Goal: Information Seeking & Learning: Check status

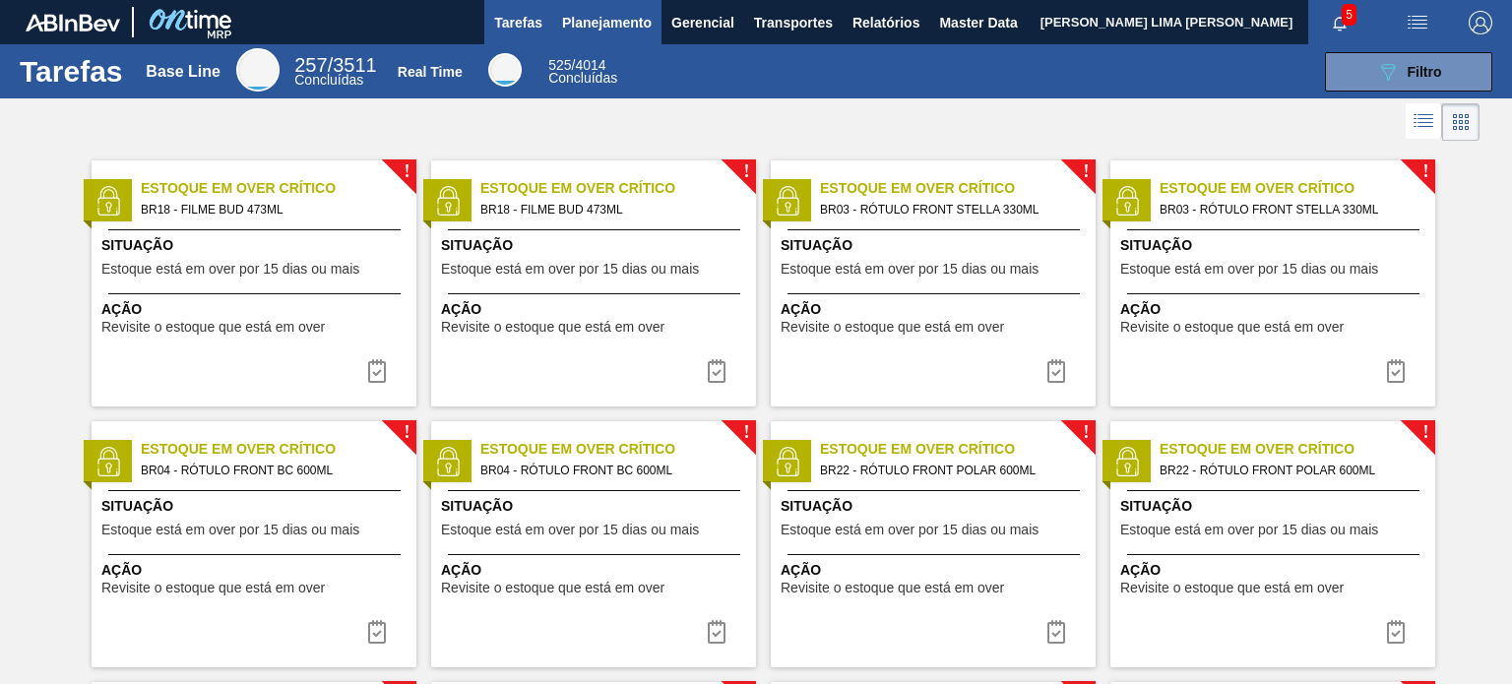
click at [555, 34] on button "Planejamento" at bounding box center [606, 22] width 109 height 44
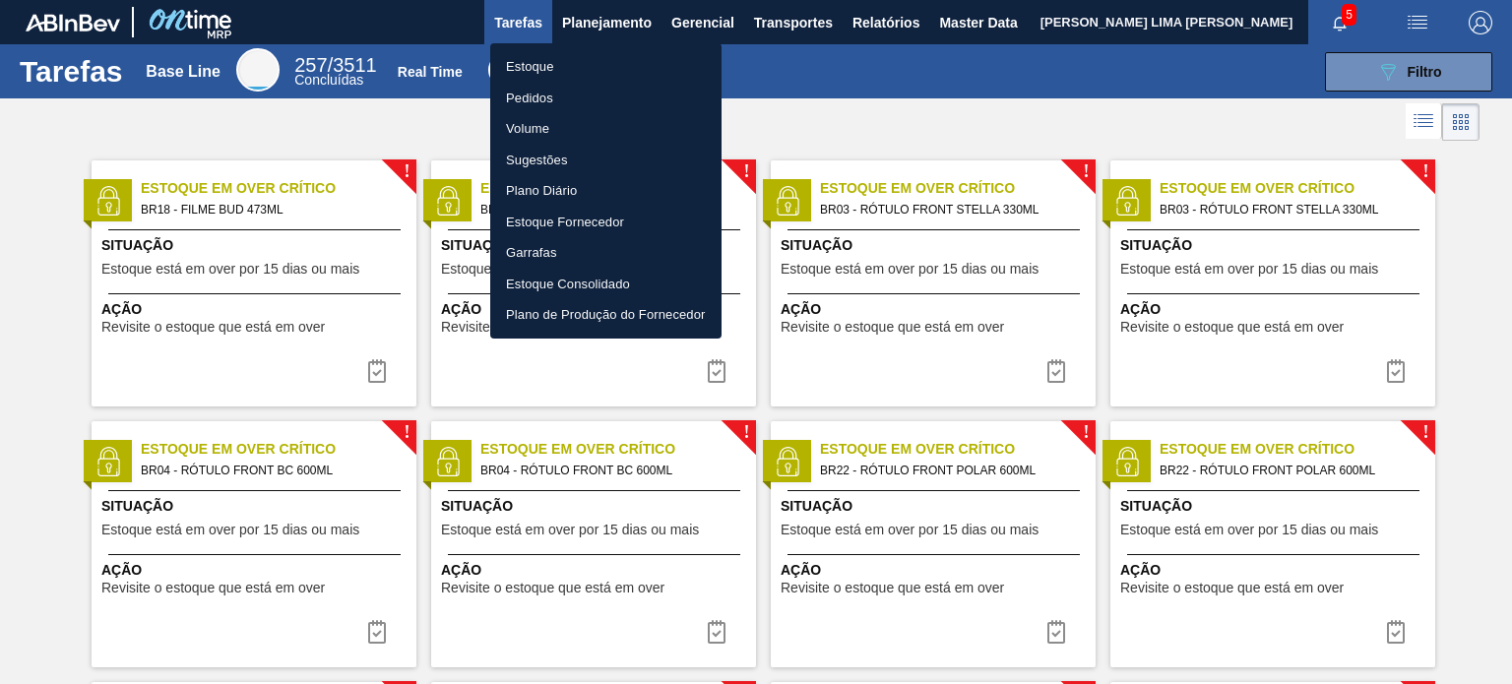
click at [534, 64] on li "Estoque" at bounding box center [605, 66] width 231 height 31
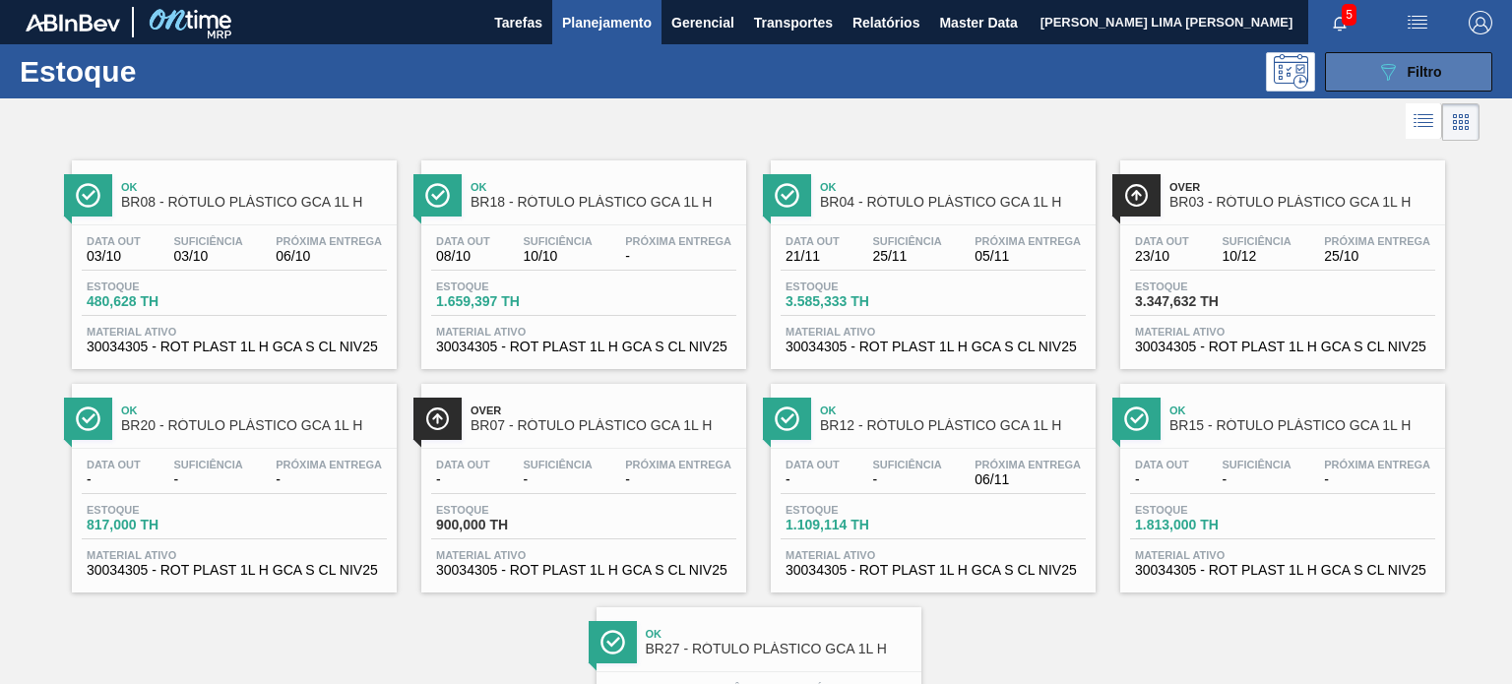
click at [1413, 73] on span "Filtro" at bounding box center [1425, 72] width 34 height 16
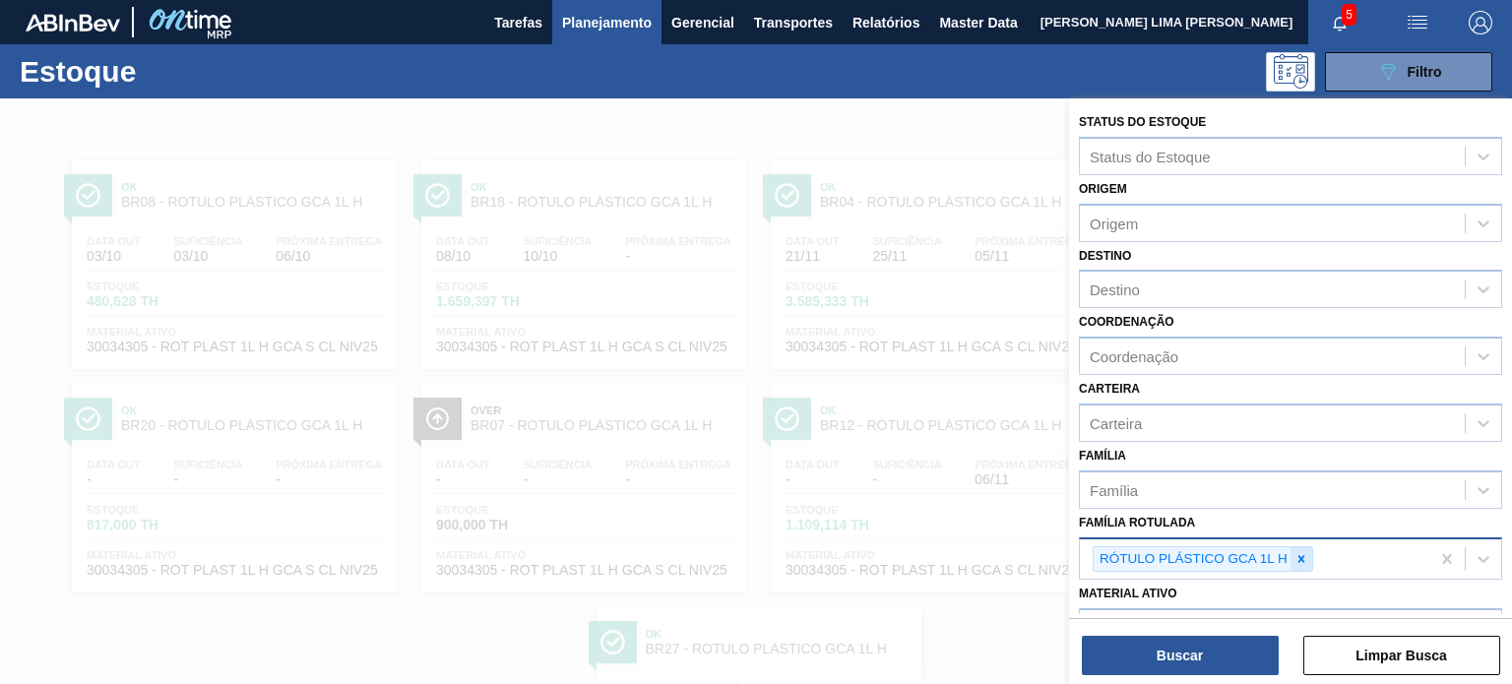
click at [1299, 552] on icon at bounding box center [1301, 559] width 14 height 14
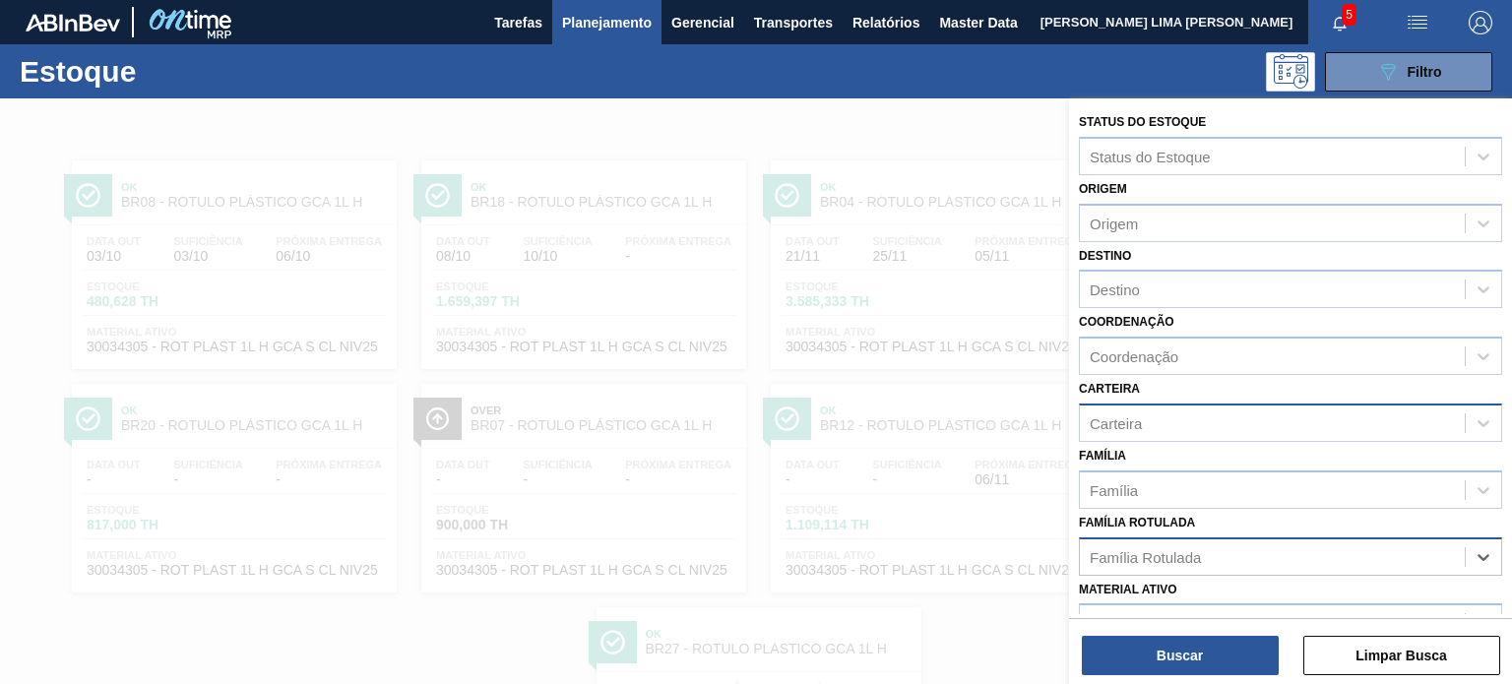
click at [1165, 420] on div "Carteira" at bounding box center [1272, 422] width 385 height 29
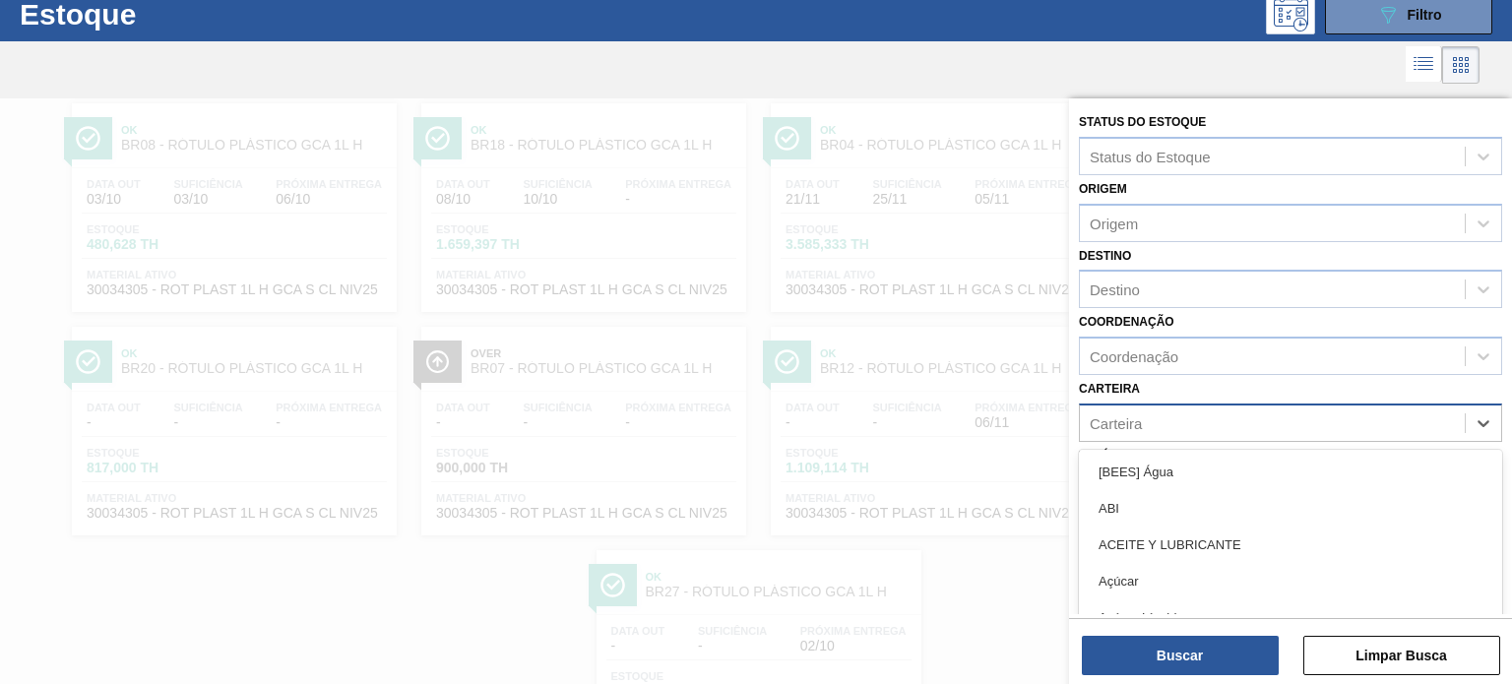
scroll to position [66, 0]
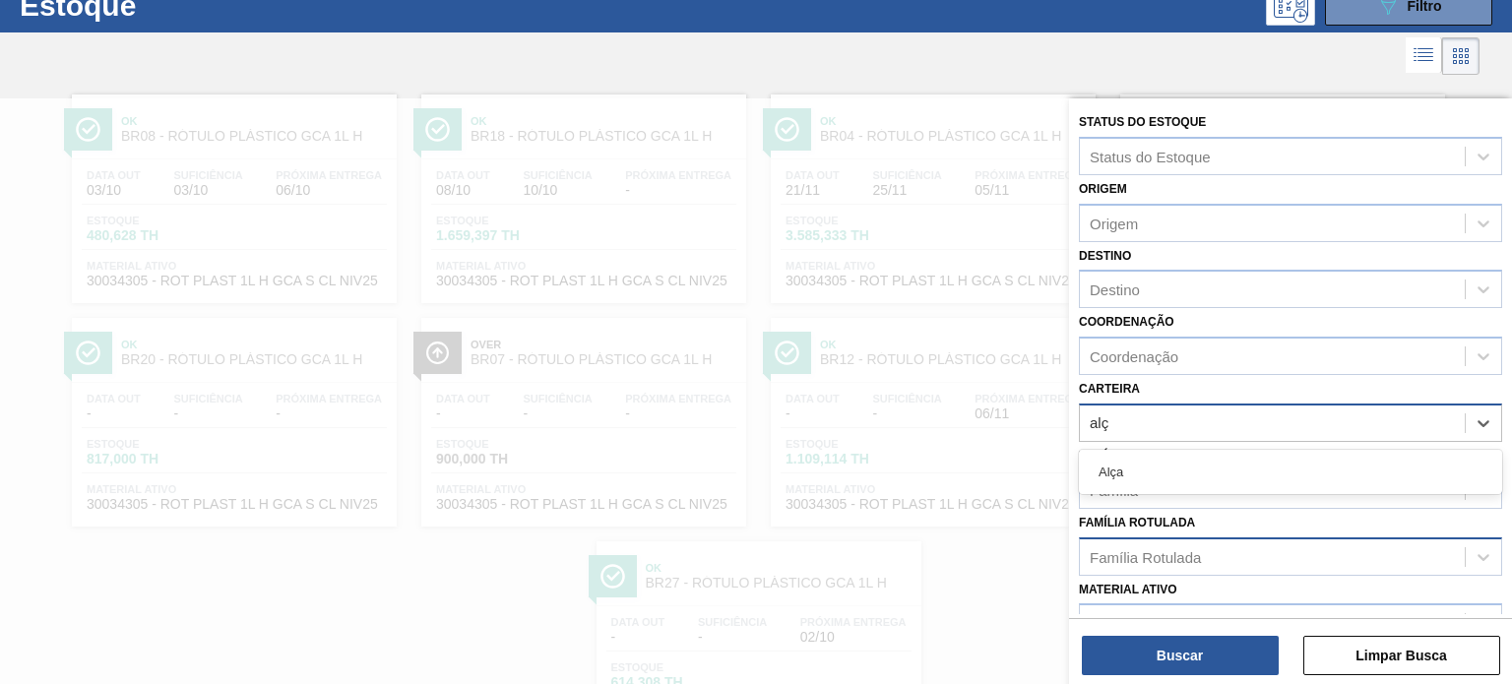
type input "al"
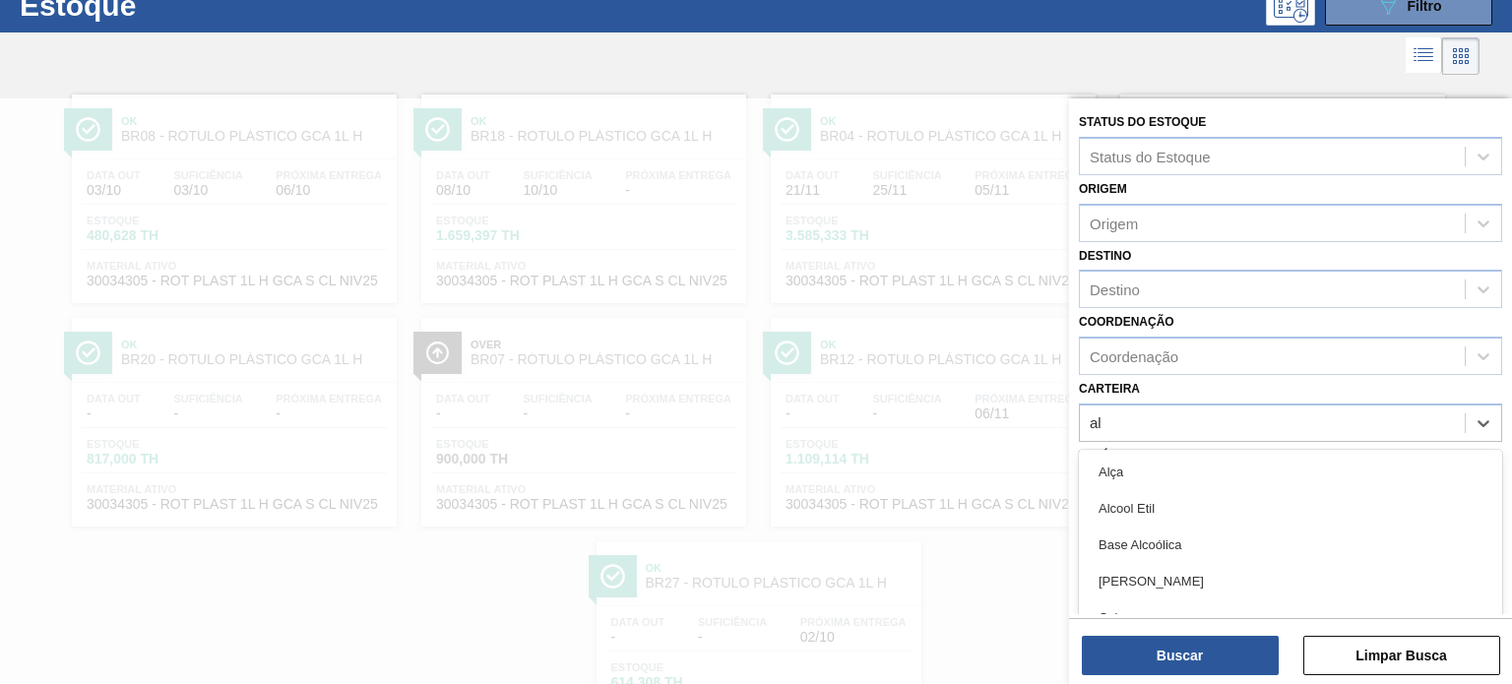
click at [1143, 454] on div "Alça" at bounding box center [1290, 472] width 423 height 36
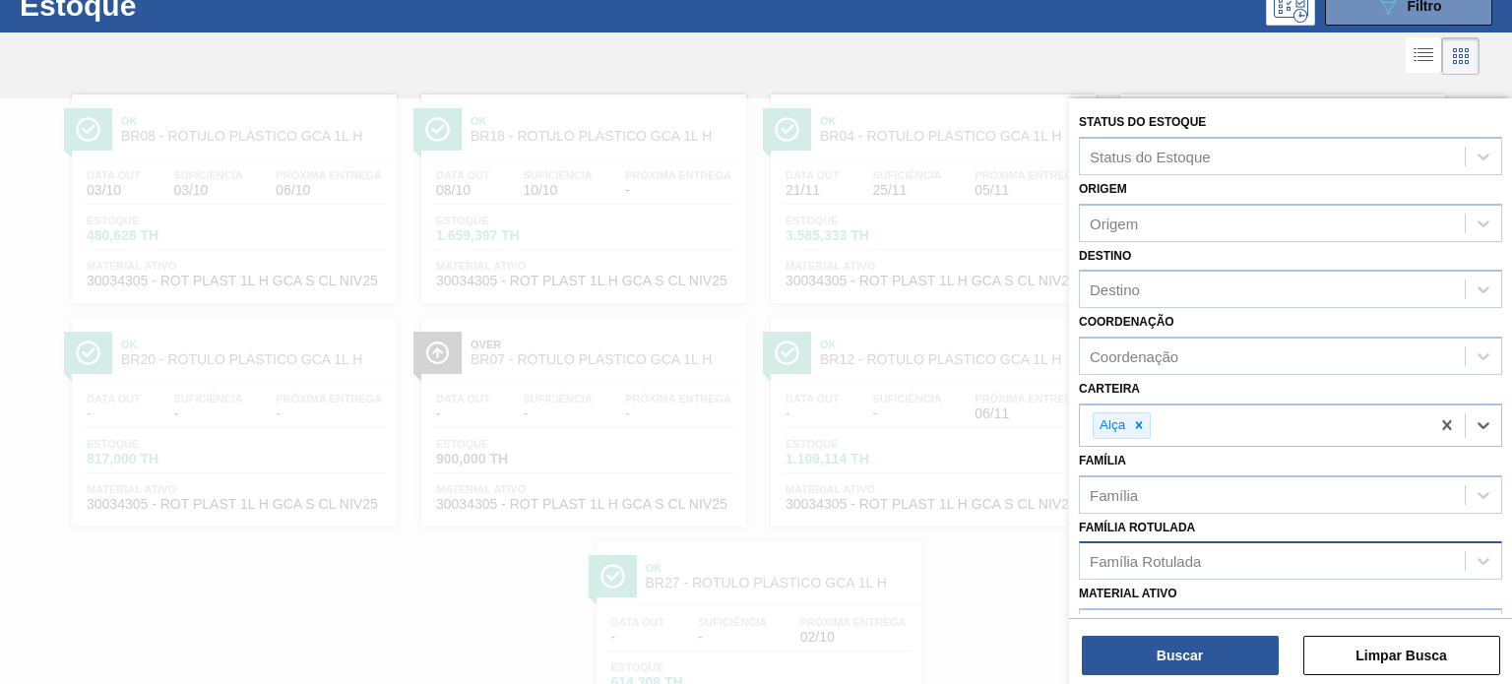
click at [1194, 678] on div "Status do Estoque Status do Estoque Origem Origem Destino Destino Coordenação C…" at bounding box center [1290, 393] width 443 height 590
click at [1192, 669] on button "Buscar" at bounding box center [1180, 655] width 197 height 39
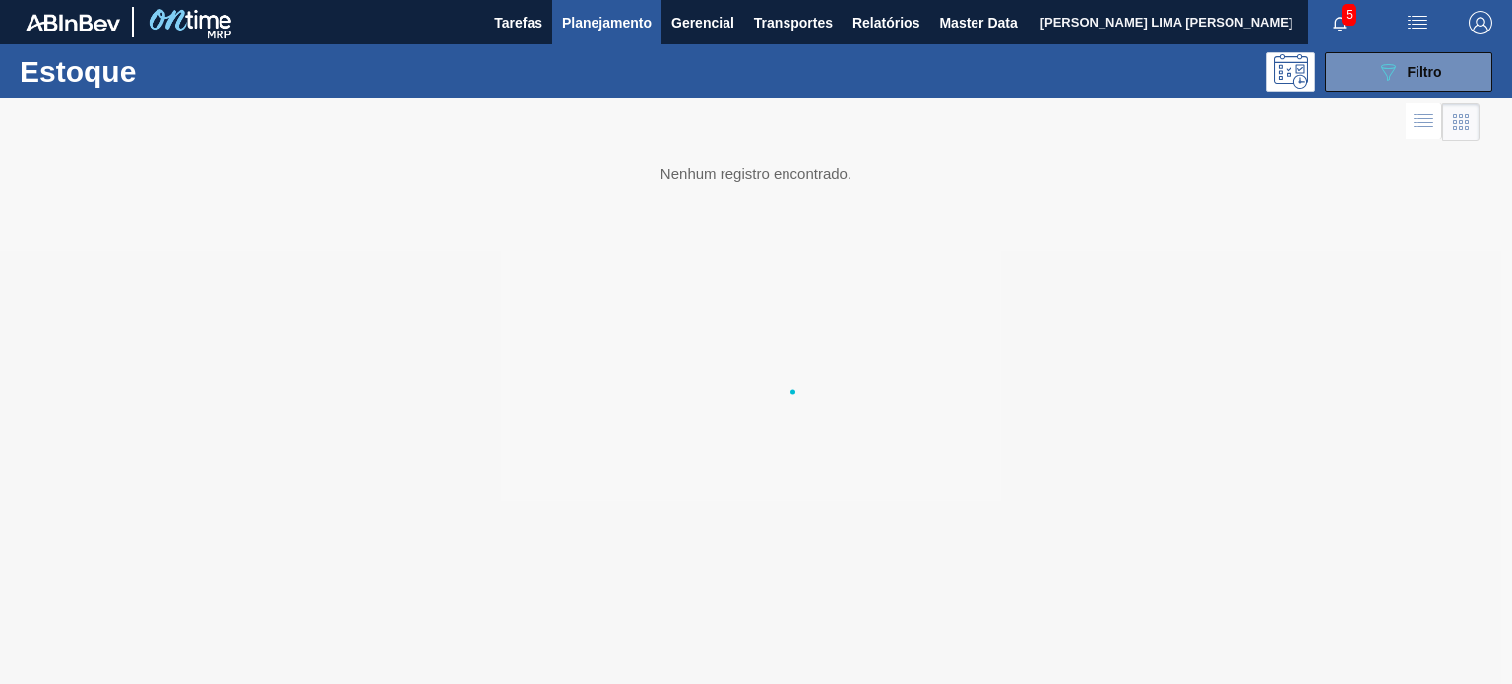
scroll to position [0, 0]
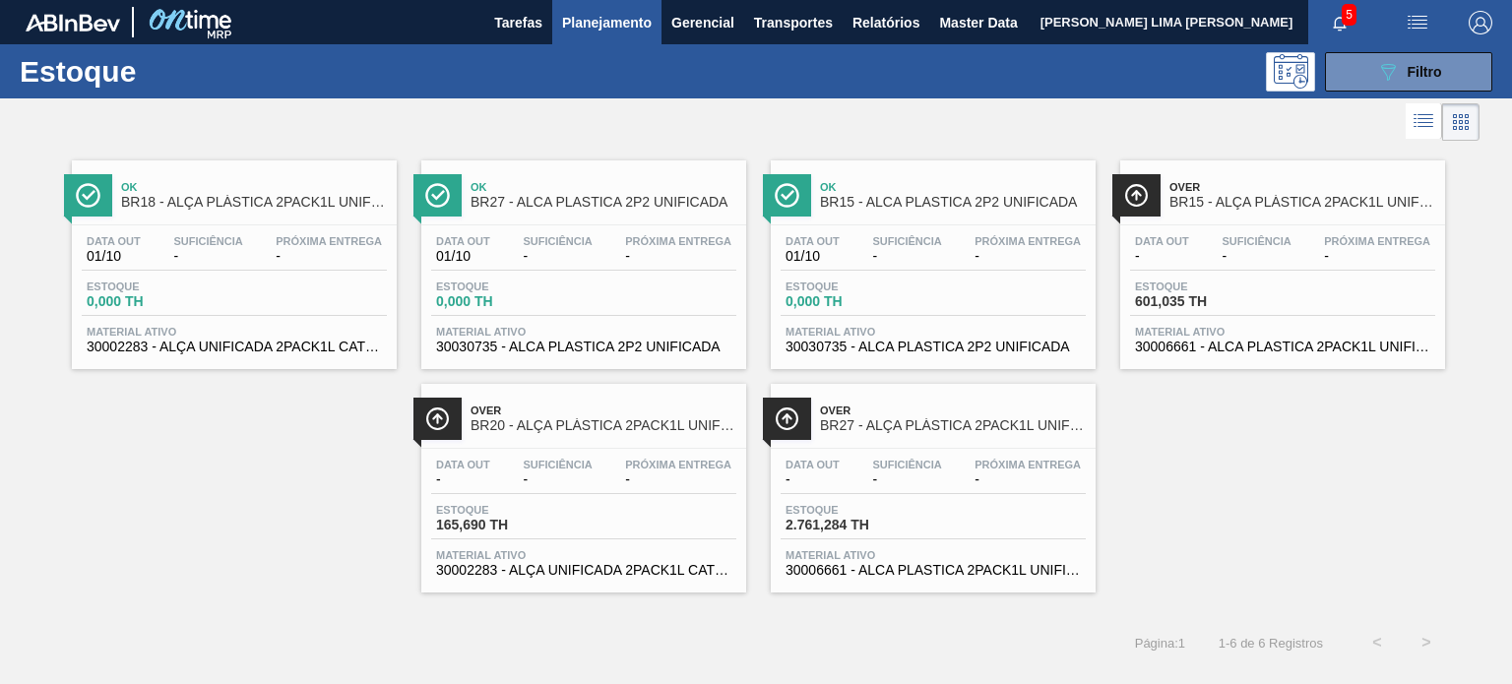
drag, startPoint x: 660, startPoint y: 244, endPoint x: 1260, endPoint y: 426, distance: 626.5
click at [1260, 426] on div "Ok BR18 - ALÇA PLÁSTICA 2PACK1L UNIFICADA Data out 01/10 Suficiência - Próxima …" at bounding box center [756, 369] width 1512 height 447
click at [1411, 73] on span "Filtro" at bounding box center [1425, 72] width 34 height 16
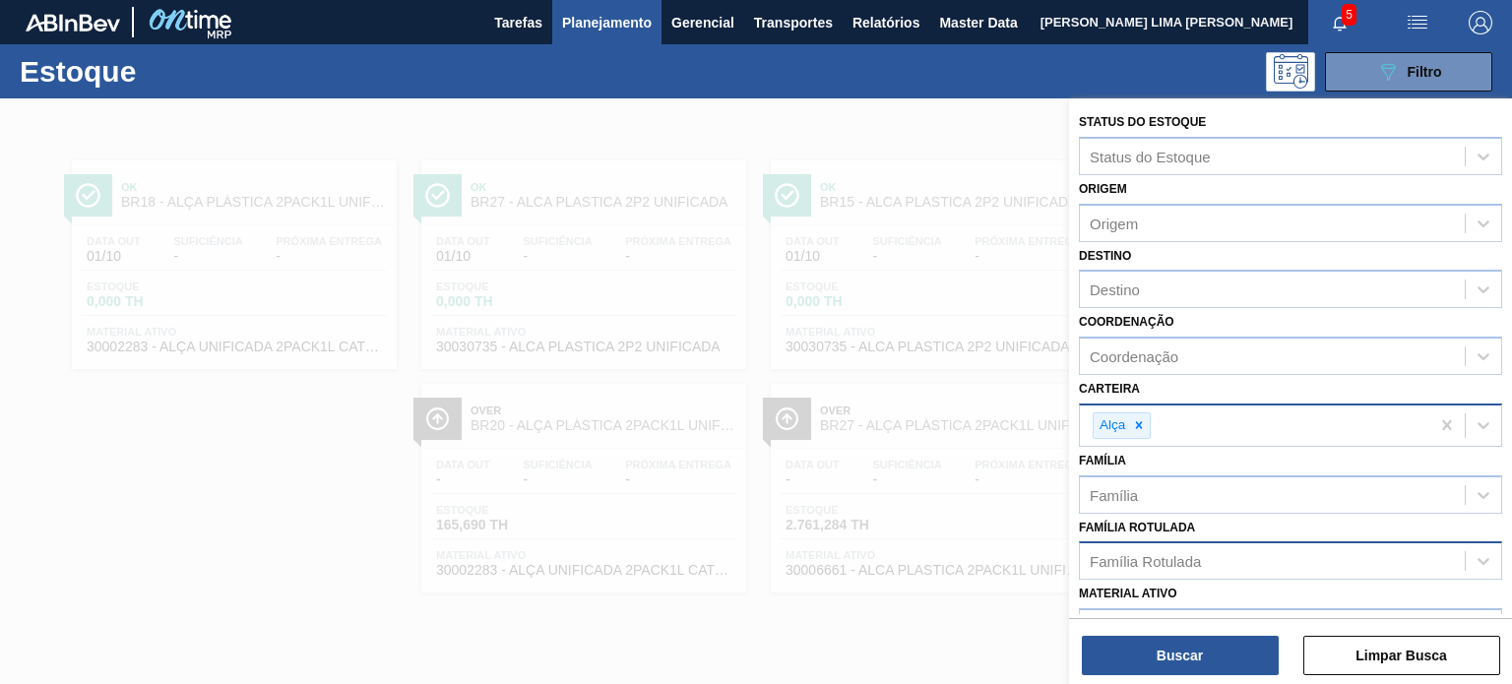
click at [1150, 416] on div "Alça" at bounding box center [1122, 425] width 58 height 27
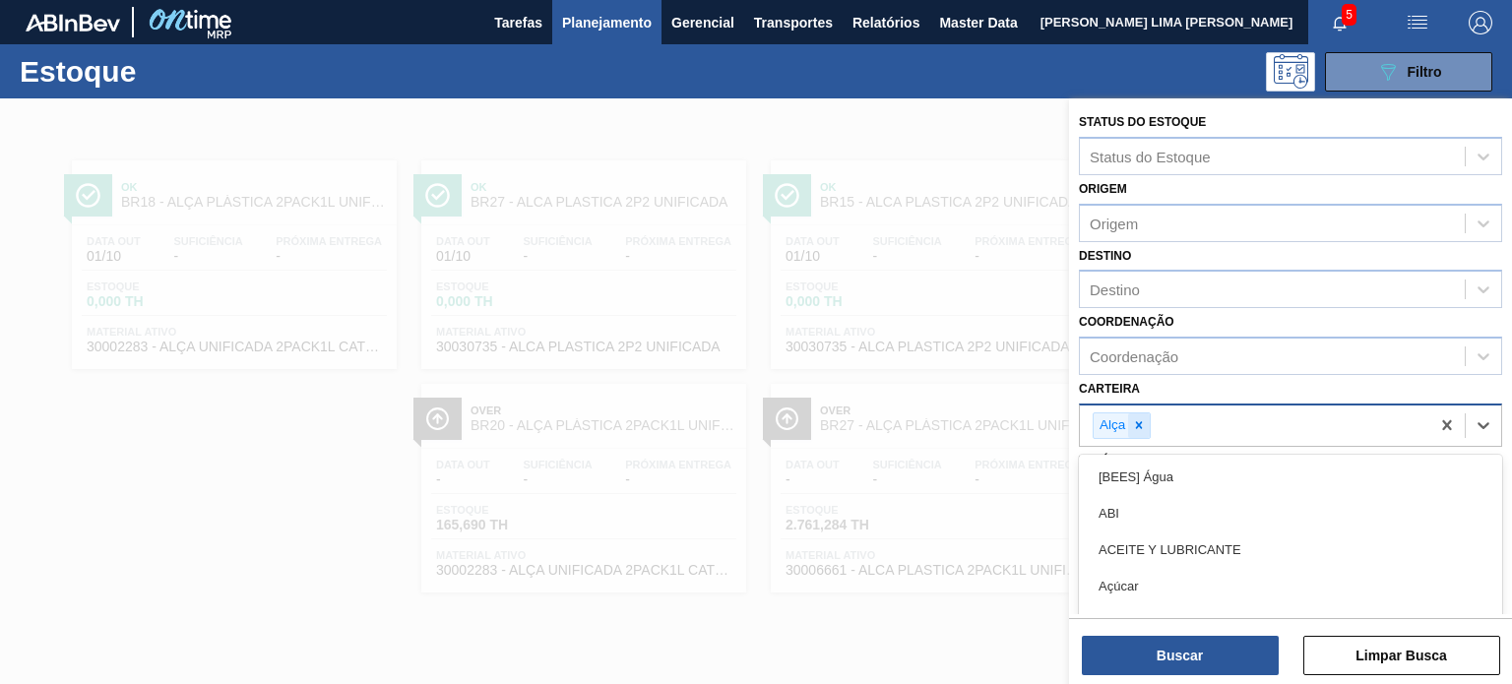
click at [1137, 422] on icon at bounding box center [1139, 425] width 7 height 7
paste input "Sobre Tampa"
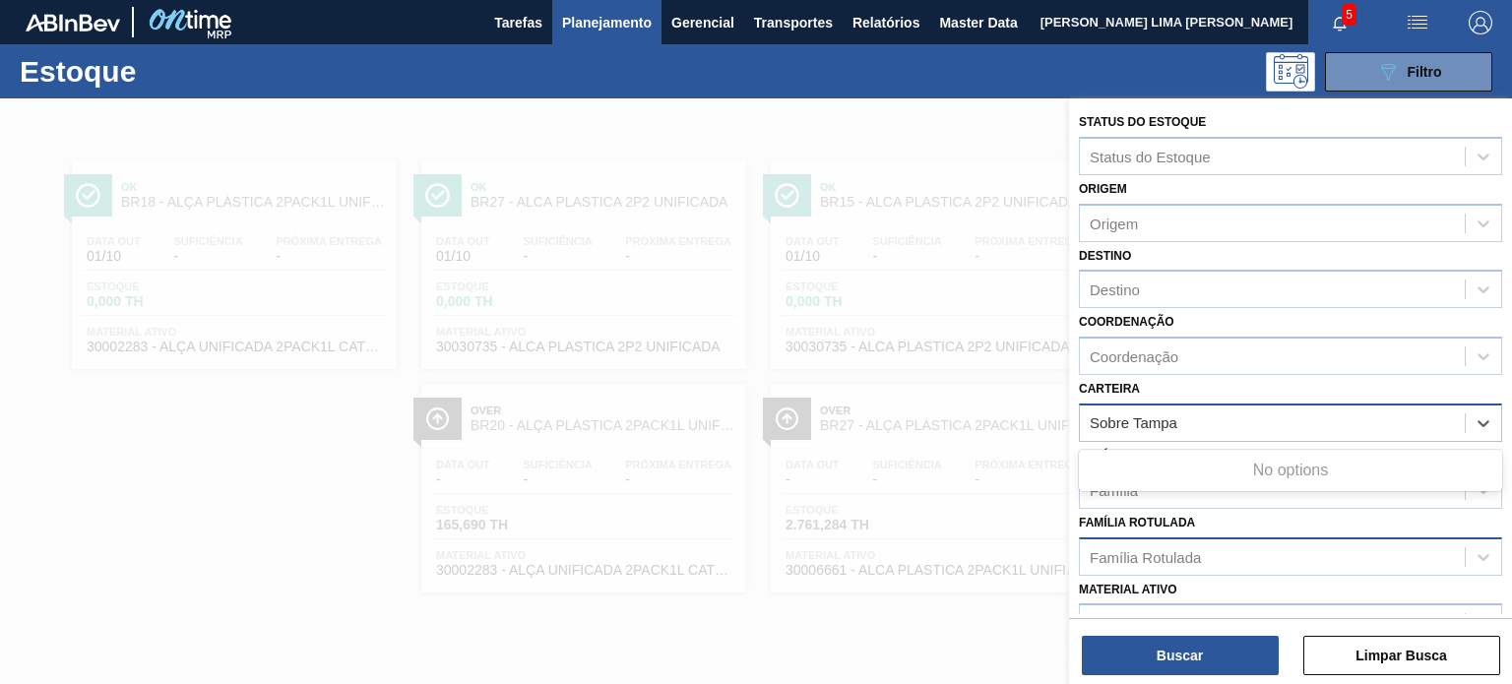
click at [1137, 415] on input "Sobre Tampa" at bounding box center [1135, 422] width 90 height 17
click at [1138, 419] on input "Sobre Tampa" at bounding box center [1135, 422] width 90 height 17
type input "Sobre tampa"
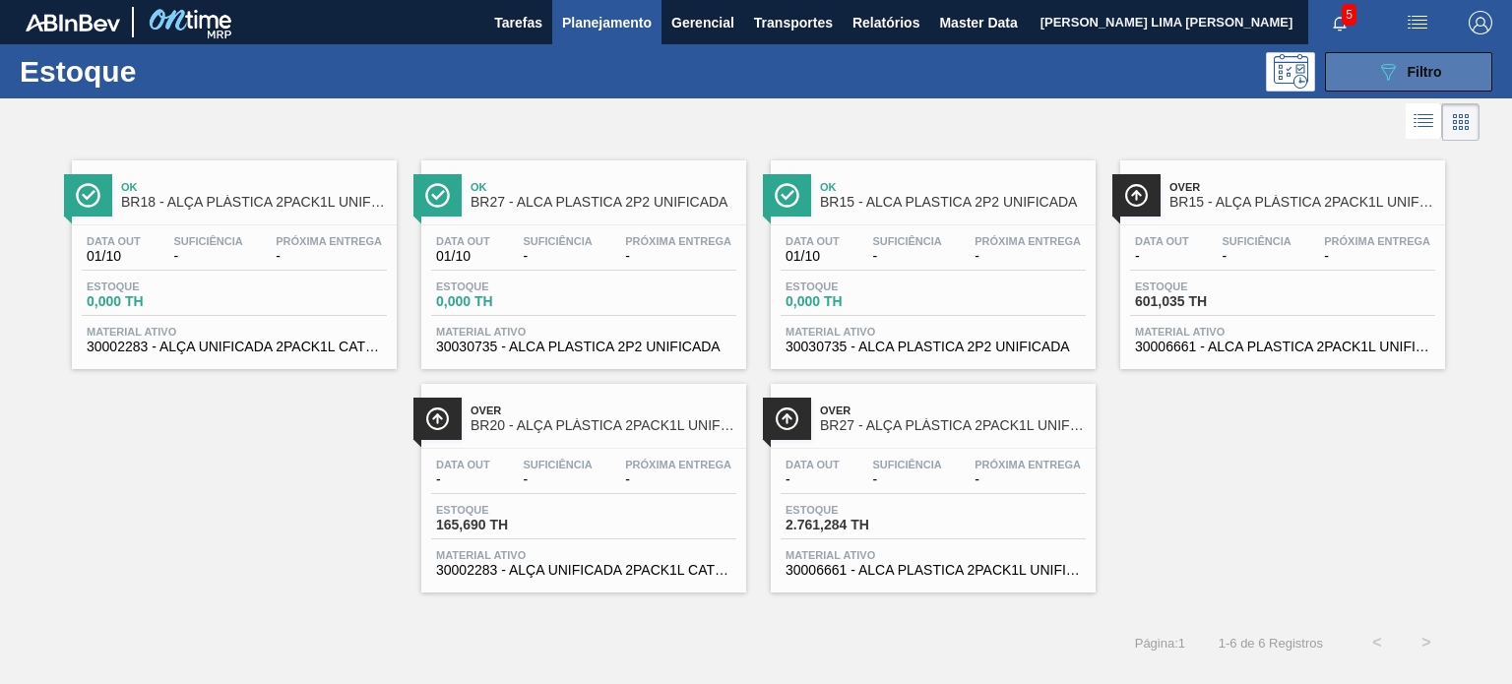
click at [1373, 80] on button "089F7B8B-B2A5-4AFE-B5C0-19BA573D28AC Filtro" at bounding box center [1408, 71] width 167 height 39
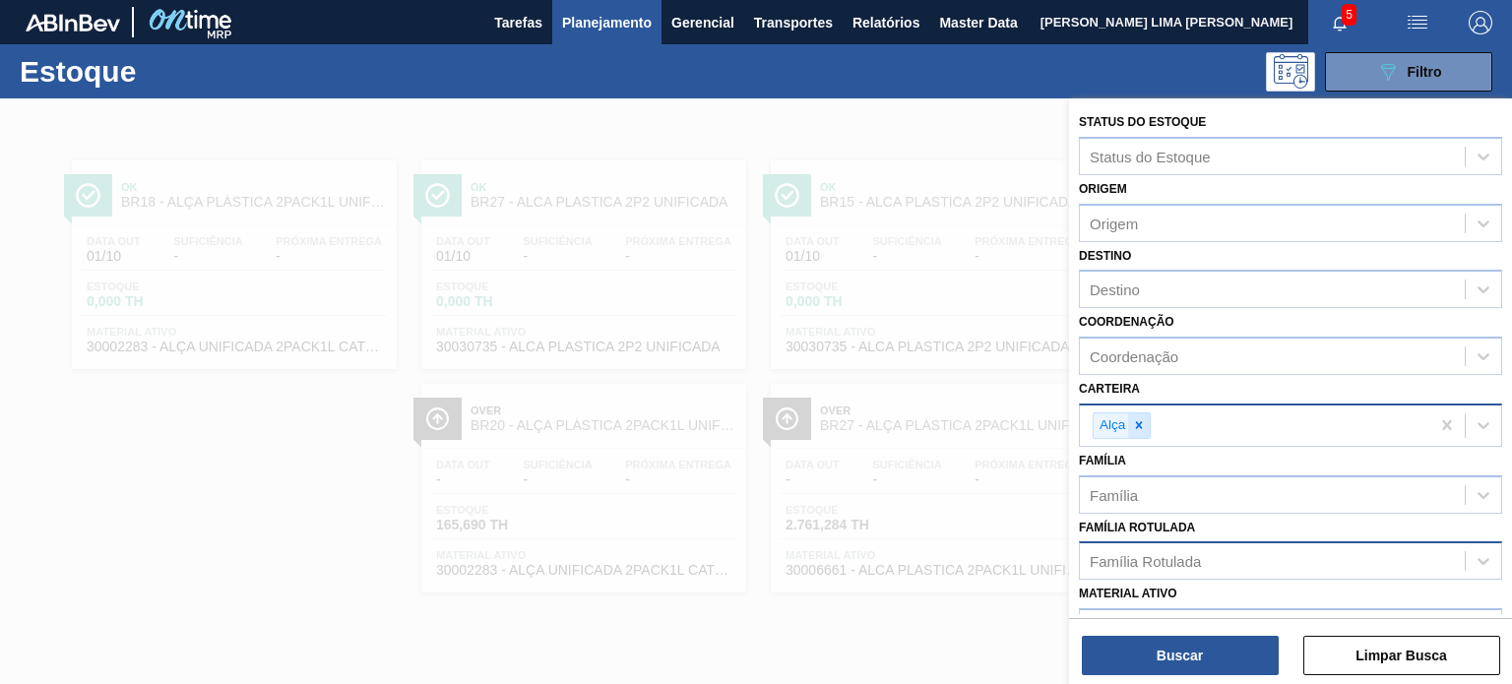
click at [1142, 430] on div at bounding box center [1139, 425] width 22 height 25
paste input "Rótulo BOPP"
type input "Rótulo BOPP"
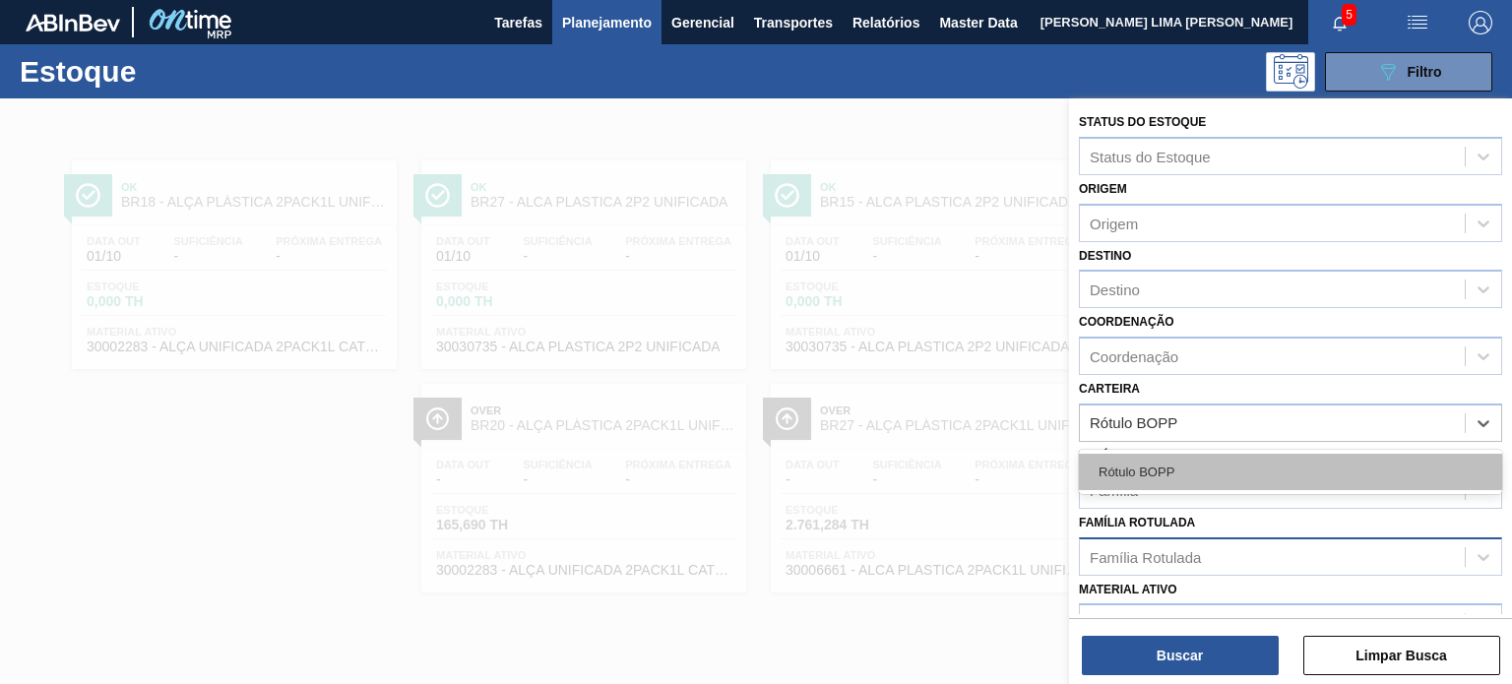
click at [1147, 456] on div "Rótulo BOPP" at bounding box center [1290, 472] width 423 height 36
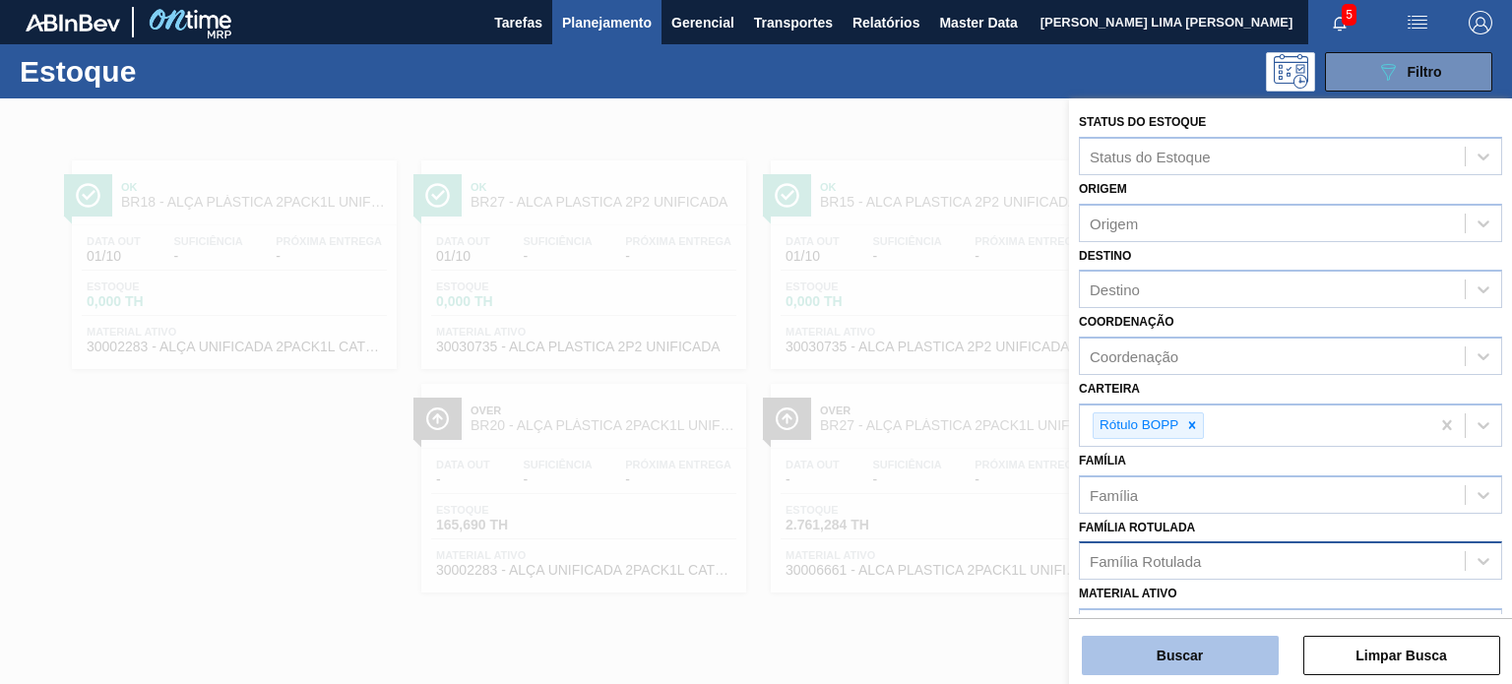
click at [1190, 643] on button "Buscar" at bounding box center [1180, 655] width 197 height 39
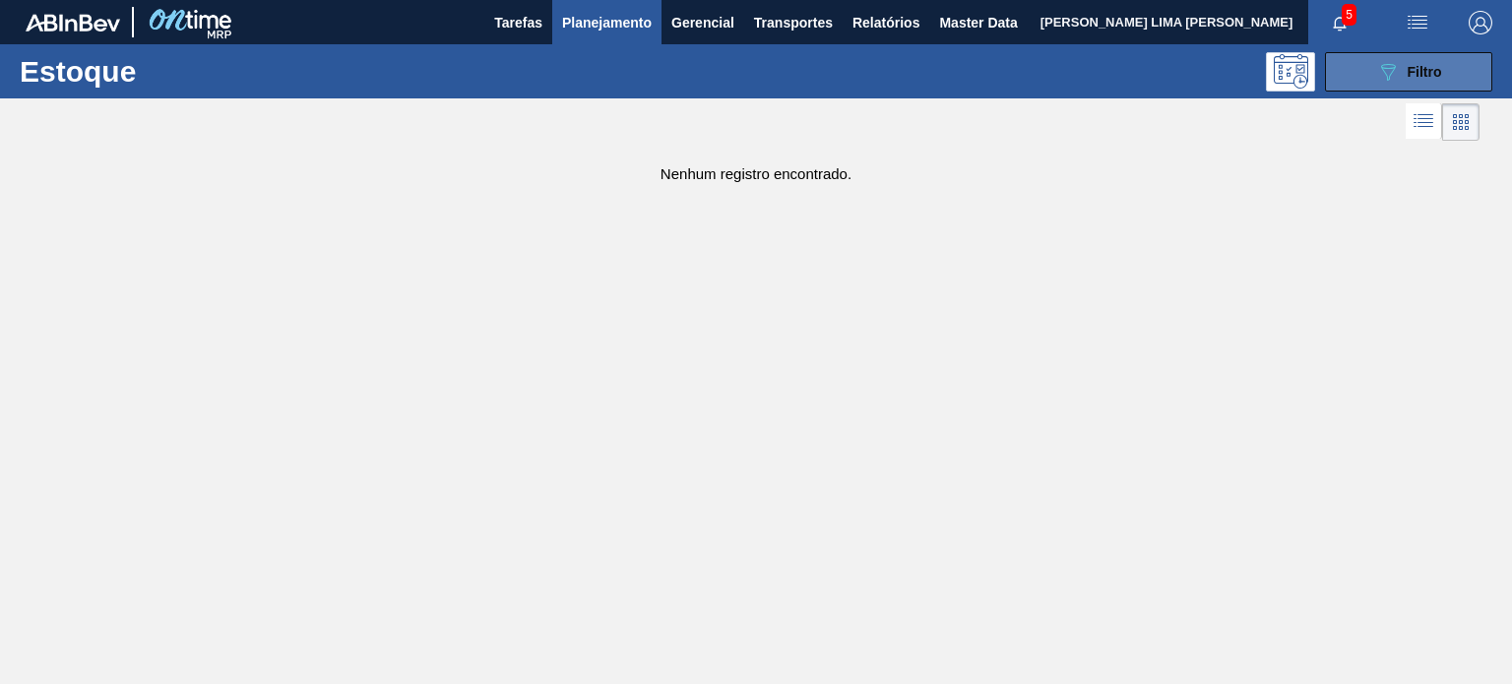
click at [1343, 74] on button "089F7B8B-B2A5-4AFE-B5C0-19BA573D28AC Filtro" at bounding box center [1408, 71] width 167 height 39
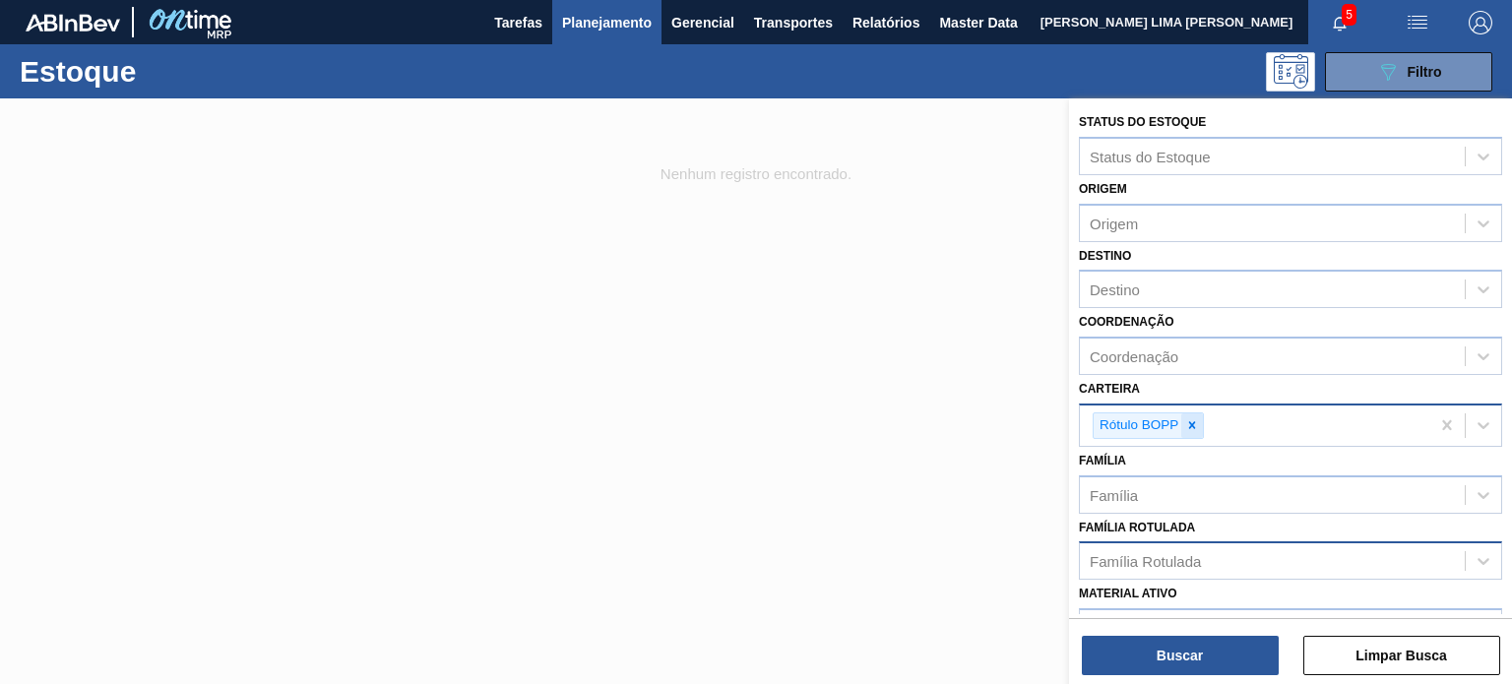
click at [1200, 413] on div at bounding box center [1192, 425] width 22 height 25
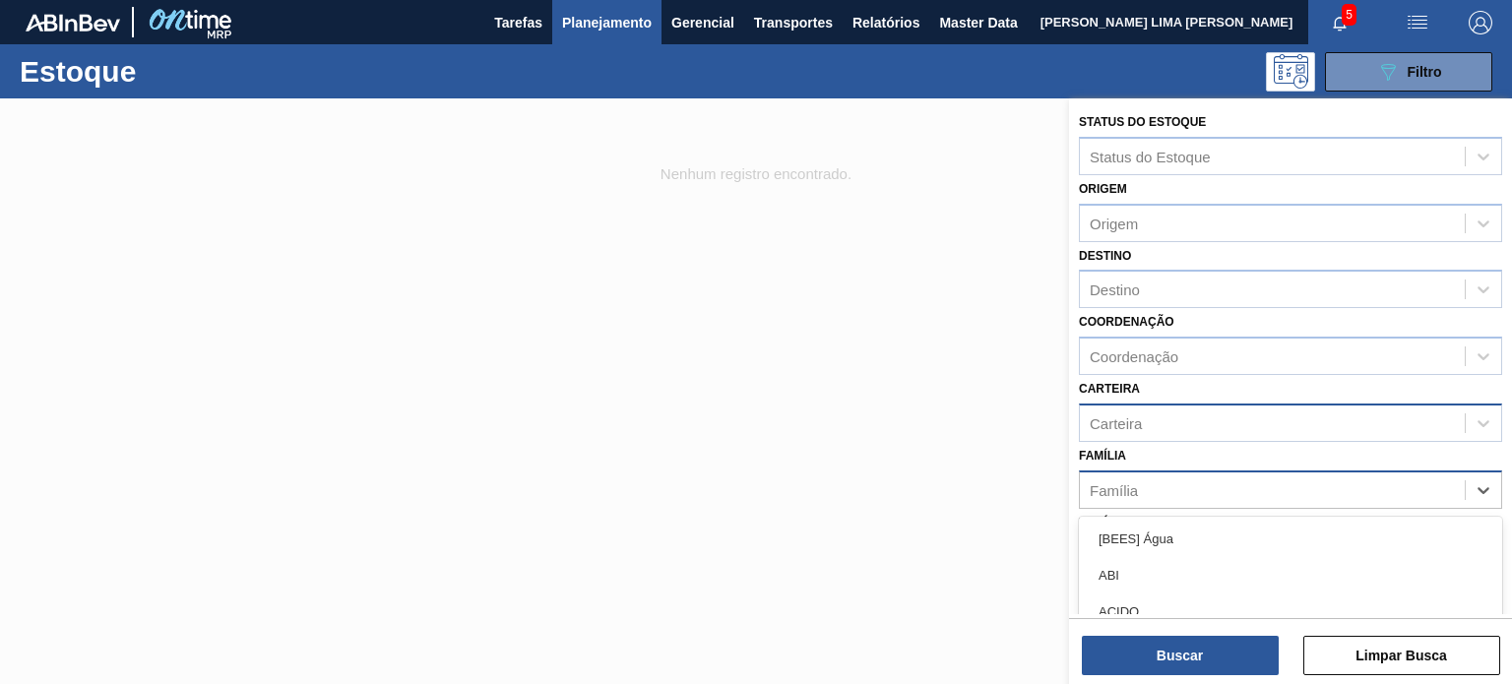
click at [1163, 490] on div "Família" at bounding box center [1272, 489] width 385 height 29
click at [1146, 481] on div "Família" at bounding box center [1272, 489] width 385 height 29
type input "rótulo"
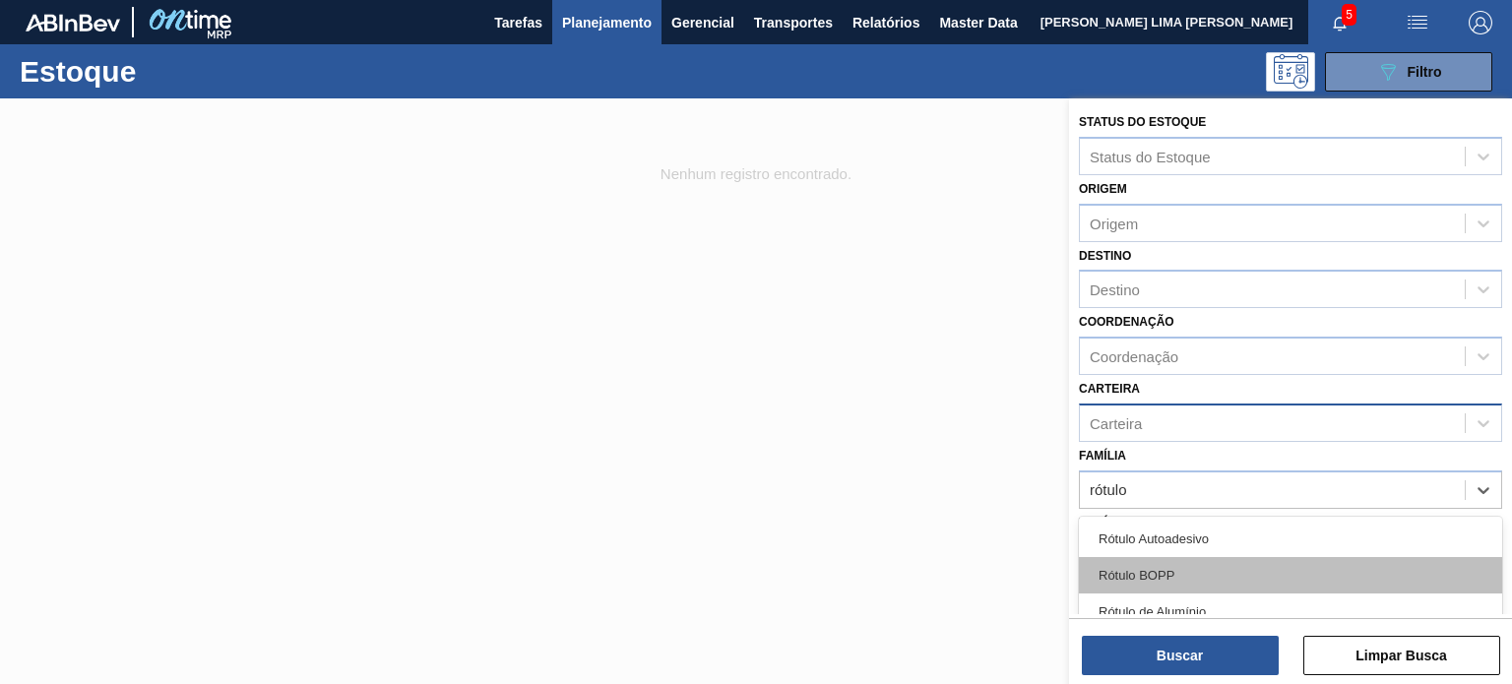
click at [1150, 585] on div "Rótulo BOPP" at bounding box center [1290, 575] width 423 height 36
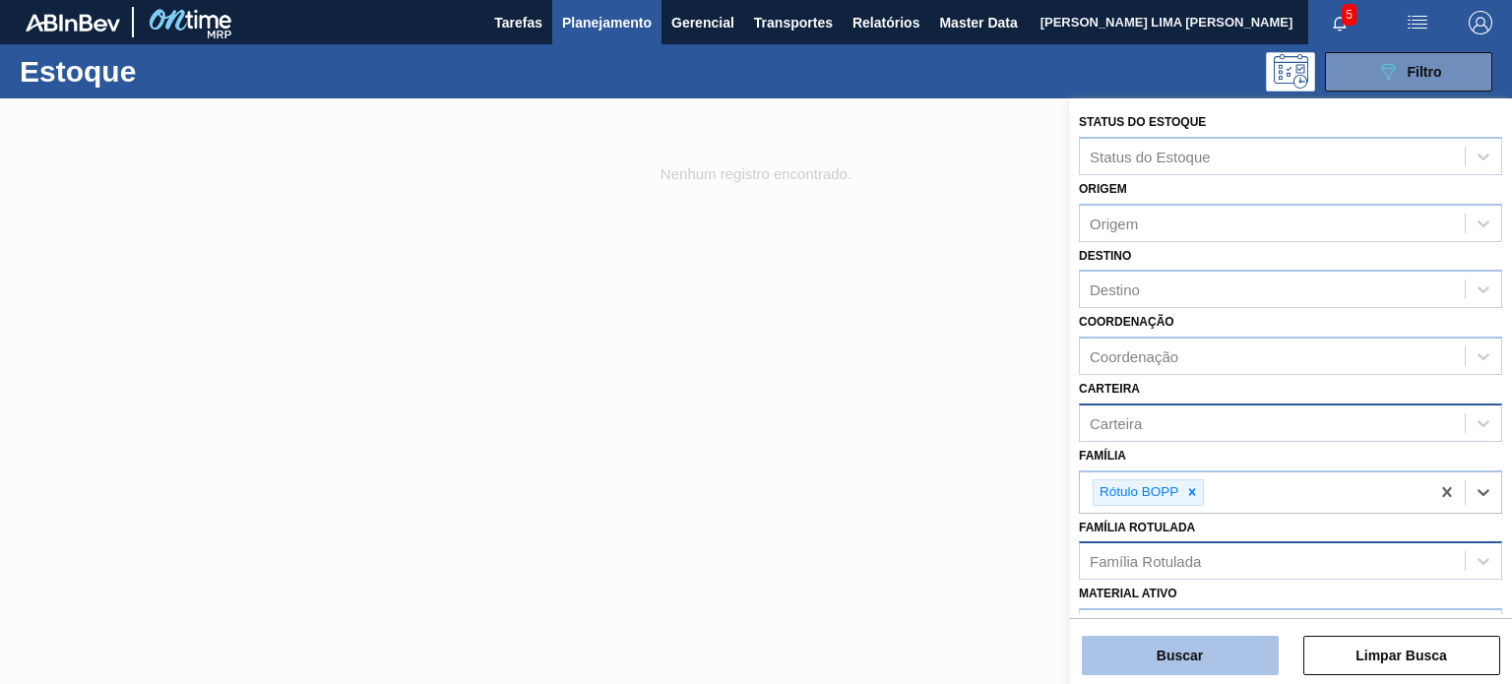
click at [1184, 666] on button "Buscar" at bounding box center [1180, 655] width 197 height 39
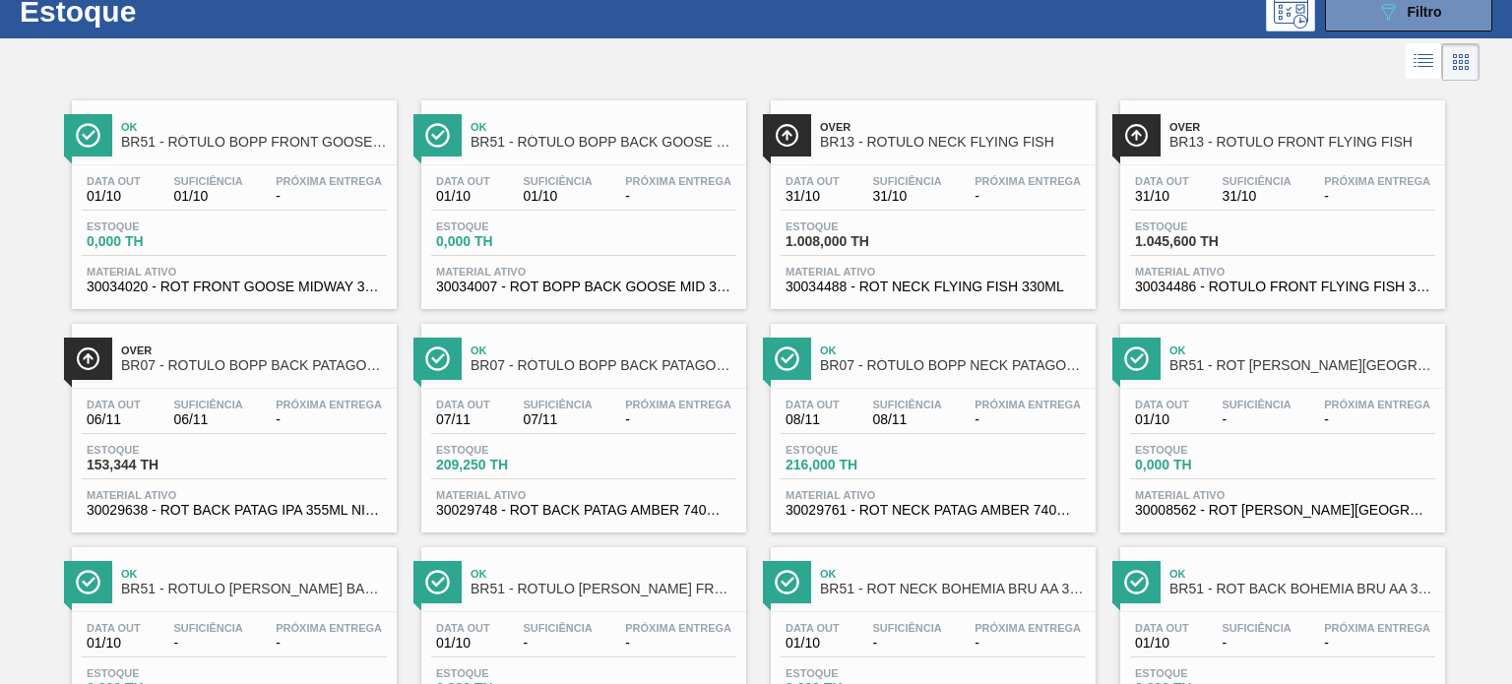
scroll to position [98, 0]
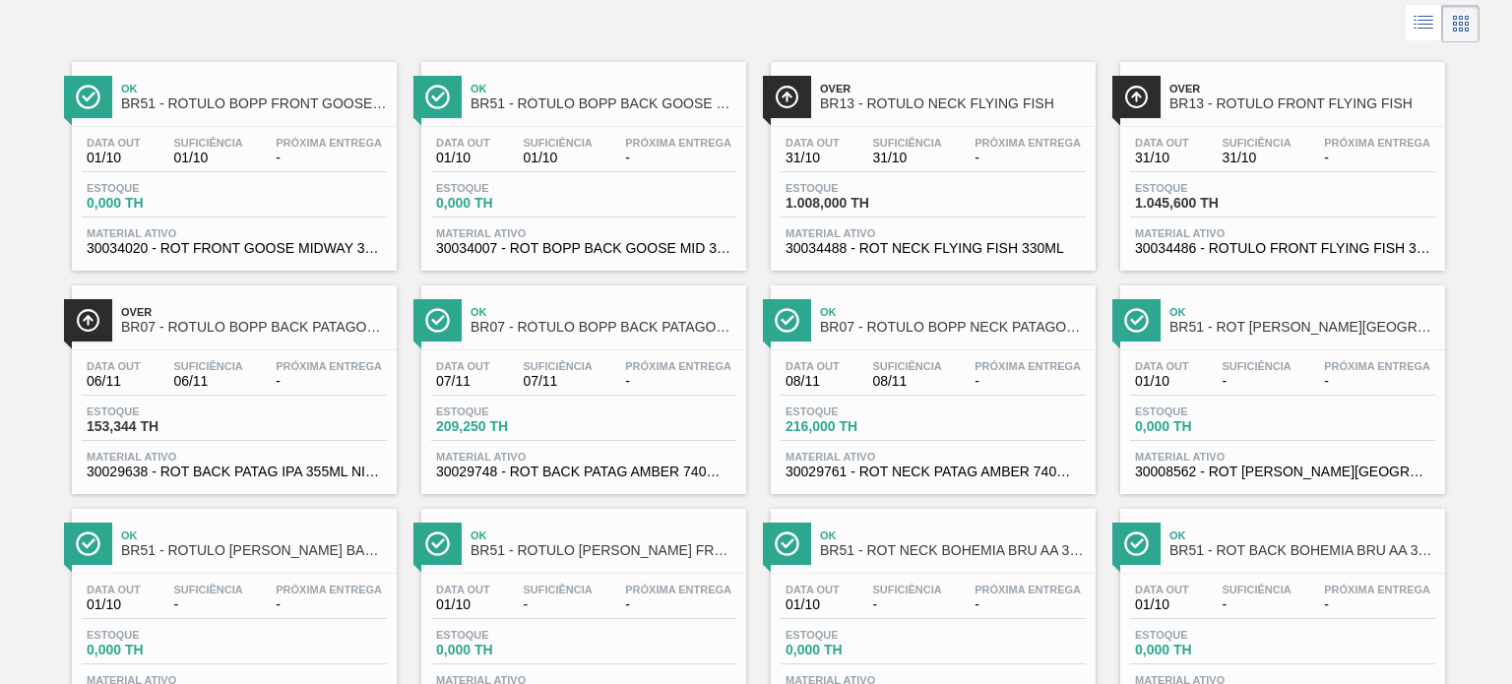
drag, startPoint x: 799, startPoint y: 115, endPoint x: 512, endPoint y: 34, distance: 298.5
click at [512, 34] on div at bounding box center [739, 23] width 1479 height 47
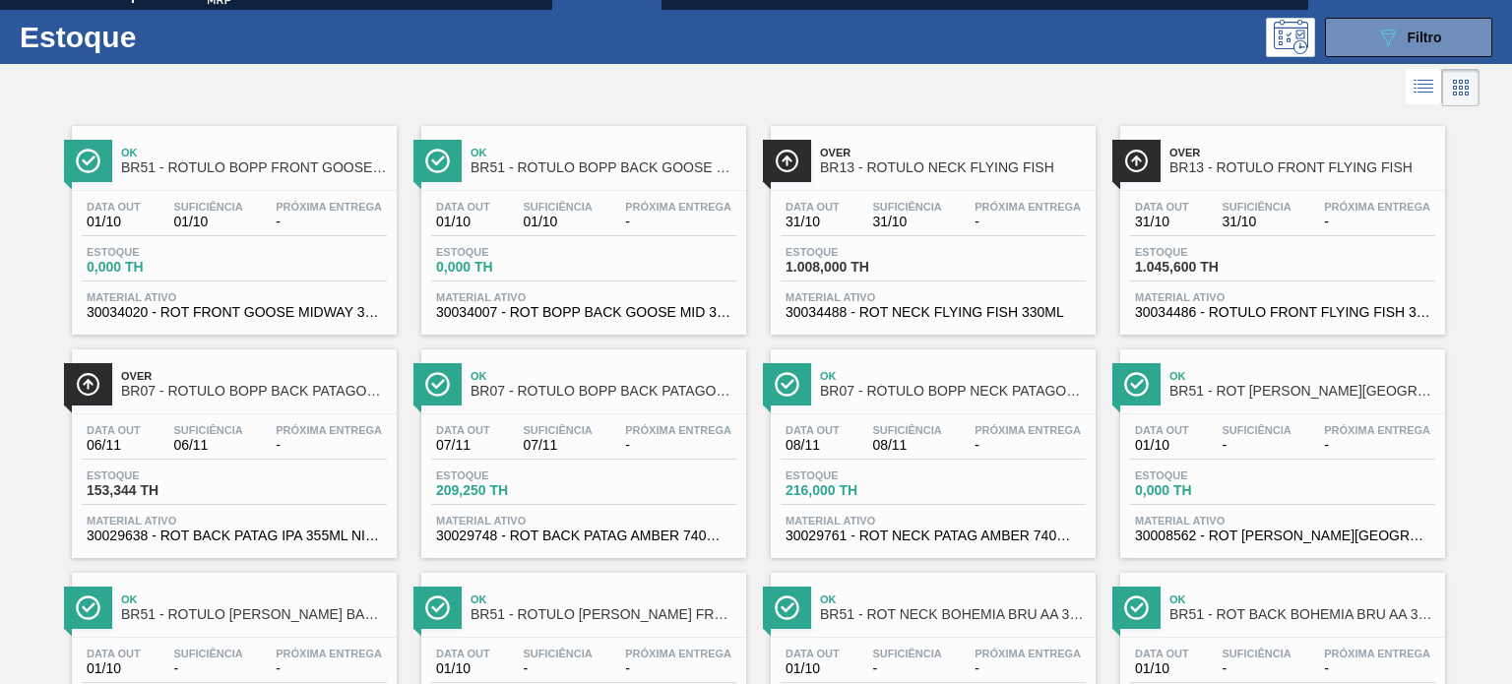
scroll to position [0, 0]
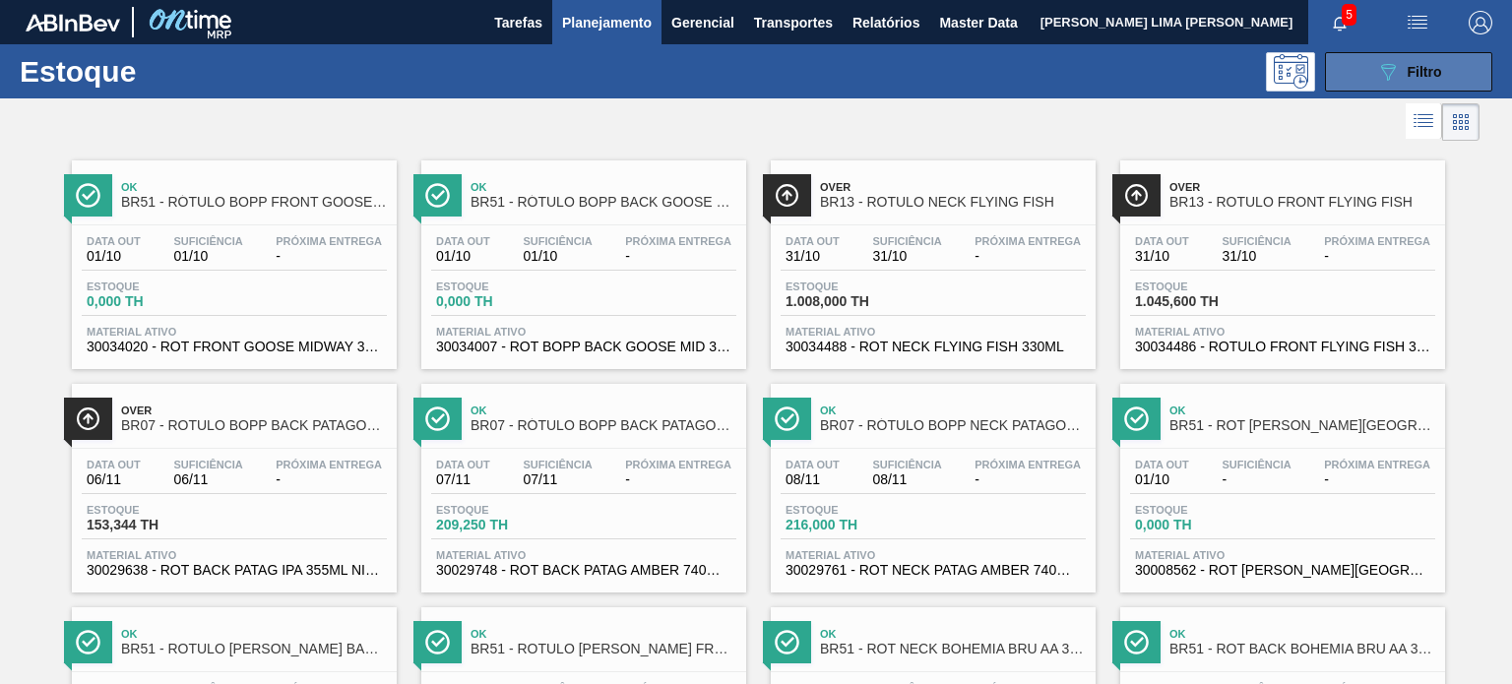
click at [1424, 85] on button "089F7B8B-B2A5-4AFE-B5C0-19BA573D28AC Filtro" at bounding box center [1408, 71] width 167 height 39
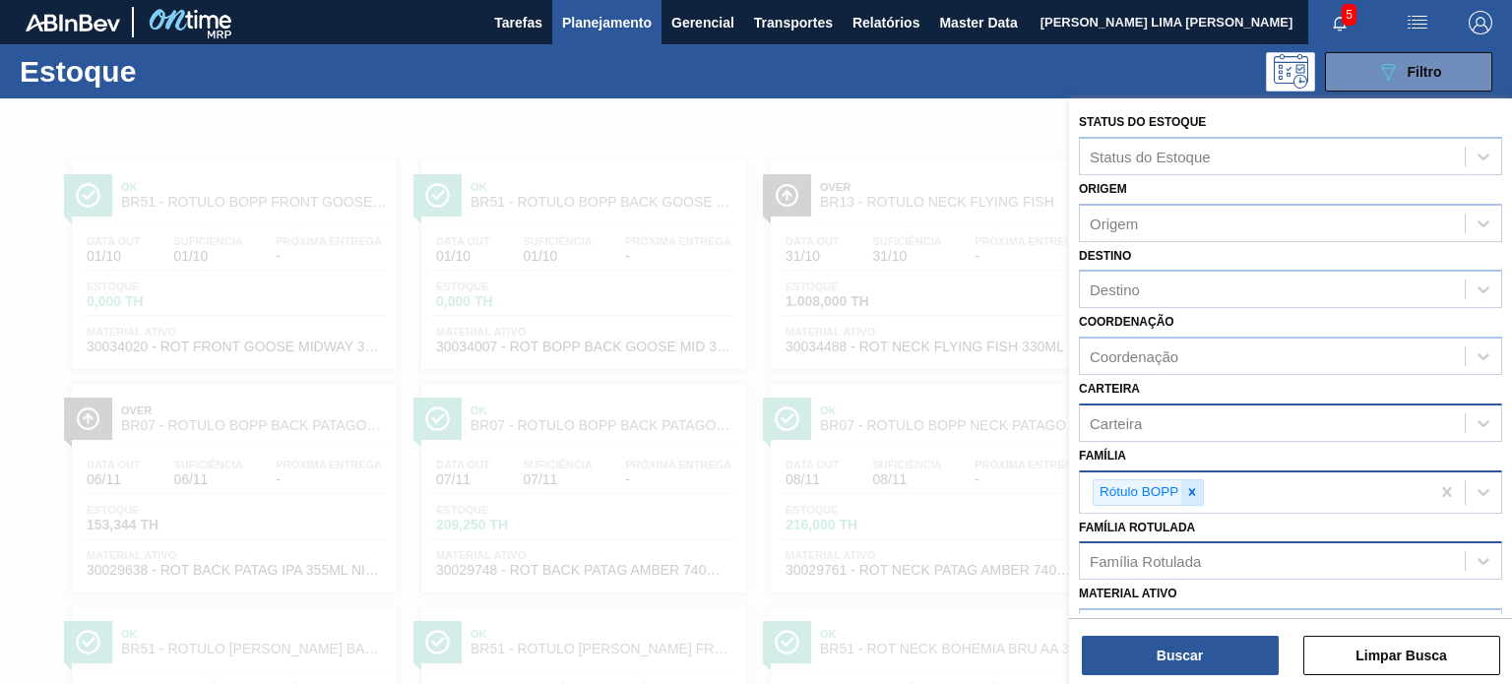
click at [1200, 483] on div at bounding box center [1192, 492] width 22 height 25
paste input "Vitamina"
type input "Vitamina"
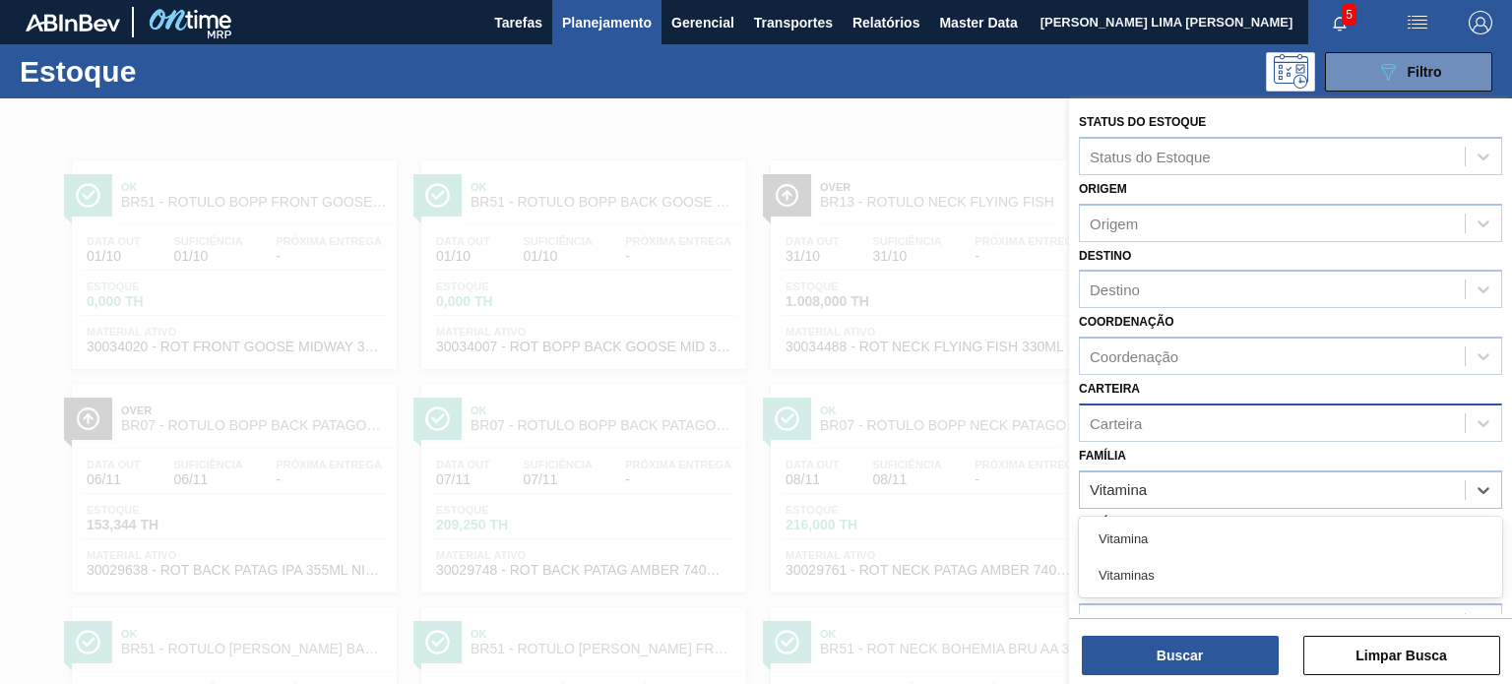
drag, startPoint x: 1150, startPoint y: 534, endPoint x: 1176, endPoint y: 578, distance: 50.8
click at [1150, 534] on div "Vitamina" at bounding box center [1290, 539] width 423 height 36
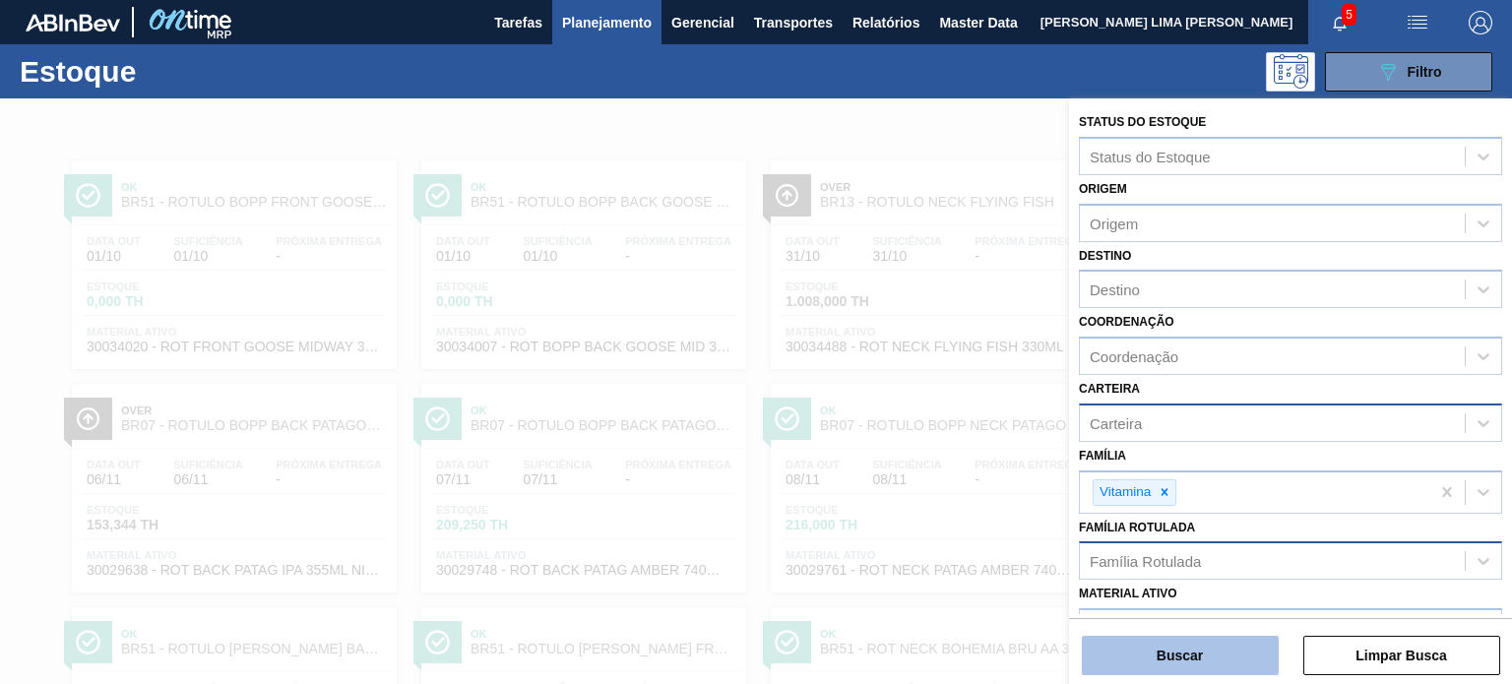
click at [1188, 655] on button "Buscar" at bounding box center [1180, 655] width 197 height 39
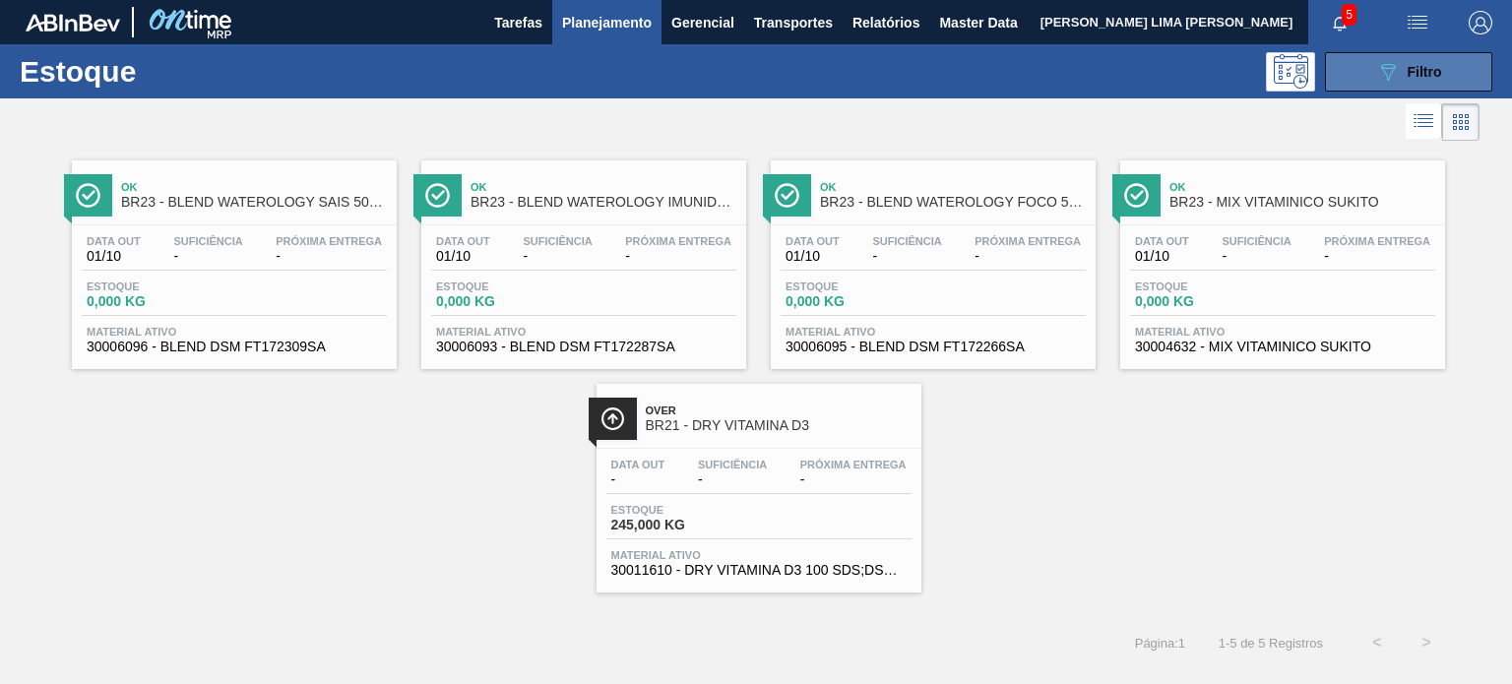
click at [1396, 81] on icon "089F7B8B-B2A5-4AFE-B5C0-19BA573D28AC" at bounding box center [1388, 72] width 24 height 24
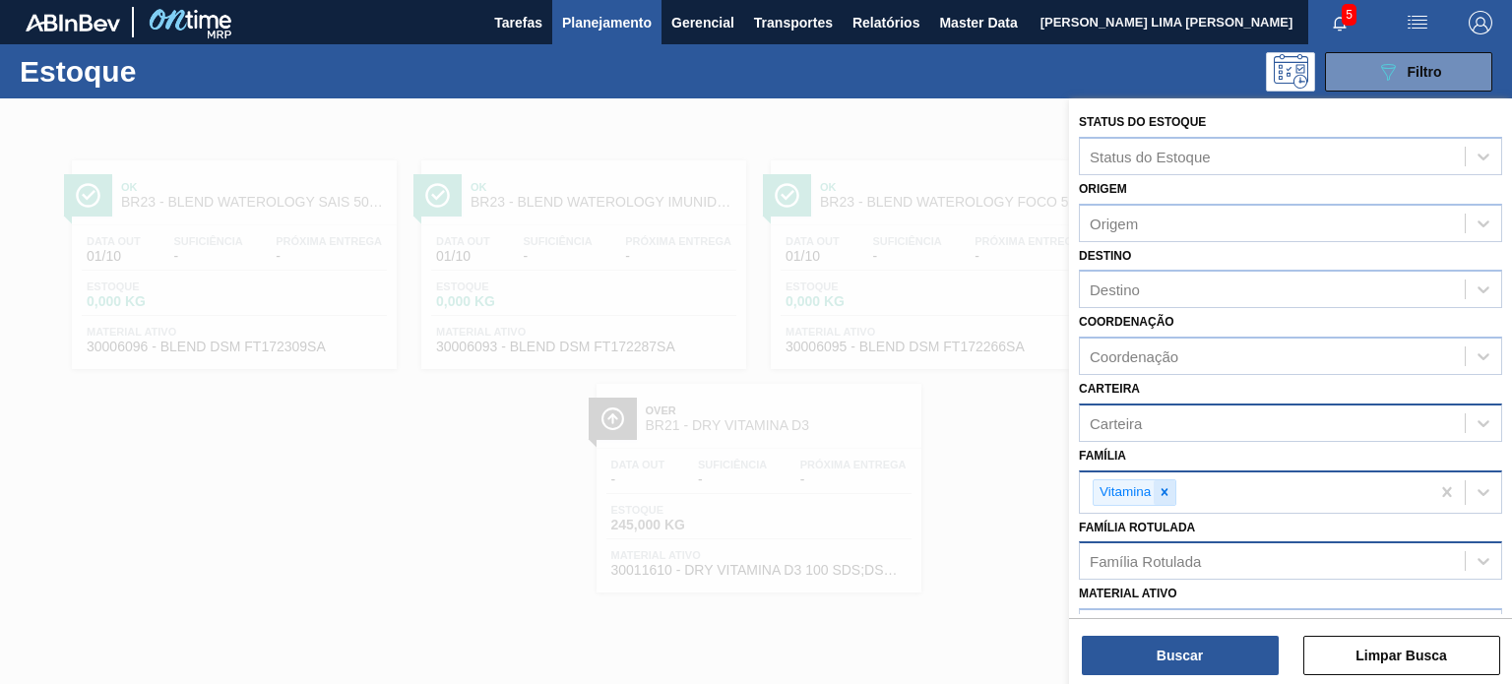
click at [1173, 482] on div at bounding box center [1165, 492] width 22 height 25
paste input "Sobre Tampa"
type input "Sobre Tampa"
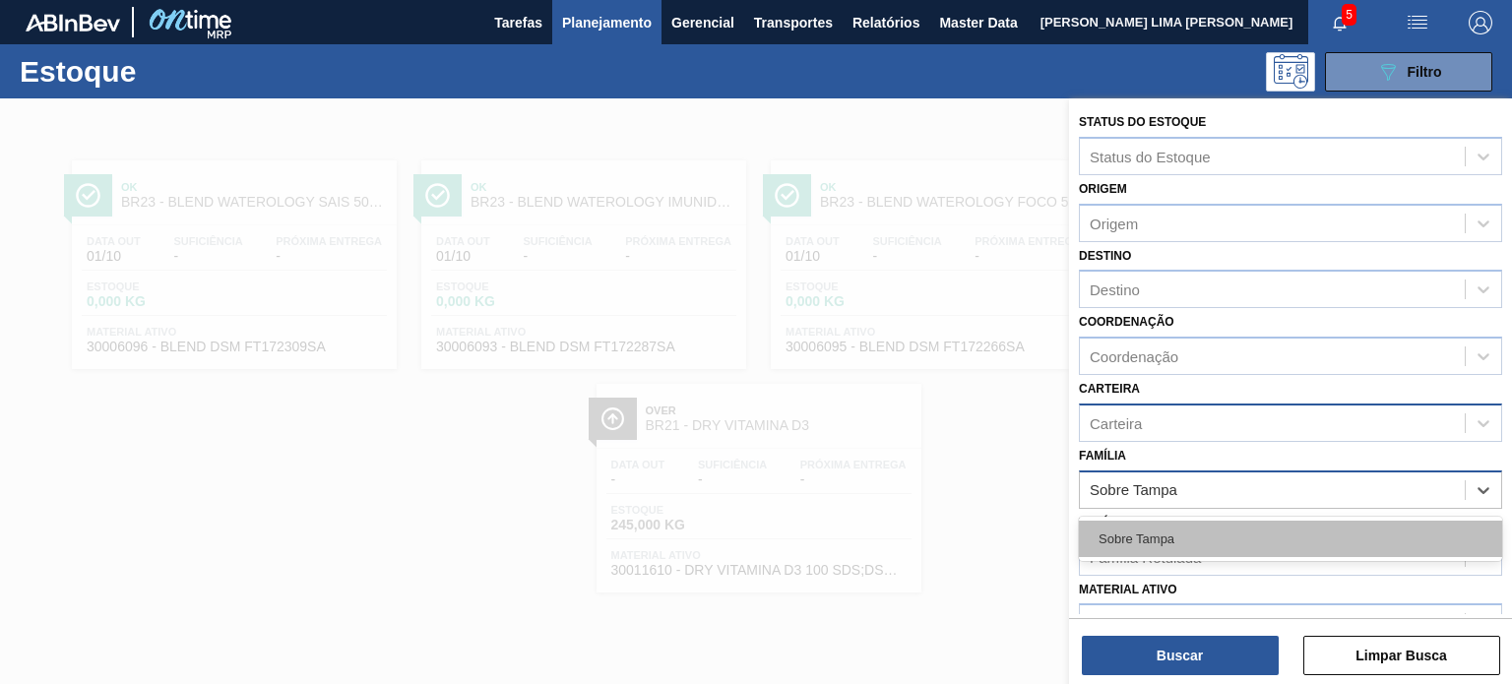
click at [1168, 524] on div "Sobre Tampa" at bounding box center [1290, 539] width 423 height 36
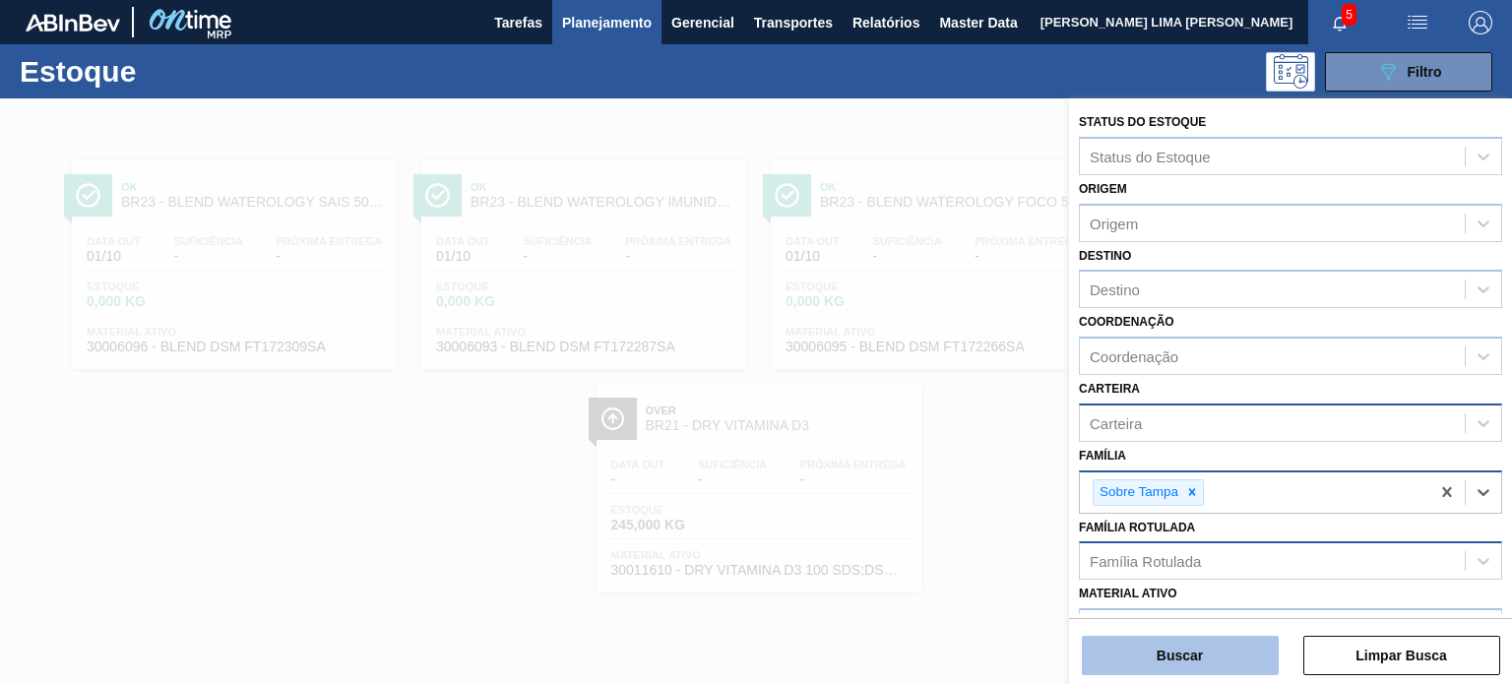
click at [1183, 672] on button "Buscar" at bounding box center [1180, 655] width 197 height 39
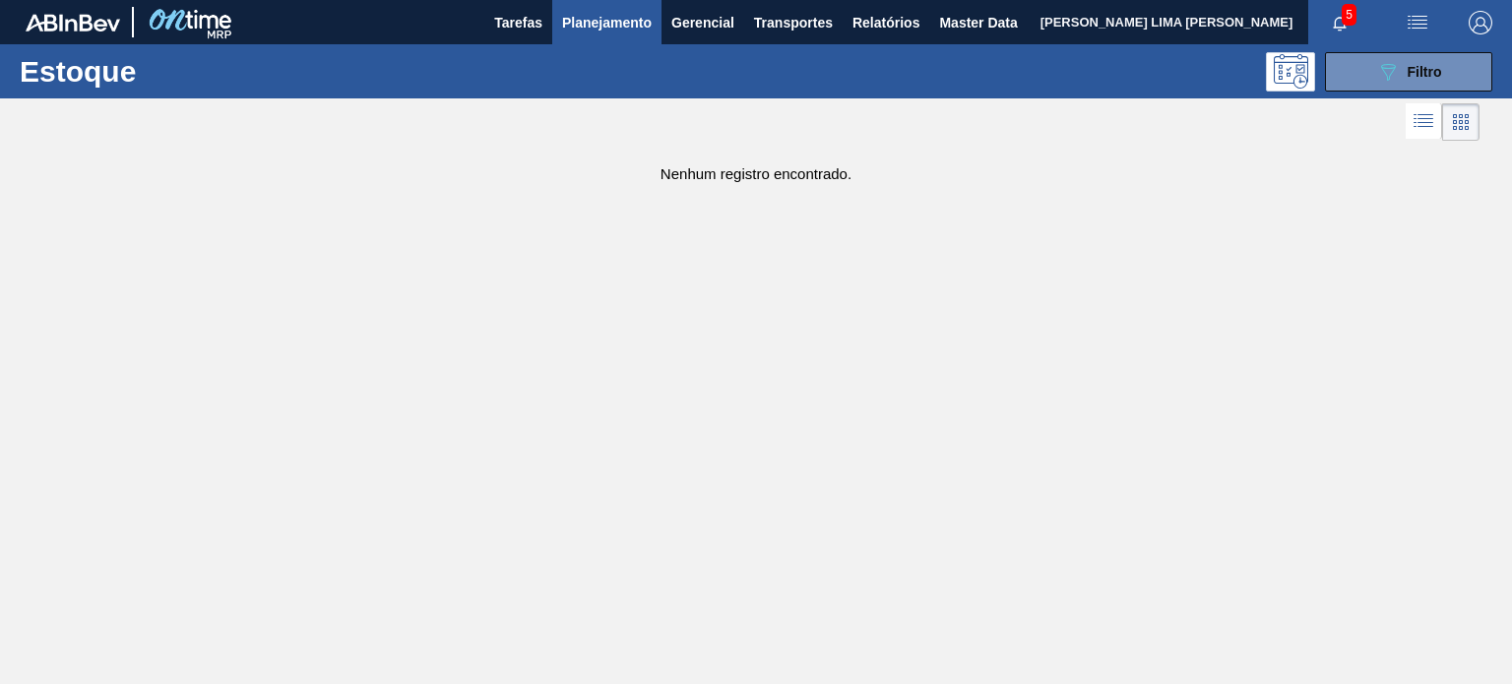
click at [1395, 95] on div "Estoque 089F7B8B-B2A5-4AFE-B5C0-19BA573D28AC Filtro" at bounding box center [756, 71] width 1512 height 54
click at [1392, 94] on div "Estoque 089F7B8B-B2A5-4AFE-B5C0-19BA573D28AC Filtro" at bounding box center [756, 71] width 1512 height 54
click at [1386, 91] on div "Estoque 089F7B8B-B2A5-4AFE-B5C0-19BA573D28AC Filtro" at bounding box center [756, 71] width 1512 height 54
click at [1383, 73] on icon "089F7B8B-B2A5-4AFE-B5C0-19BA573D28AC" at bounding box center [1388, 72] width 24 height 24
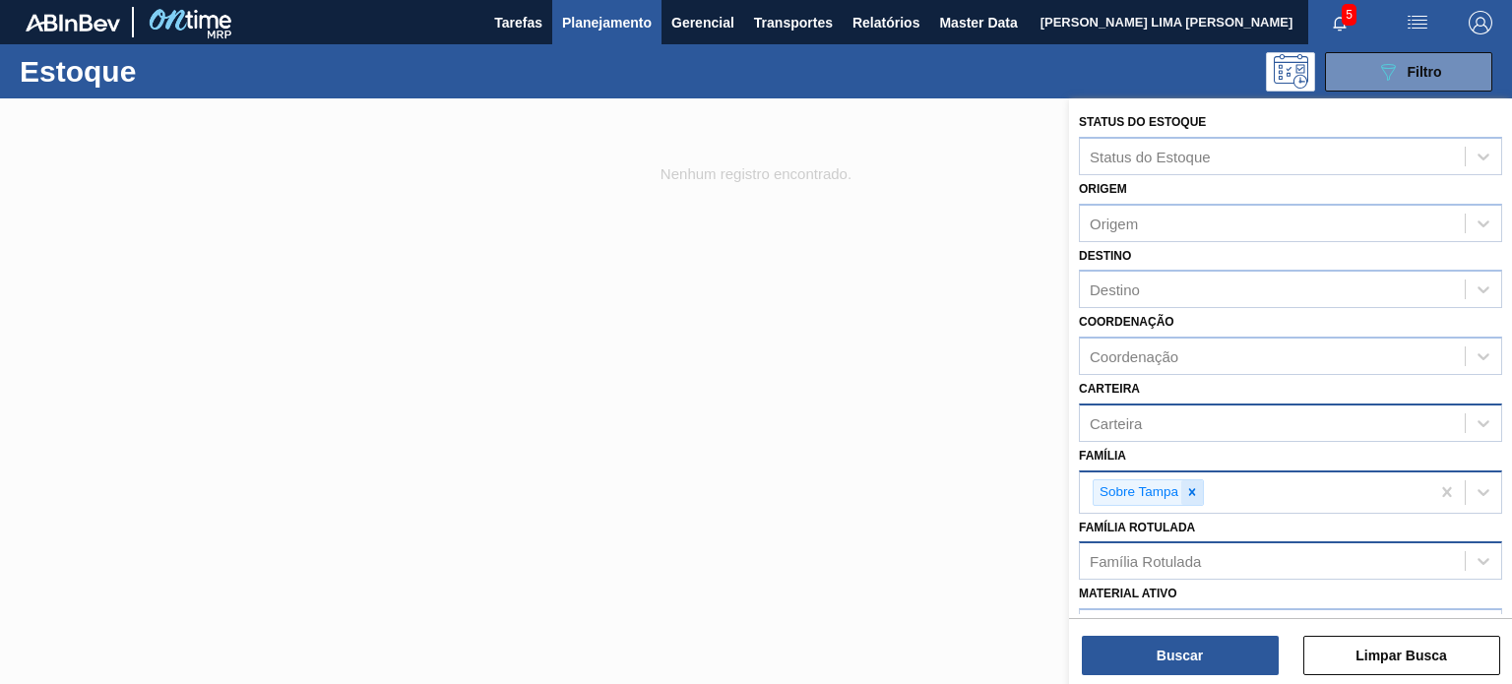
click at [1197, 498] on div at bounding box center [1192, 492] width 22 height 25
paste input "Malte"
type input "Malte"
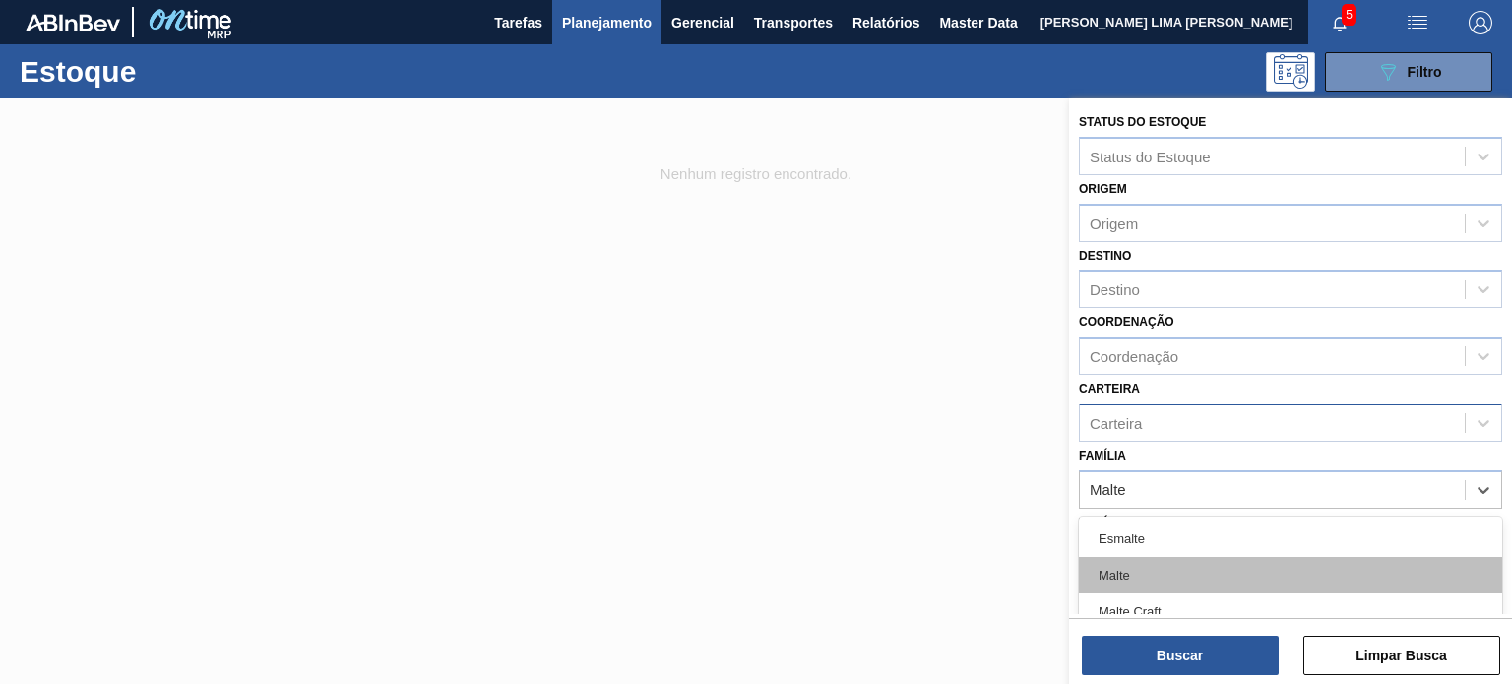
click at [1147, 557] on div "Malte" at bounding box center [1290, 575] width 423 height 36
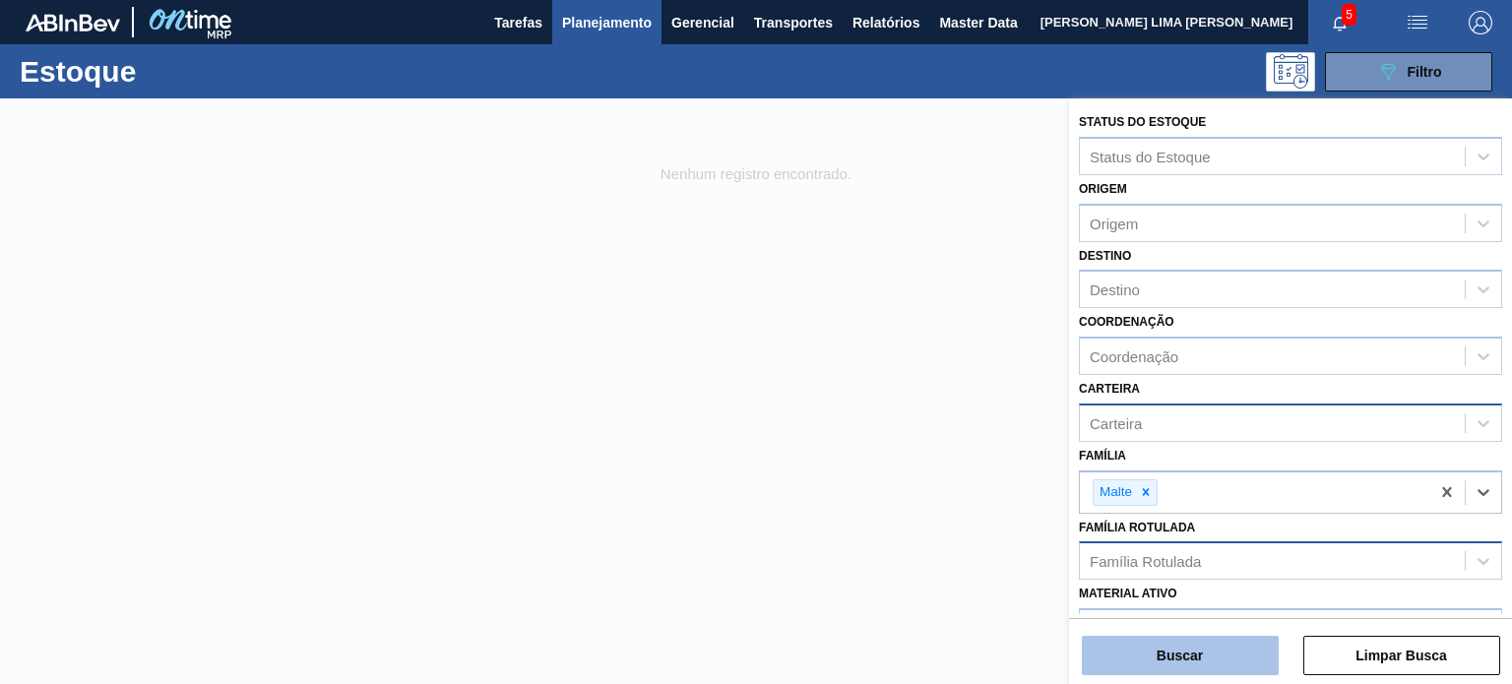
click at [1146, 656] on button "Buscar" at bounding box center [1180, 655] width 197 height 39
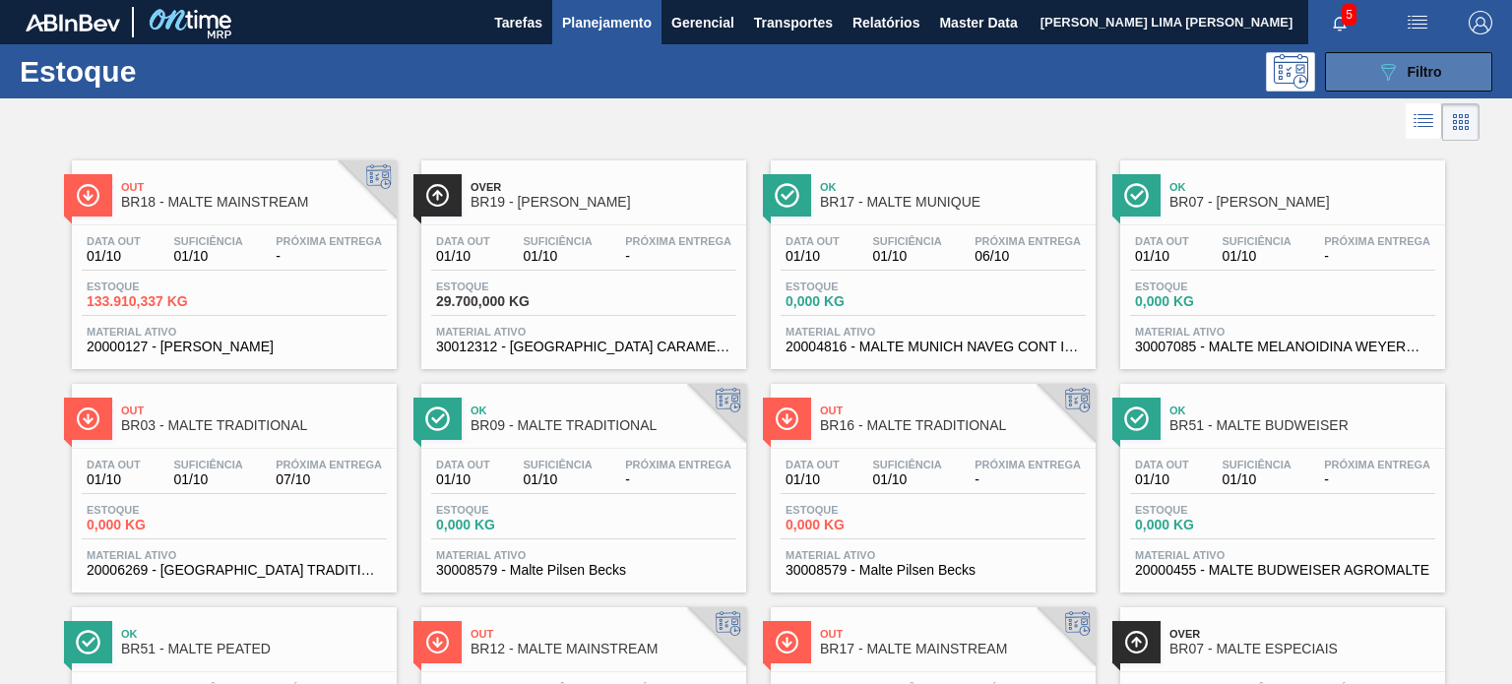
click at [1399, 82] on div "089F7B8B-B2A5-4AFE-B5C0-19BA573D28AC Filtro" at bounding box center [1409, 72] width 66 height 24
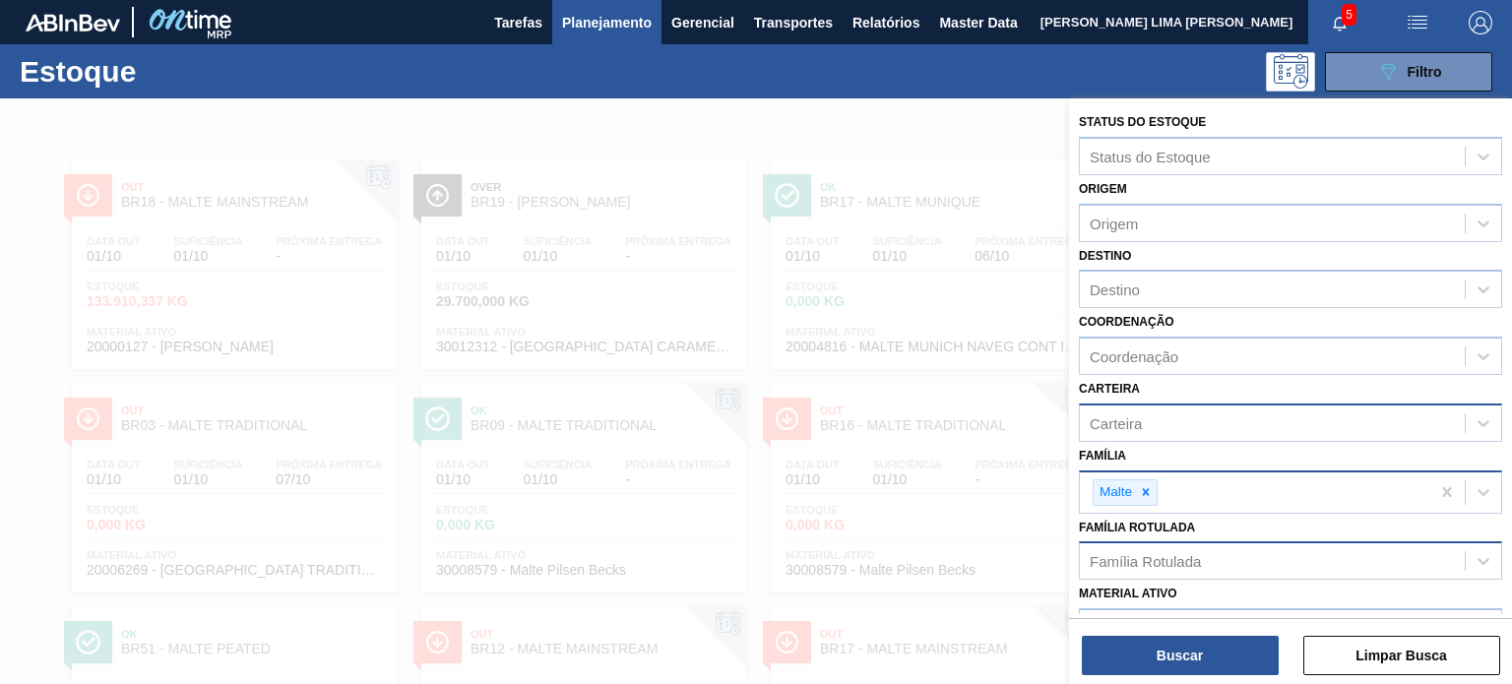
click at [1143, 503] on div "Malte" at bounding box center [1254, 492] width 349 height 40
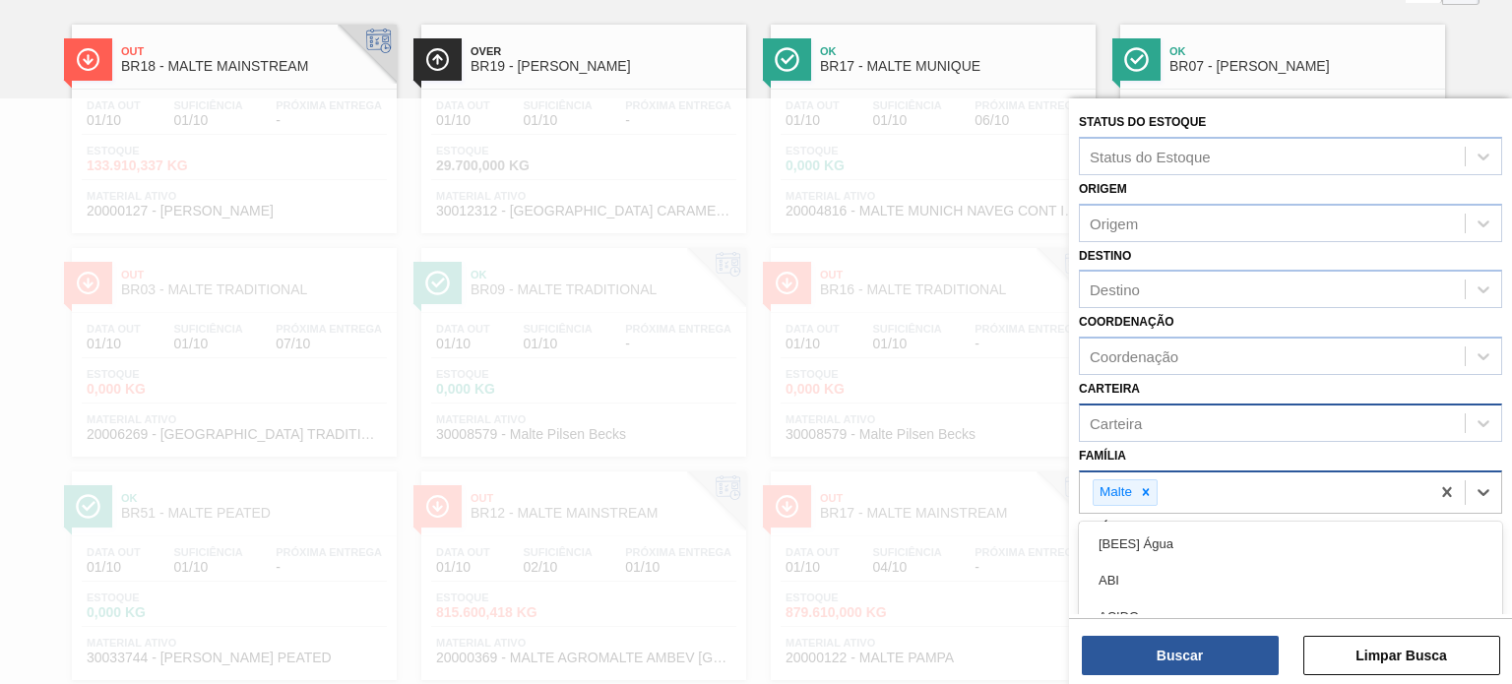
scroll to position [136, 0]
click at [1144, 495] on icon at bounding box center [1146, 492] width 14 height 14
paste input "Válvula"
type input "Válvula"
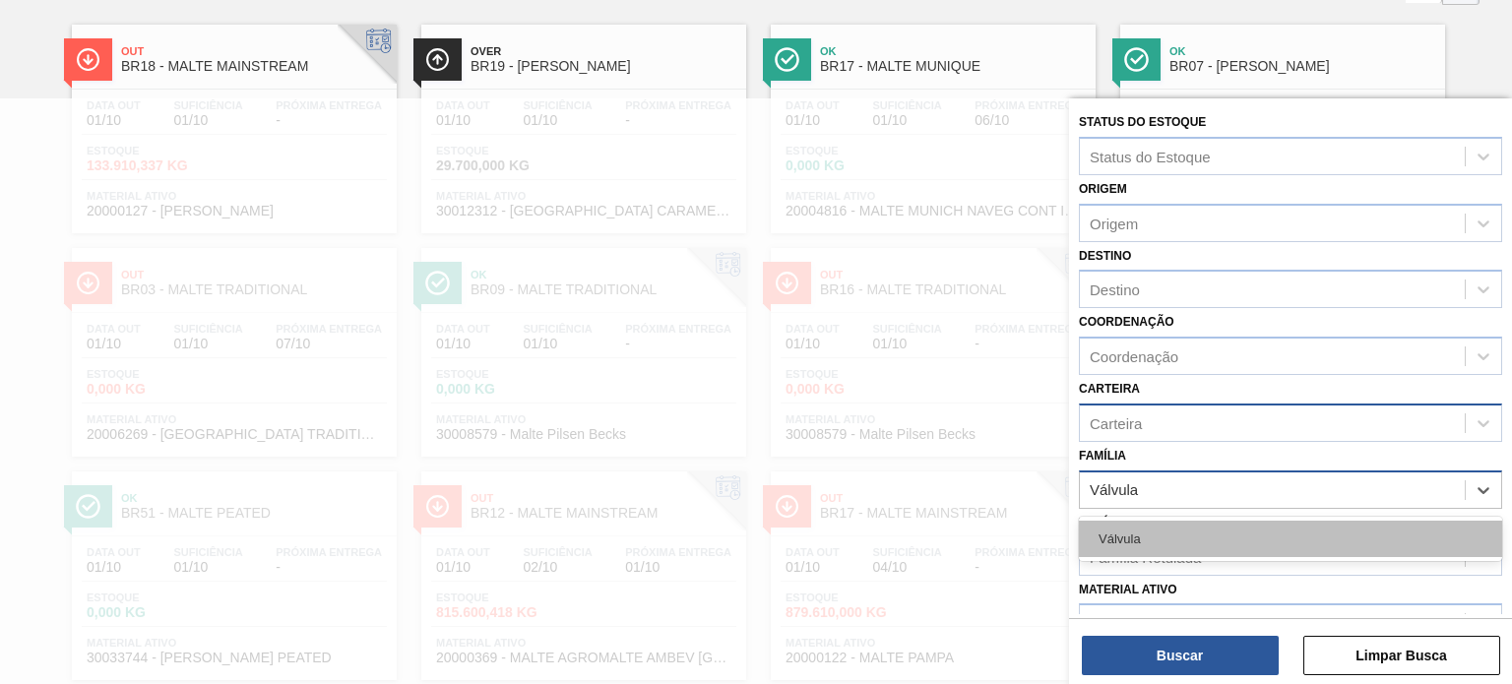
click at [1154, 524] on div "Válvula" at bounding box center [1290, 539] width 423 height 36
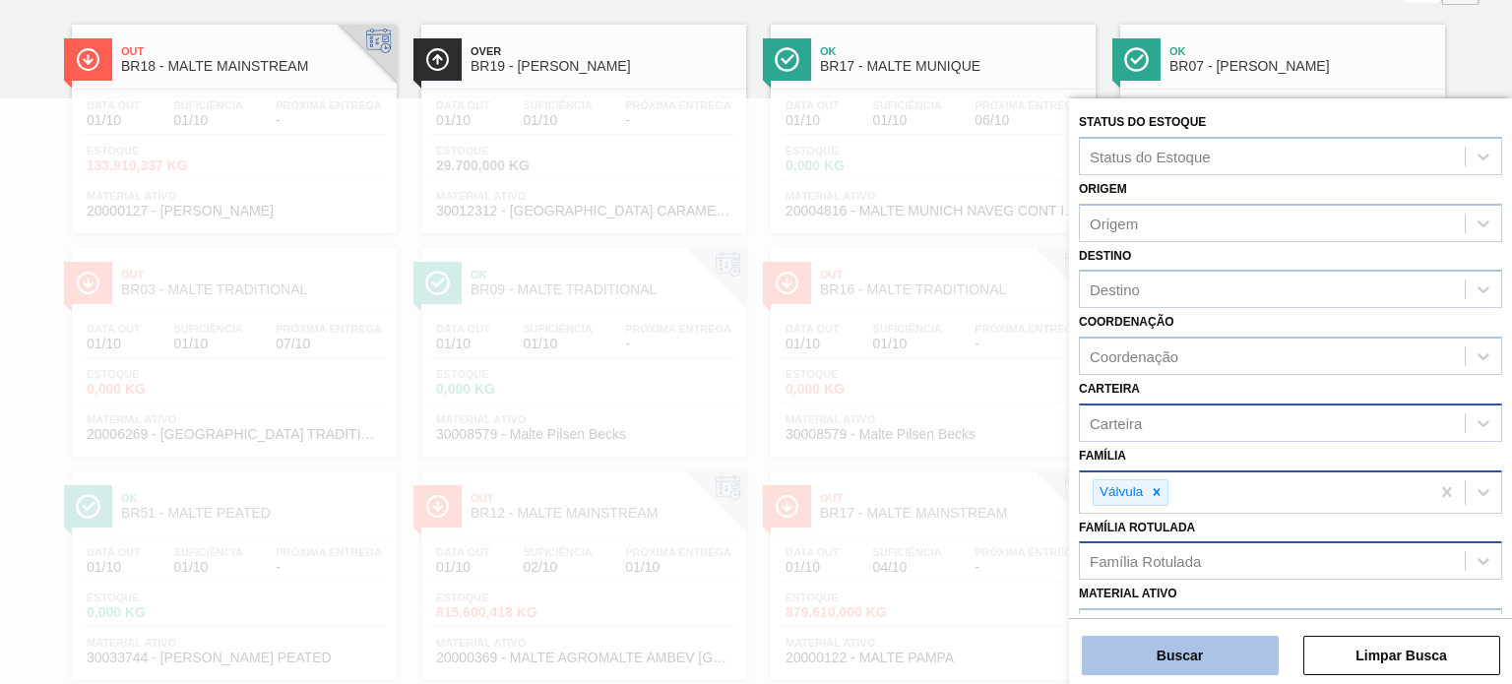
click at [1209, 654] on button "Buscar" at bounding box center [1180, 655] width 197 height 39
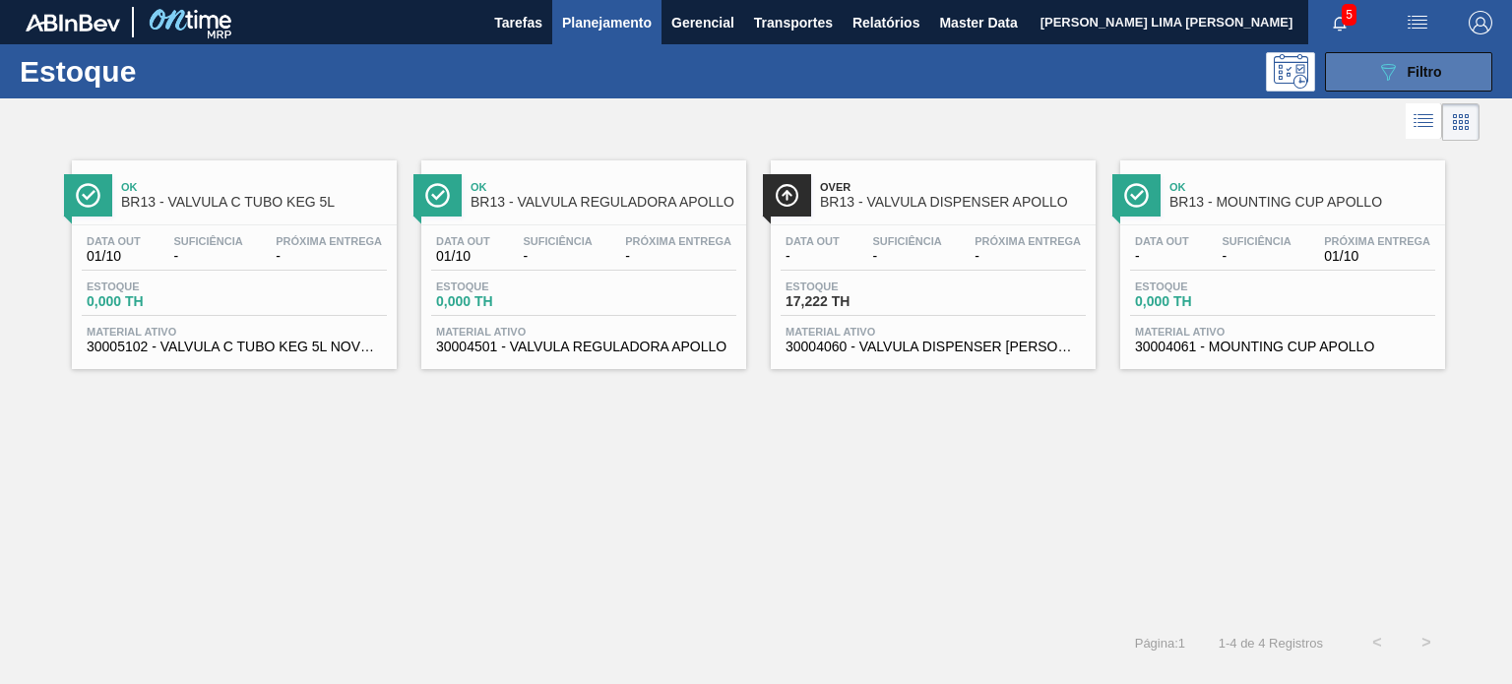
click at [1375, 70] on button "089F7B8B-B2A5-4AFE-B5C0-19BA573D28AC Filtro" at bounding box center [1408, 71] width 167 height 39
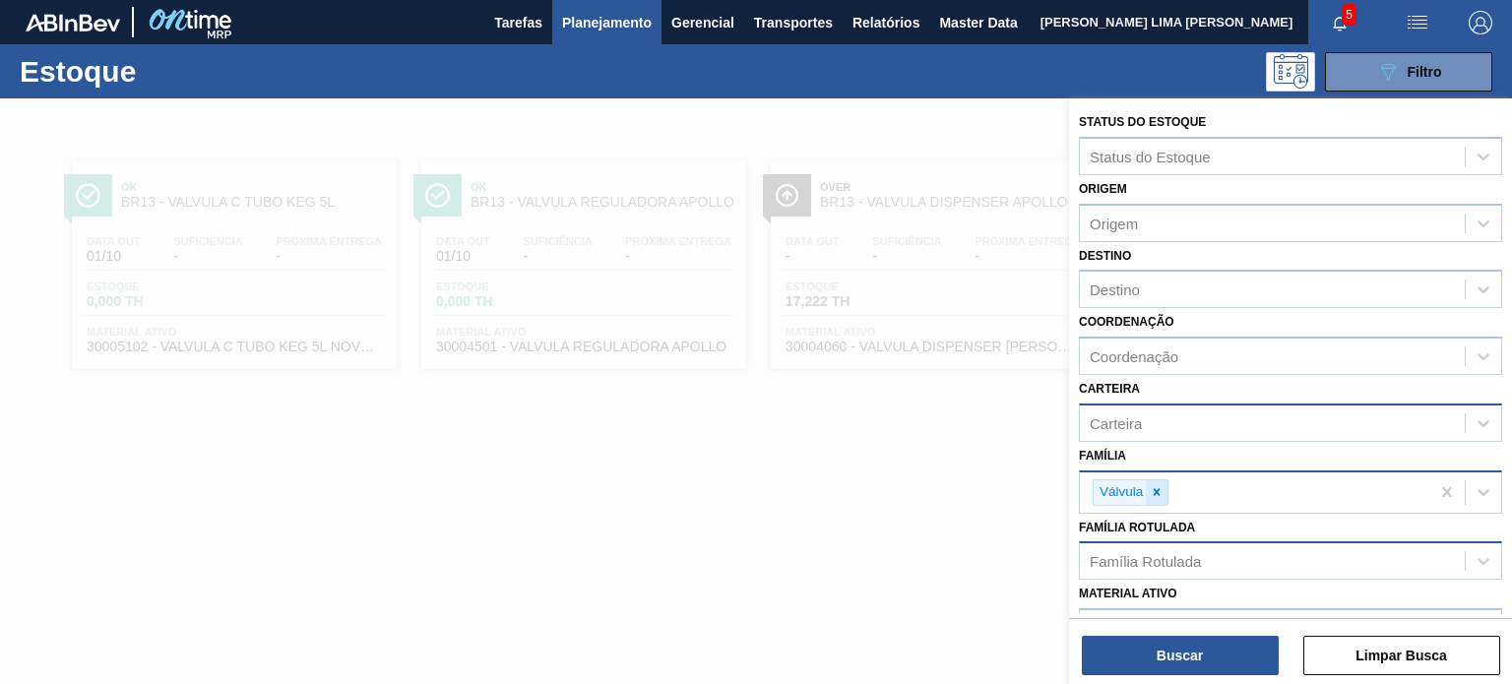
click at [1164, 483] on div at bounding box center [1157, 492] width 22 height 25
paste input "Cola"
type input "Cola"
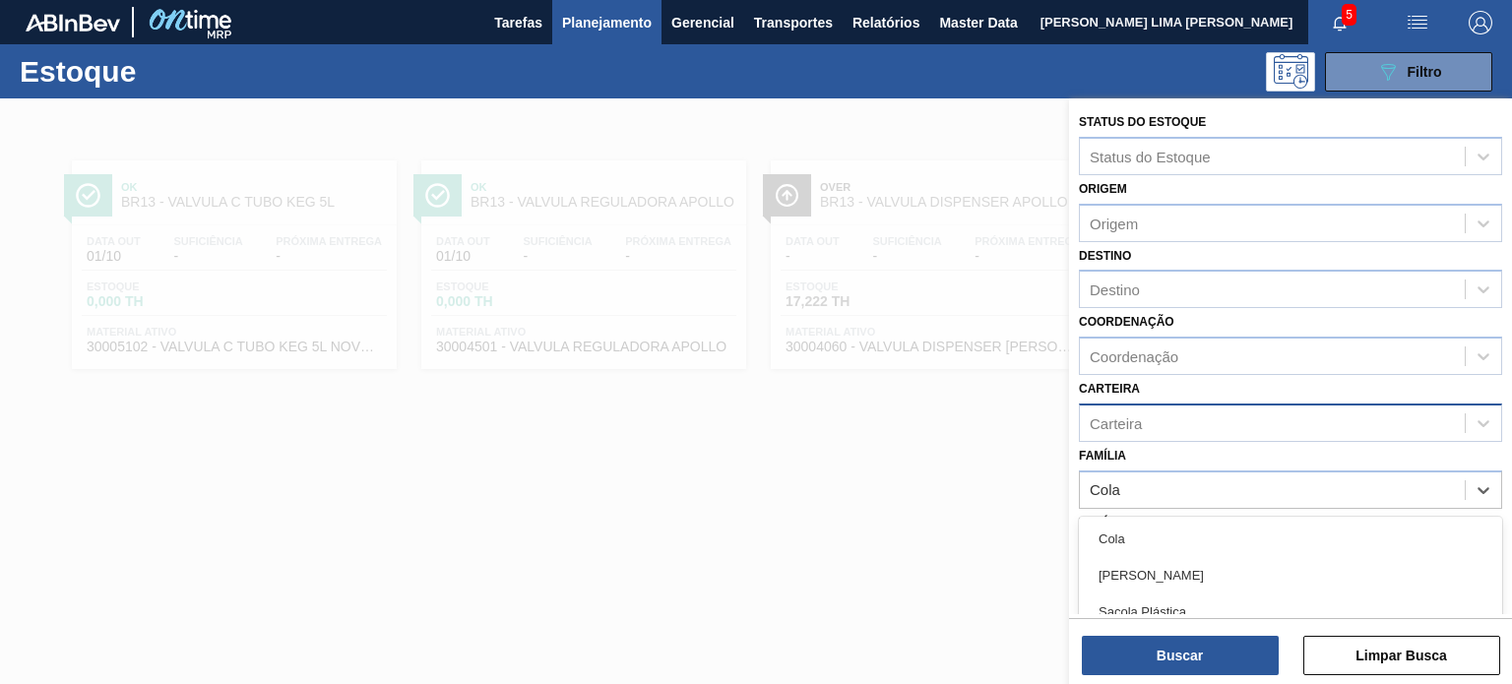
drag, startPoint x: 1169, startPoint y: 526, endPoint x: 1175, endPoint y: 534, distance: 10.6
click at [1169, 526] on div "Cola" at bounding box center [1290, 539] width 423 height 36
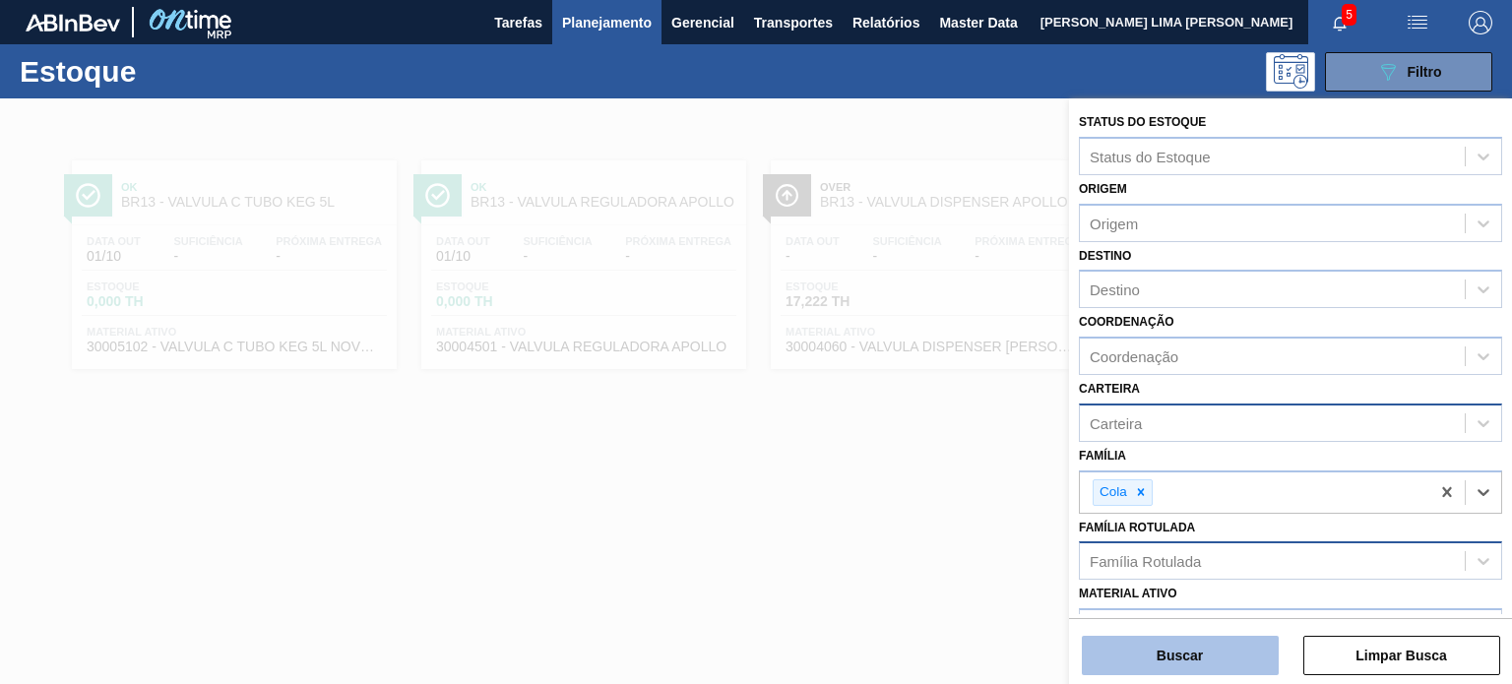
click at [1206, 645] on button "Buscar" at bounding box center [1180, 655] width 197 height 39
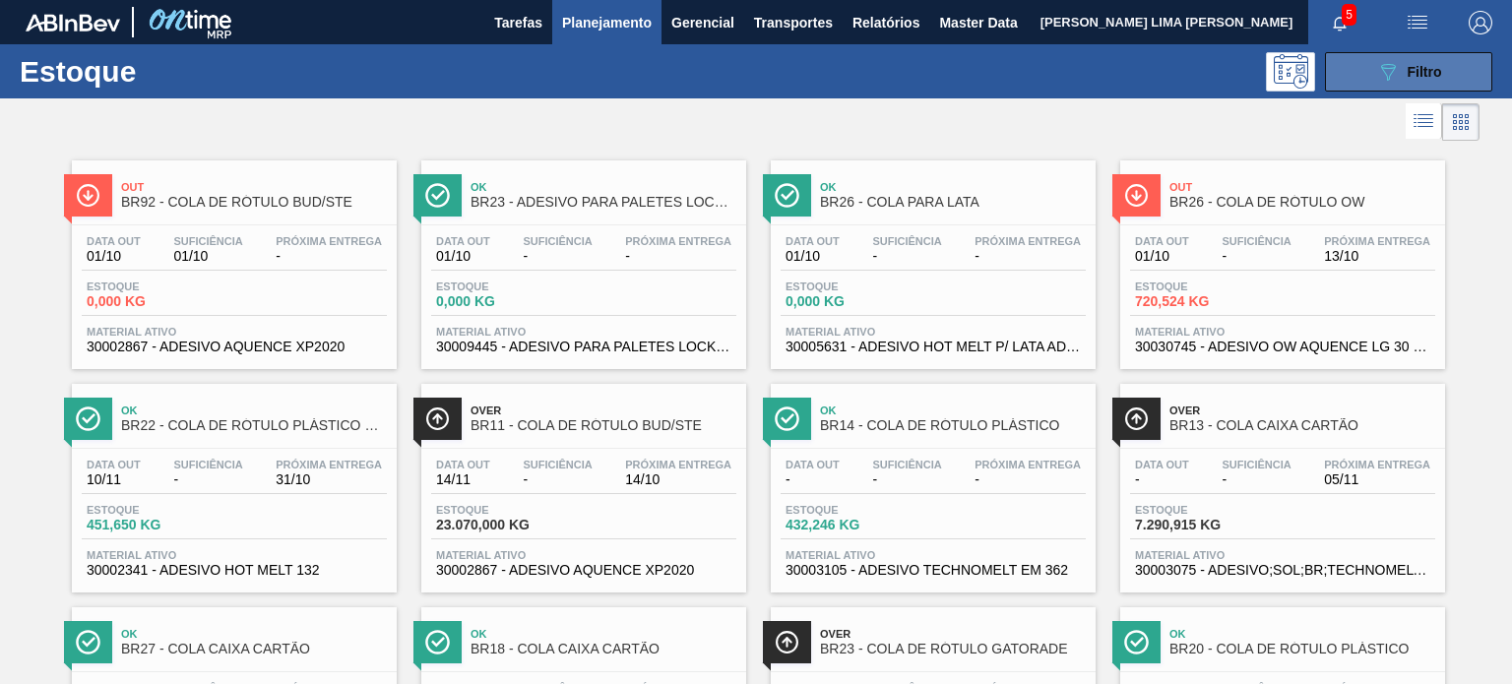
click at [1390, 64] on icon at bounding box center [1388, 72] width 15 height 17
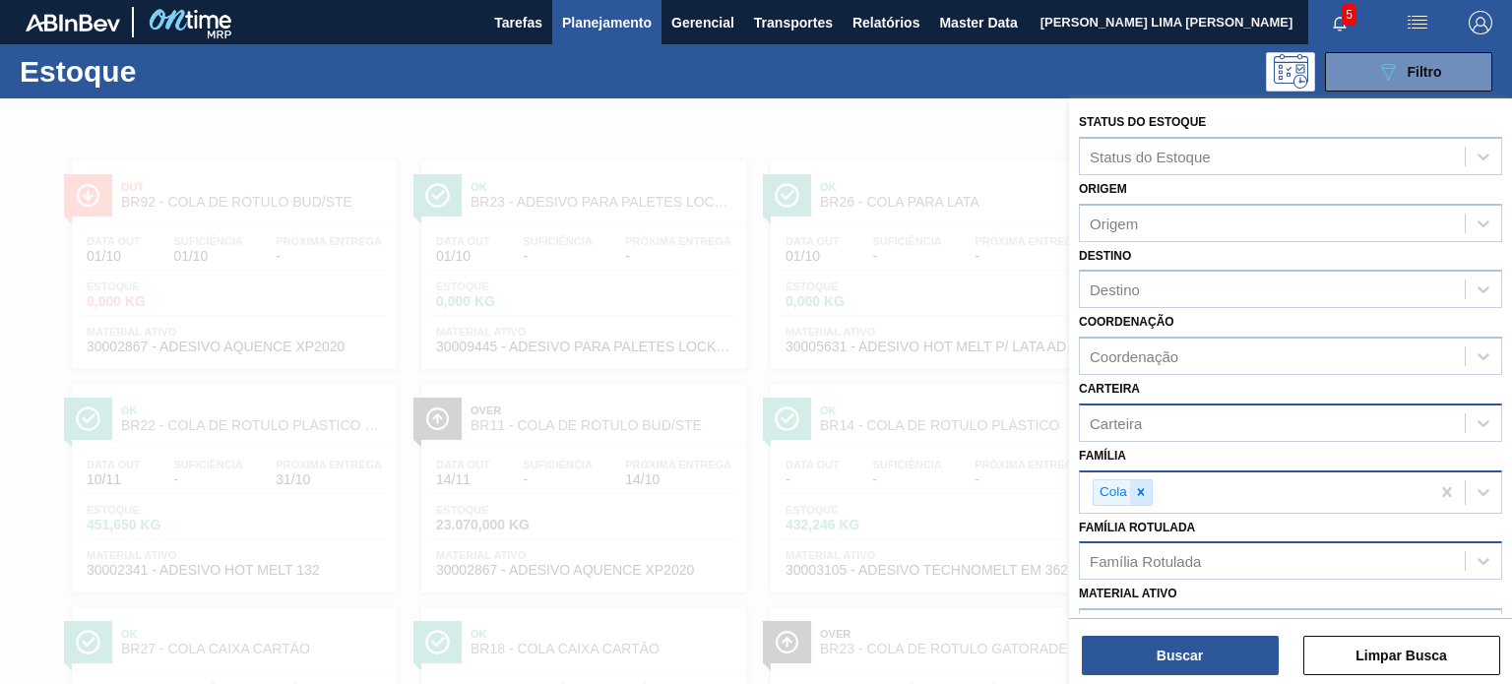
click at [1146, 485] on icon at bounding box center [1141, 492] width 14 height 14
paste input "Protetor Cartão"
type input "Protetor Cartão"
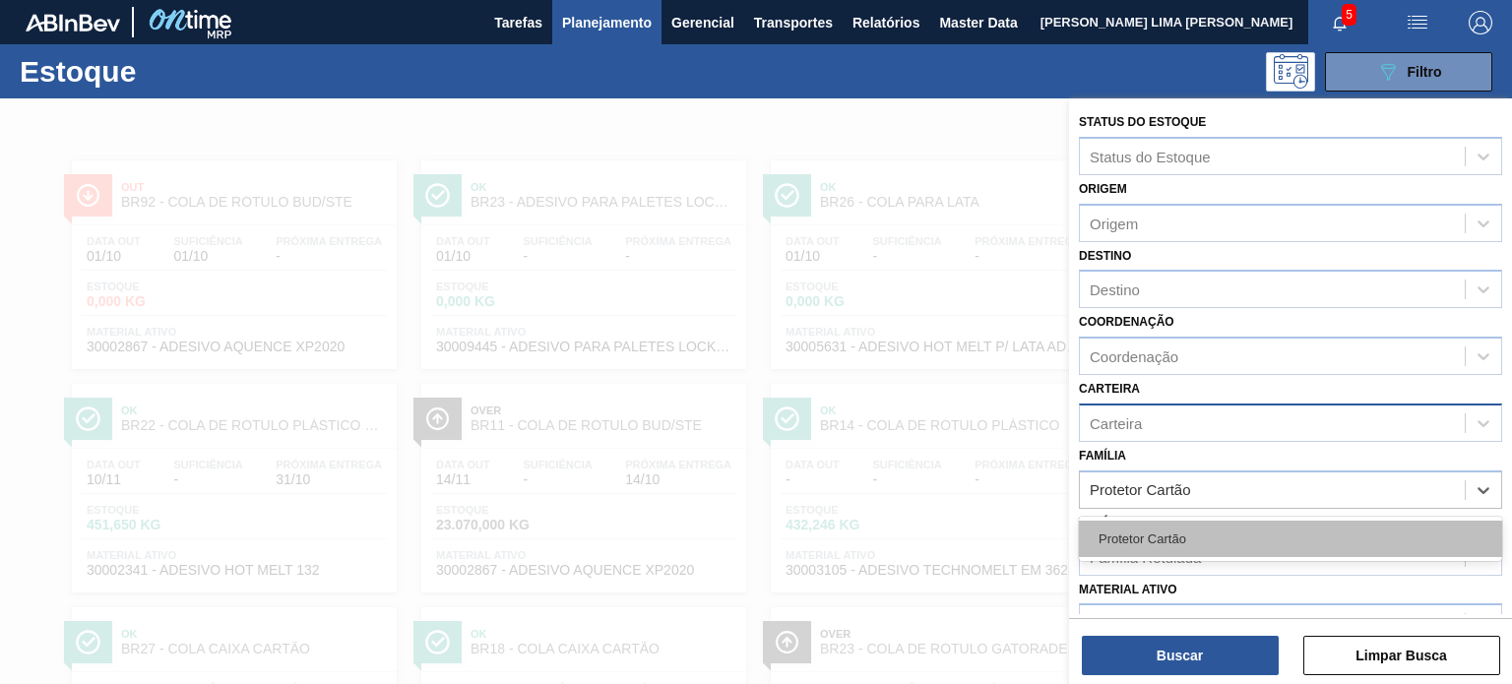
click at [1142, 528] on div "Protetor Cartão" at bounding box center [1290, 539] width 423 height 36
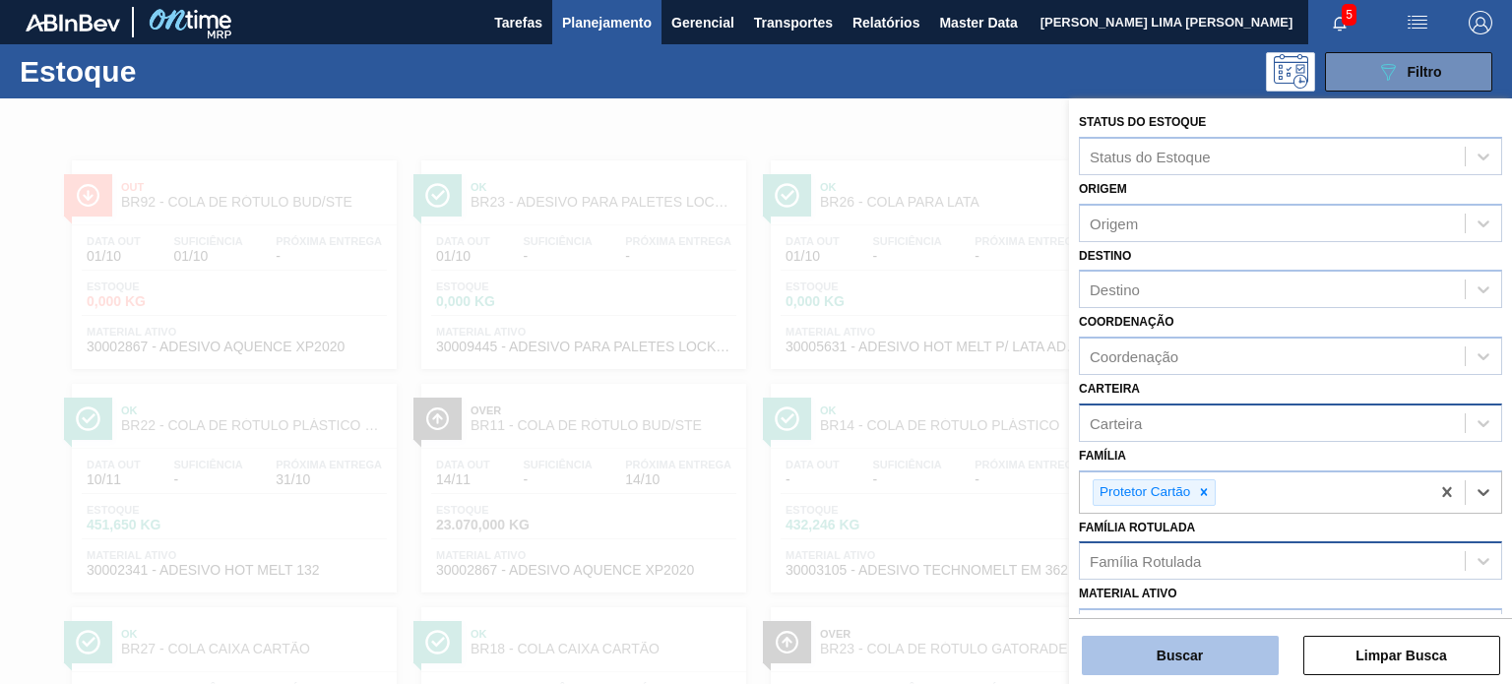
click at [1167, 641] on button "Buscar" at bounding box center [1180, 655] width 197 height 39
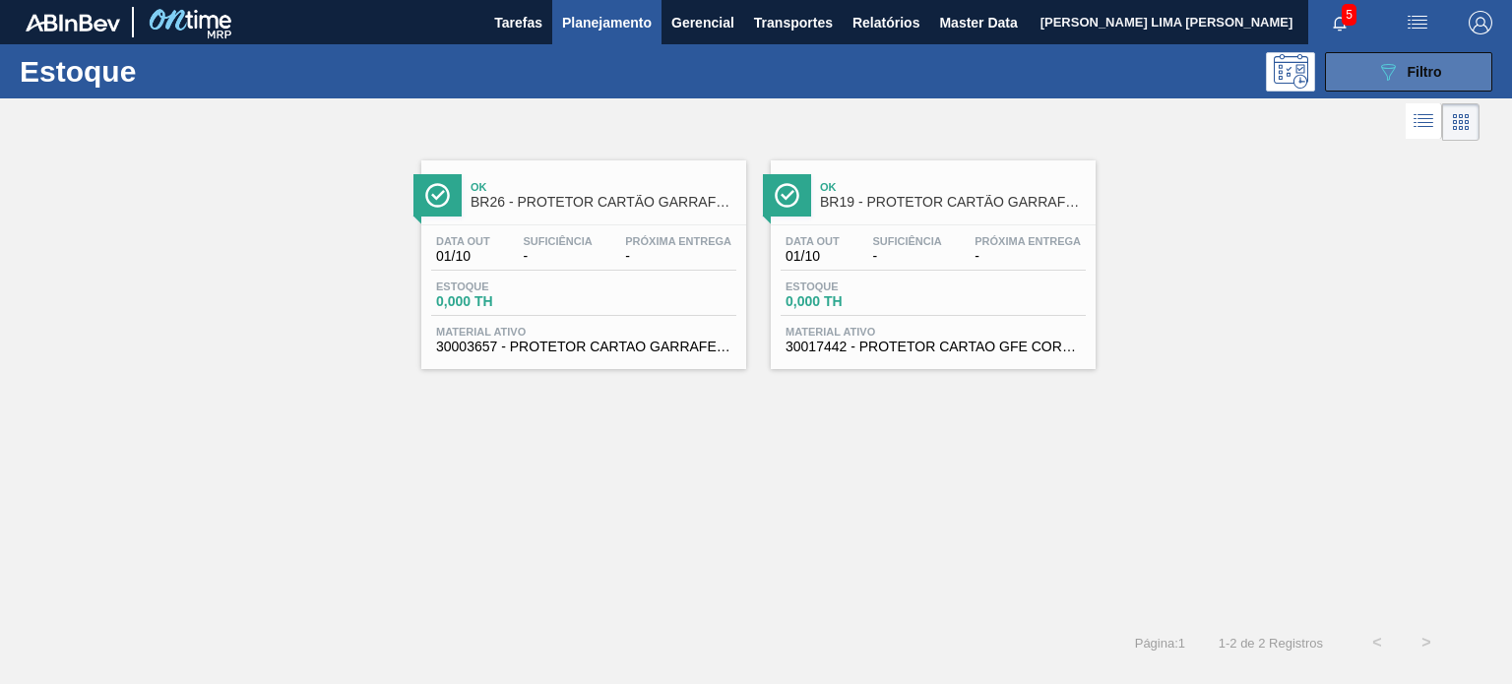
click at [1384, 70] on icon "089F7B8B-B2A5-4AFE-B5C0-19BA573D28AC" at bounding box center [1388, 72] width 24 height 24
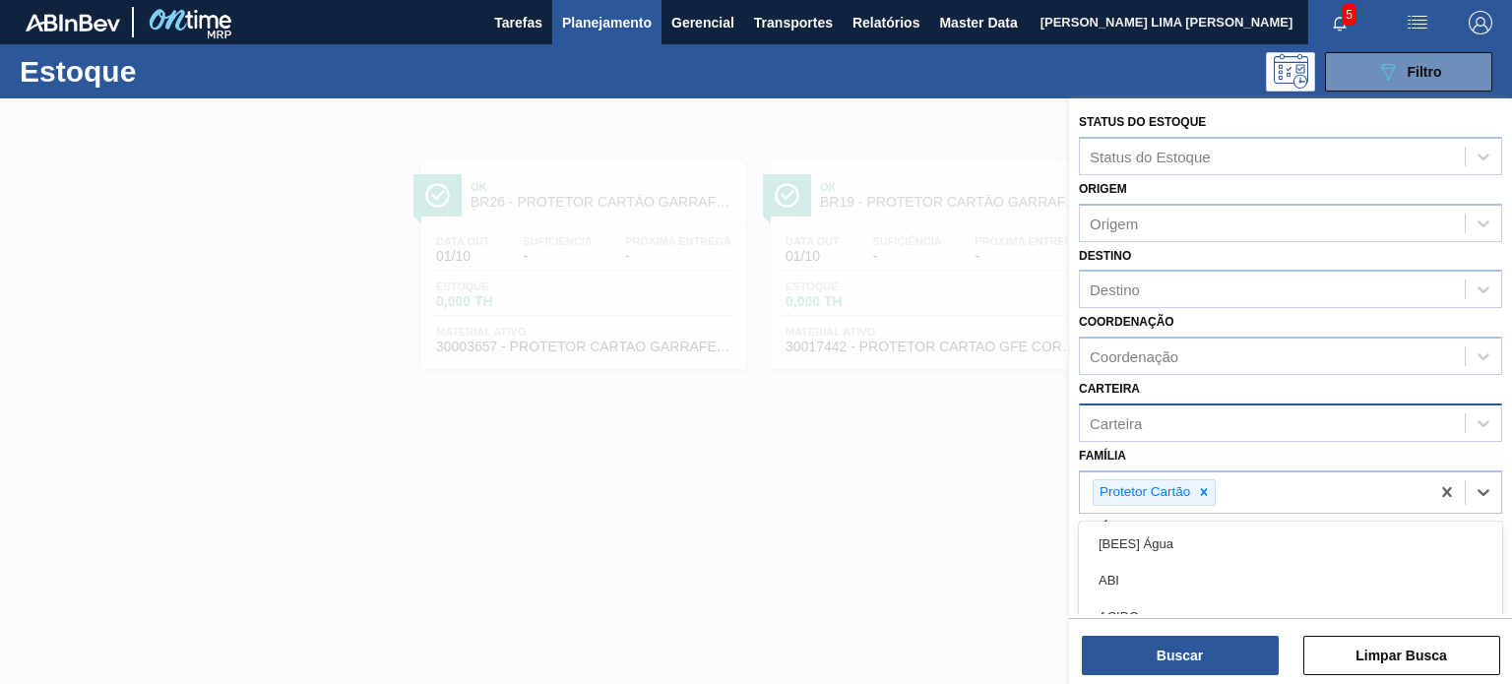
click at [1215, 475] on div "Protetor Cartão" at bounding box center [1254, 492] width 349 height 40
click at [1206, 480] on div at bounding box center [1204, 492] width 22 height 25
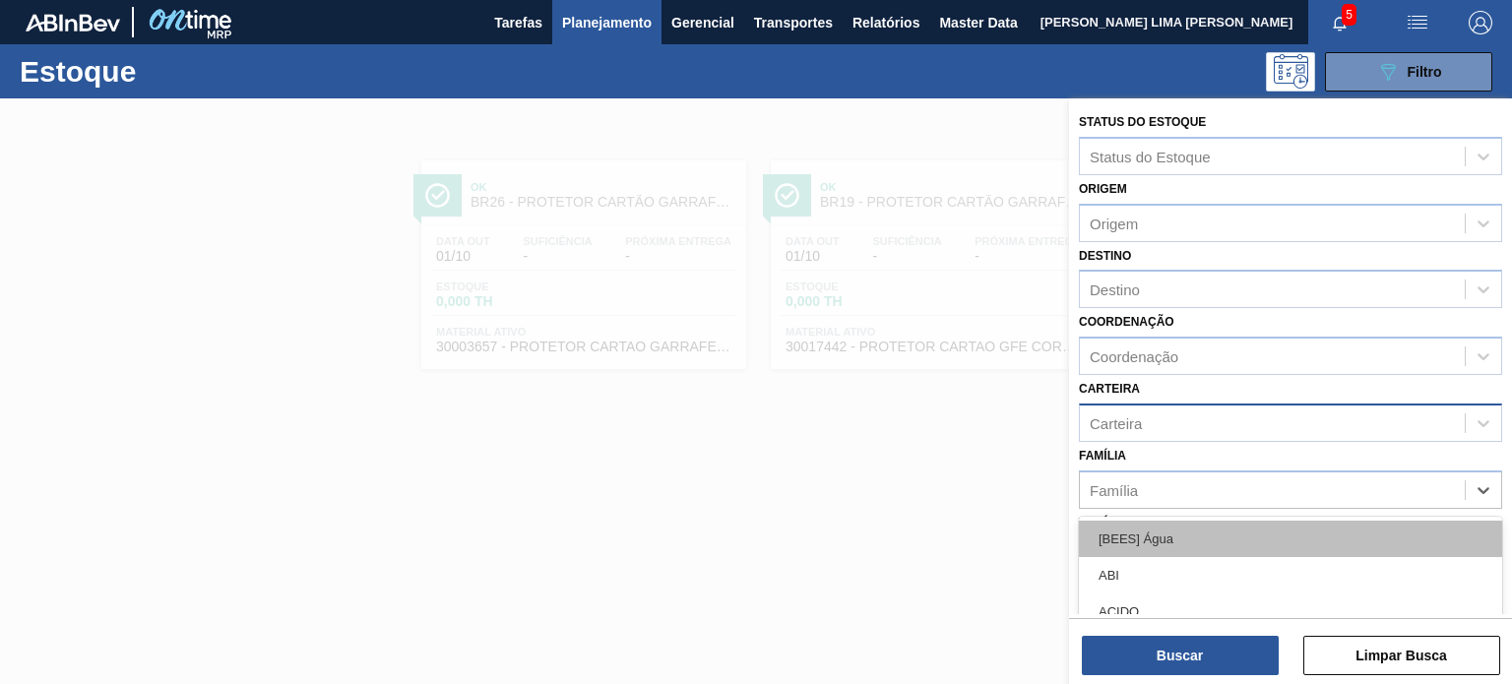
paste input "Kit Plástico"
type input "Kit Plástico"
drag, startPoint x: 1193, startPoint y: 532, endPoint x: 1181, endPoint y: 630, distance: 99.1
click at [1193, 534] on div "Kit Plástico" at bounding box center [1290, 539] width 423 height 36
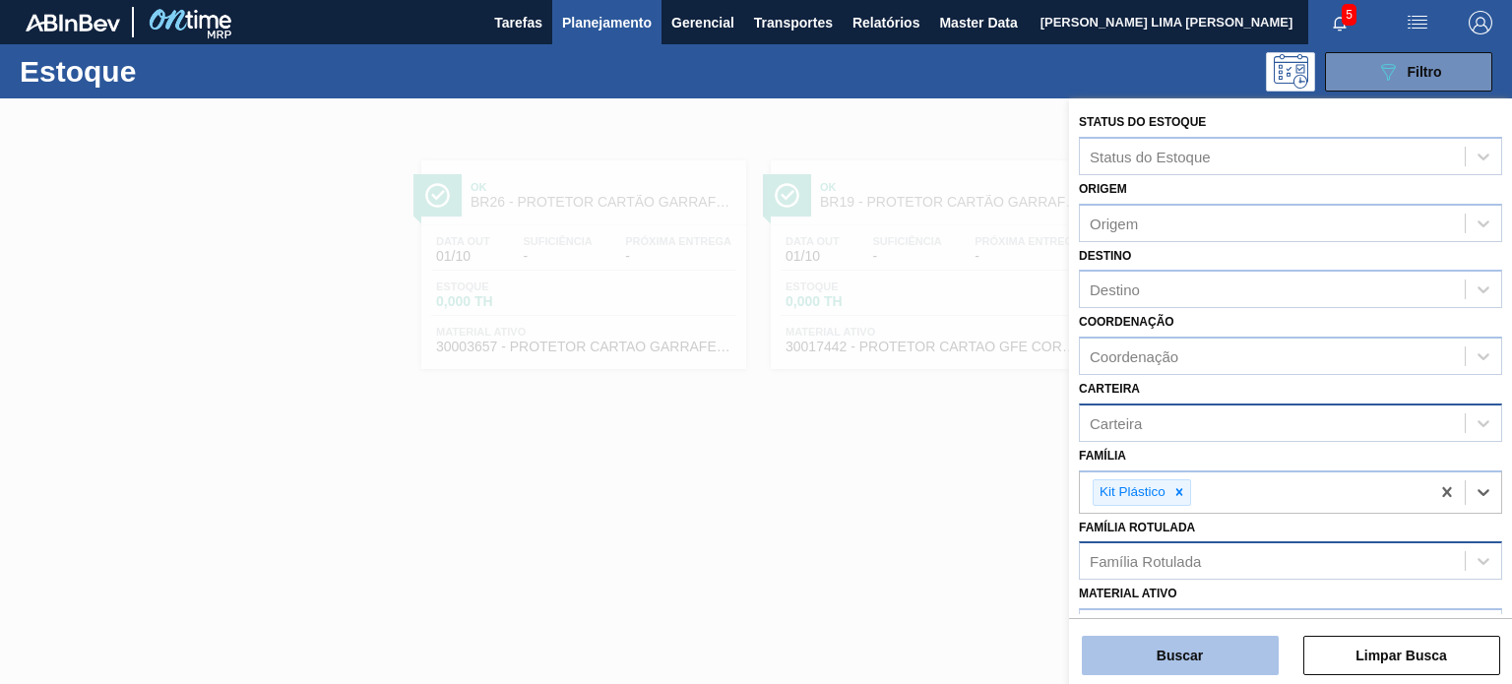
click at [1183, 650] on button "Buscar" at bounding box center [1180, 655] width 197 height 39
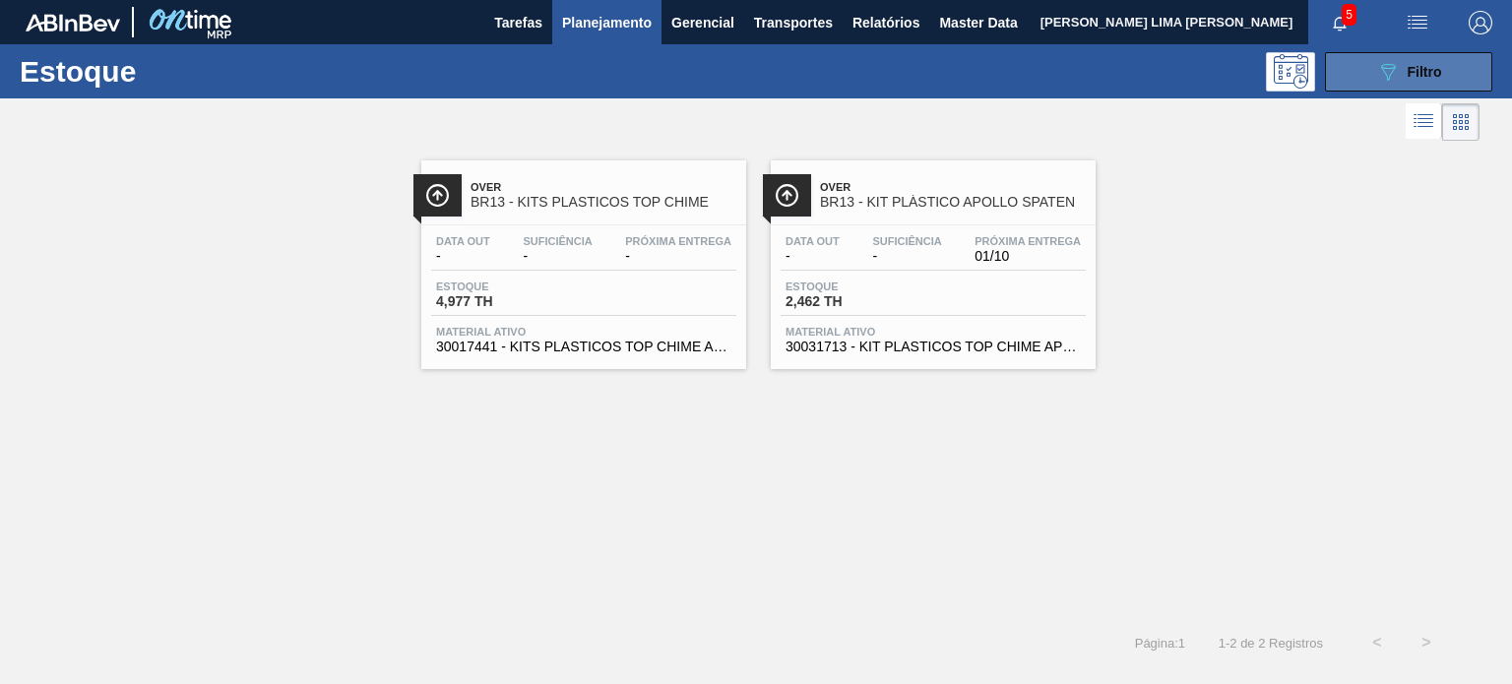
click at [1356, 68] on button "089F7B8B-B2A5-4AFE-B5C0-19BA573D28AC Filtro" at bounding box center [1408, 71] width 167 height 39
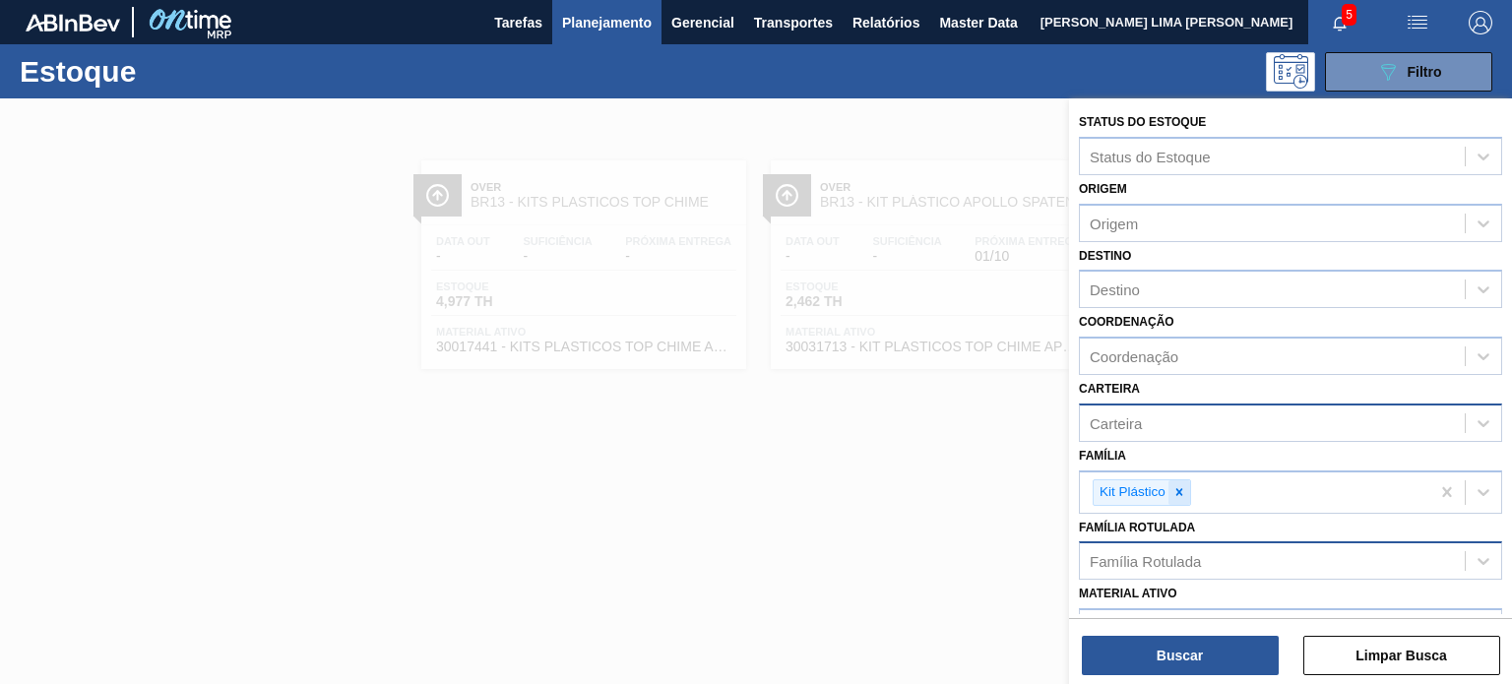
click at [1182, 480] on div at bounding box center [1179, 492] width 22 height 25
paste input "Lúpulo Craft"
type input "Lúpulo Craft"
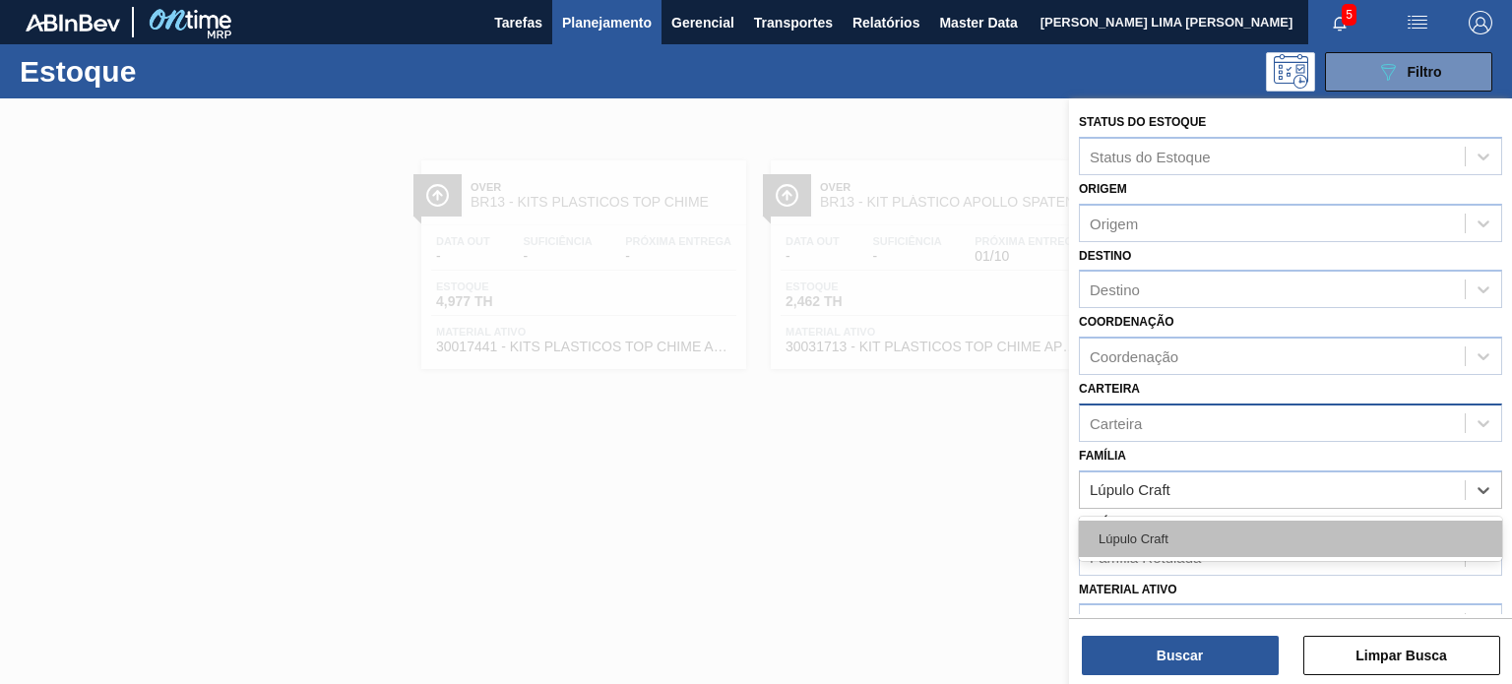
click at [1178, 534] on div "Lúpulo Craft" at bounding box center [1290, 539] width 423 height 36
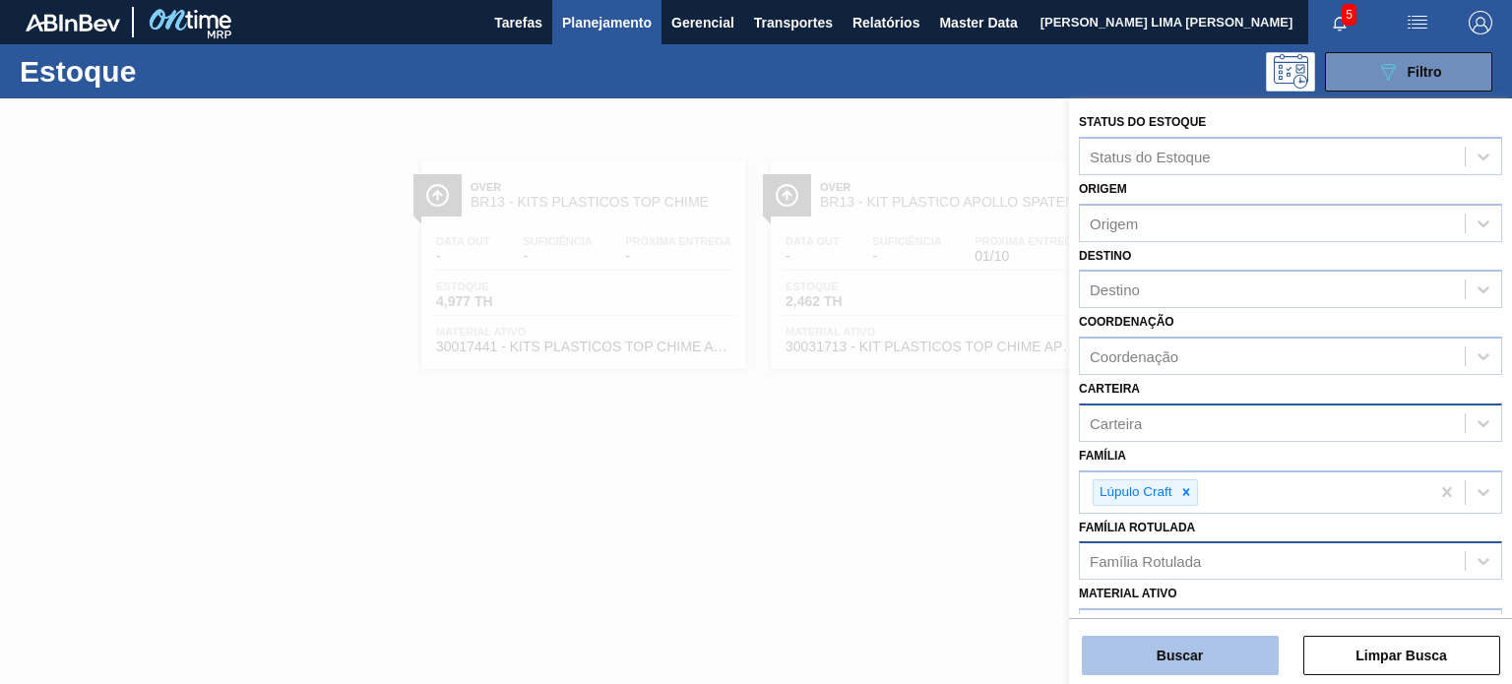
click at [1181, 659] on button "Buscar" at bounding box center [1180, 655] width 197 height 39
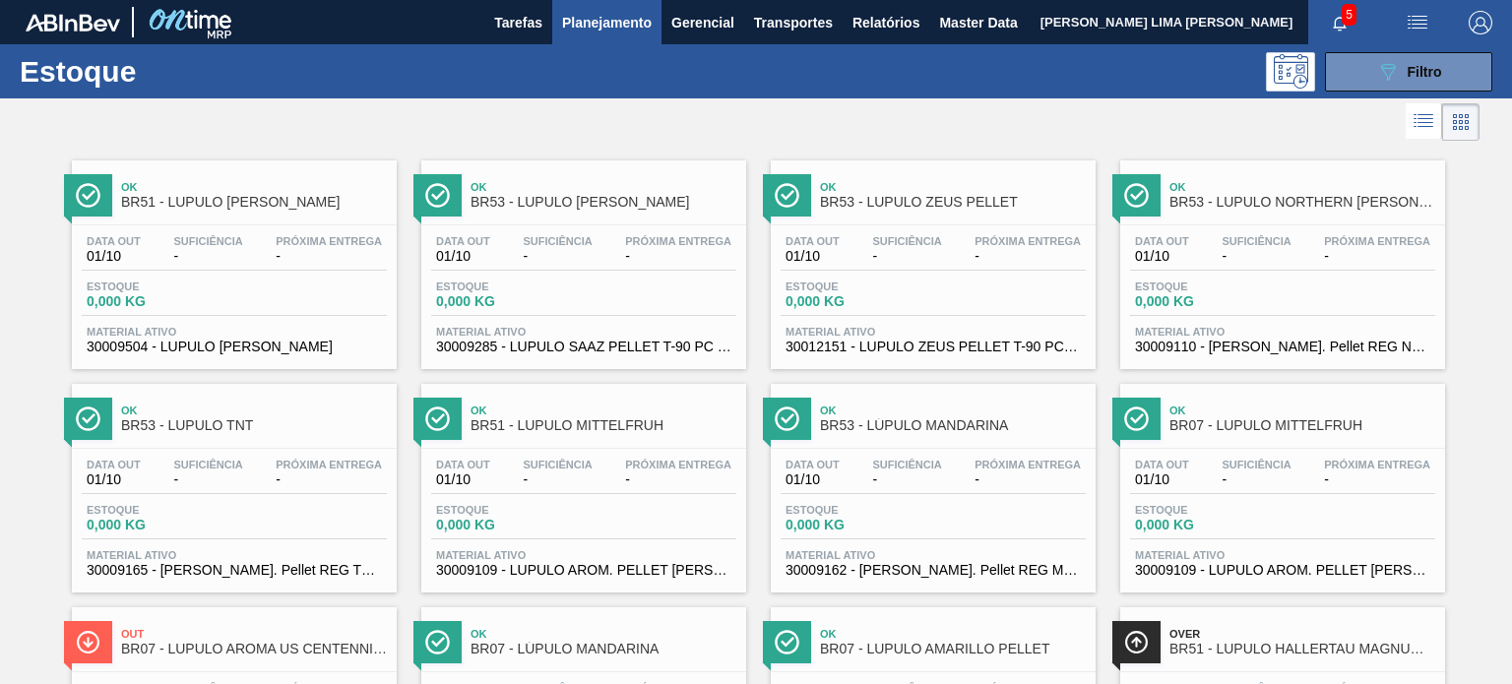
drag, startPoint x: 1364, startPoint y: 71, endPoint x: 1363, endPoint y: 107, distance: 36.4
click at [1365, 71] on button "089F7B8B-B2A5-4AFE-B5C0-19BA573D28AC Filtro" at bounding box center [1408, 71] width 167 height 39
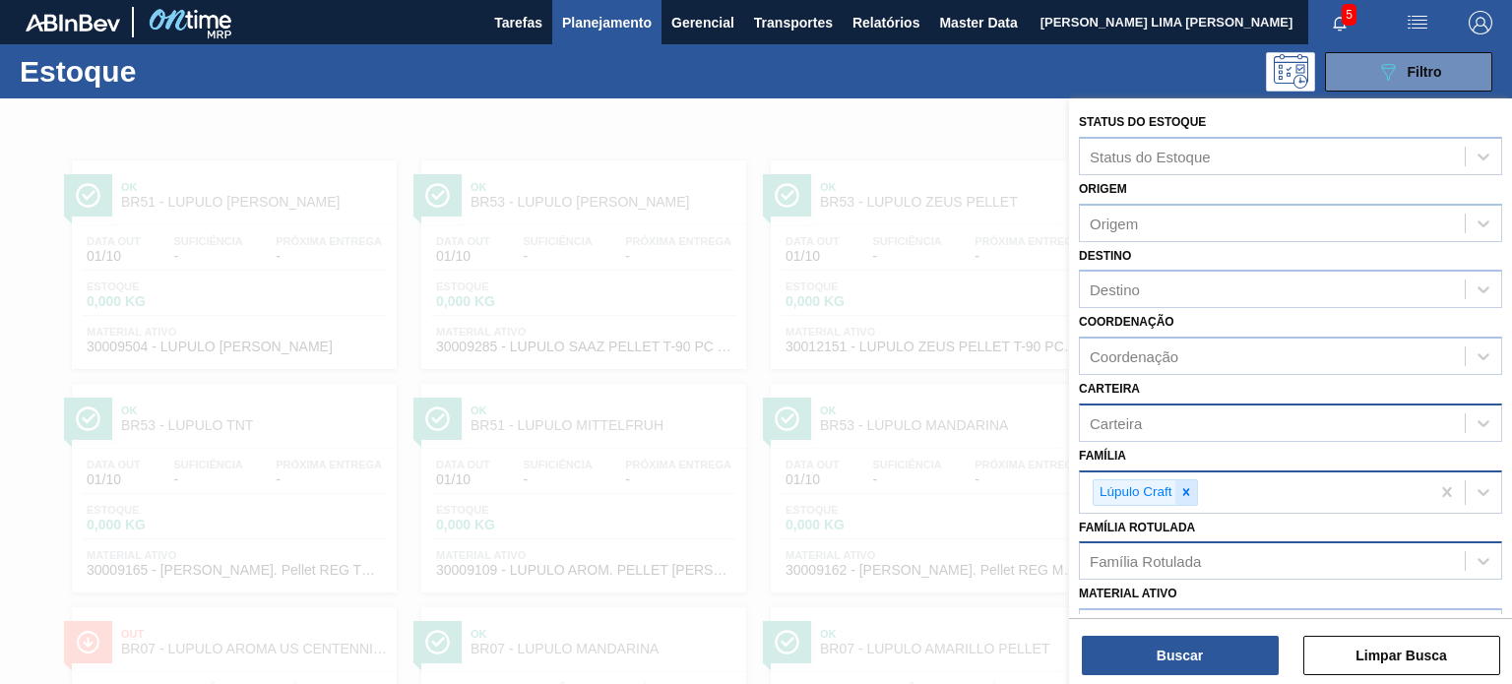
click at [1179, 485] on icon at bounding box center [1186, 492] width 14 height 14
paste input "Embalagem-Rolha"
type input "Embalagem-Rolha"
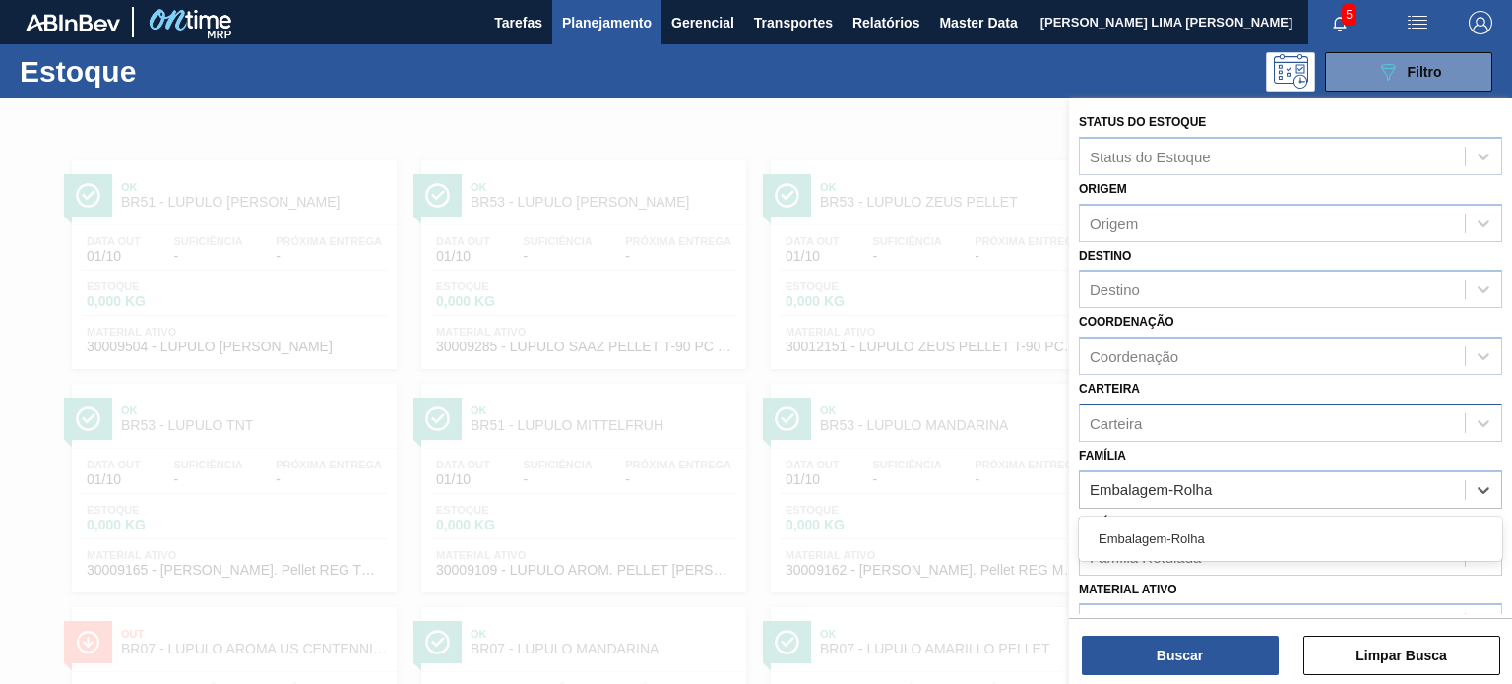
click at [1164, 521] on div "Embalagem-Rolha" at bounding box center [1290, 539] width 423 height 36
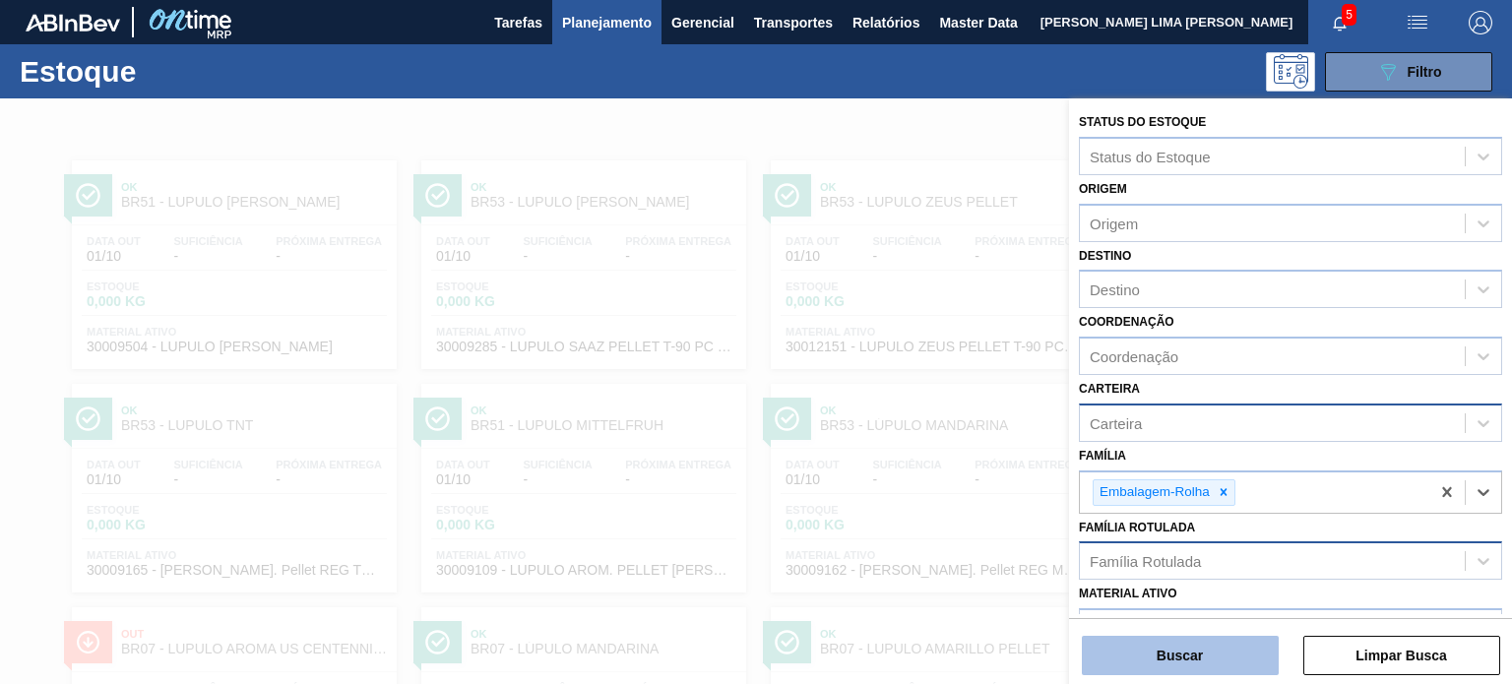
click at [1187, 645] on button "Buscar" at bounding box center [1180, 655] width 197 height 39
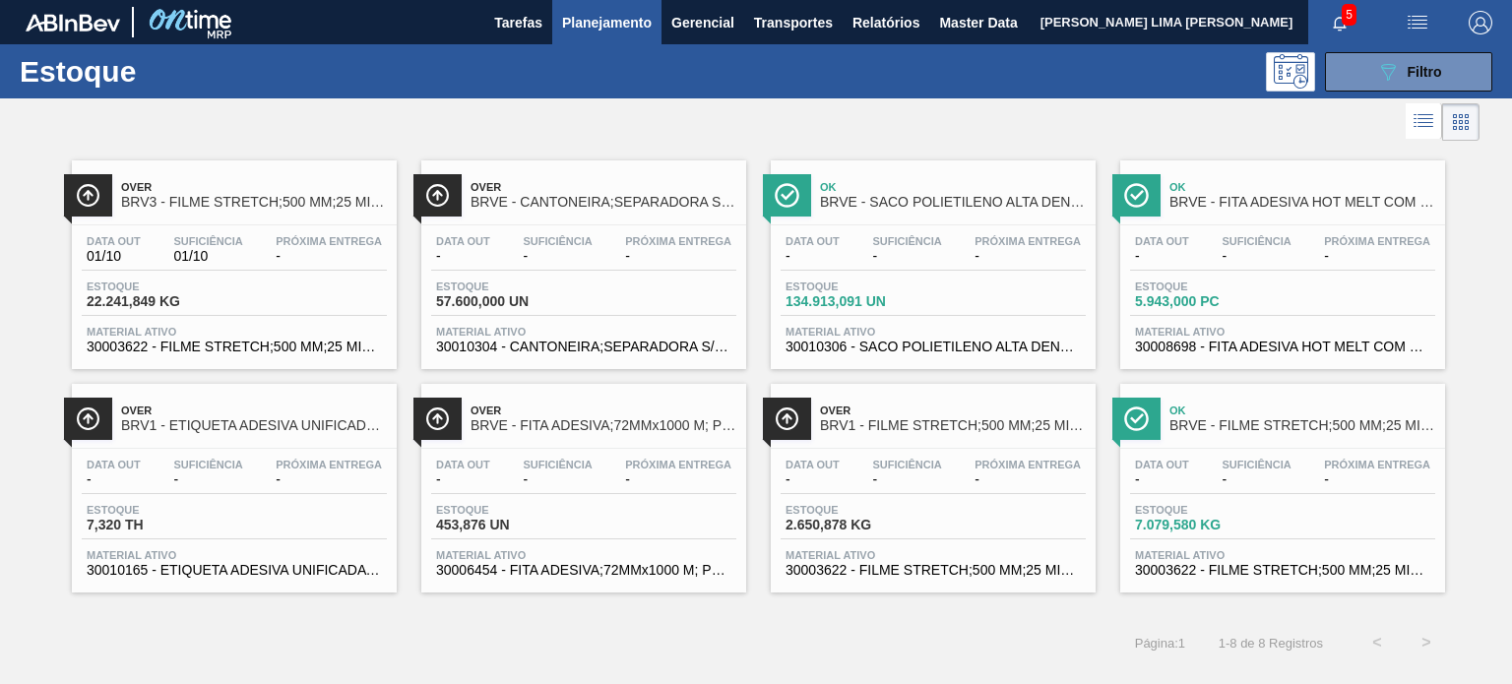
drag, startPoint x: 770, startPoint y: 240, endPoint x: 828, endPoint y: 240, distance: 58.1
click at [1337, 84] on button "089F7B8B-B2A5-4AFE-B5C0-19BA573D28AC Filtro" at bounding box center [1408, 71] width 167 height 39
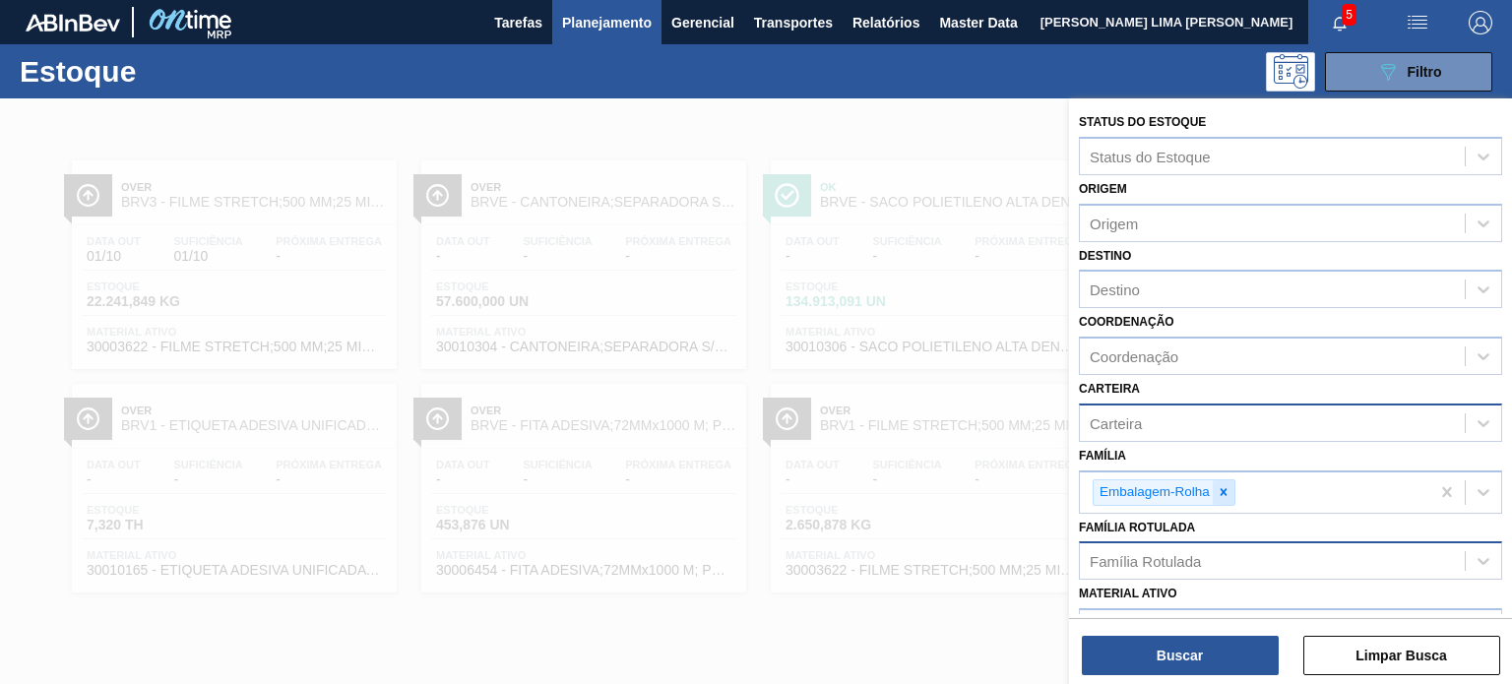
click at [1231, 481] on div at bounding box center [1224, 492] width 22 height 25
paste input "Enzima"
type input "Enzima"
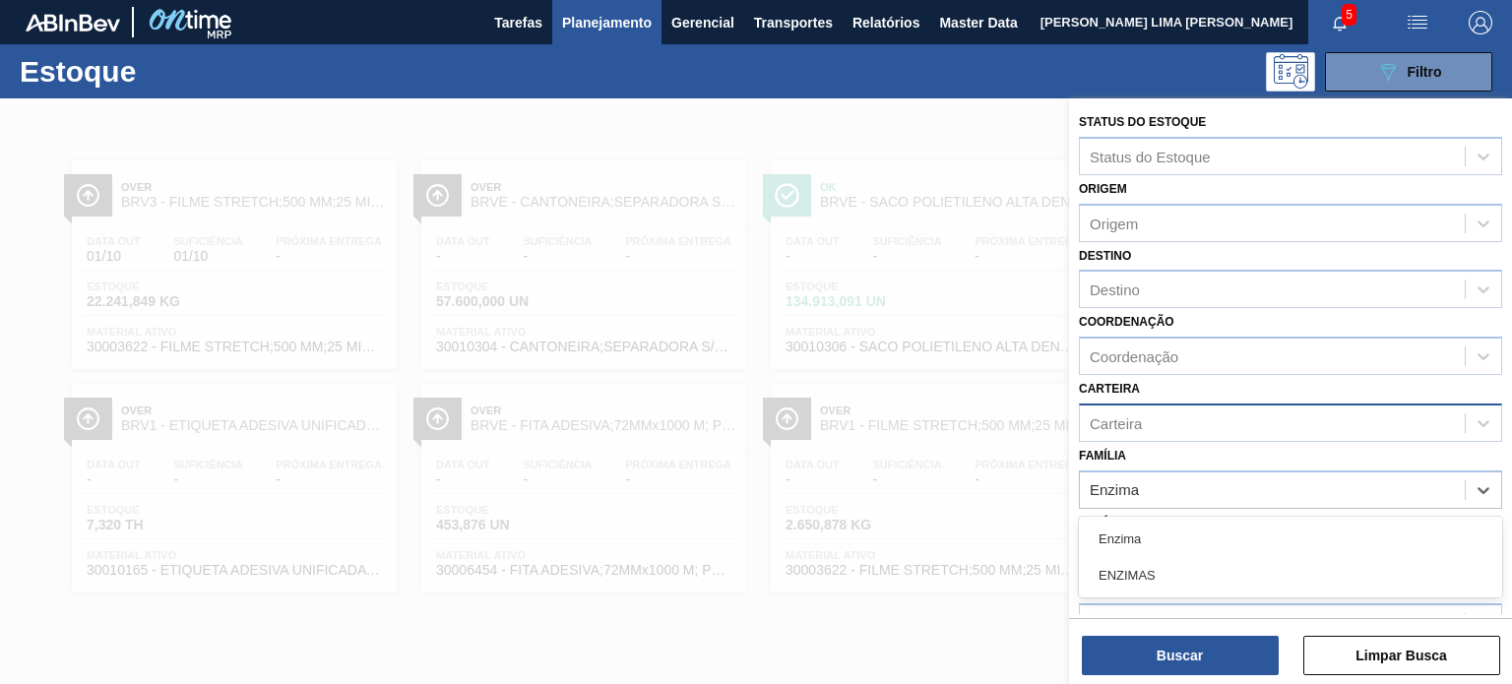
click at [1211, 534] on div "Enzima" at bounding box center [1290, 539] width 423 height 36
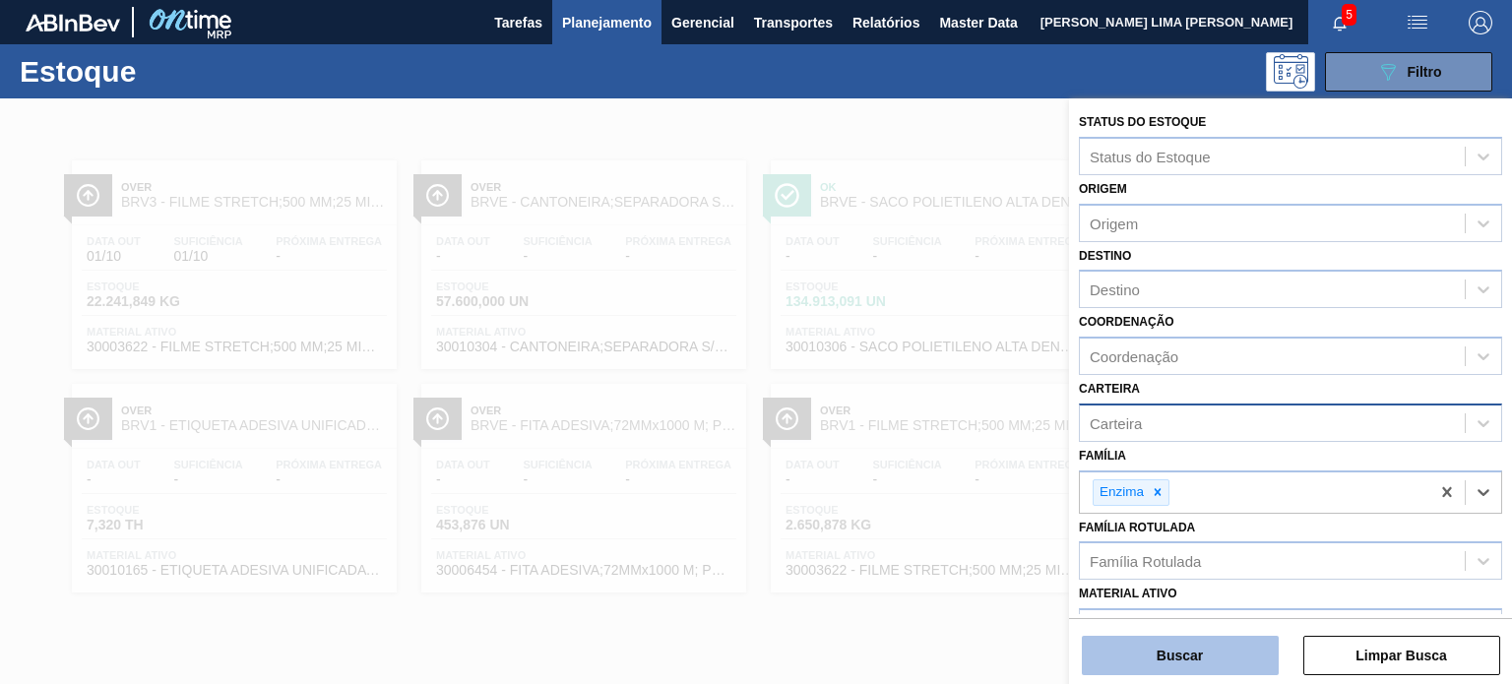
click at [1212, 640] on button "Buscar" at bounding box center [1180, 655] width 197 height 39
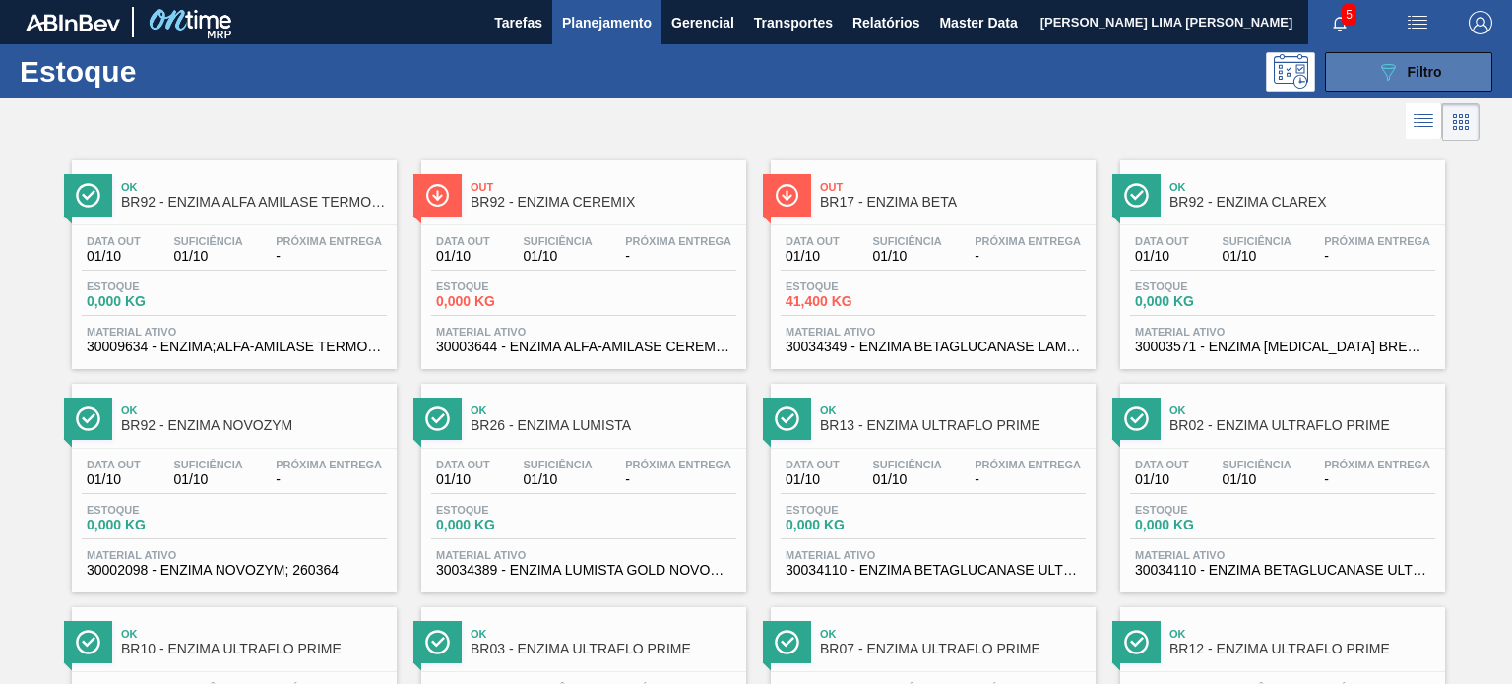
click at [1376, 70] on icon "089F7B8B-B2A5-4AFE-B5C0-19BA573D28AC" at bounding box center [1388, 72] width 24 height 24
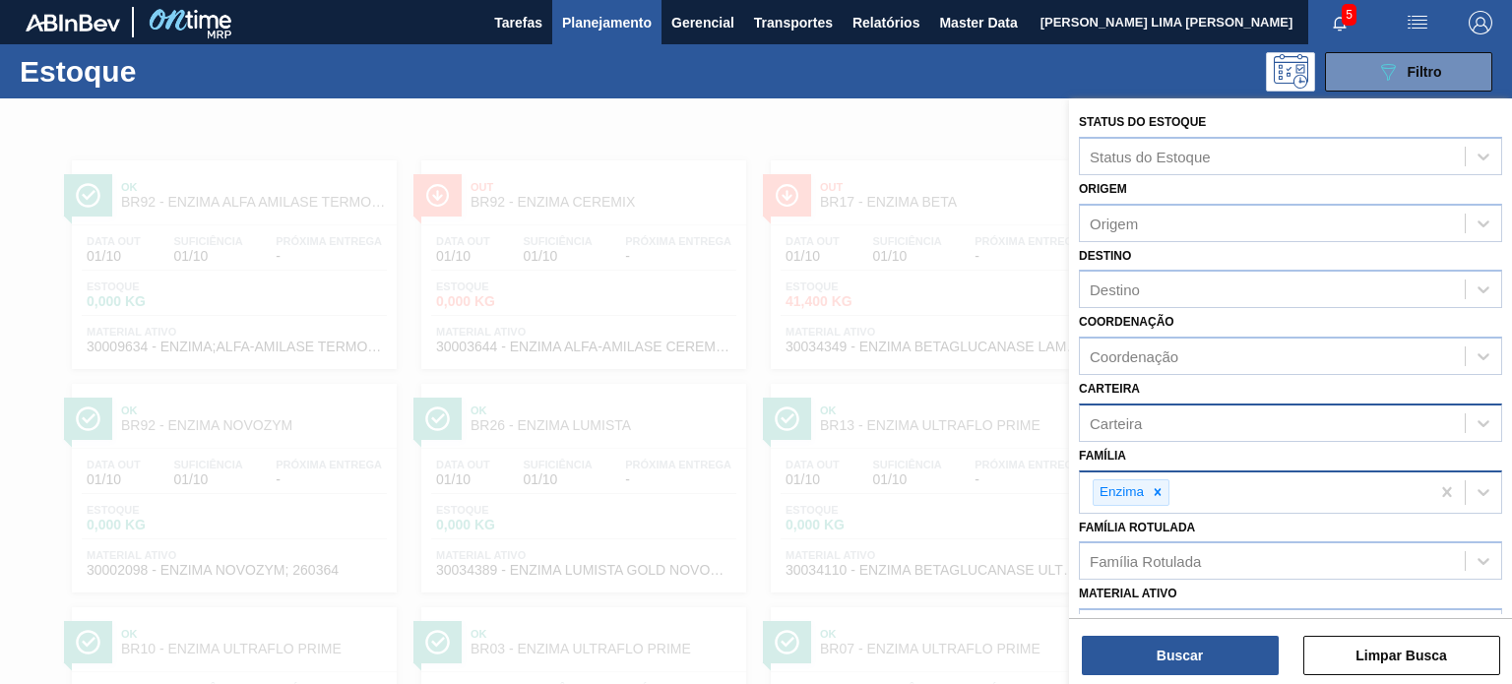
click at [1162, 479] on div "Enzima" at bounding box center [1131, 492] width 77 height 27
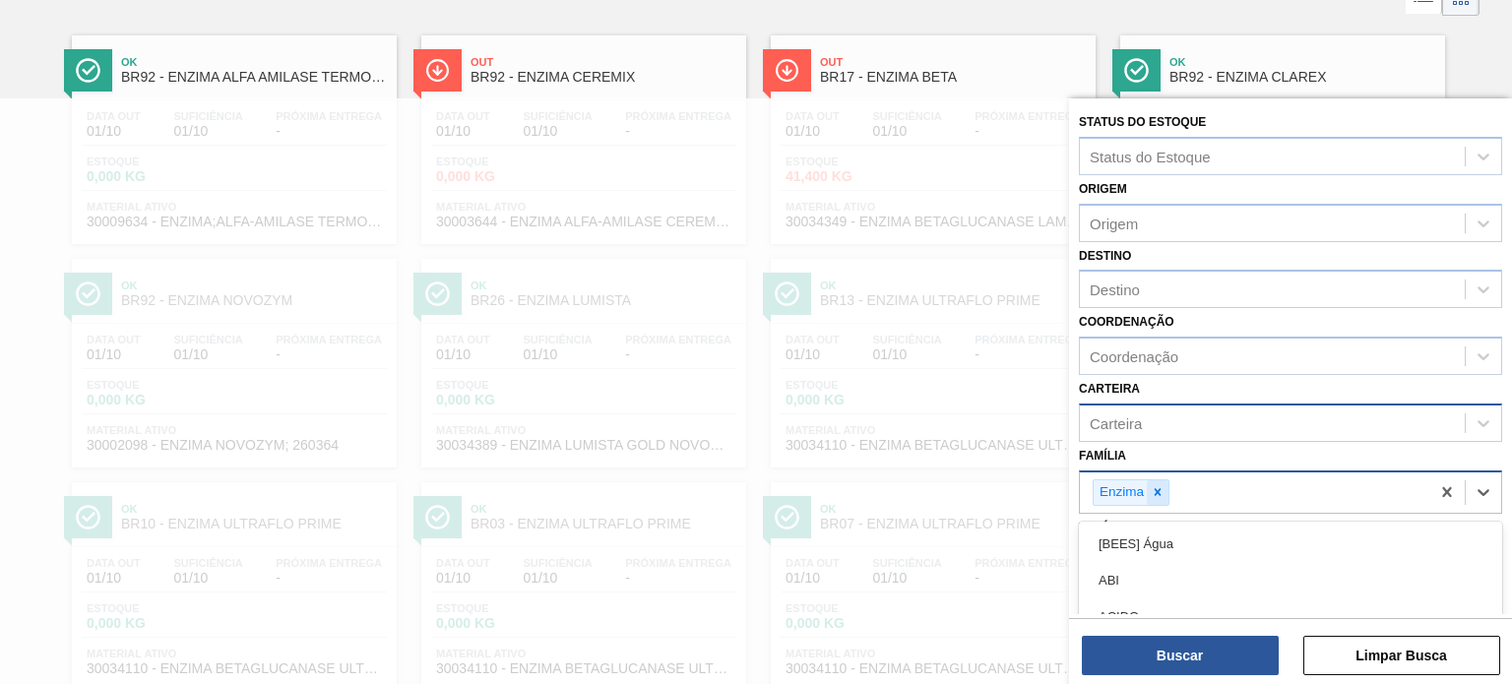
scroll to position [136, 0]
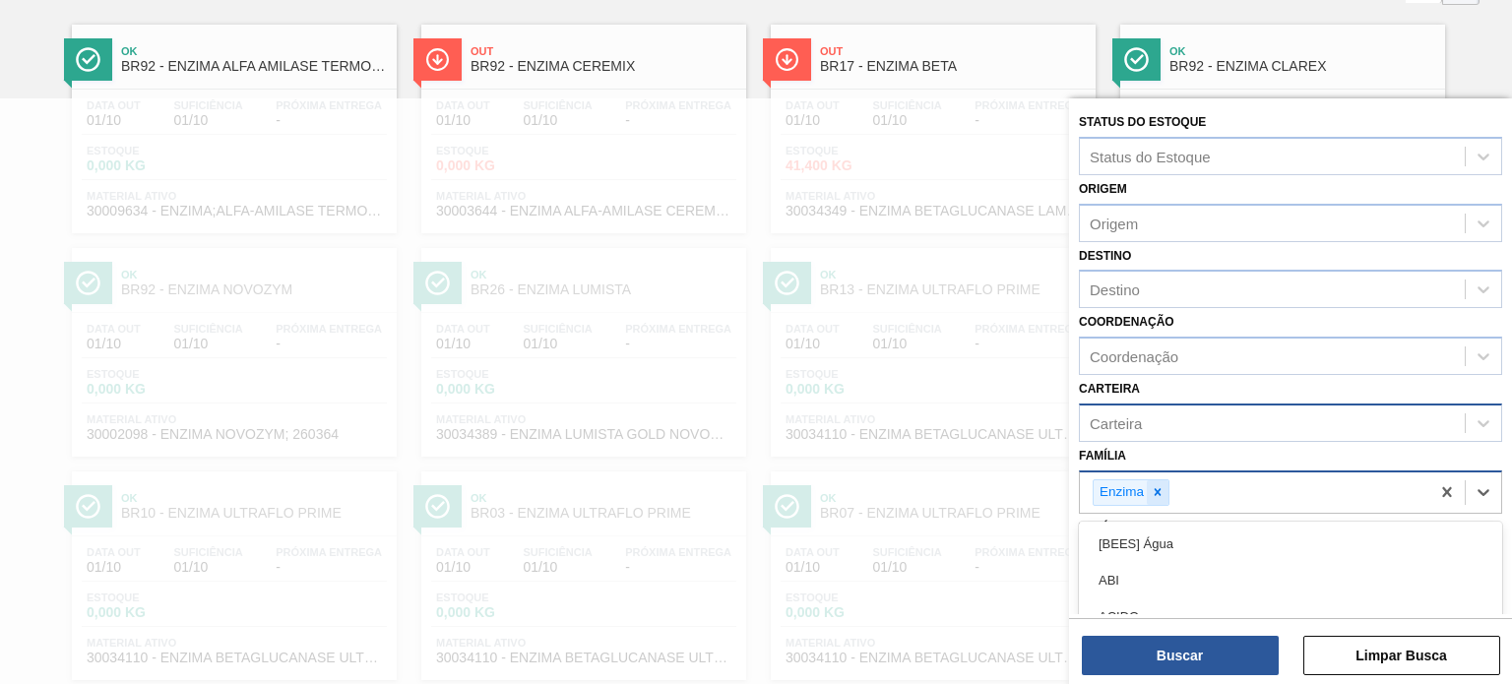
click at [1157, 485] on icon at bounding box center [1158, 492] width 14 height 14
paste input "Cartonado"
type input "Cartonado"
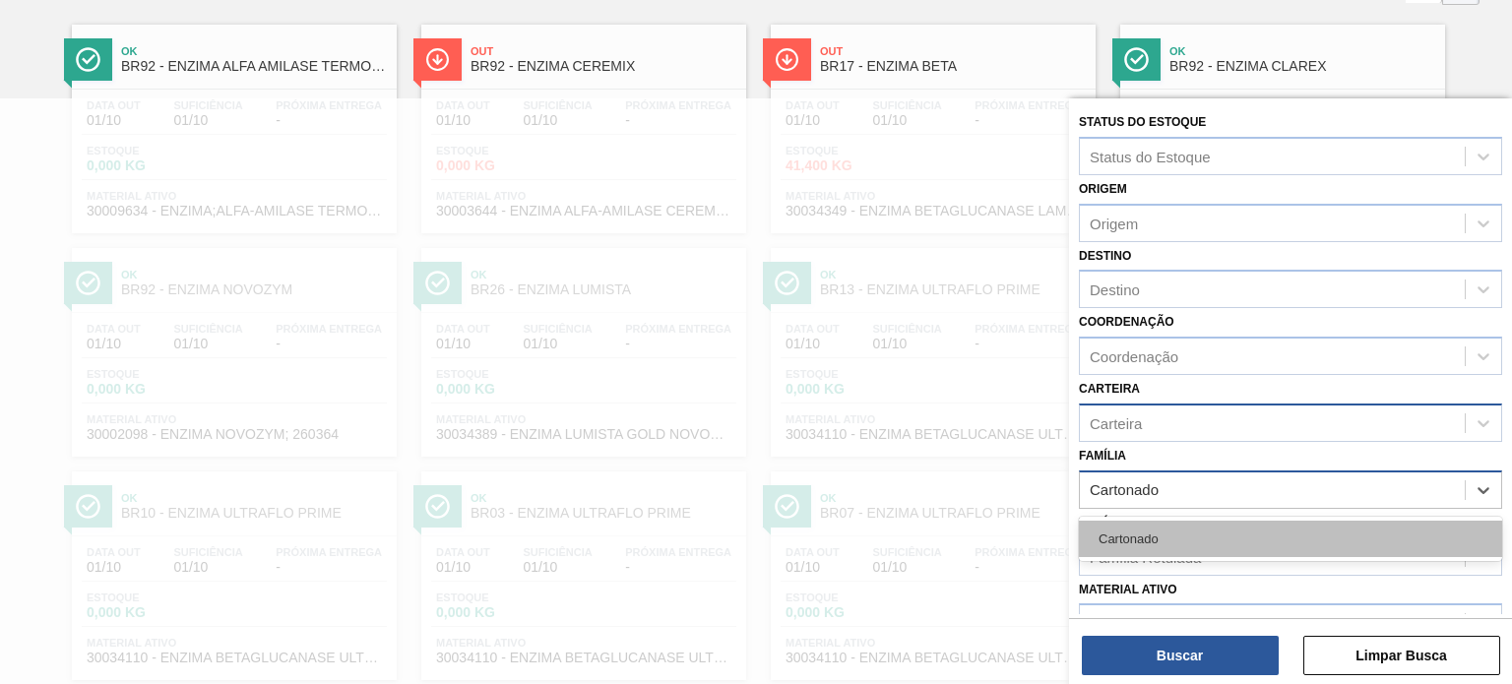
click at [1162, 523] on div "Cartonado" at bounding box center [1290, 539] width 423 height 36
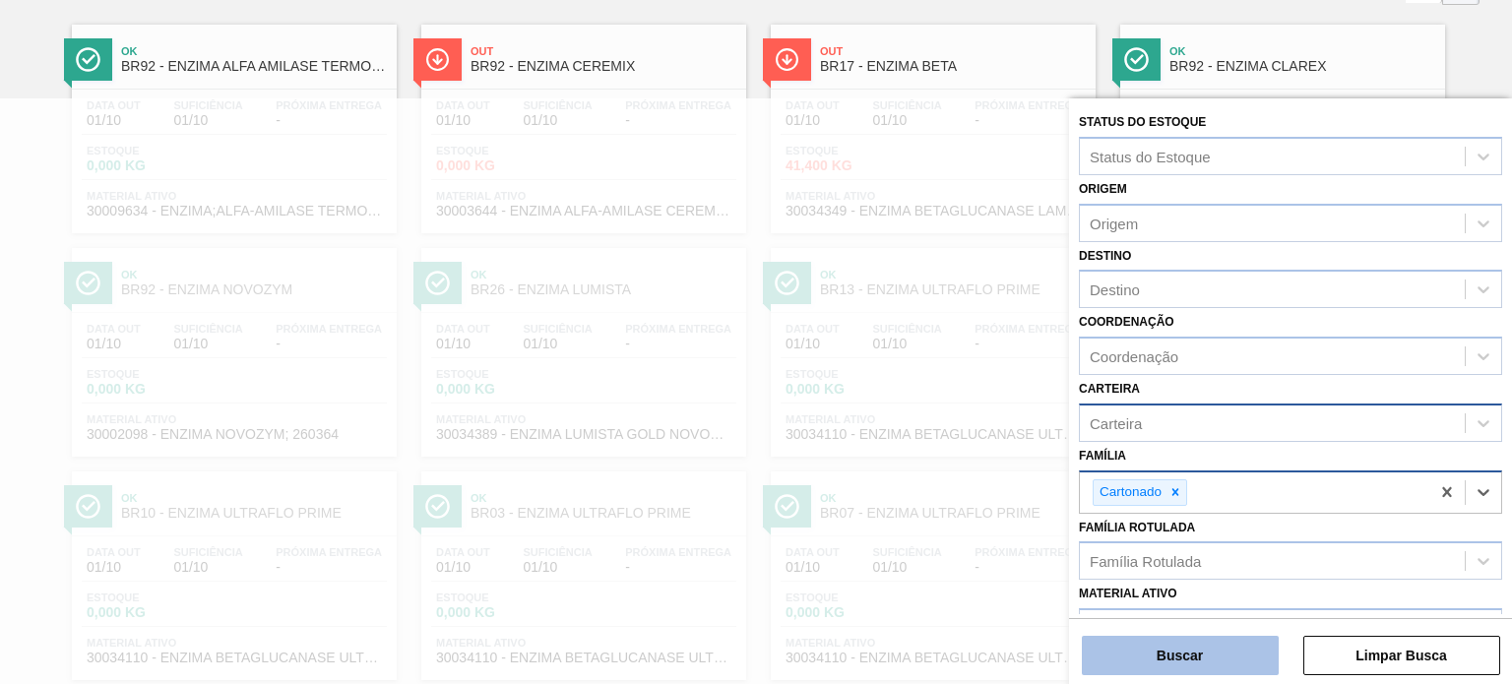
click at [1178, 643] on button "Buscar" at bounding box center [1180, 655] width 197 height 39
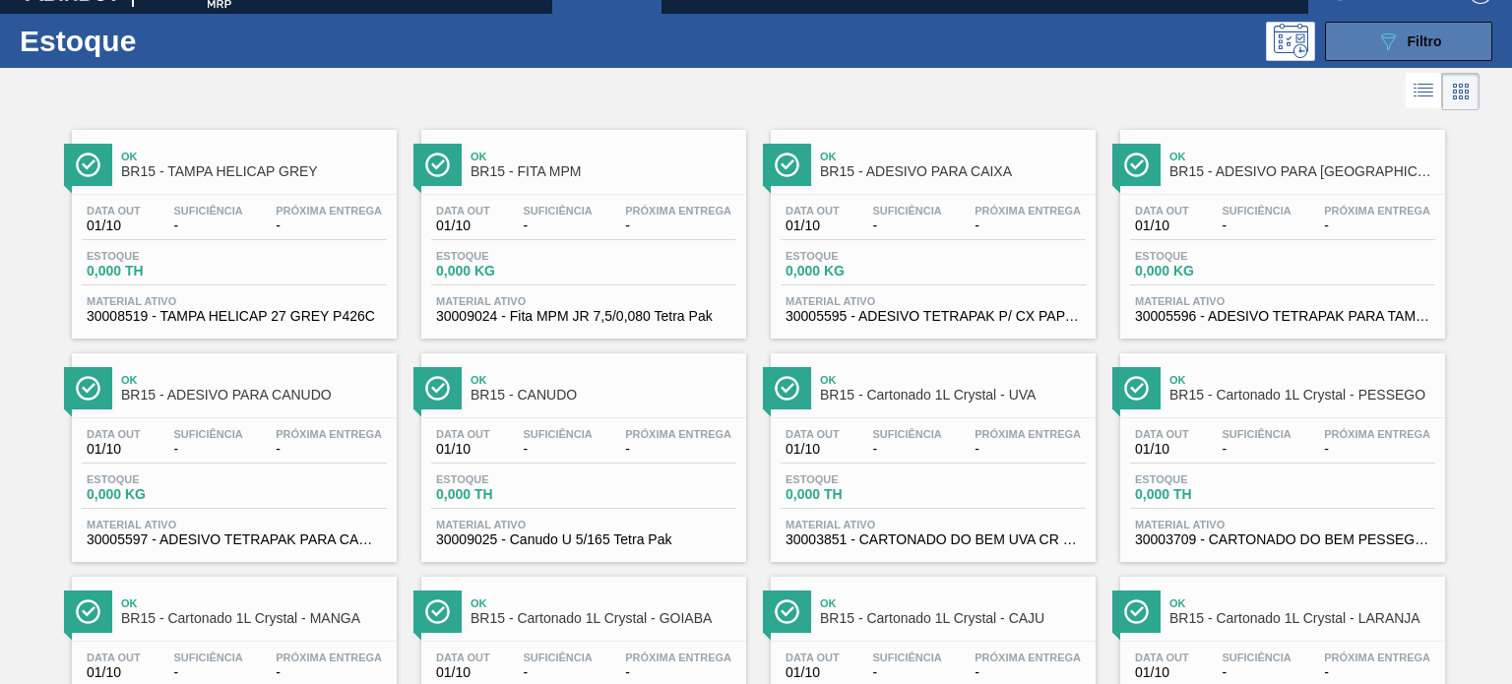
scroll to position [0, 0]
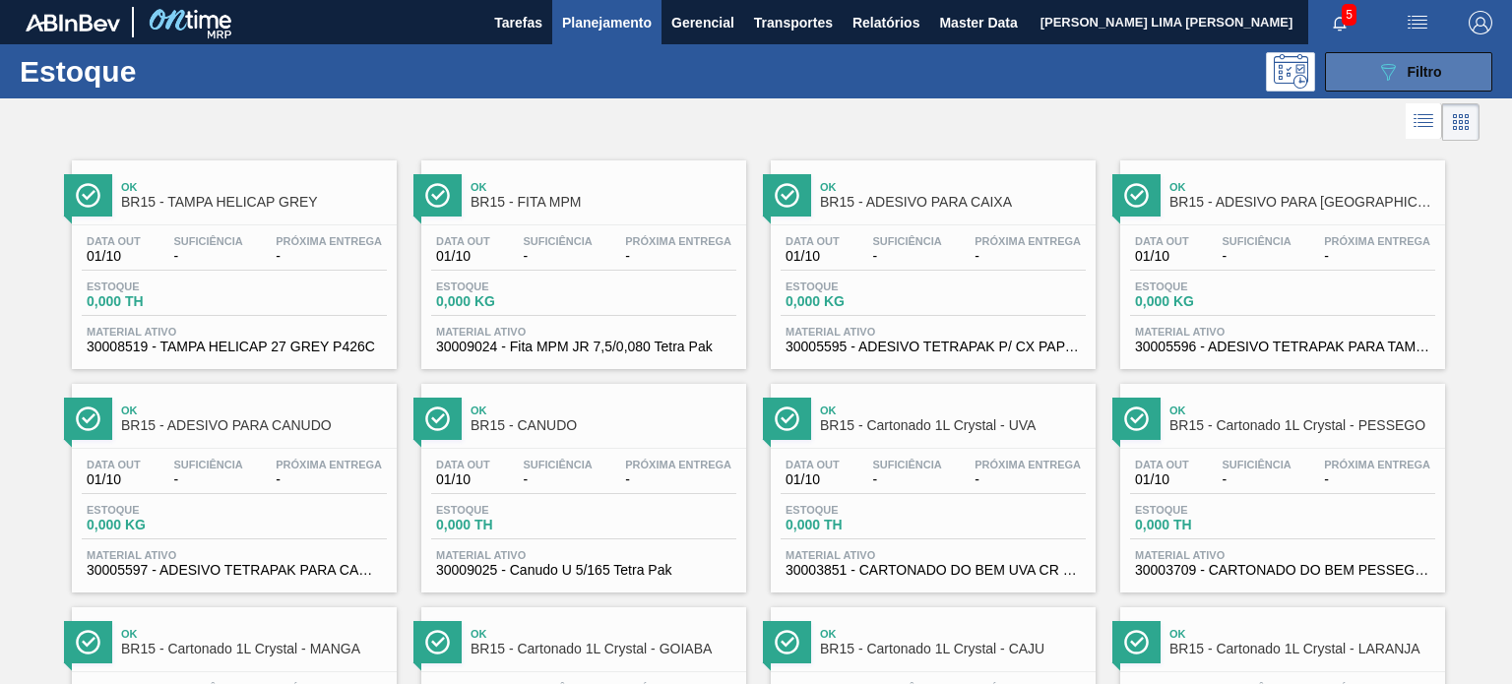
click at [1344, 72] on button "089F7B8B-B2A5-4AFE-B5C0-19BA573D28AC Filtro" at bounding box center [1408, 71] width 167 height 39
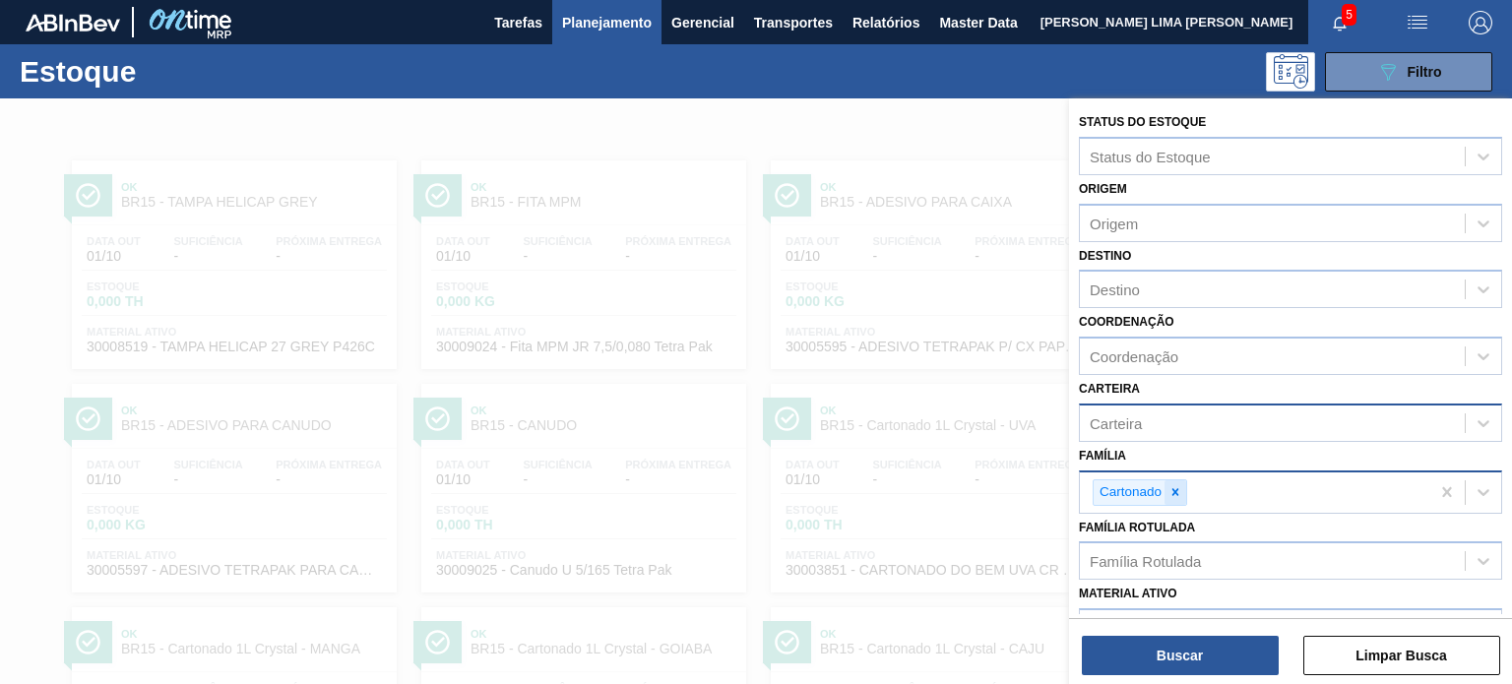
click at [1176, 490] on icon at bounding box center [1175, 492] width 7 height 7
paste input "Blister"
type input "Blister"
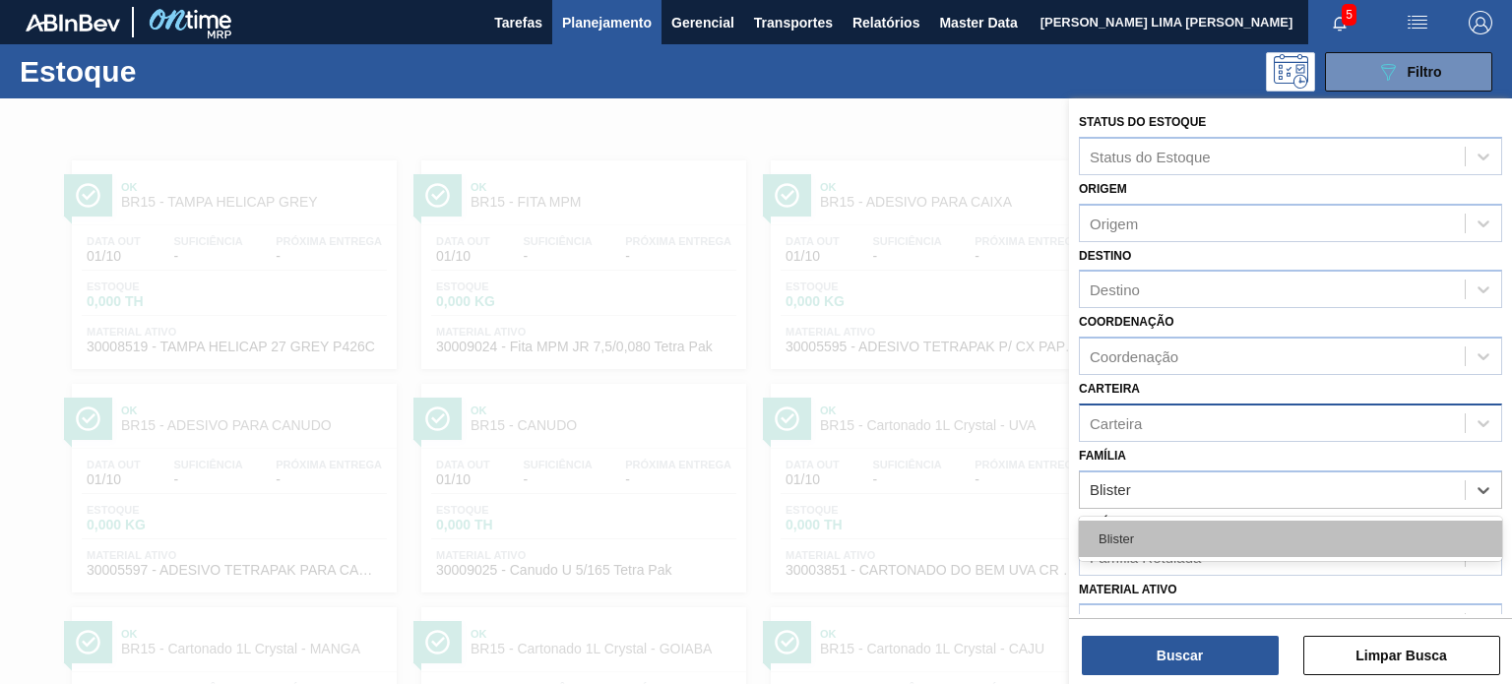
click at [1169, 536] on div "Blister" at bounding box center [1290, 539] width 423 height 36
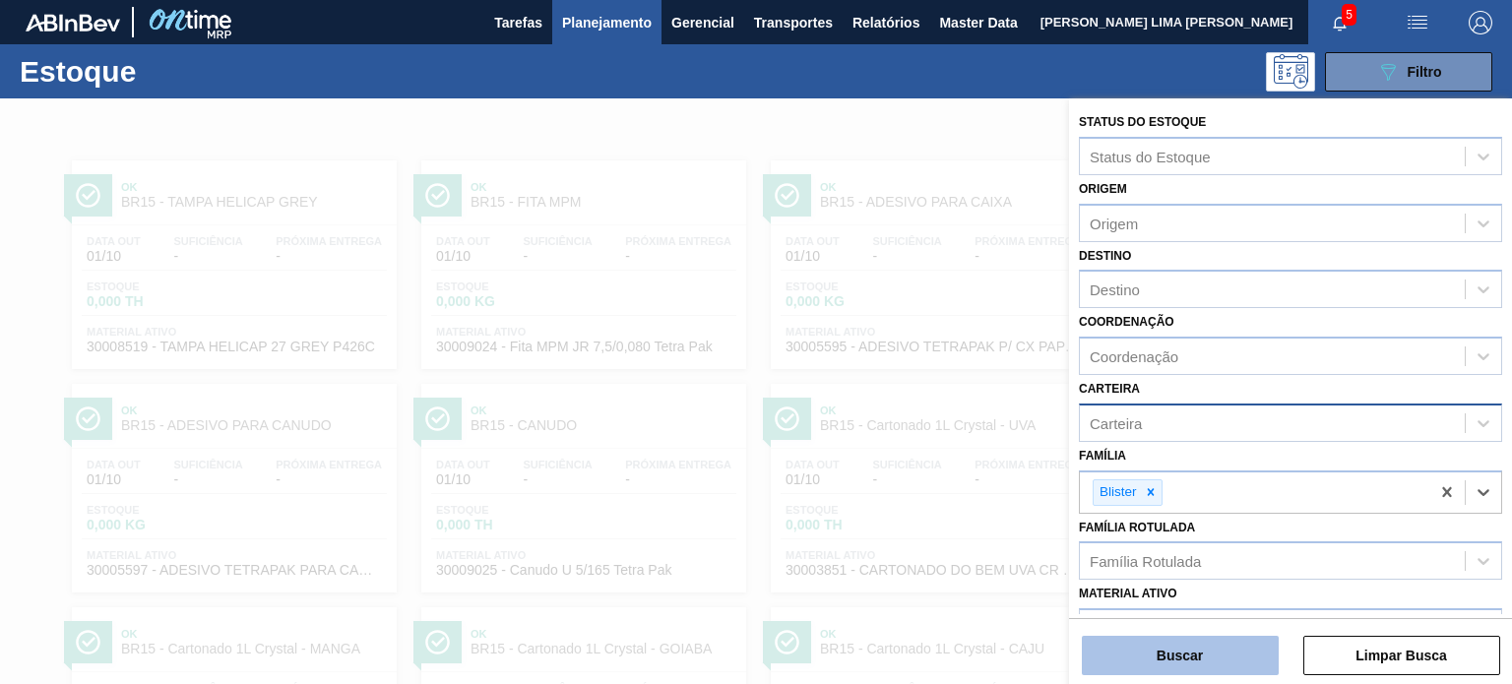
click at [1166, 654] on button "Buscar" at bounding box center [1180, 655] width 197 height 39
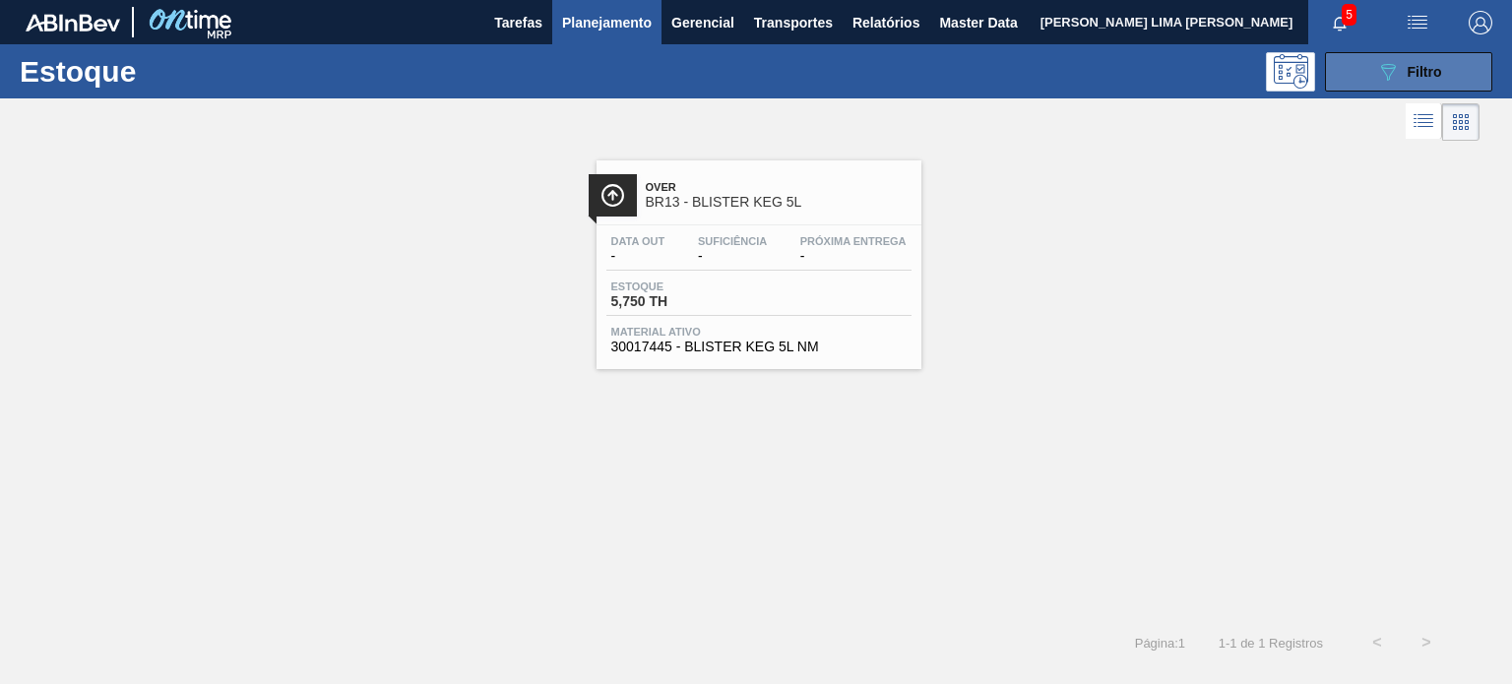
click at [1396, 66] on icon "089F7B8B-B2A5-4AFE-B5C0-19BA573D28AC" at bounding box center [1388, 72] width 24 height 24
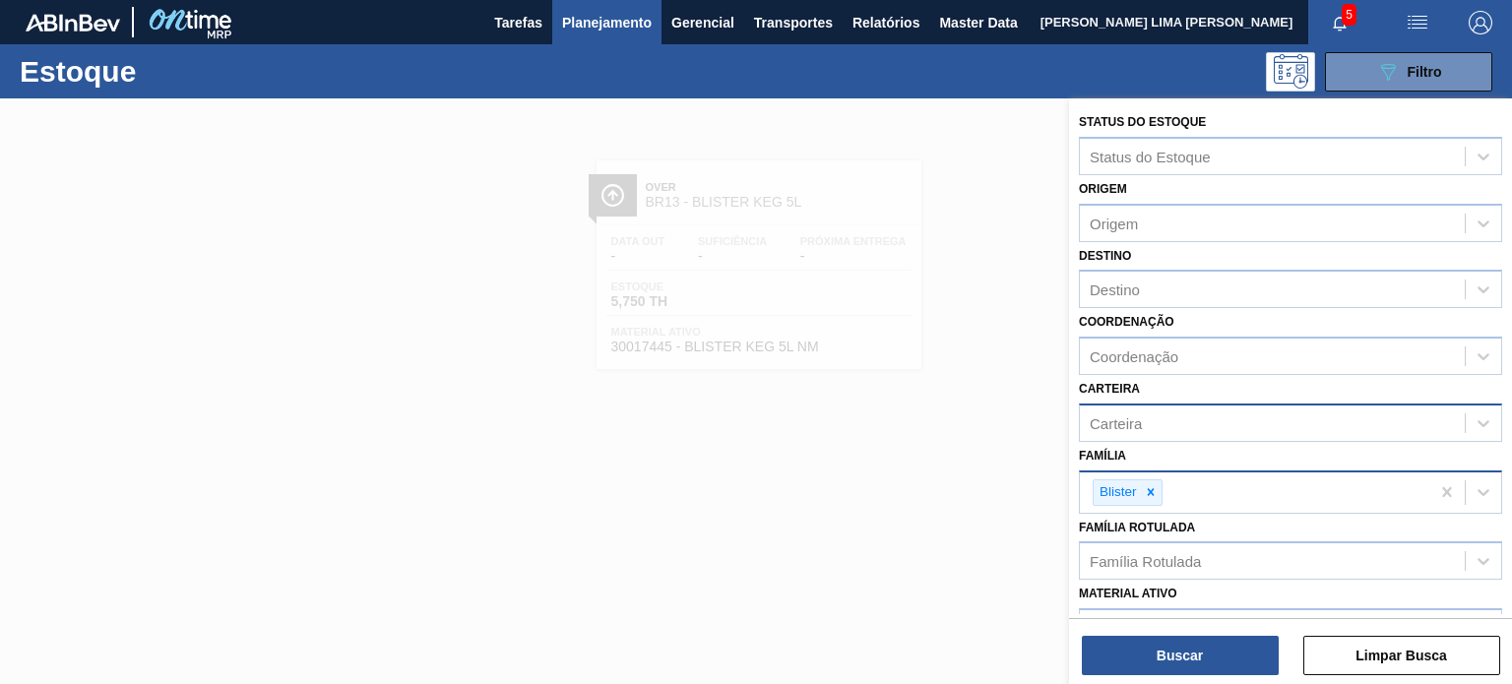
click at [1149, 485] on icon at bounding box center [1151, 492] width 14 height 14
paste input "Açúcar Líquido"
type input "Açúcar Líquido"
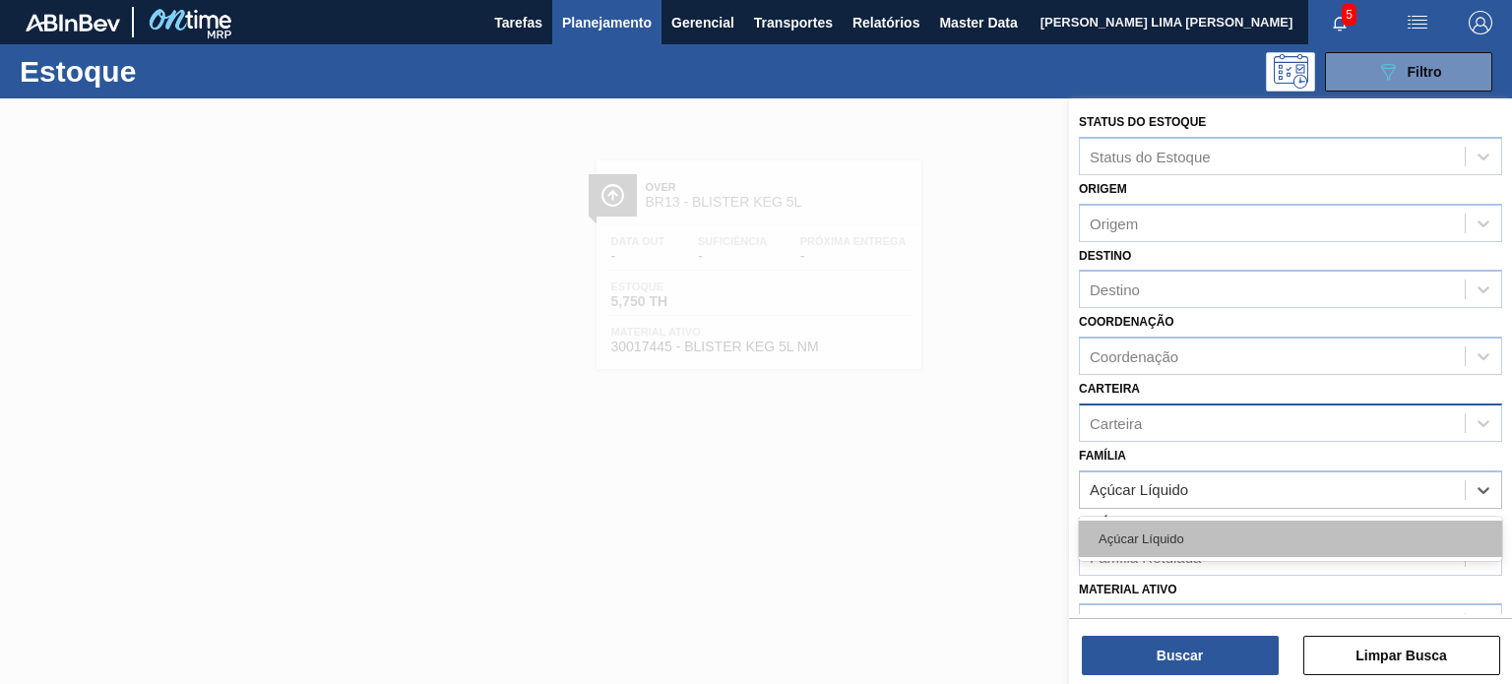
click at [1158, 523] on div "Açúcar Líquido" at bounding box center [1290, 539] width 423 height 36
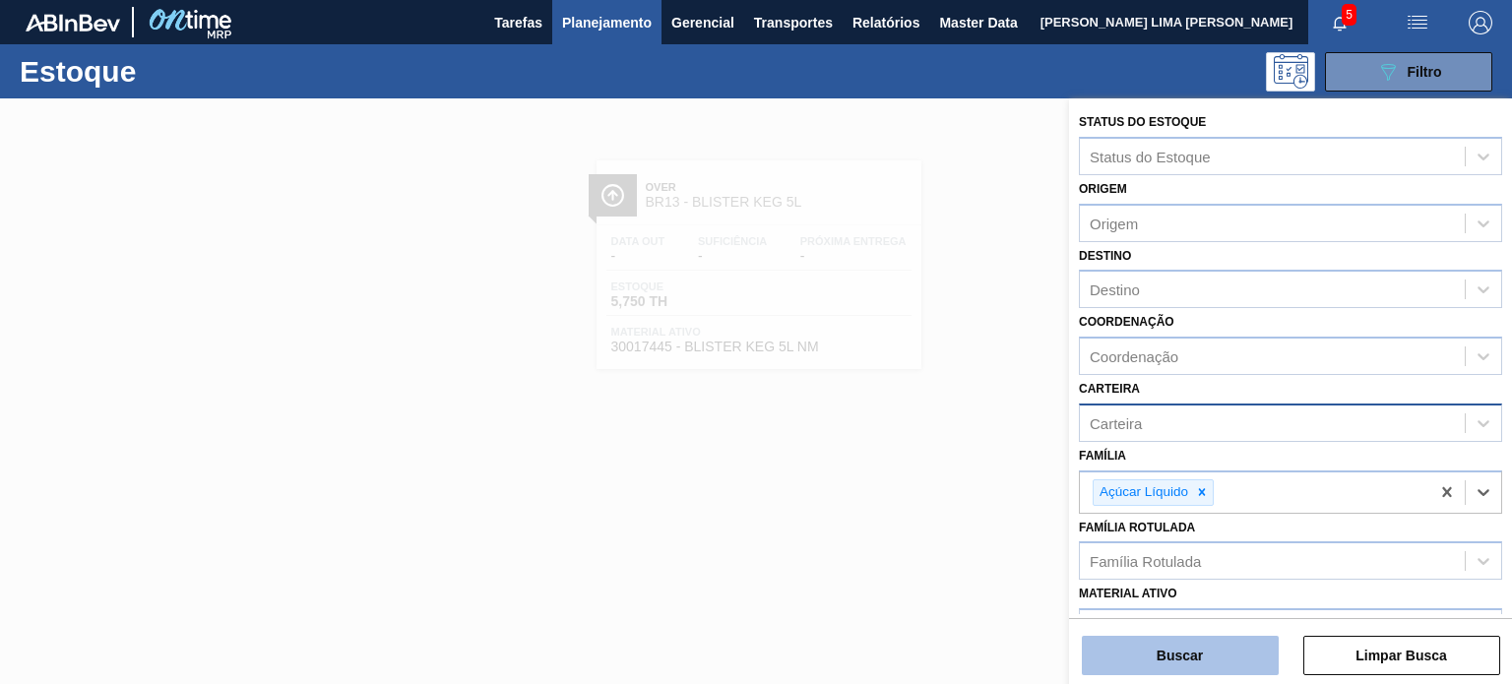
click at [1187, 636] on button "Buscar" at bounding box center [1180, 655] width 197 height 39
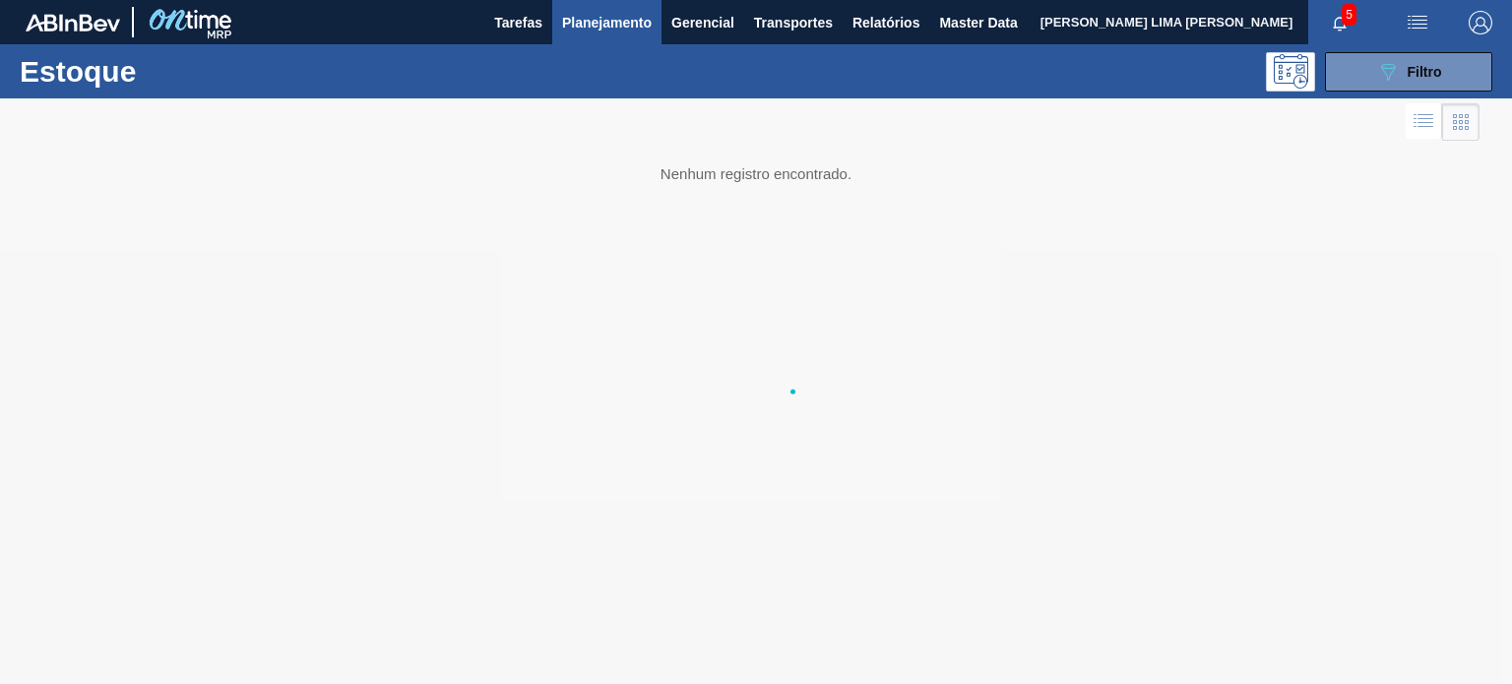
click at [1188, 648] on div at bounding box center [756, 440] width 1512 height 684
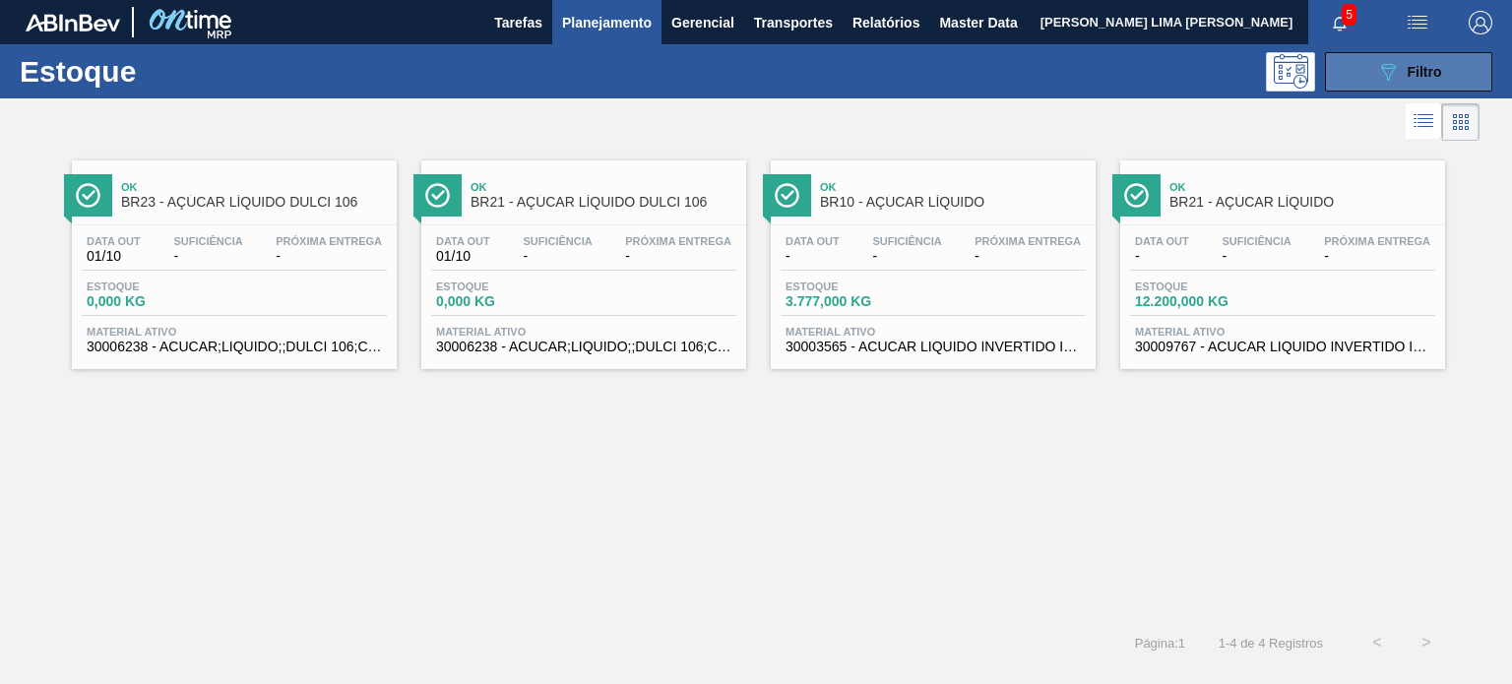
click at [1467, 56] on button "089F7B8B-B2A5-4AFE-B5C0-19BA573D28AC Filtro" at bounding box center [1408, 71] width 167 height 39
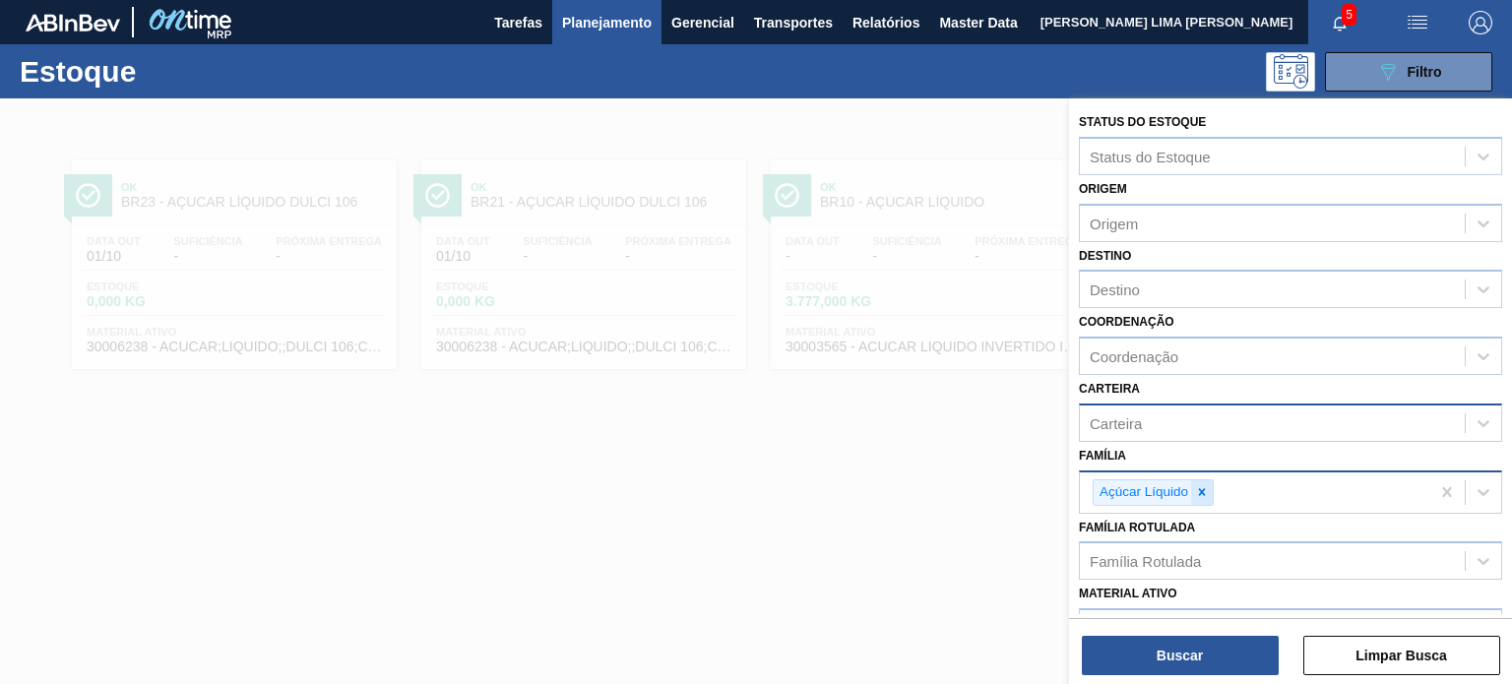
click at [1210, 482] on div at bounding box center [1202, 492] width 22 height 25
paste input "Etiqueta BOPP"
type input "Etiqueta BOPP"
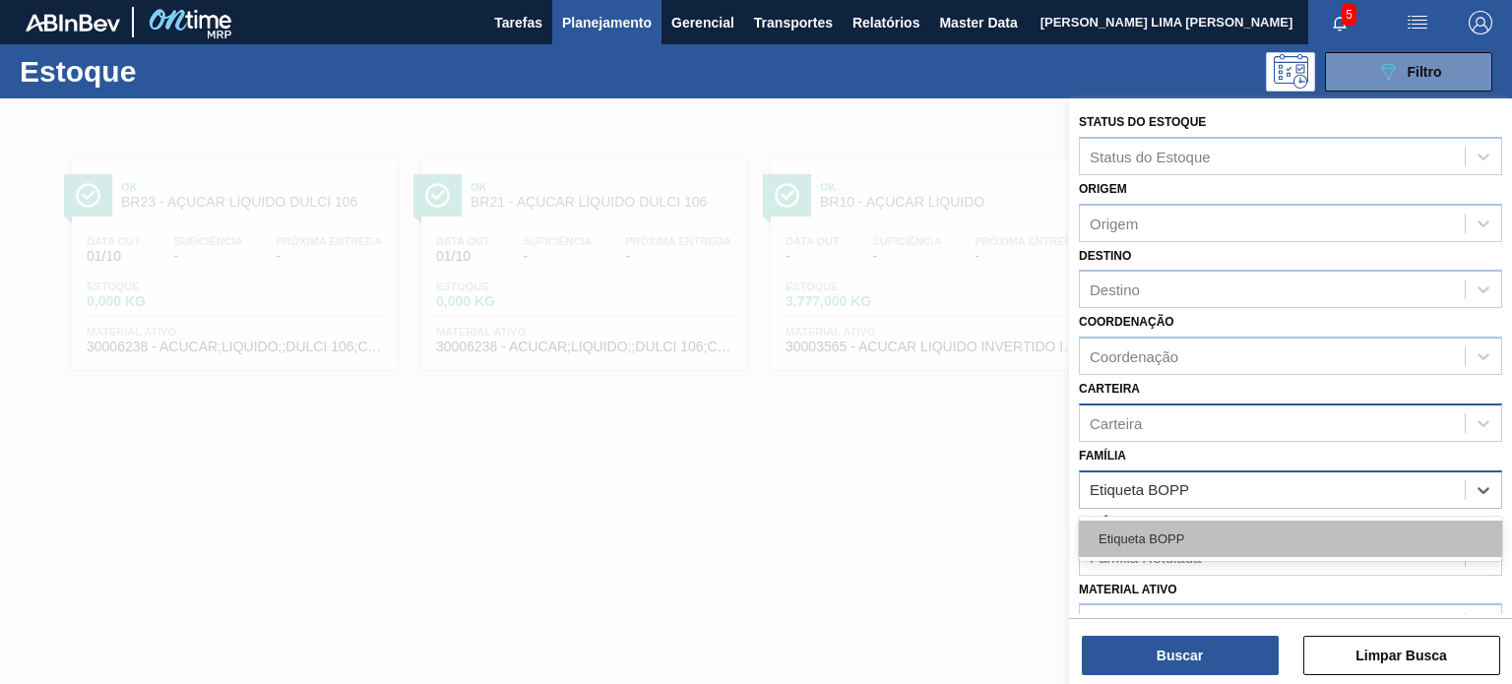
click at [1204, 527] on div "Etiqueta BOPP" at bounding box center [1290, 539] width 423 height 36
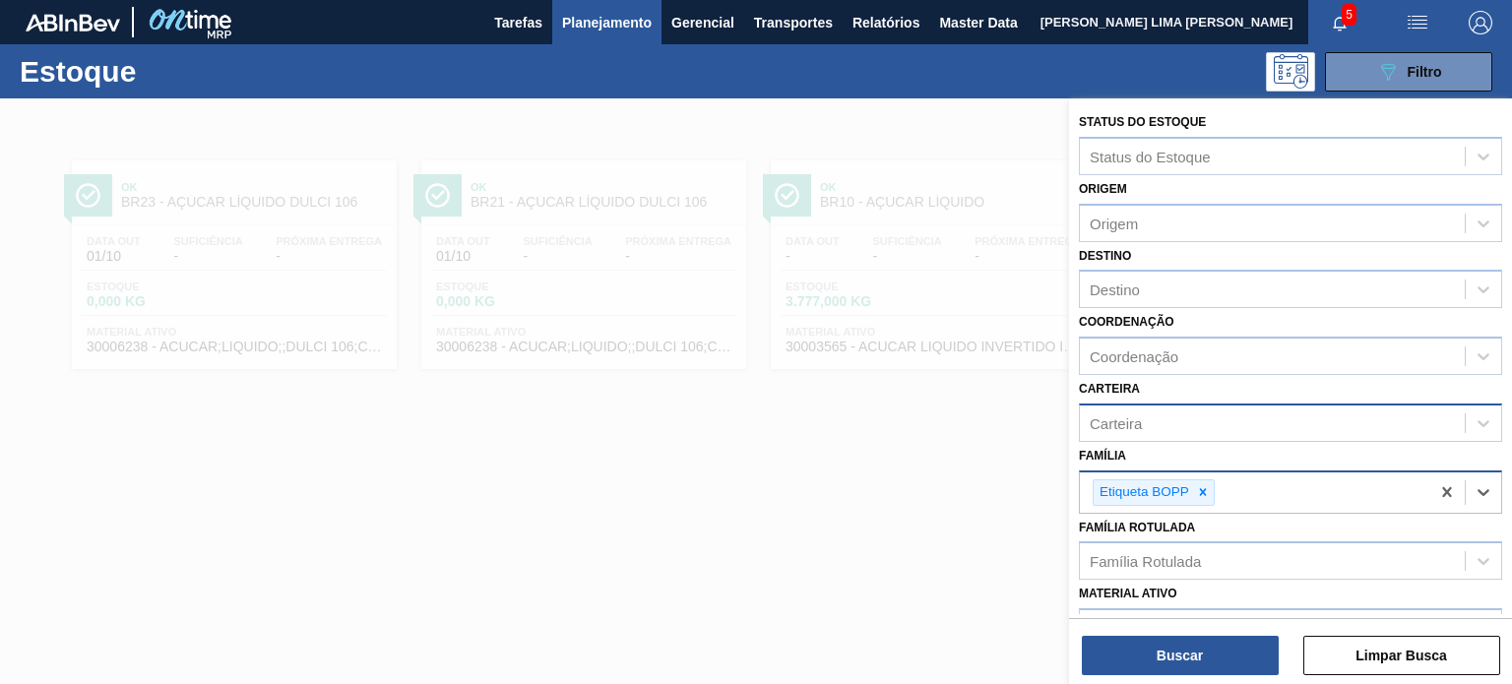
click at [1204, 627] on div "Buscar Limpar Busca" at bounding box center [1290, 645] width 443 height 55
click at [1205, 631] on div "Buscar Limpar Busca" at bounding box center [1290, 645] width 443 height 55
click at [1205, 641] on button "Buscar" at bounding box center [1180, 655] width 197 height 39
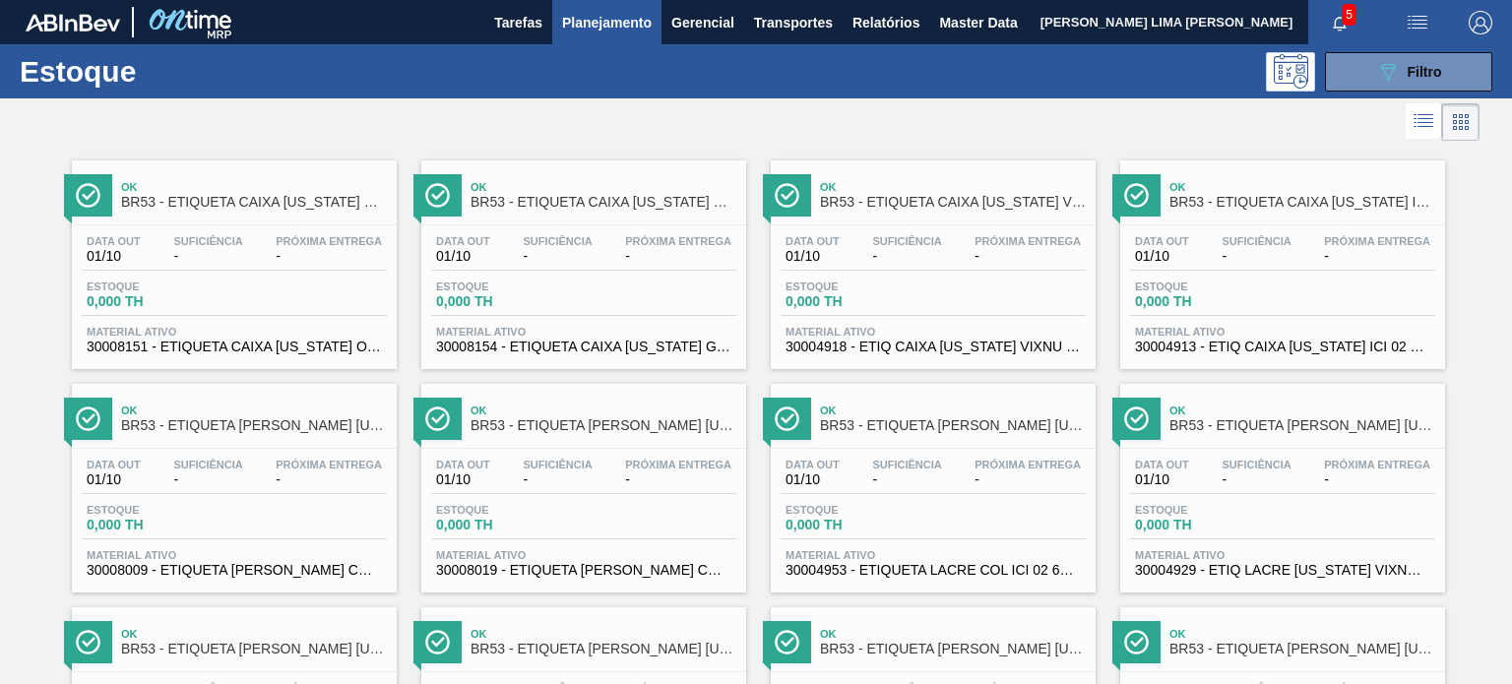
click at [1376, 93] on div "Estoque 089F7B8B-B2A5-4AFE-B5C0-19BA573D28AC Filtro" at bounding box center [756, 71] width 1512 height 54
click at [1371, 87] on button "089F7B8B-B2A5-4AFE-B5C0-19BA573D28AC Filtro" at bounding box center [1408, 71] width 167 height 39
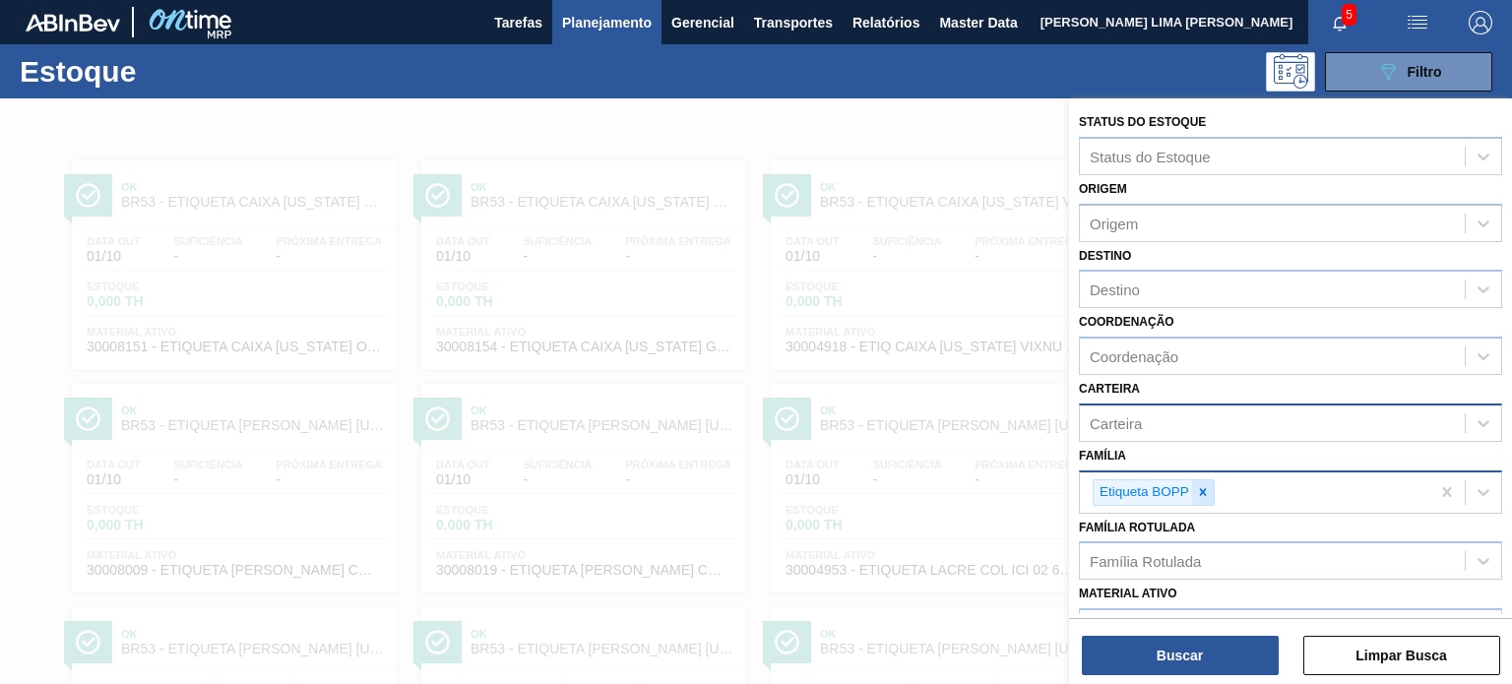
click at [1204, 493] on icon at bounding box center [1203, 492] width 14 height 14
paste input "Cachaça"
type input "Cachaça"
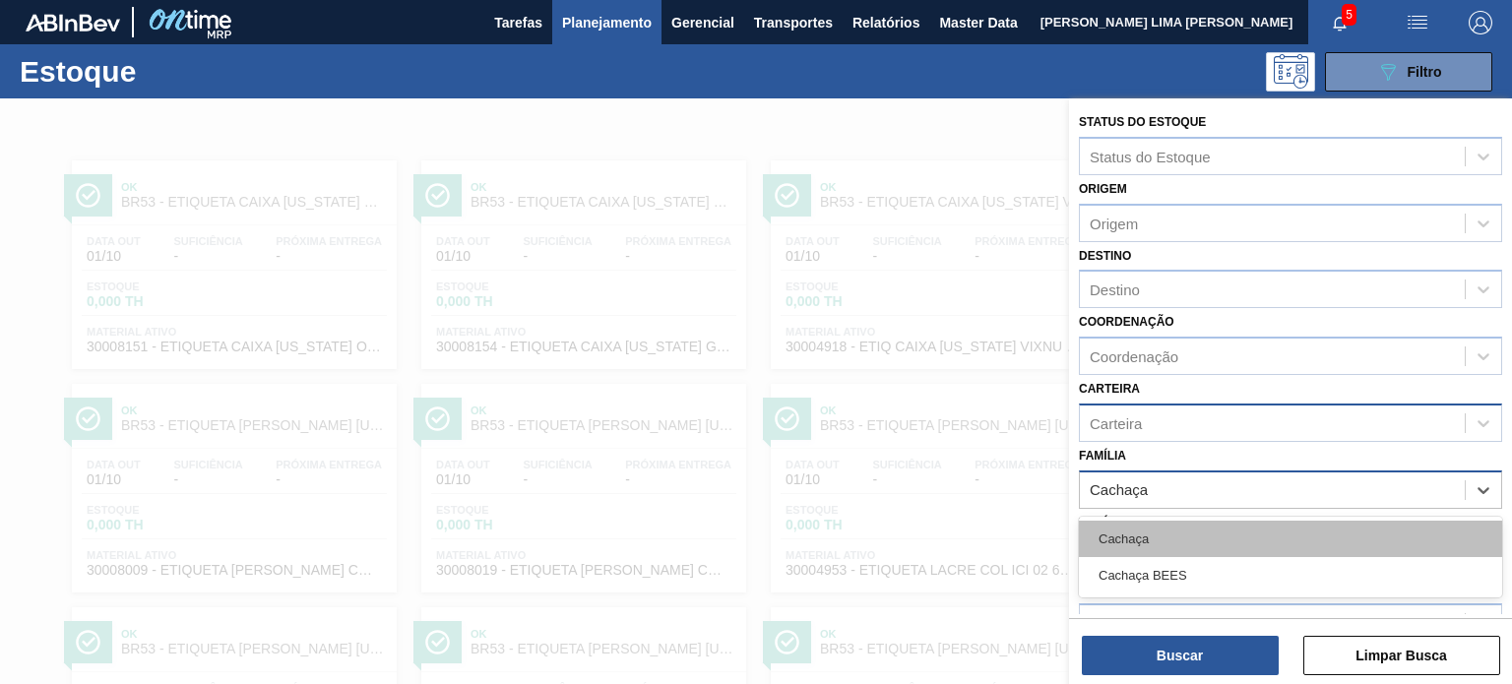
click at [1190, 534] on div "Cachaça" at bounding box center [1290, 539] width 423 height 36
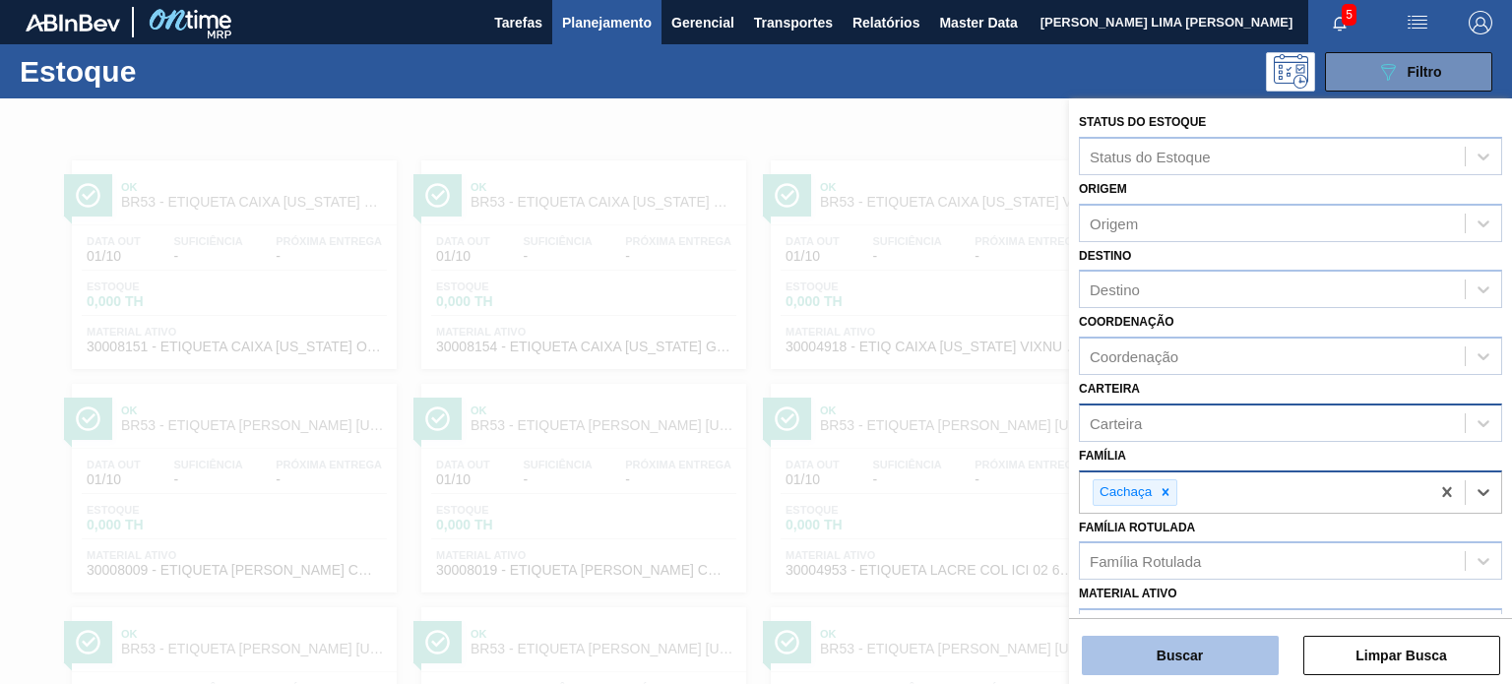
click at [1189, 631] on div "Buscar Limpar Busca" at bounding box center [1290, 645] width 443 height 55
click at [1187, 653] on button "Buscar" at bounding box center [1180, 655] width 197 height 39
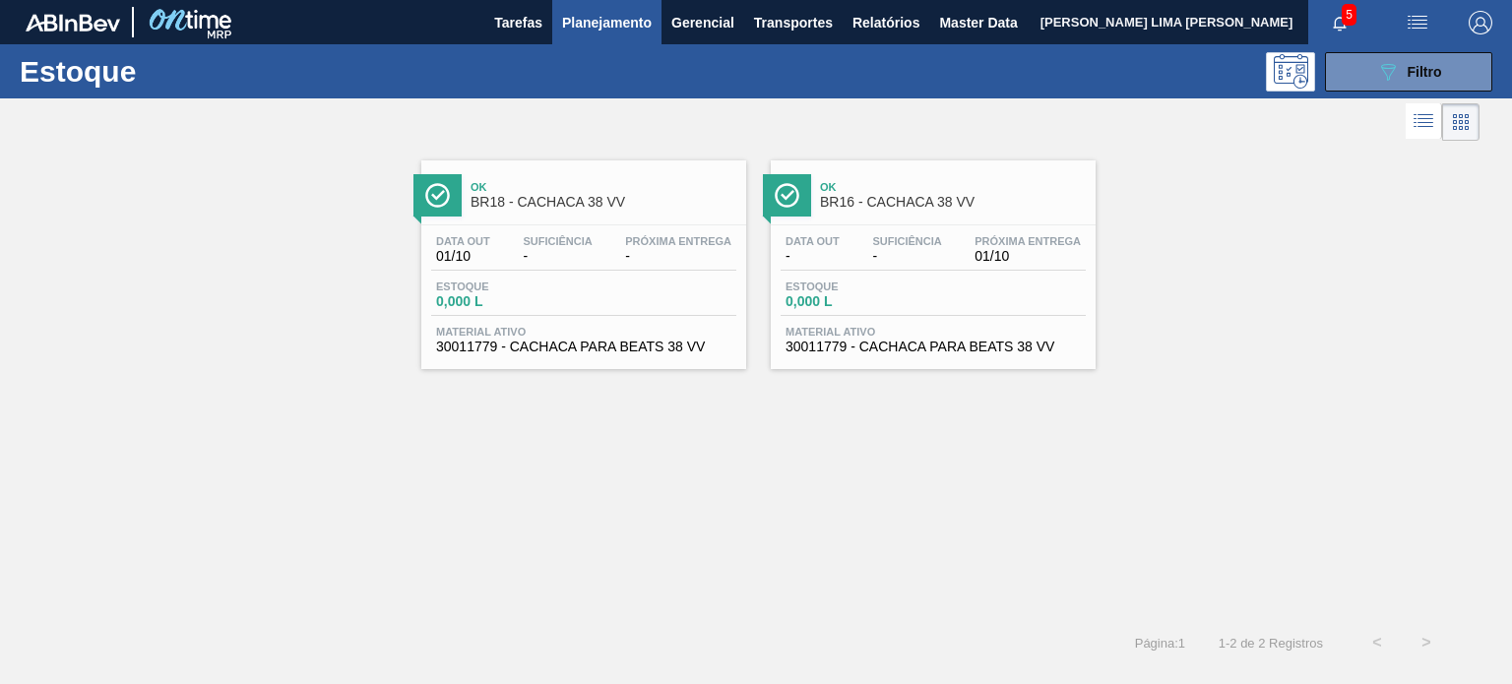
click at [1366, 91] on div "Estoque 089F7B8B-B2A5-4AFE-B5C0-19BA573D28AC Filtro" at bounding box center [756, 71] width 1512 height 54
click at [1366, 89] on button "089F7B8B-B2A5-4AFE-B5C0-19BA573D28AC Filtro" at bounding box center [1408, 71] width 167 height 39
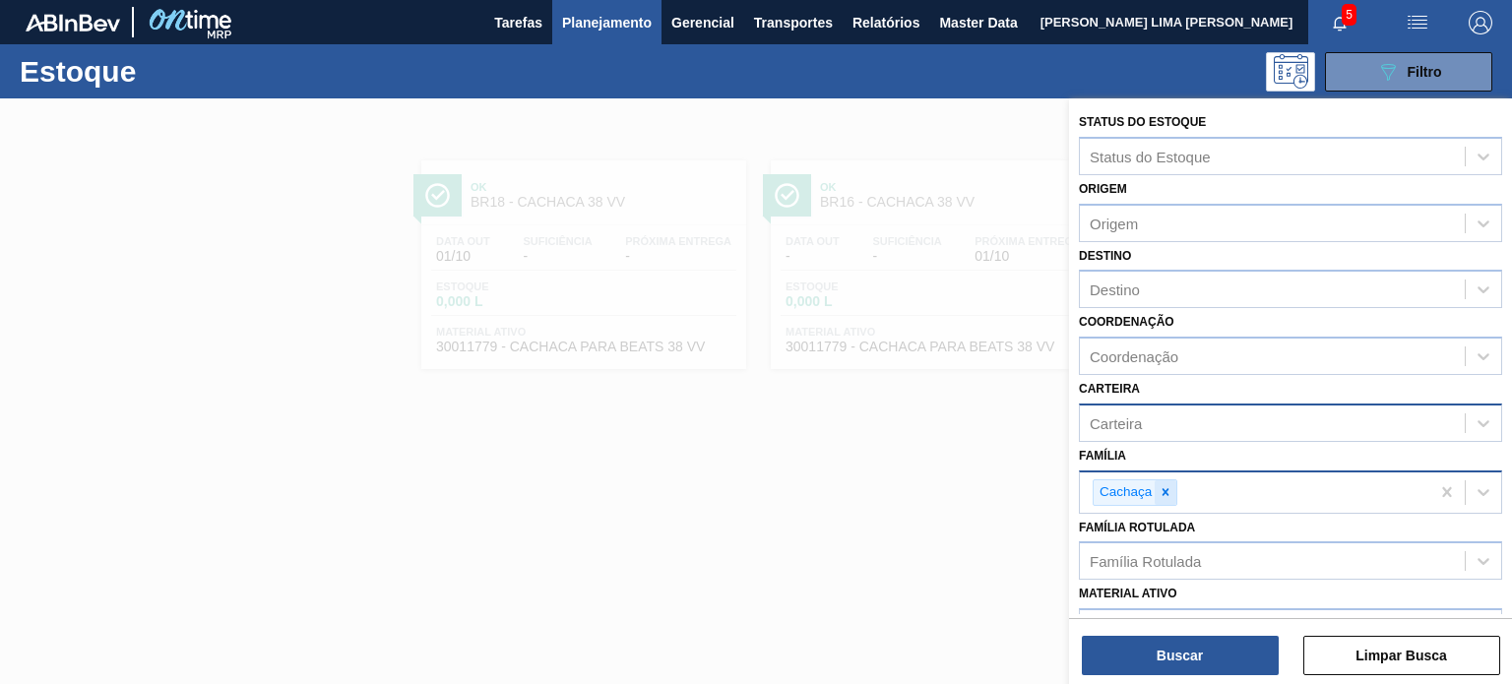
click at [1173, 491] on div at bounding box center [1166, 492] width 22 height 25
paste input "Rótulo BOPP"
type input "Rótulo BOPP"
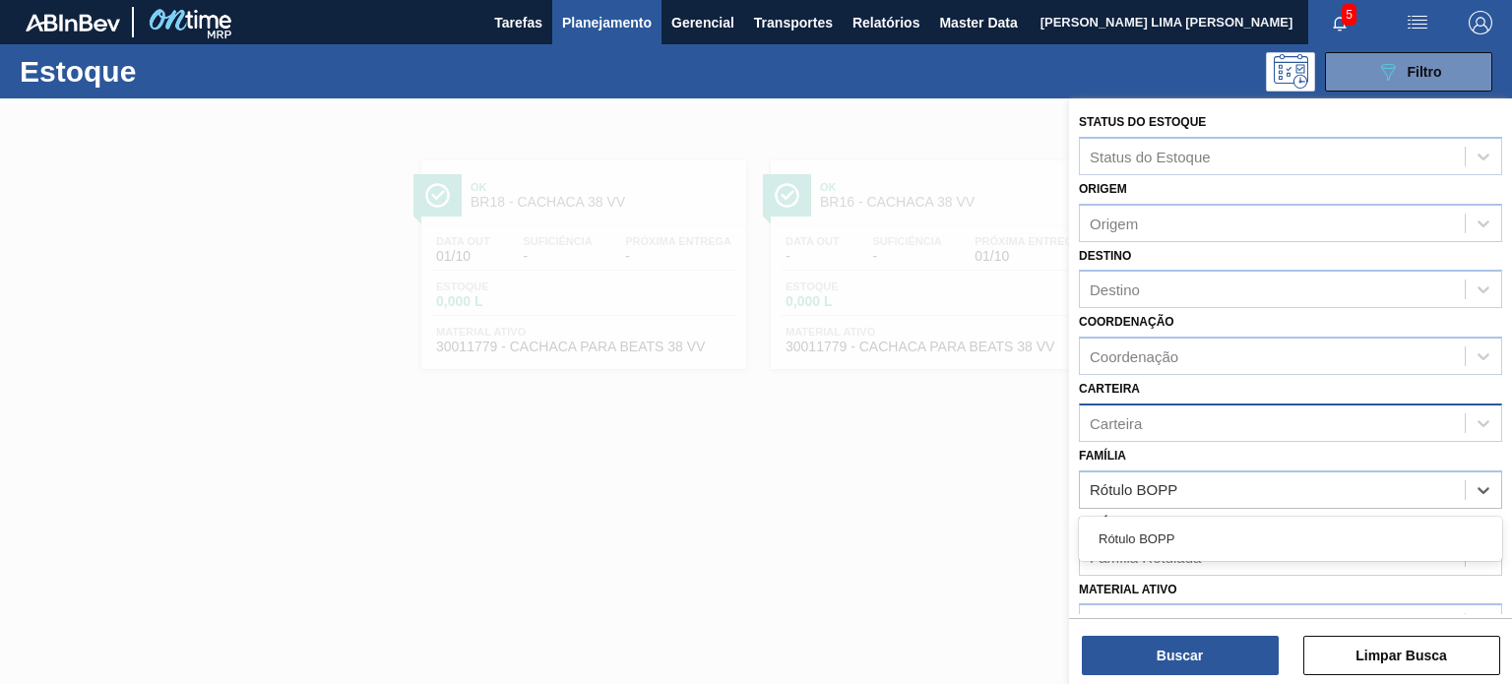
click at [1170, 517] on div "Rótulo BOPP" at bounding box center [1290, 539] width 423 height 44
click at [1173, 534] on div "Rótulo BOPP" at bounding box center [1290, 539] width 423 height 36
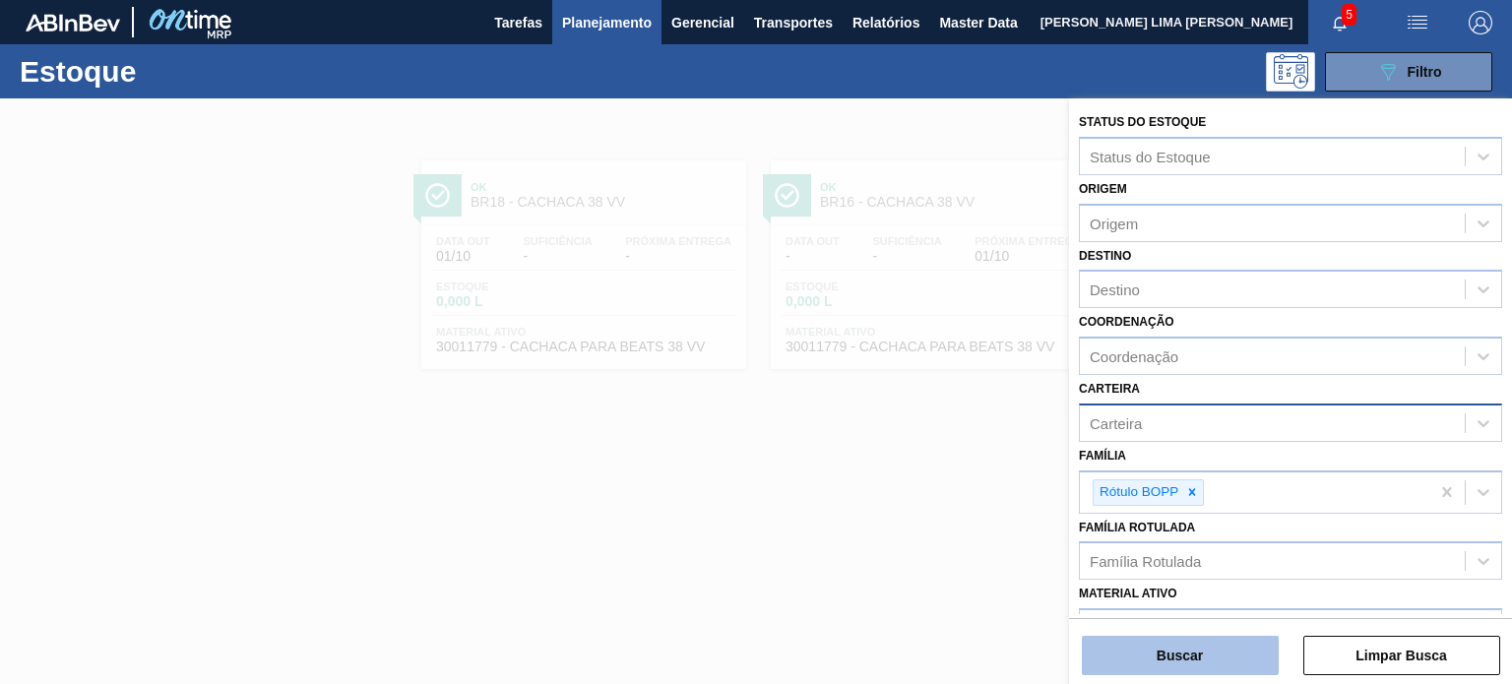
click at [1195, 648] on button "Buscar" at bounding box center [1180, 655] width 197 height 39
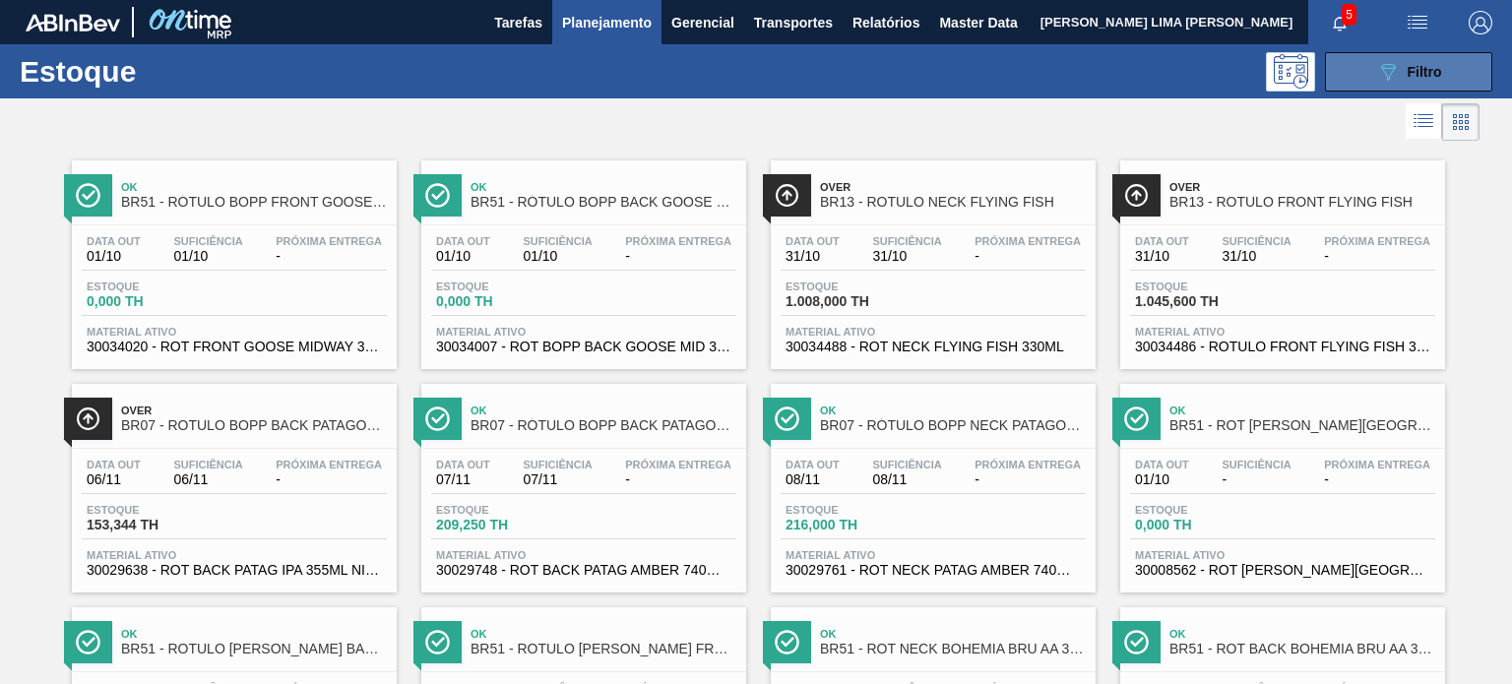
click at [1356, 78] on button "089F7B8B-B2A5-4AFE-B5C0-19BA573D28AC Filtro" at bounding box center [1408, 71] width 167 height 39
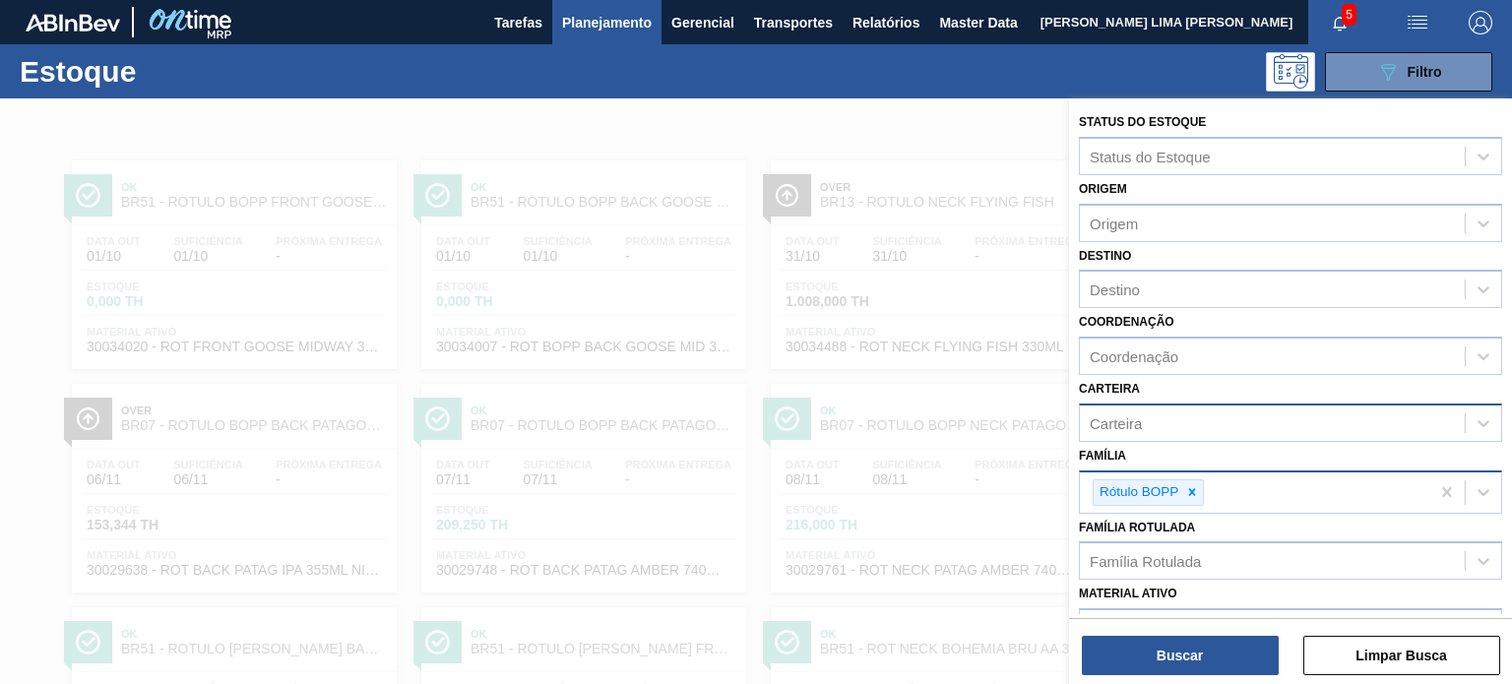
click at [1188, 498] on div at bounding box center [1192, 492] width 22 height 25
paste input "Embalagem-Rolha"
type input "Embalagem-Rolha"
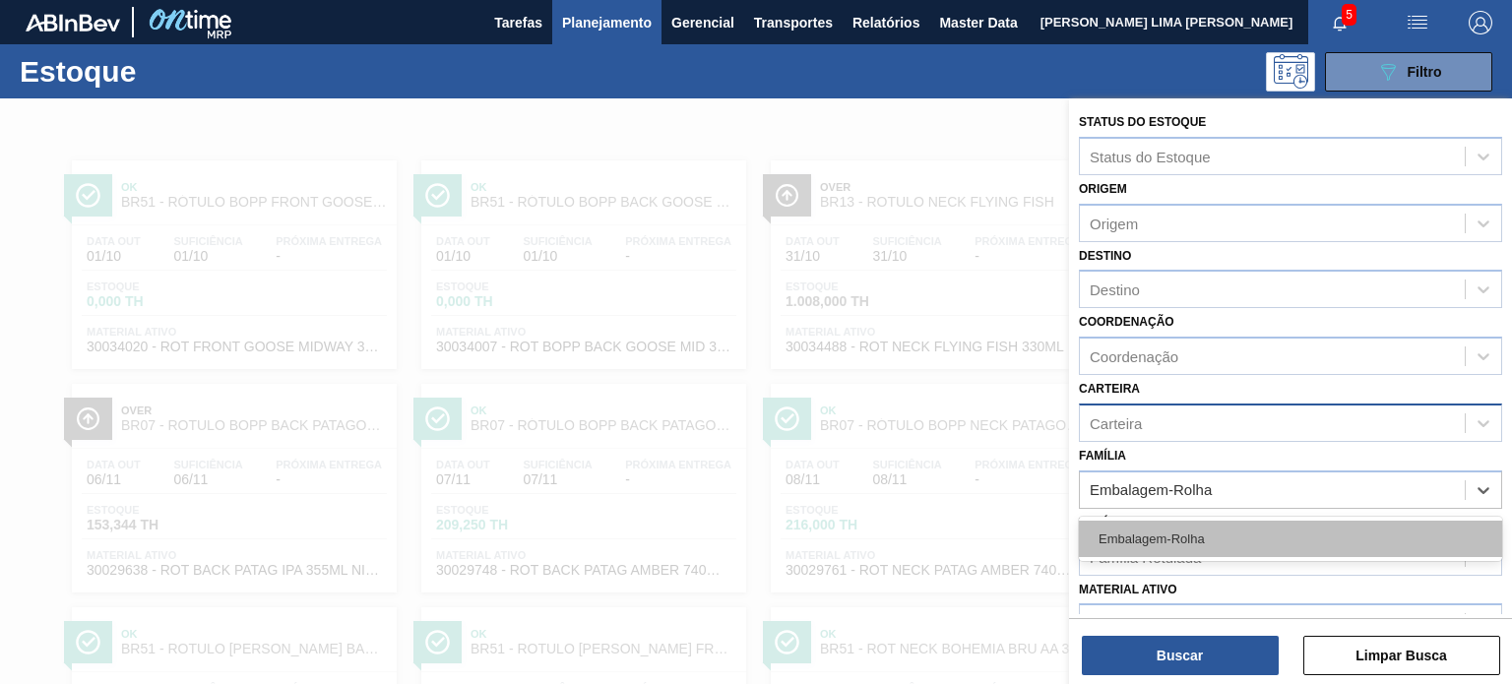
click at [1195, 528] on div "Embalagem-Rolha" at bounding box center [1290, 539] width 423 height 36
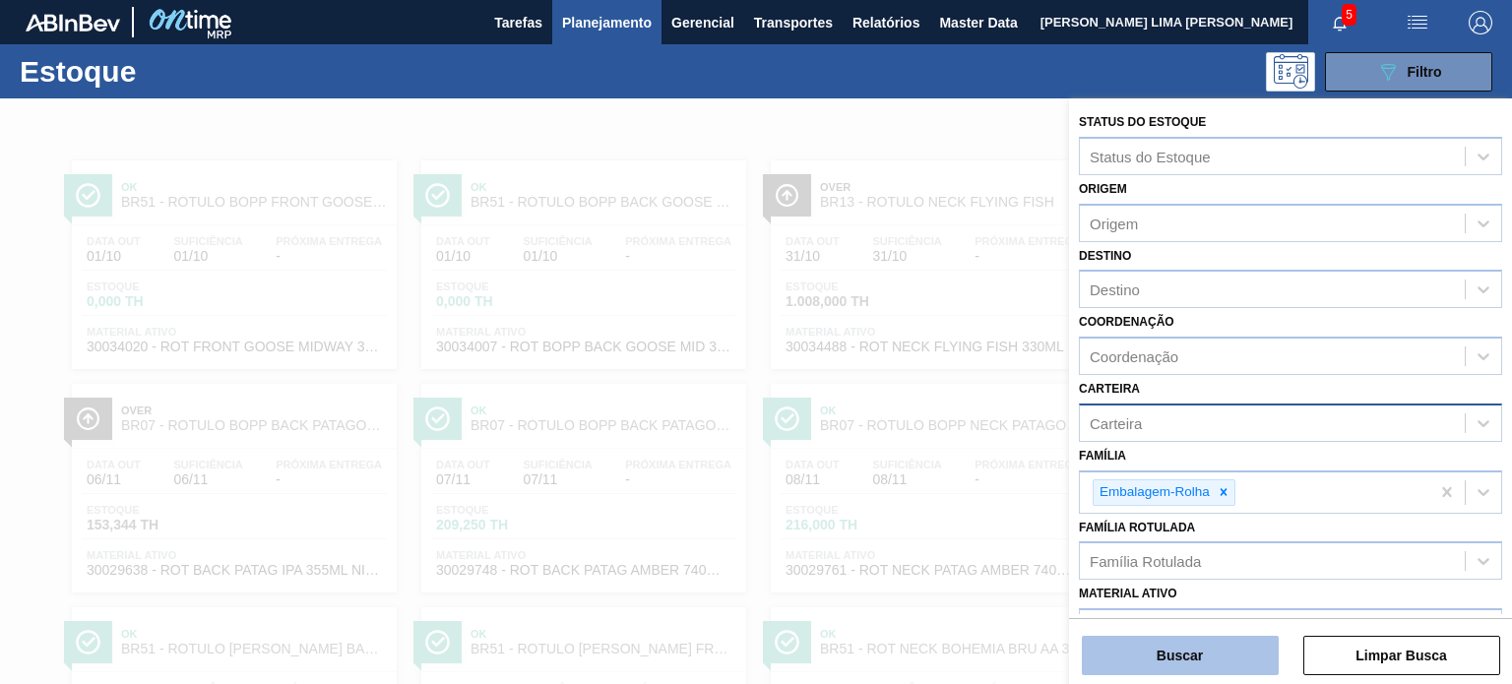
click at [1196, 639] on button "Buscar" at bounding box center [1180, 655] width 197 height 39
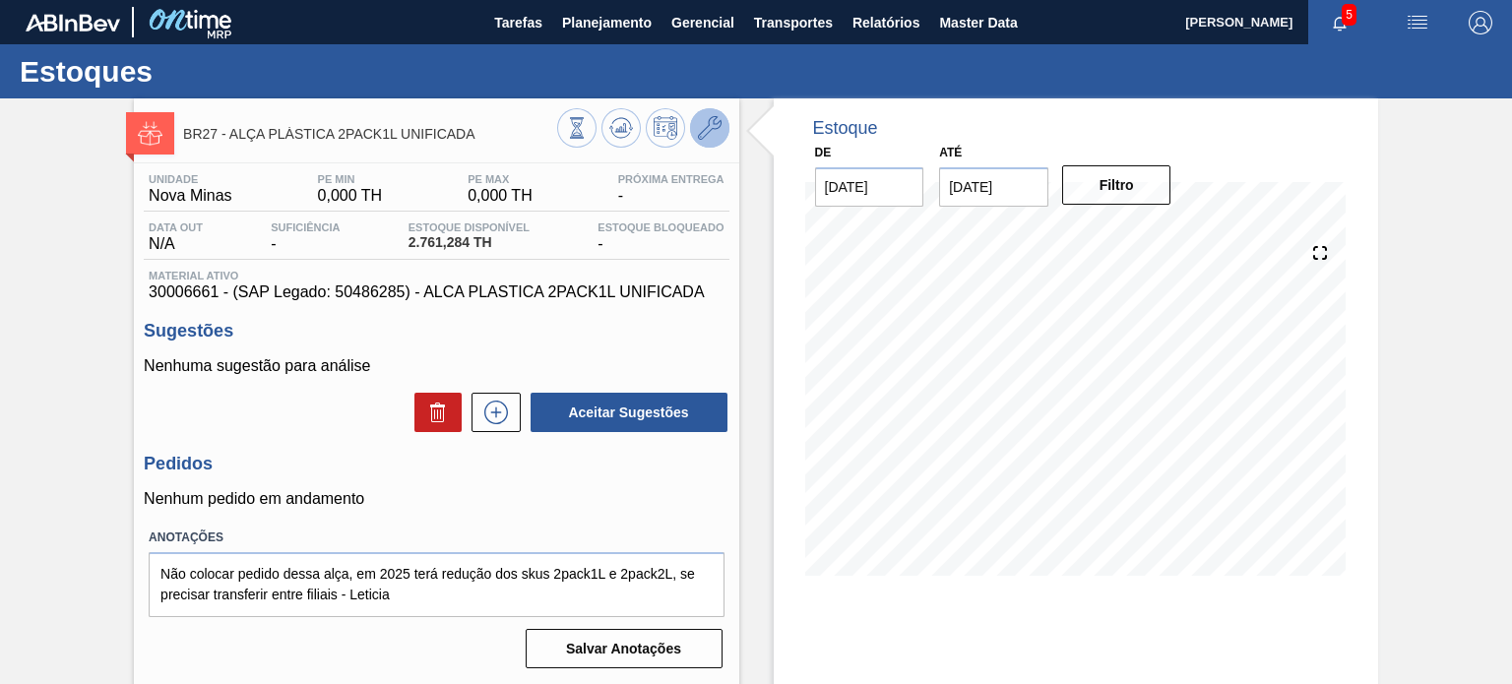
click at [712, 129] on icon at bounding box center [710, 128] width 24 height 24
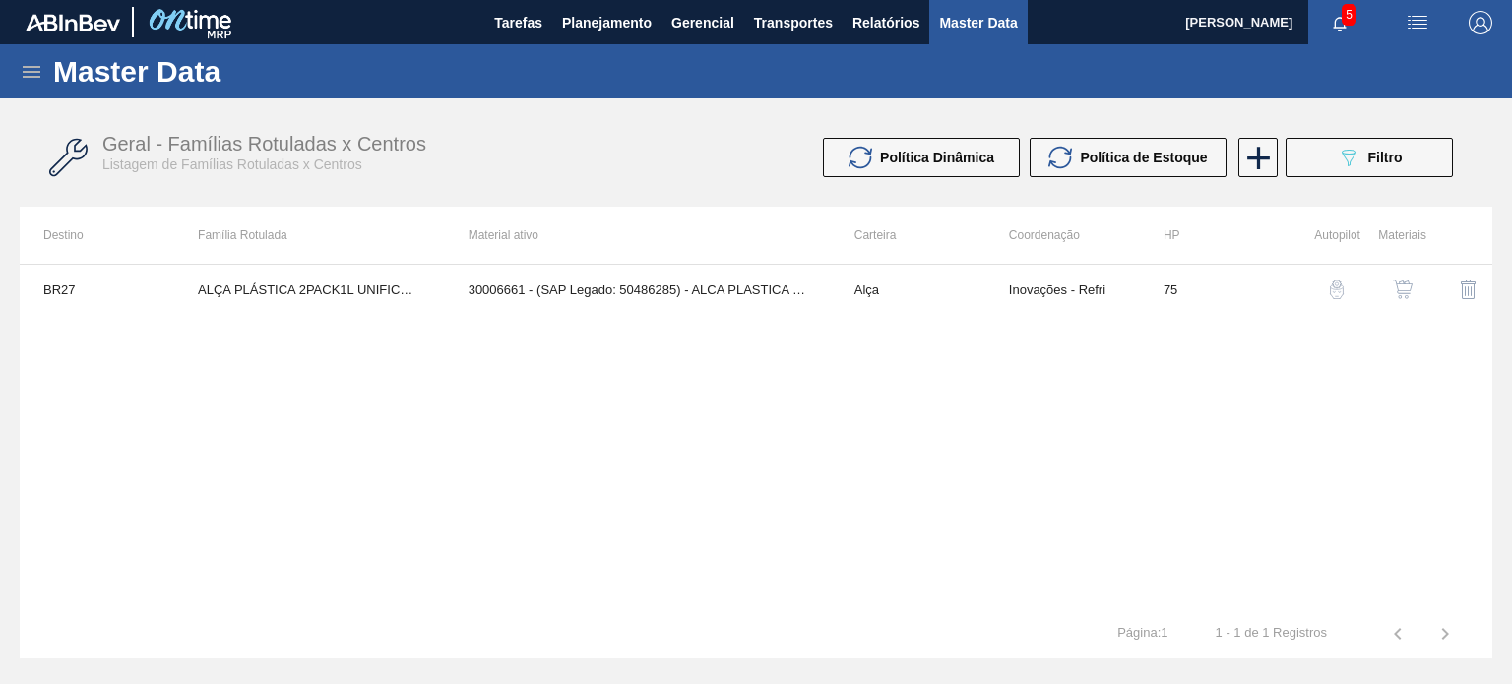
click at [1407, 293] on img "button" at bounding box center [1403, 290] width 20 height 20
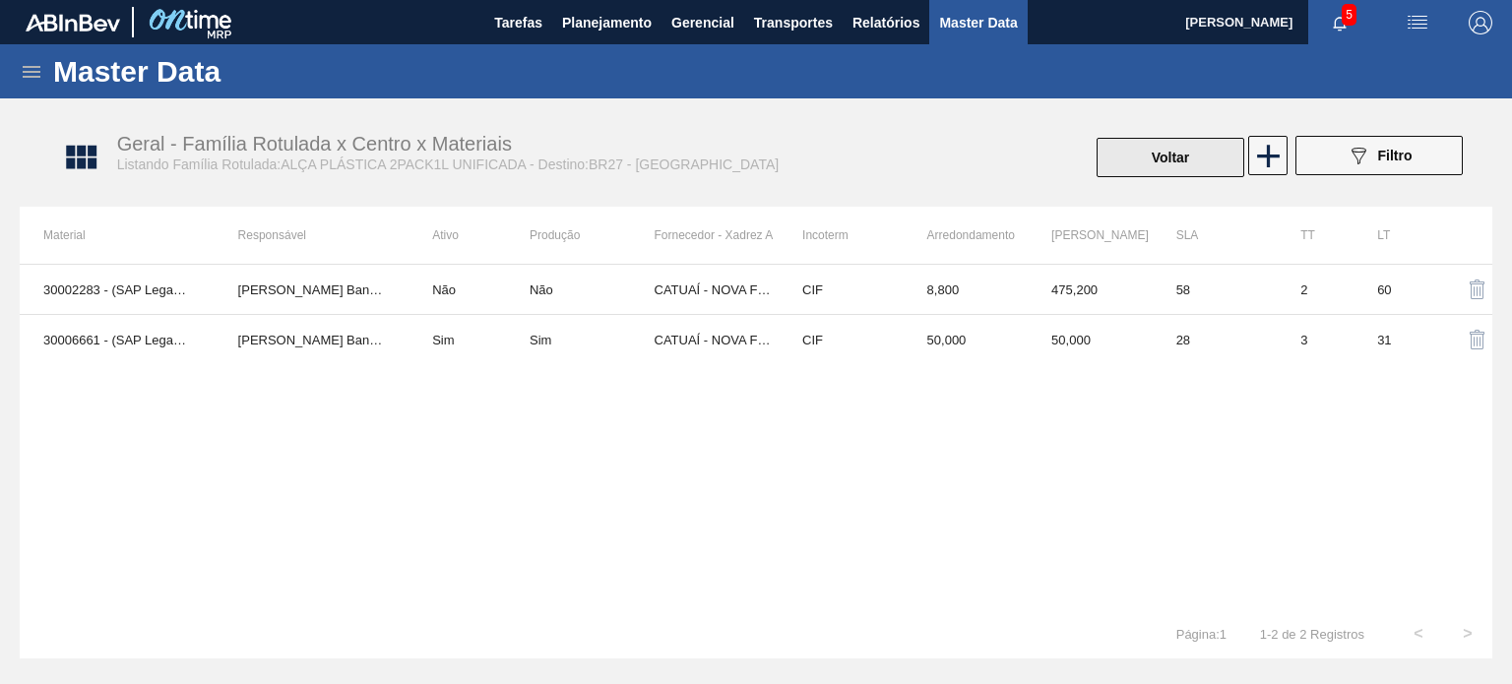
click at [1141, 160] on button "Voltar" at bounding box center [1171, 157] width 148 height 39
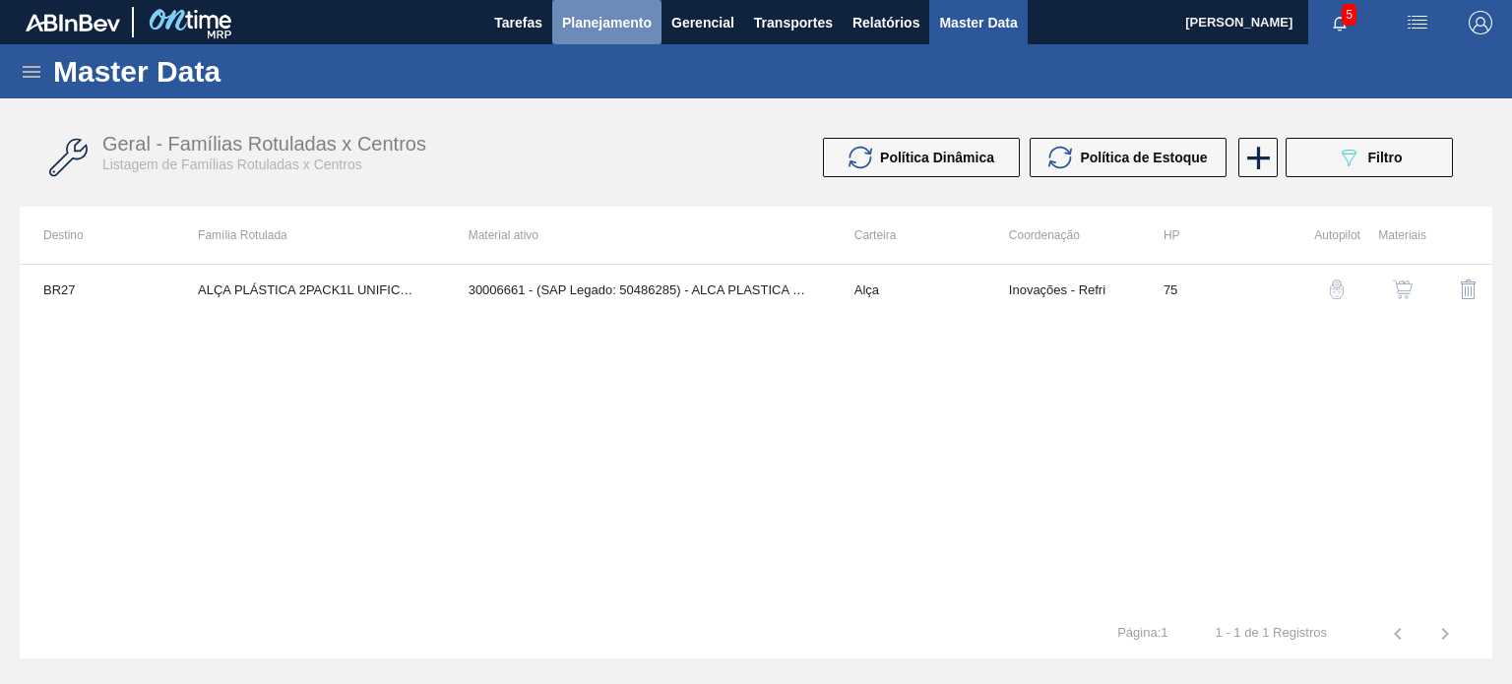
click at [581, 27] on span "Planejamento" at bounding box center [607, 23] width 90 height 24
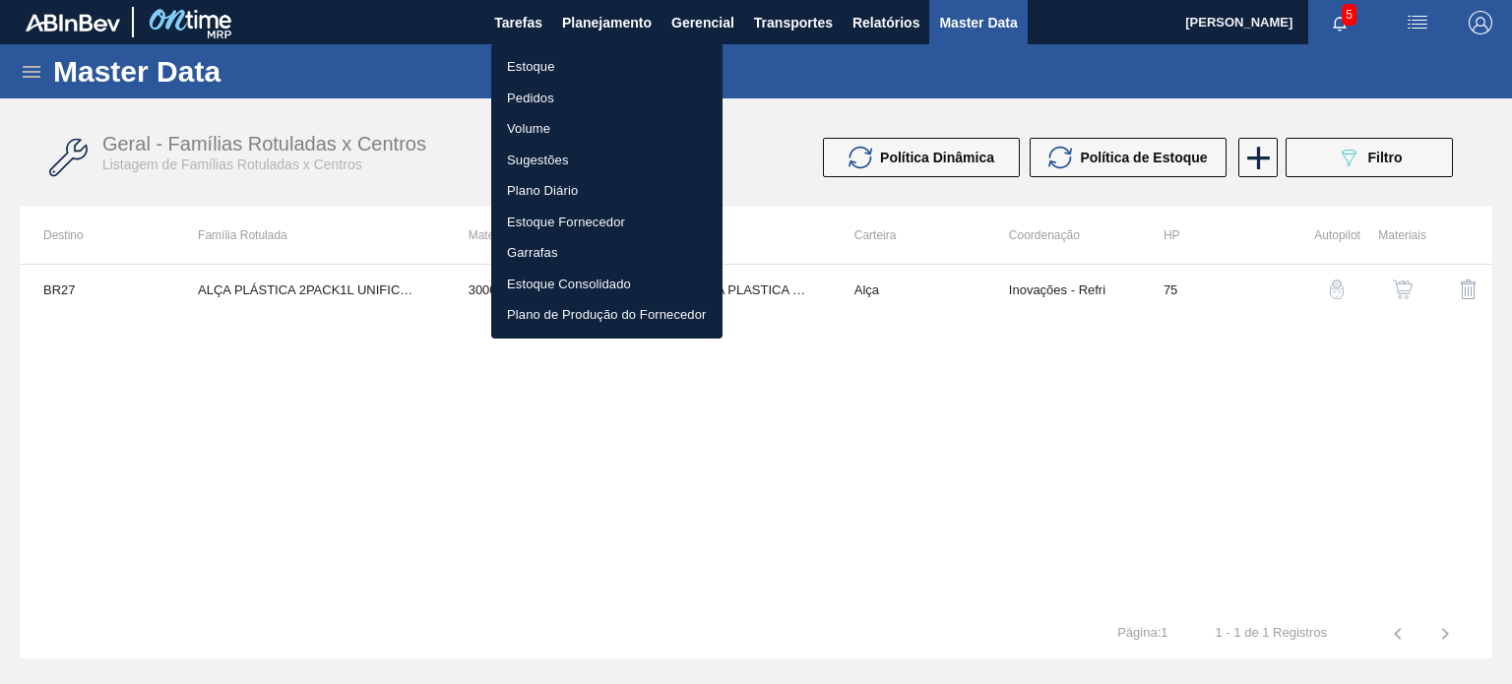
click at [571, 46] on ul "Estoque Pedidos Volume Sugestões Plano Diário Estoque Fornecedor Garrafas Estoq…" at bounding box center [606, 190] width 231 height 295
click at [567, 54] on li "Estoque" at bounding box center [606, 66] width 231 height 31
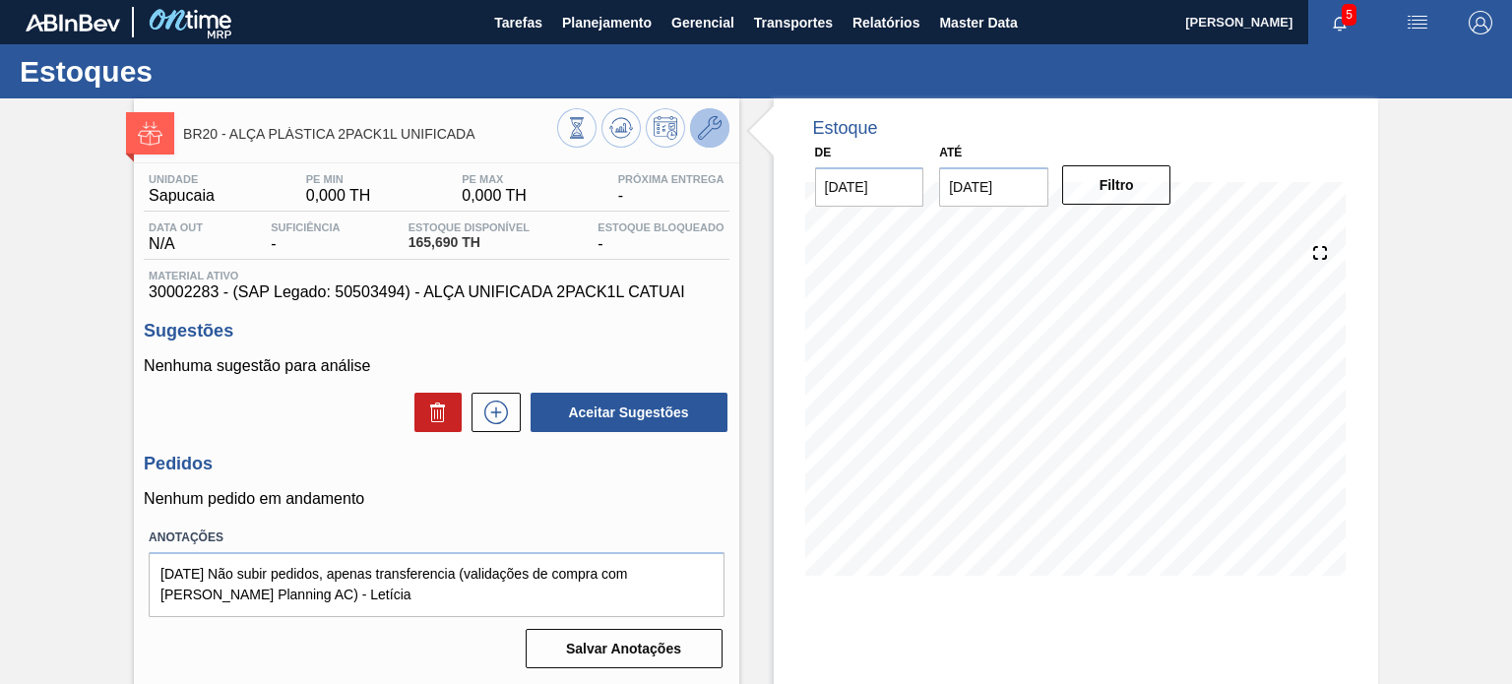
click at [705, 131] on icon at bounding box center [710, 128] width 24 height 24
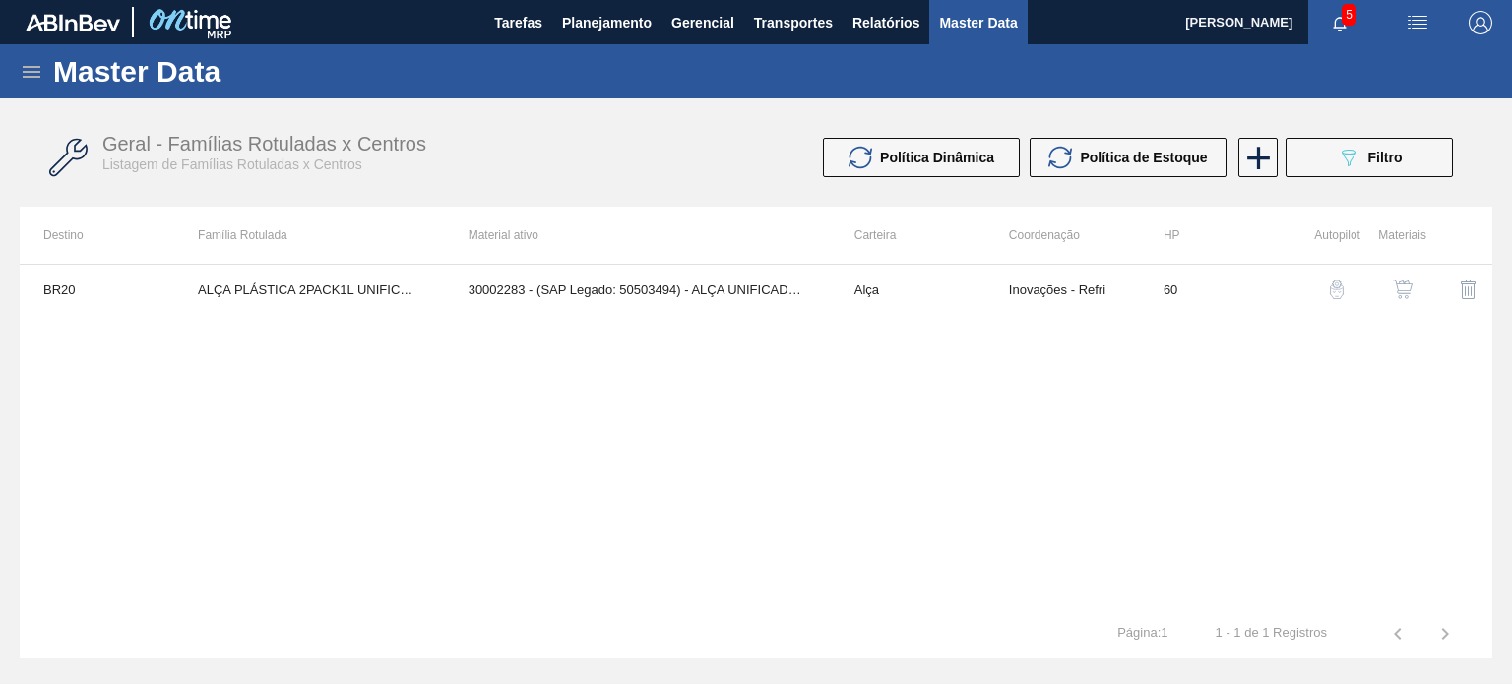
click at [1391, 293] on div "button" at bounding box center [1403, 290] width 24 height 20
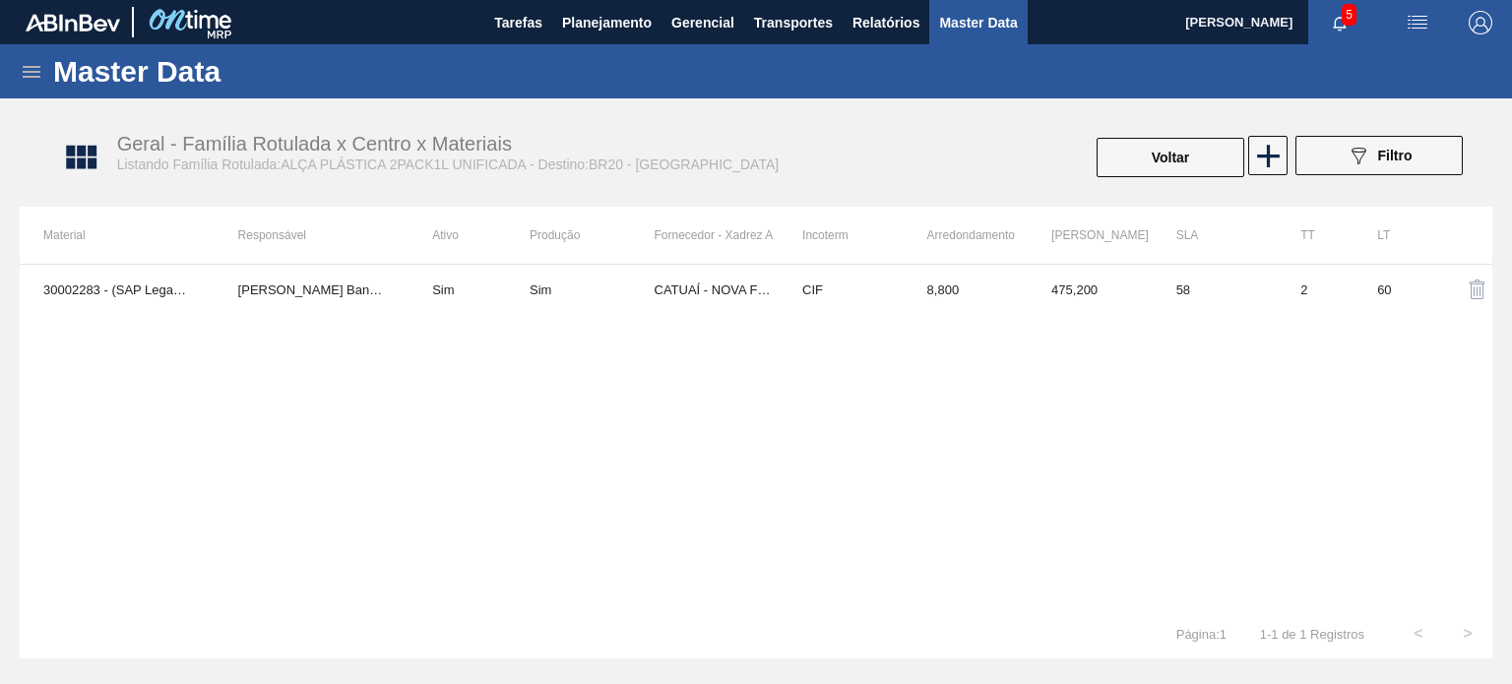
click at [597, 55] on div "Master Data" at bounding box center [756, 71] width 1512 height 54
click at [587, 26] on span "Planejamento" at bounding box center [607, 23] width 90 height 24
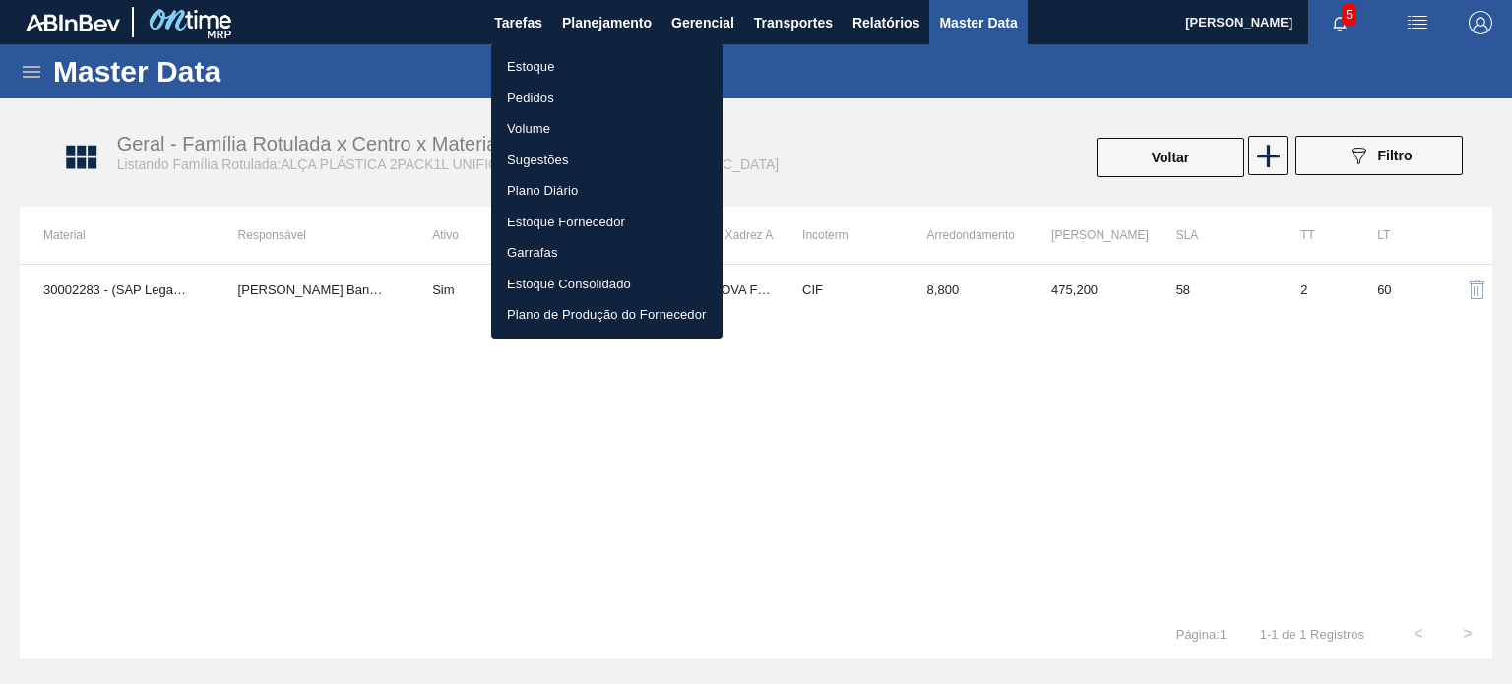
click at [551, 60] on li "Estoque" at bounding box center [606, 66] width 231 height 31
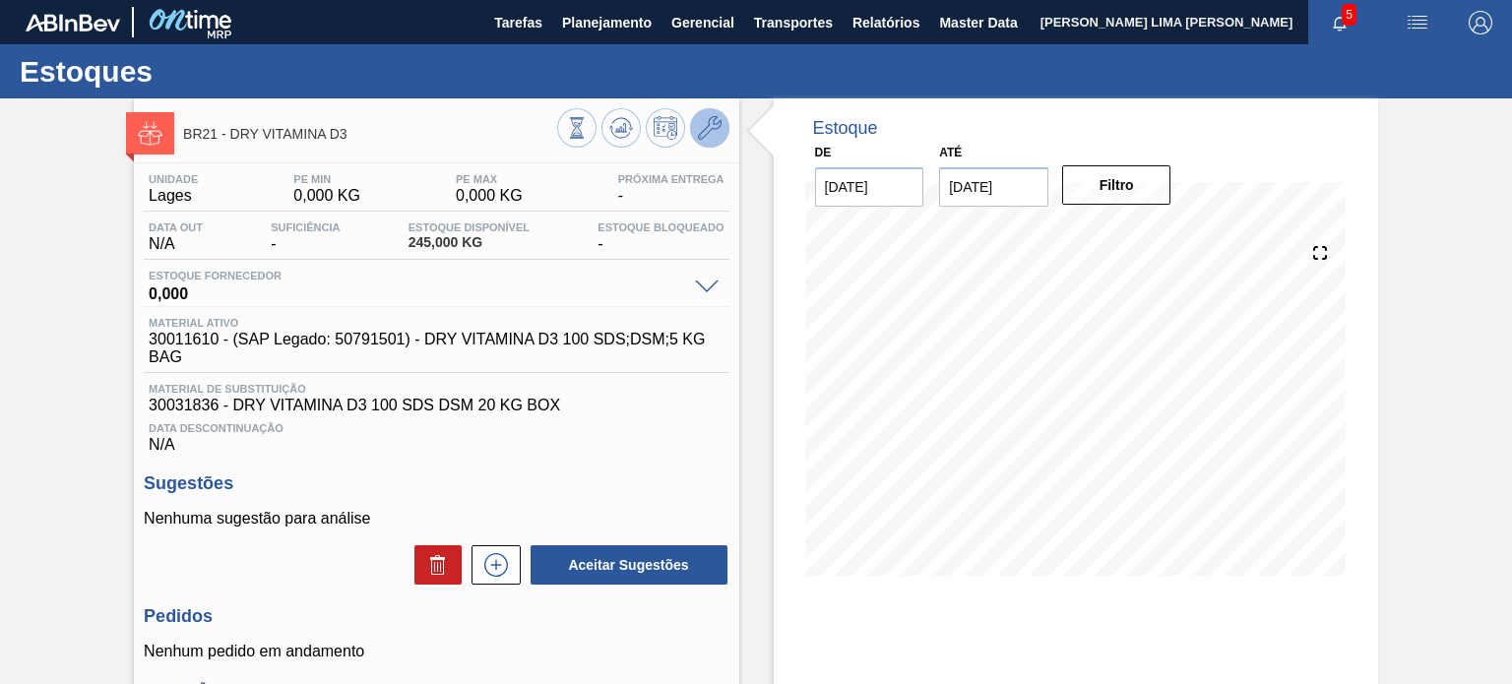
click at [704, 136] on icon at bounding box center [710, 128] width 24 height 24
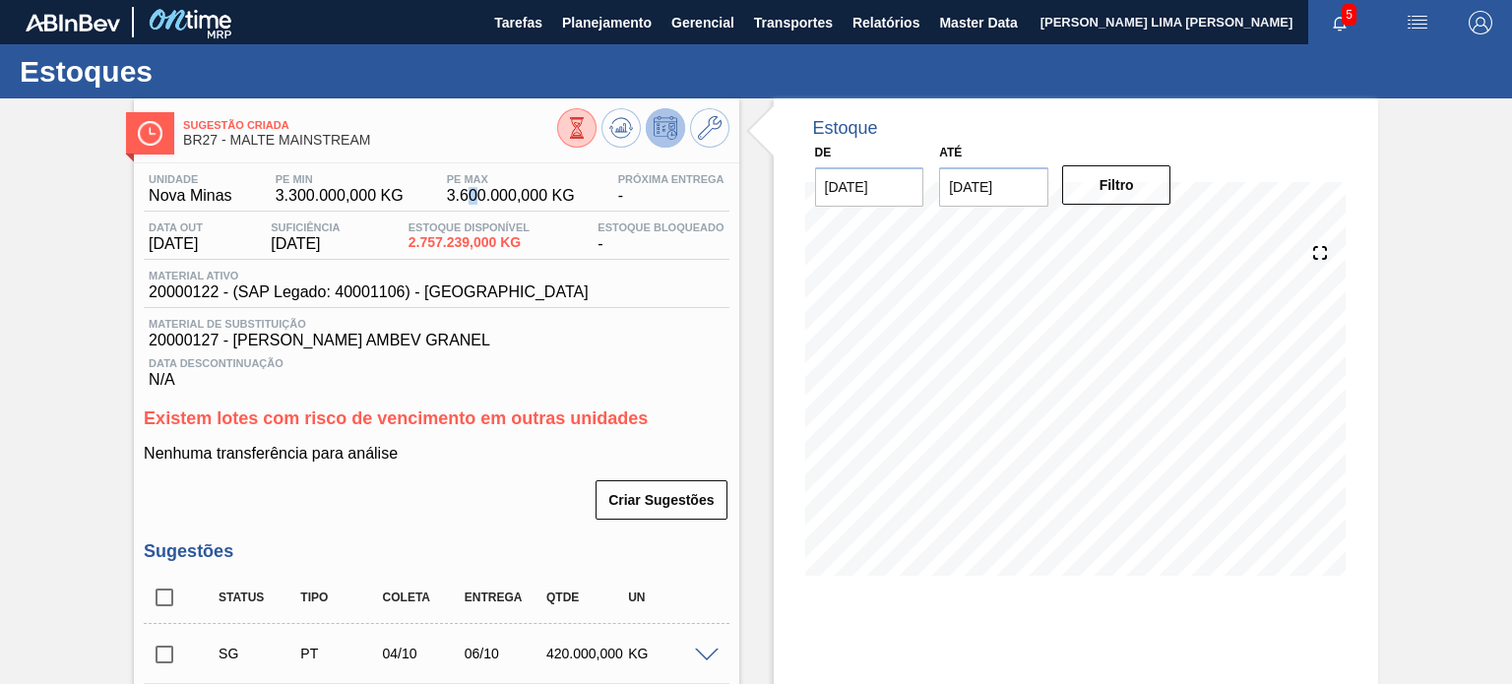
drag, startPoint x: 465, startPoint y: 200, endPoint x: 481, endPoint y: 200, distance: 16.7
click at [481, 200] on span "3.600.000,000 KG" at bounding box center [511, 196] width 128 height 18
click at [480, 200] on span "3.600.000,000 KG" at bounding box center [511, 196] width 128 height 18
click at [479, 200] on span "3.600.000,000 KG" at bounding box center [511, 196] width 128 height 18
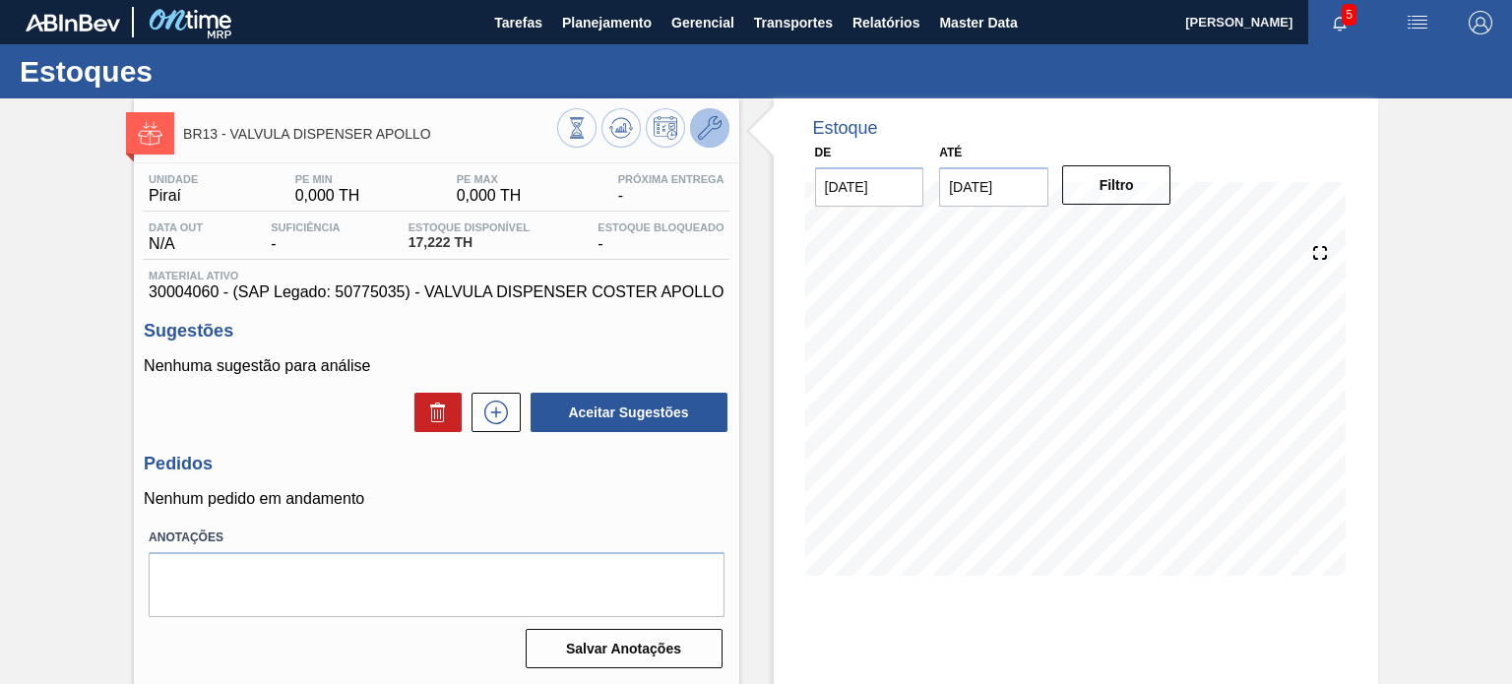
click at [710, 134] on icon at bounding box center [710, 128] width 24 height 24
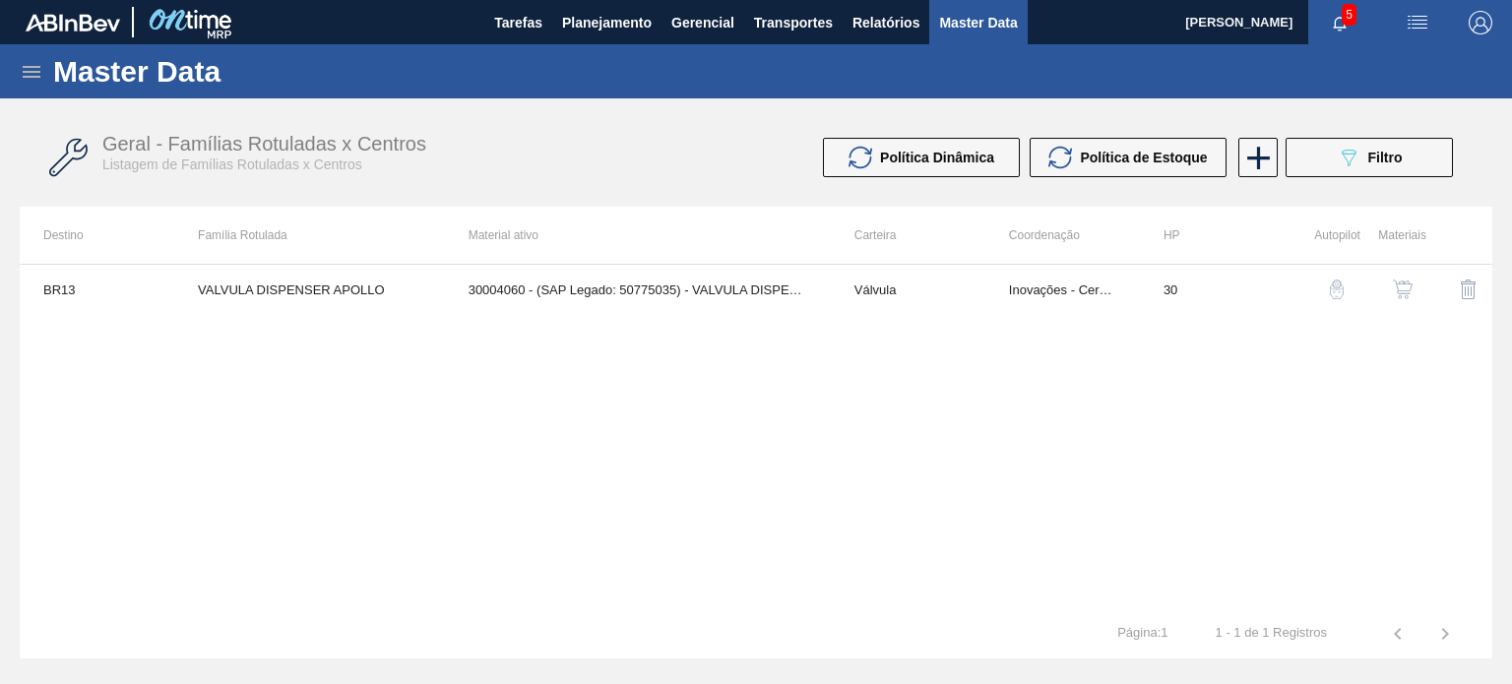
click at [1395, 295] on img "button" at bounding box center [1403, 290] width 20 height 20
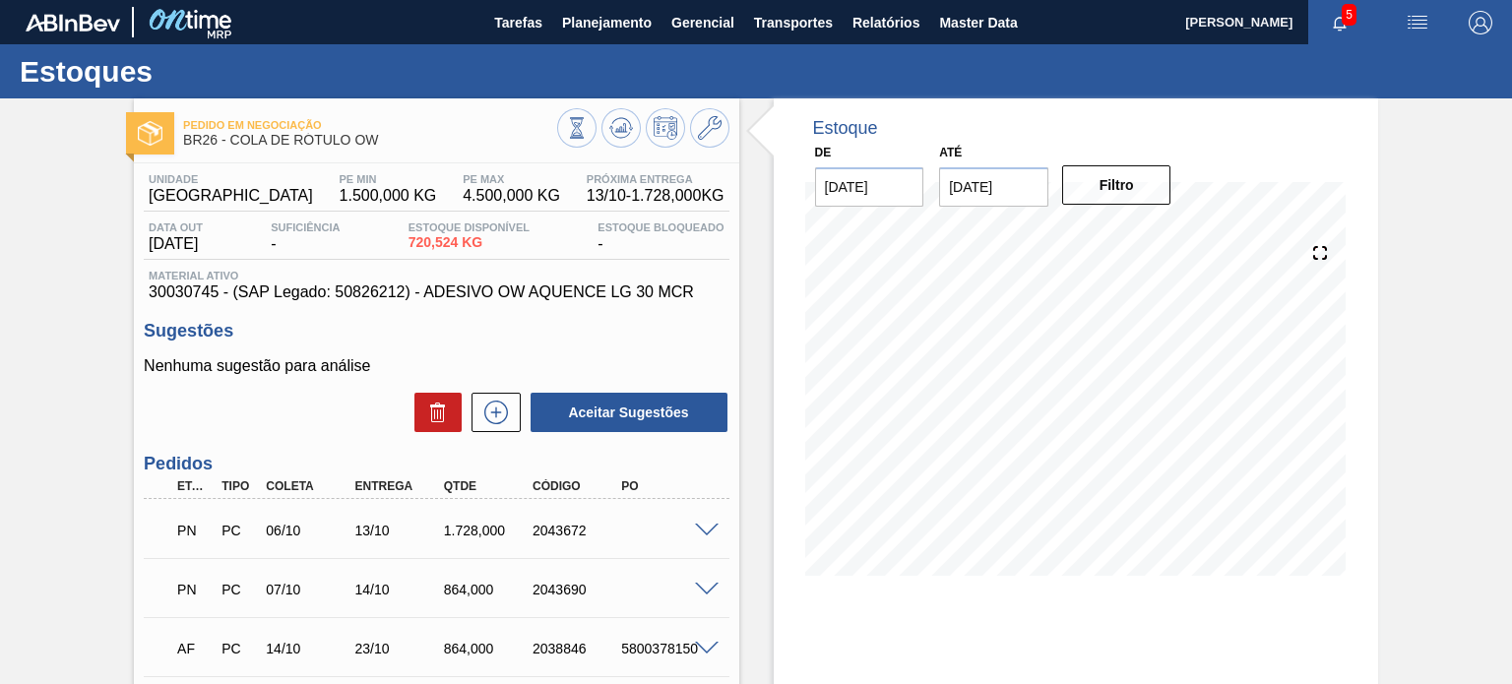
click at [697, 527] on span at bounding box center [707, 531] width 24 height 15
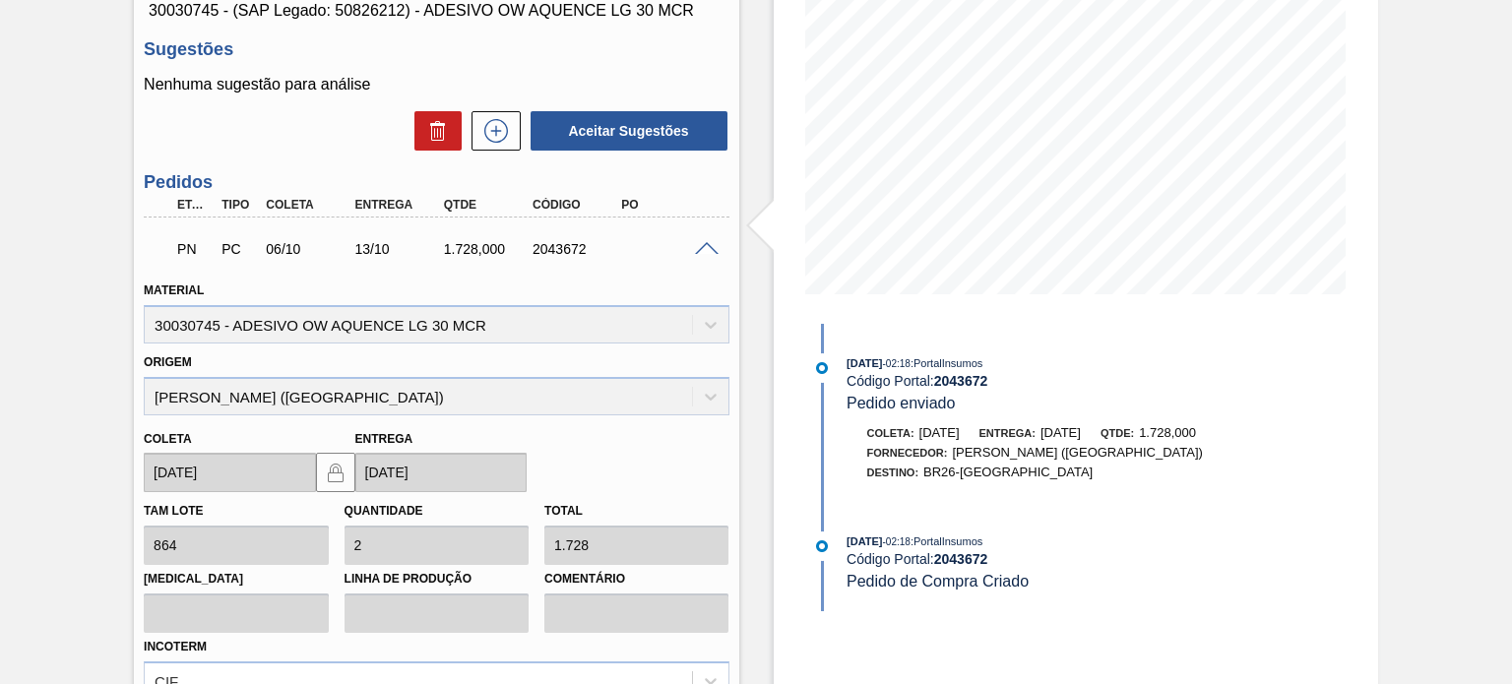
scroll to position [295, 0]
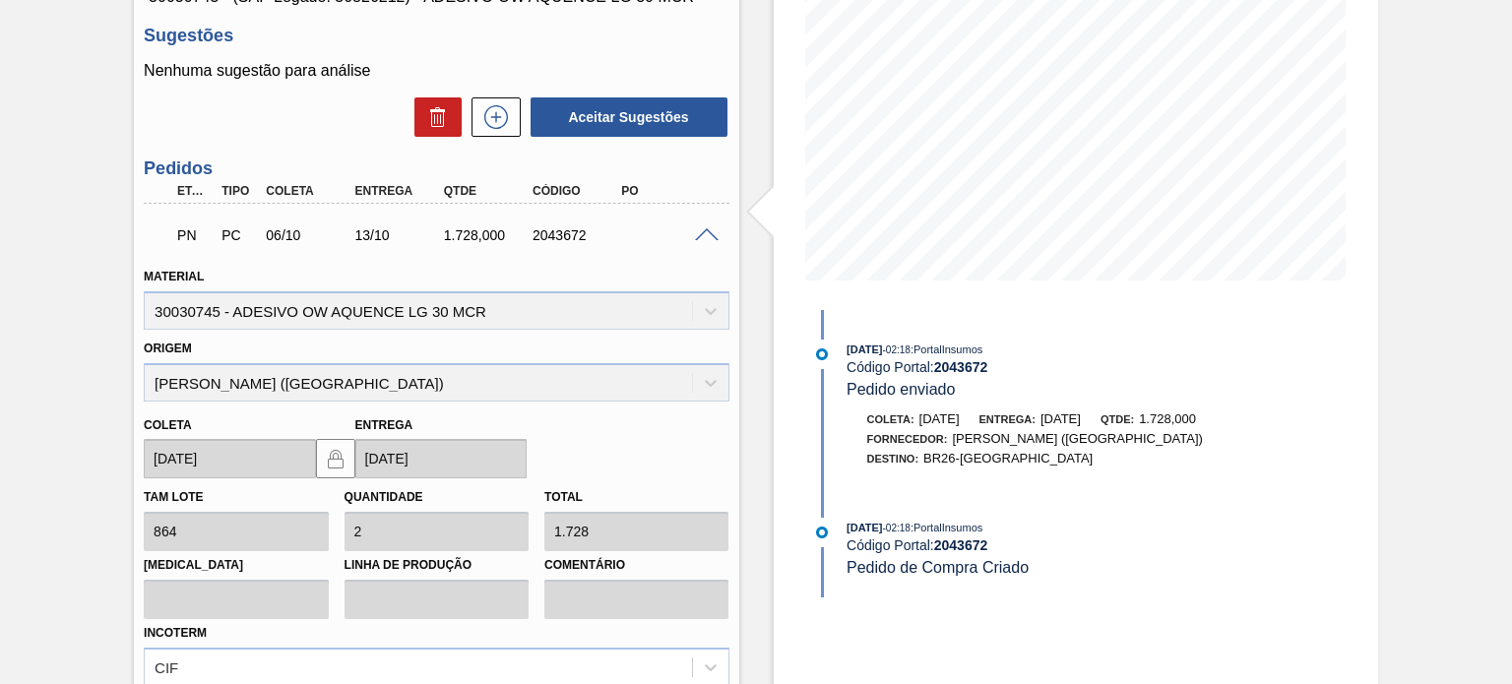
click at [698, 243] on div "PN PC 06/10 13/10 1.728,000 2043672" at bounding box center [436, 233] width 585 height 49
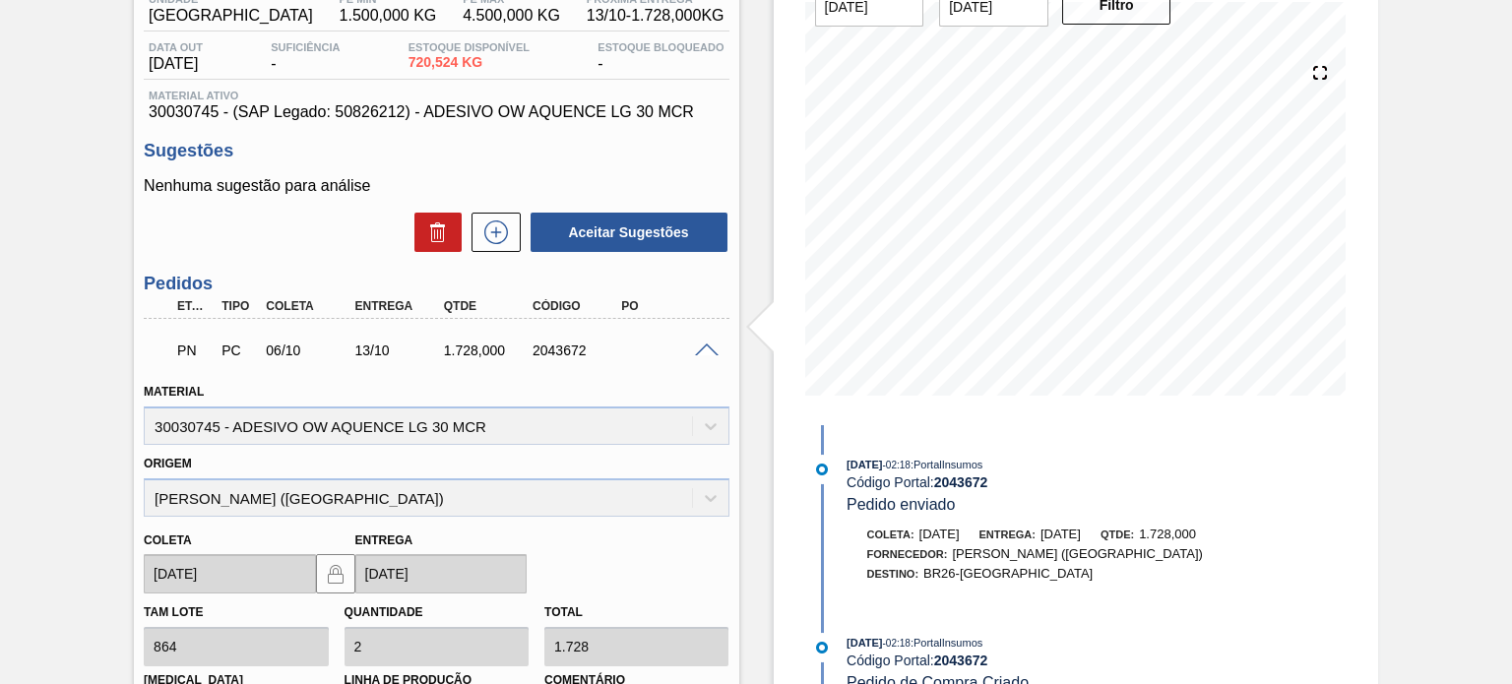
scroll to position [0, 0]
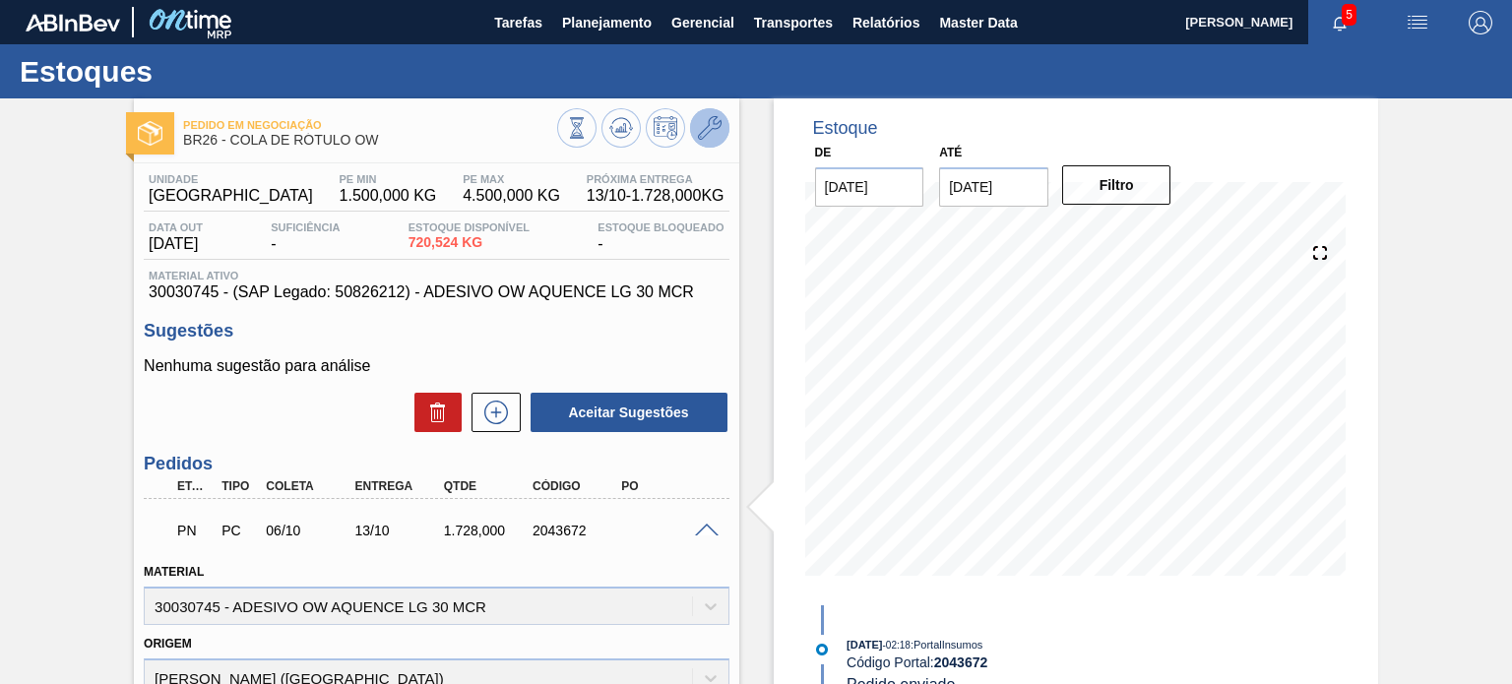
click at [720, 143] on button at bounding box center [709, 127] width 39 height 39
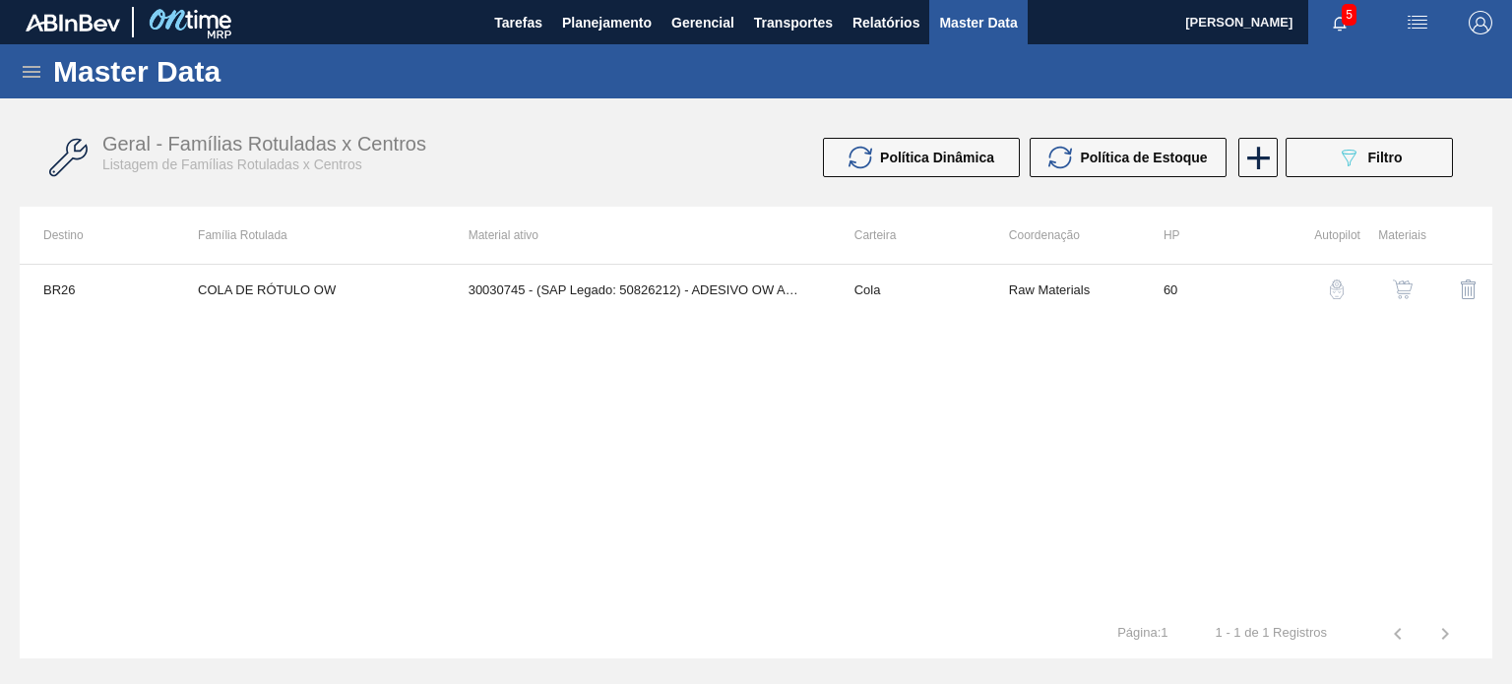
click at [1403, 290] on img "button" at bounding box center [1403, 290] width 20 height 20
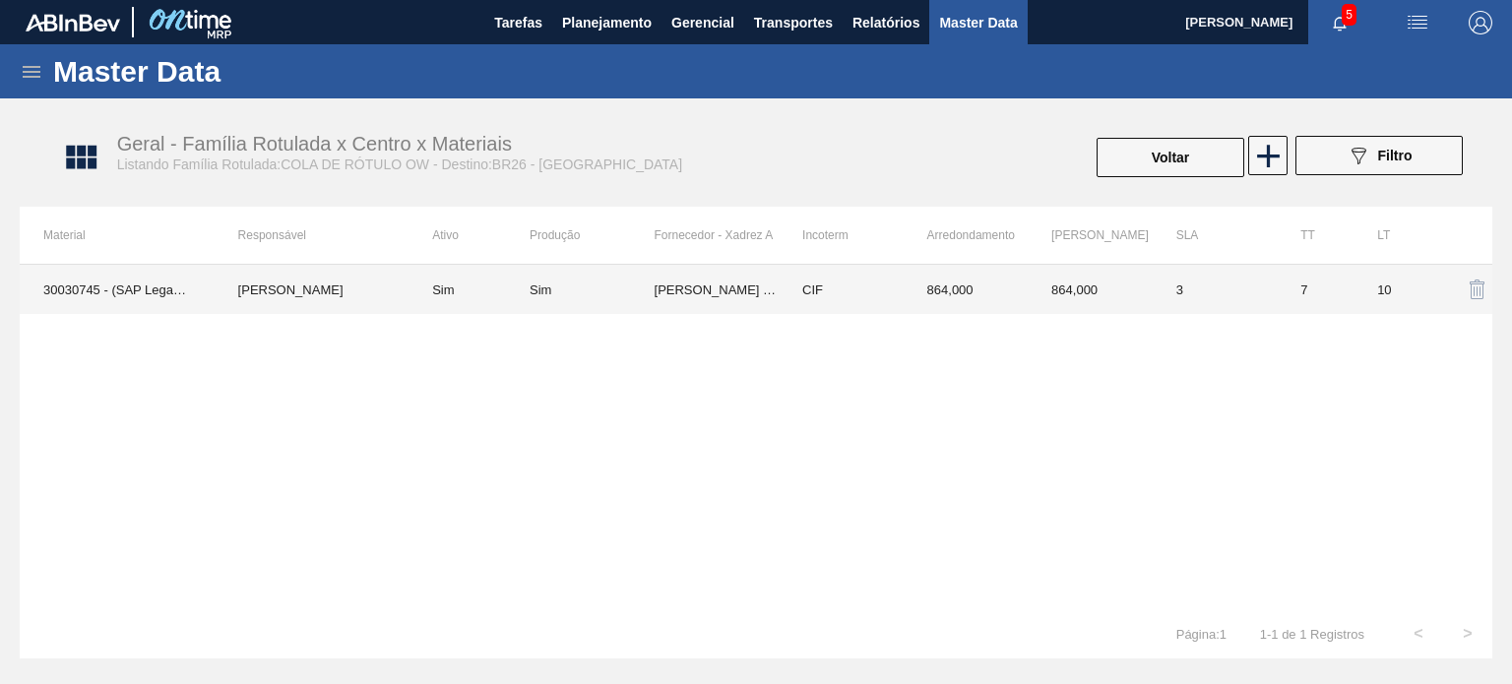
click at [783, 297] on td "CIF" at bounding box center [841, 289] width 125 height 49
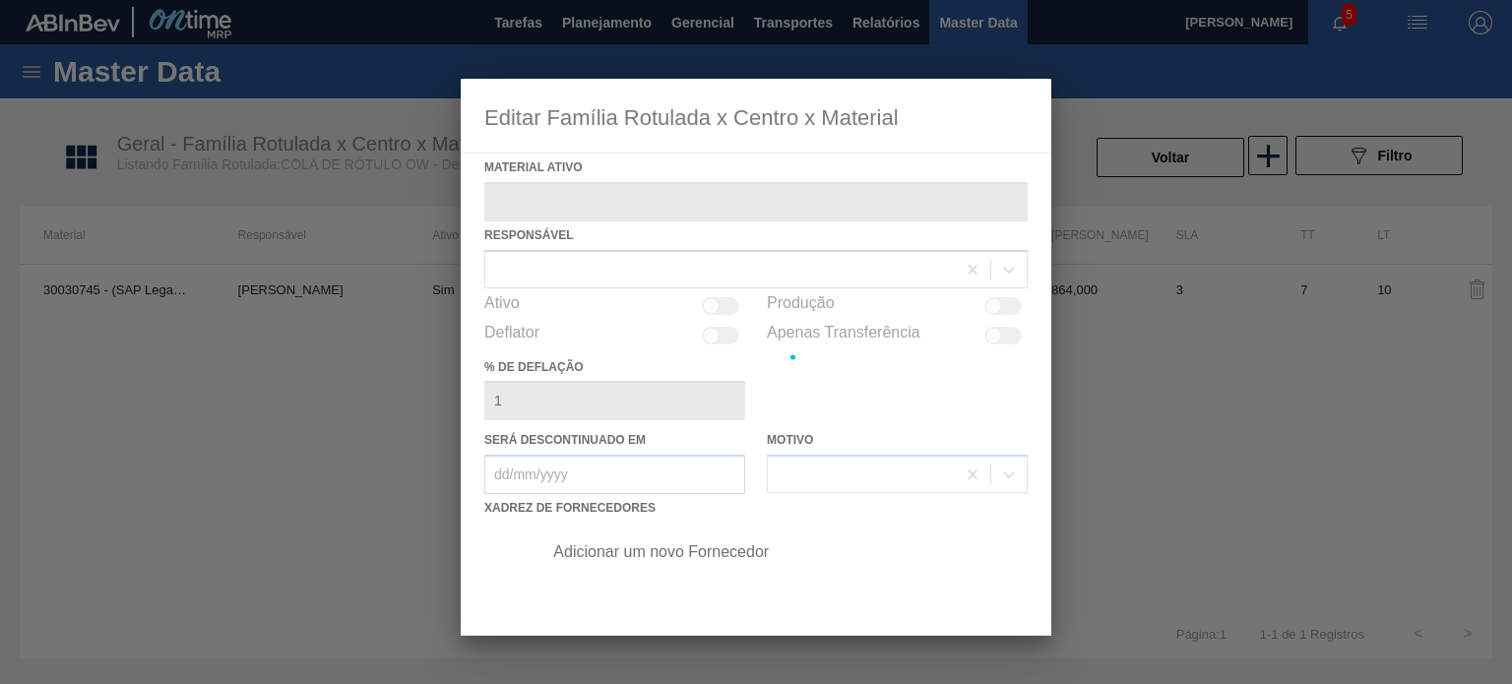
type ativo "30030745 - (SAP Legado: 50826212) - ADESIVO OW AQUENCE LG 30 MCR"
checkbox input "true"
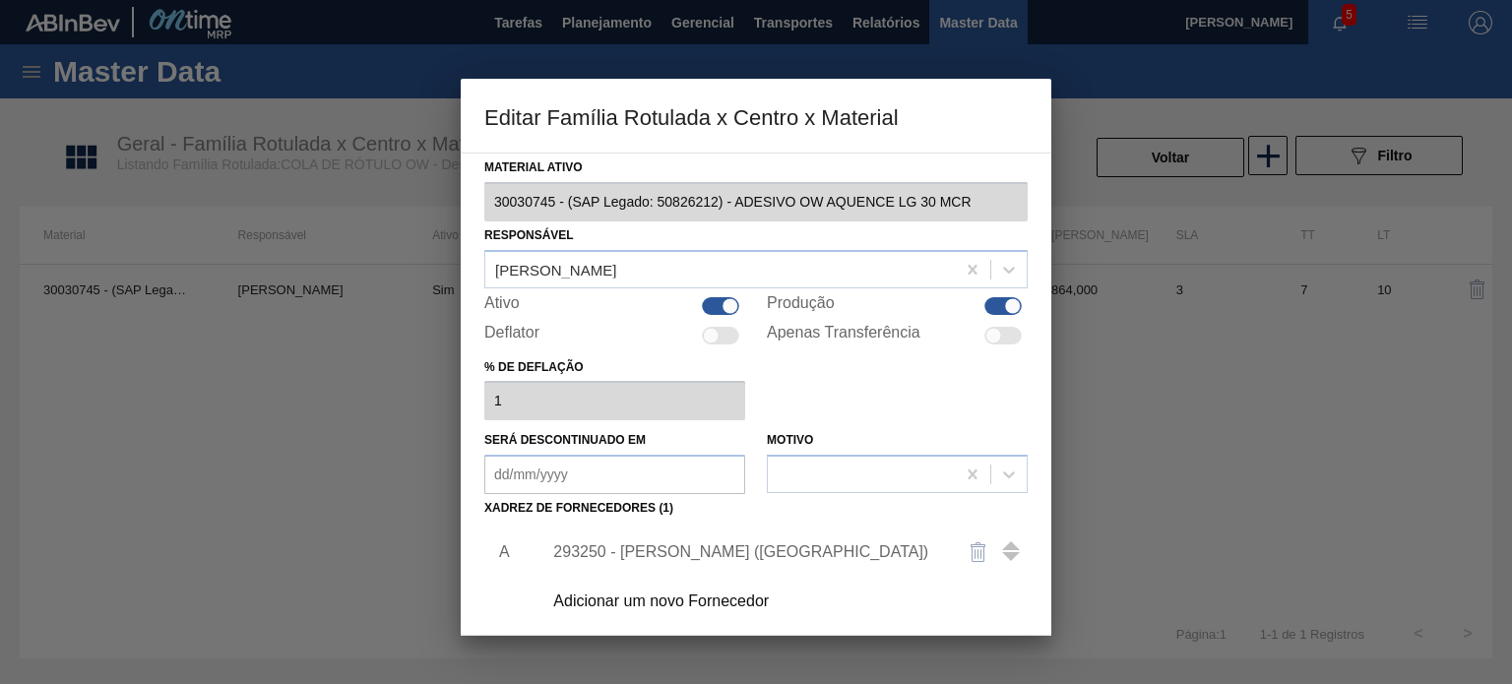
click at [690, 543] on div "293250 - HENKEL - JUNDIAI (SP)" at bounding box center [746, 552] width 386 height 18
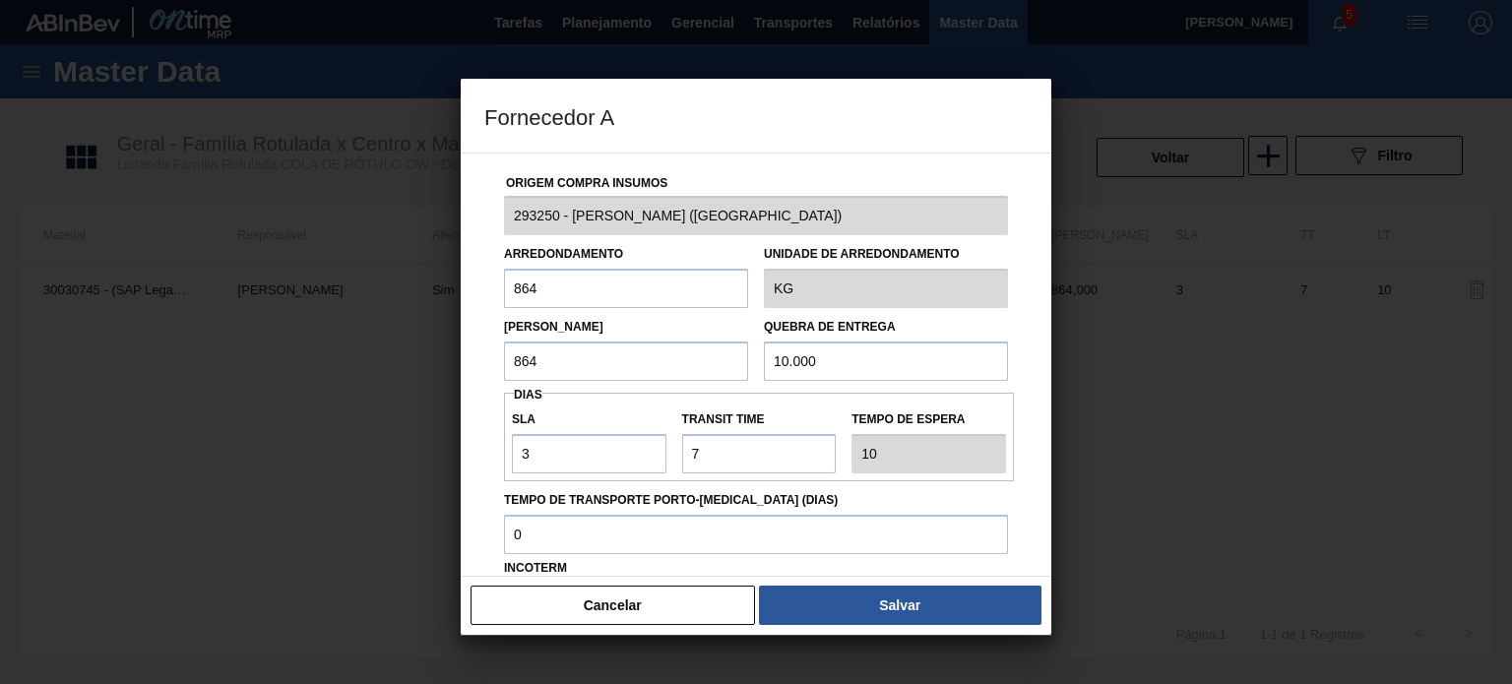
drag, startPoint x: 563, startPoint y: 357, endPoint x: 488, endPoint y: 364, distance: 75.1
click at [484, 357] on div "Origem Compra Insumos 293250 - HENKEL - JUNDIAI (SP) Arredondamento 864 Unidade…" at bounding box center [755, 480] width 543 height 652
click at [675, 598] on button "Cancelar" at bounding box center [612, 605] width 284 height 39
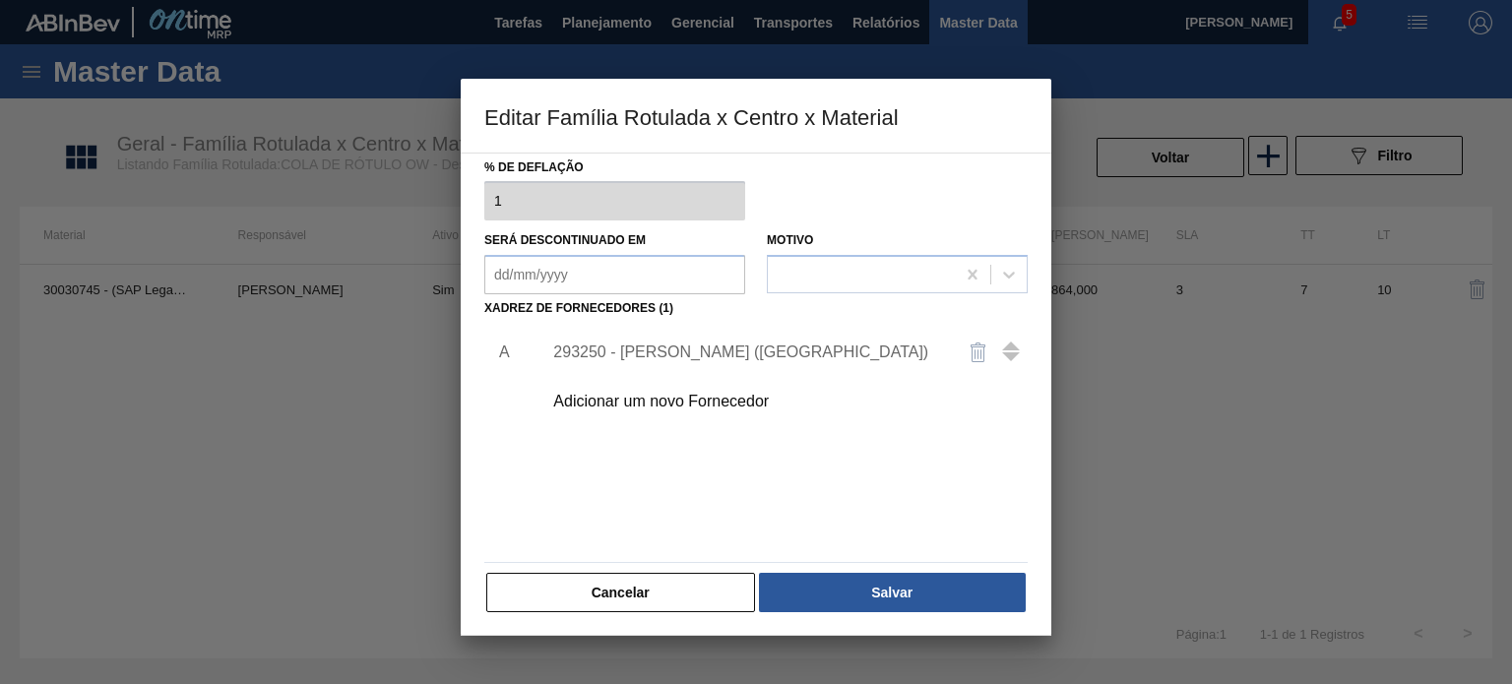
scroll to position [201, 0]
click at [669, 591] on button "Cancelar" at bounding box center [620, 591] width 269 height 39
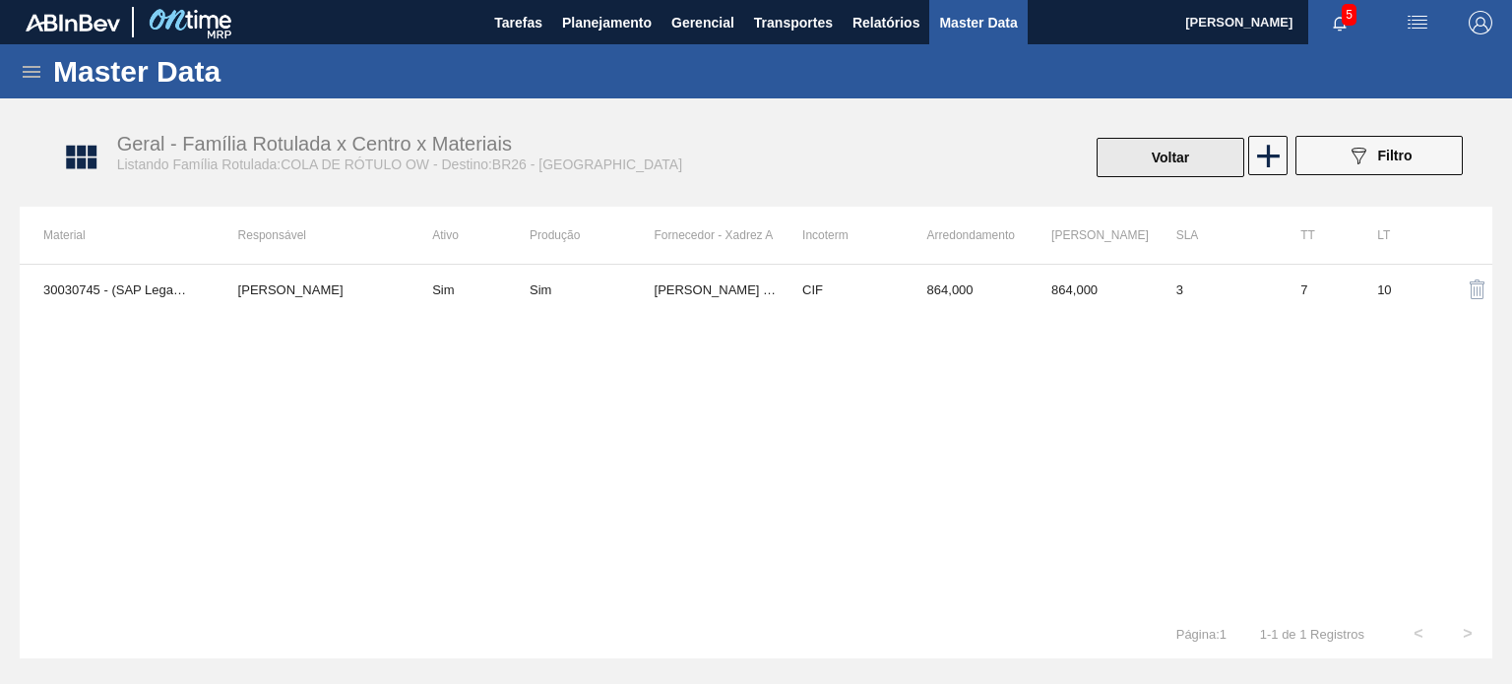
click at [1193, 171] on button "Voltar" at bounding box center [1171, 157] width 148 height 39
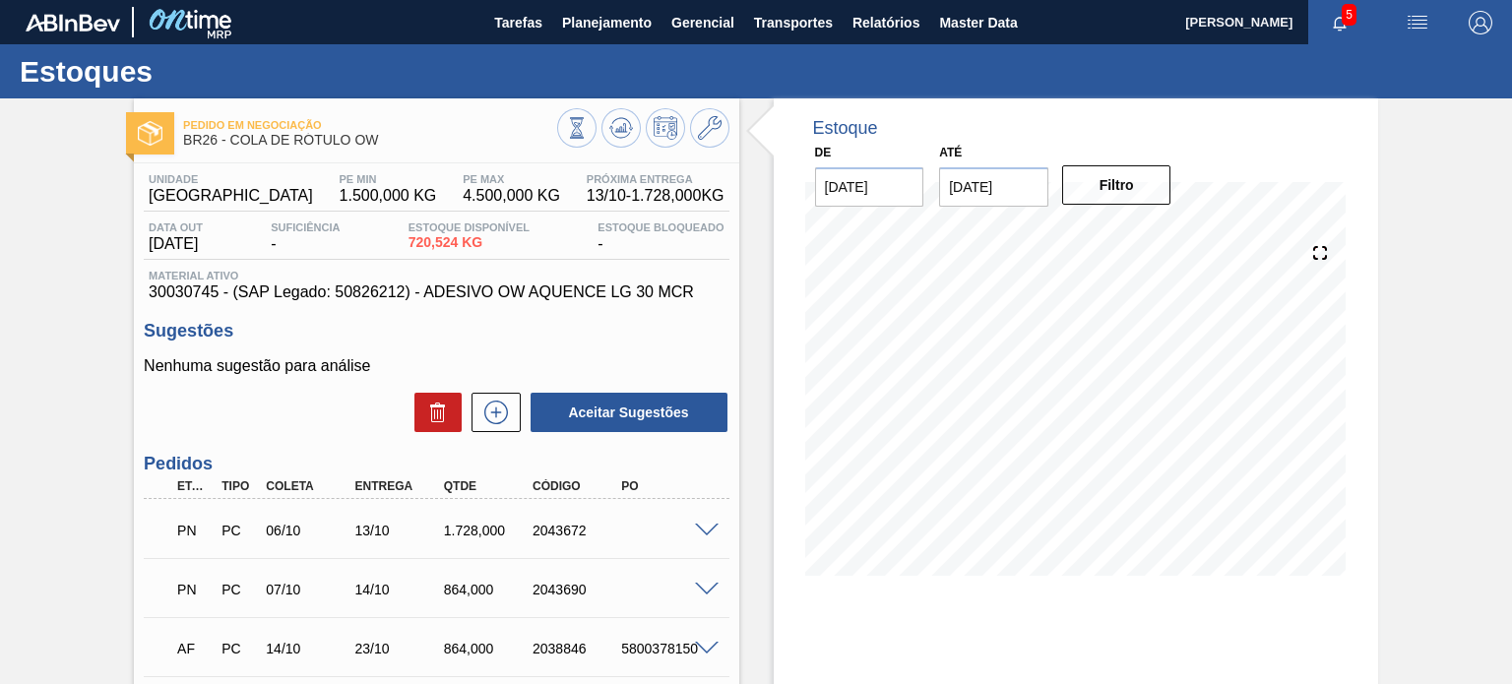
click at [606, 144] on button at bounding box center [620, 127] width 39 height 39
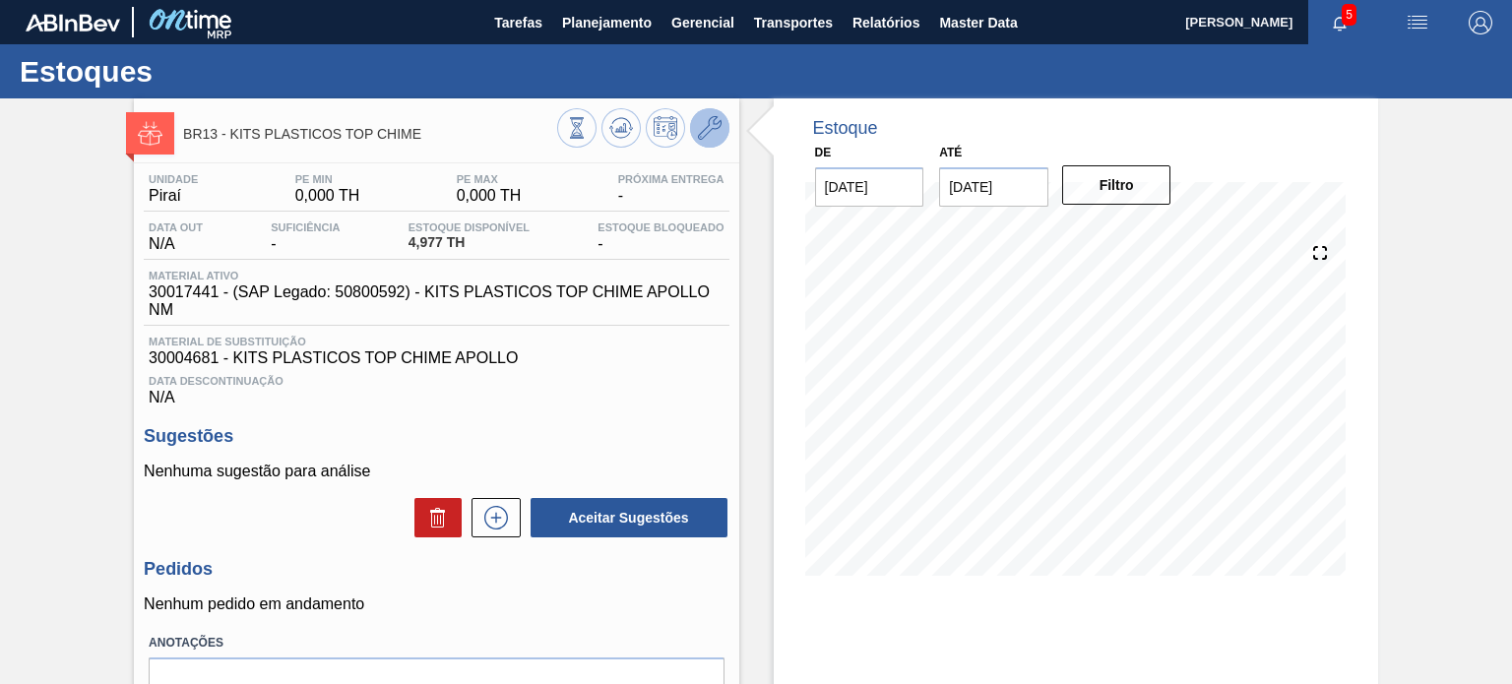
click at [707, 142] on button at bounding box center [709, 127] width 39 height 39
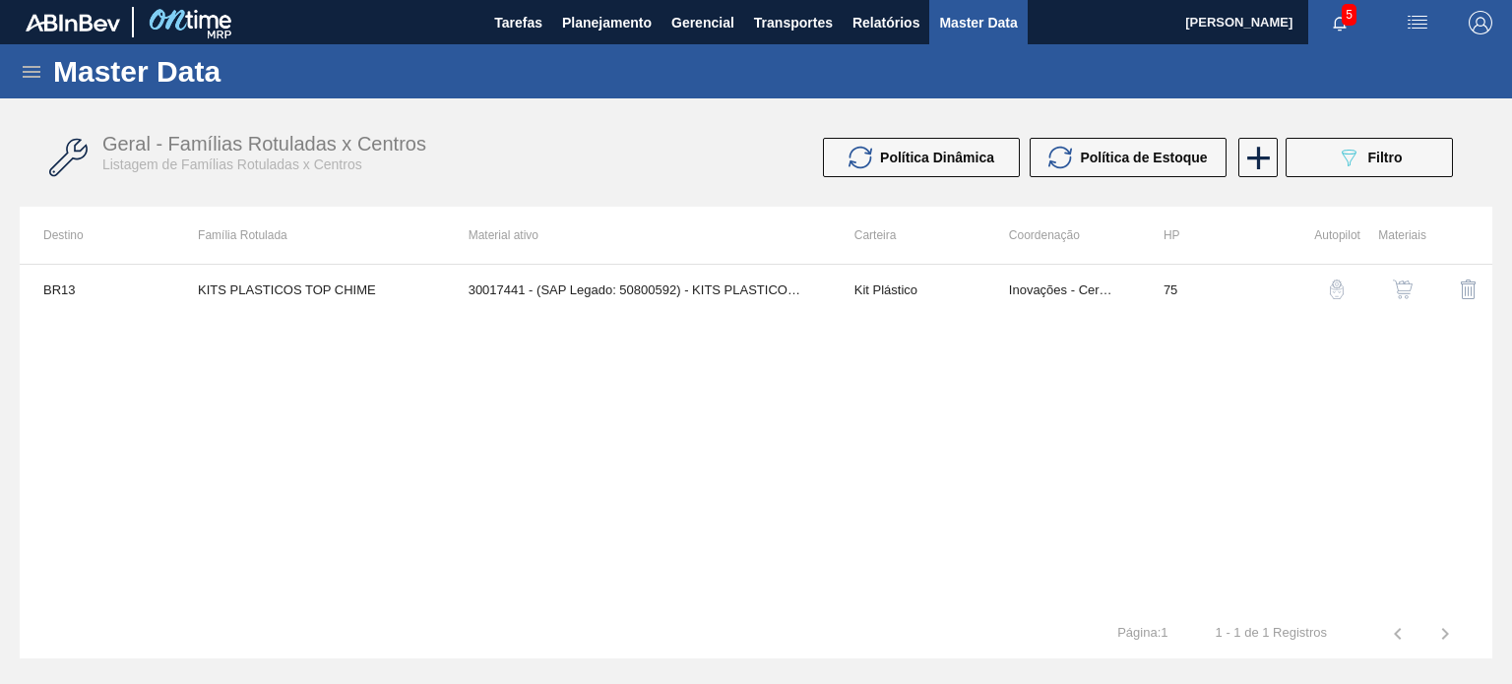
click at [1412, 292] on div "button" at bounding box center [1403, 290] width 24 height 20
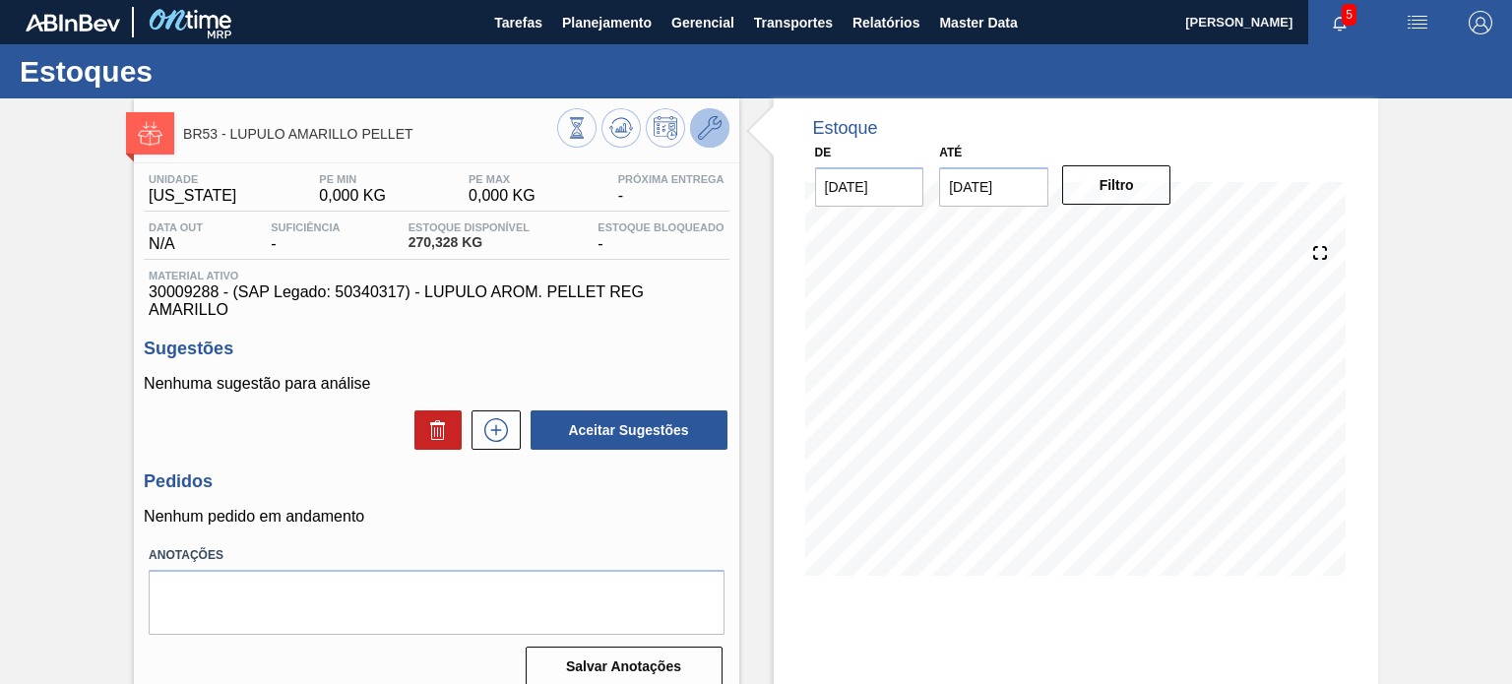
click at [701, 133] on icon at bounding box center [710, 128] width 24 height 24
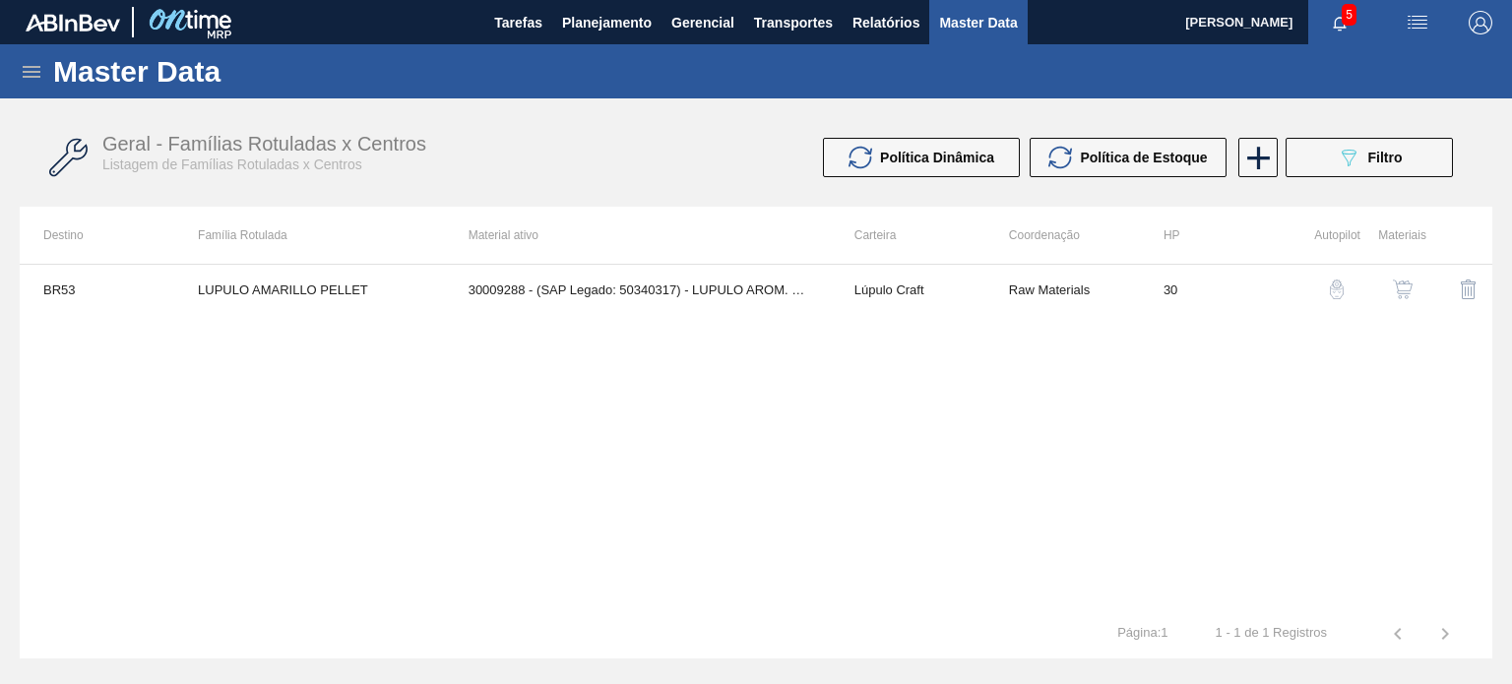
click at [1394, 294] on img "button" at bounding box center [1403, 290] width 20 height 20
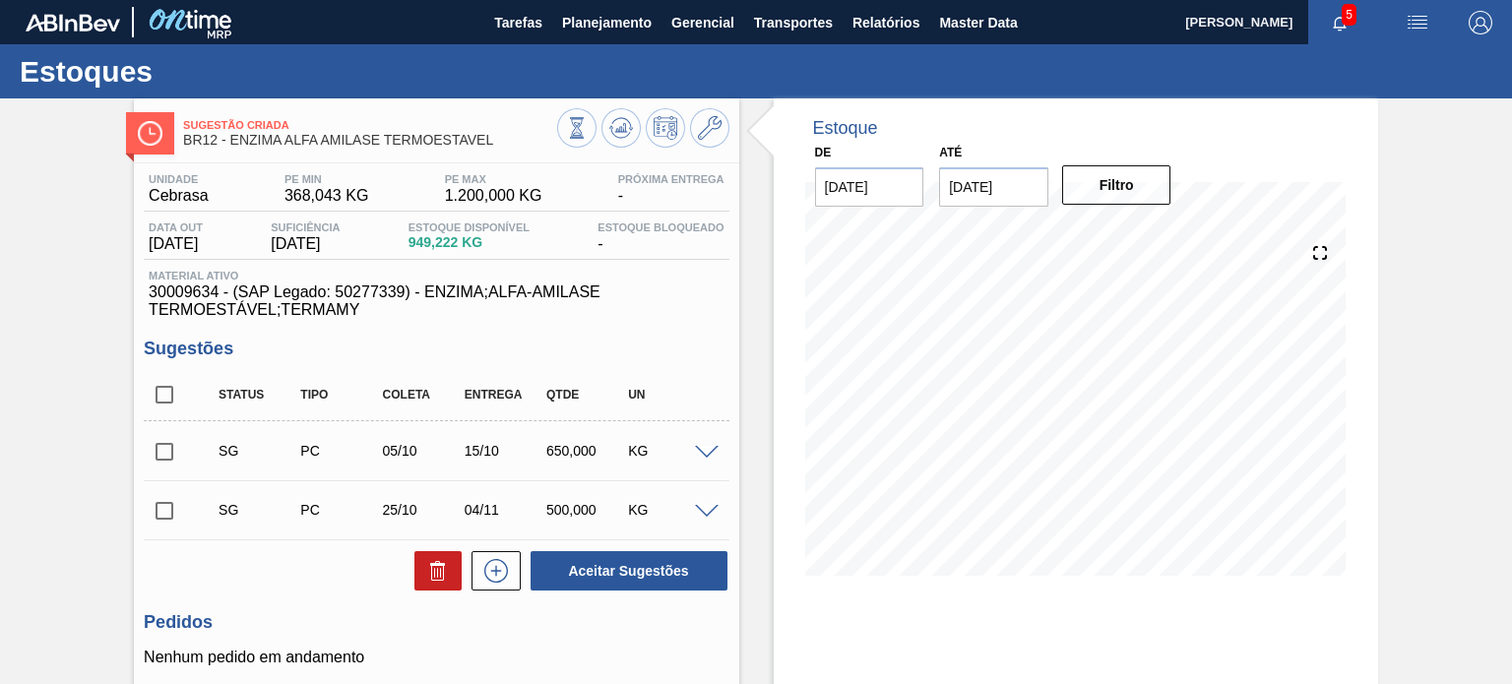
click at [575, 457] on div "650,000" at bounding box center [586, 451] width 90 height 16
click at [707, 108] on div at bounding box center [643, 130] width 172 height 44
click at [705, 118] on icon at bounding box center [710, 128] width 24 height 24
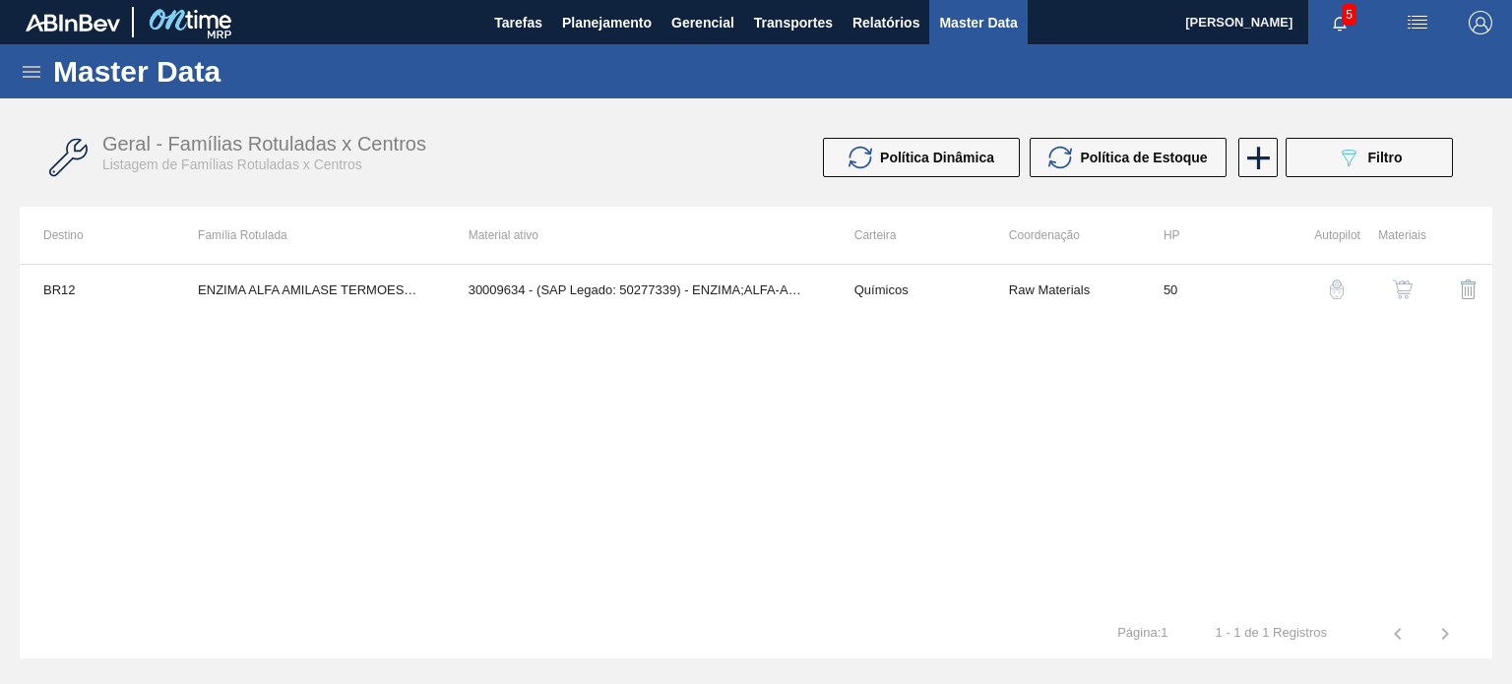
click at [1394, 293] on img "button" at bounding box center [1403, 290] width 20 height 20
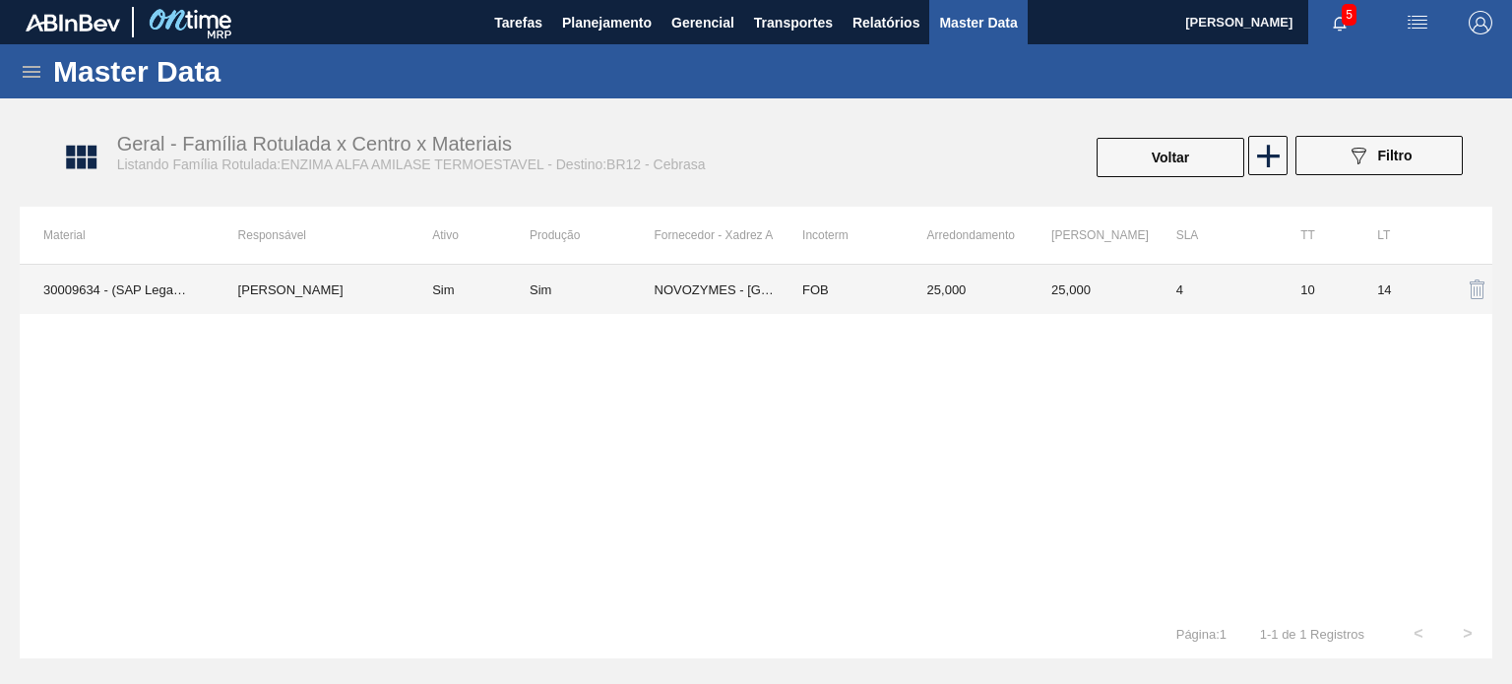
click at [784, 298] on td "FOB" at bounding box center [841, 289] width 125 height 49
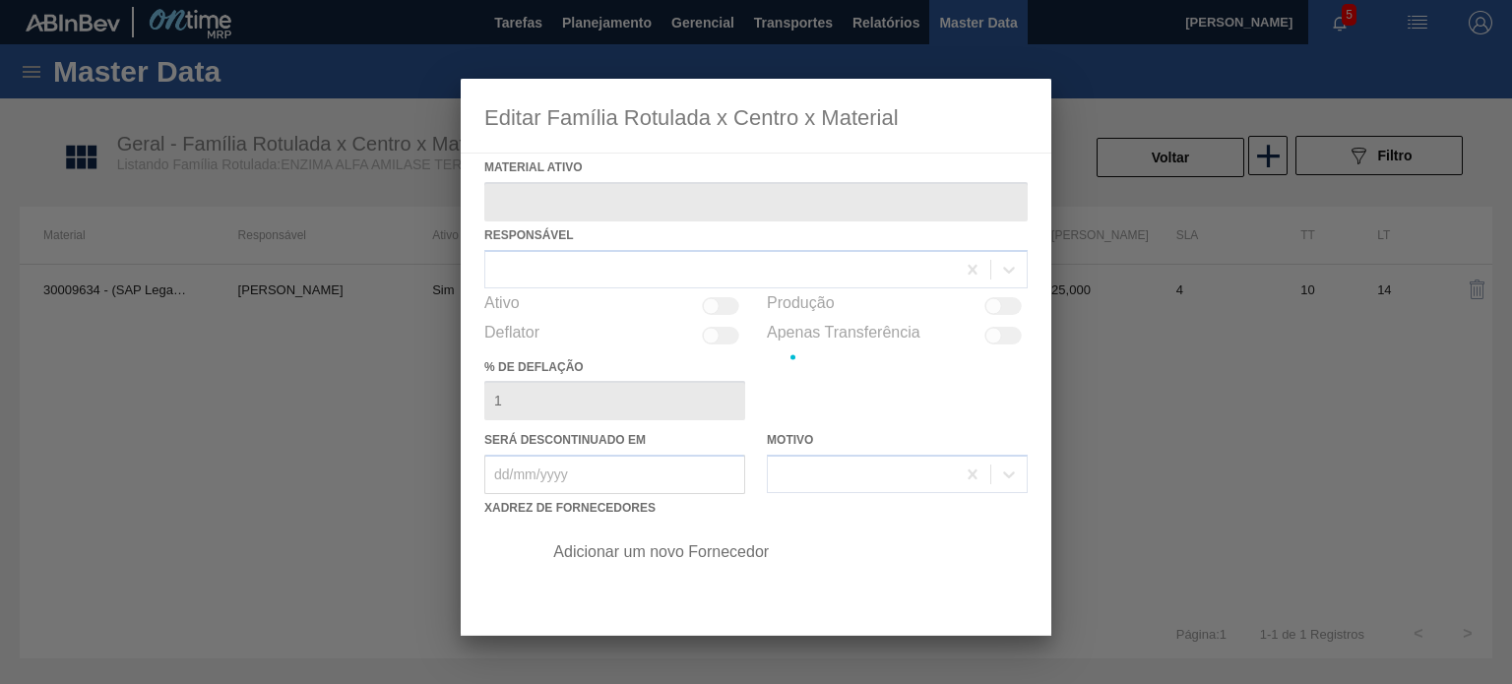
type ativo "30009634 - (SAP Legado: 50277339) - ENZIMA;ALFA-AMILASE TERMOESTÁVEL;TERMAMY"
checkbox input "true"
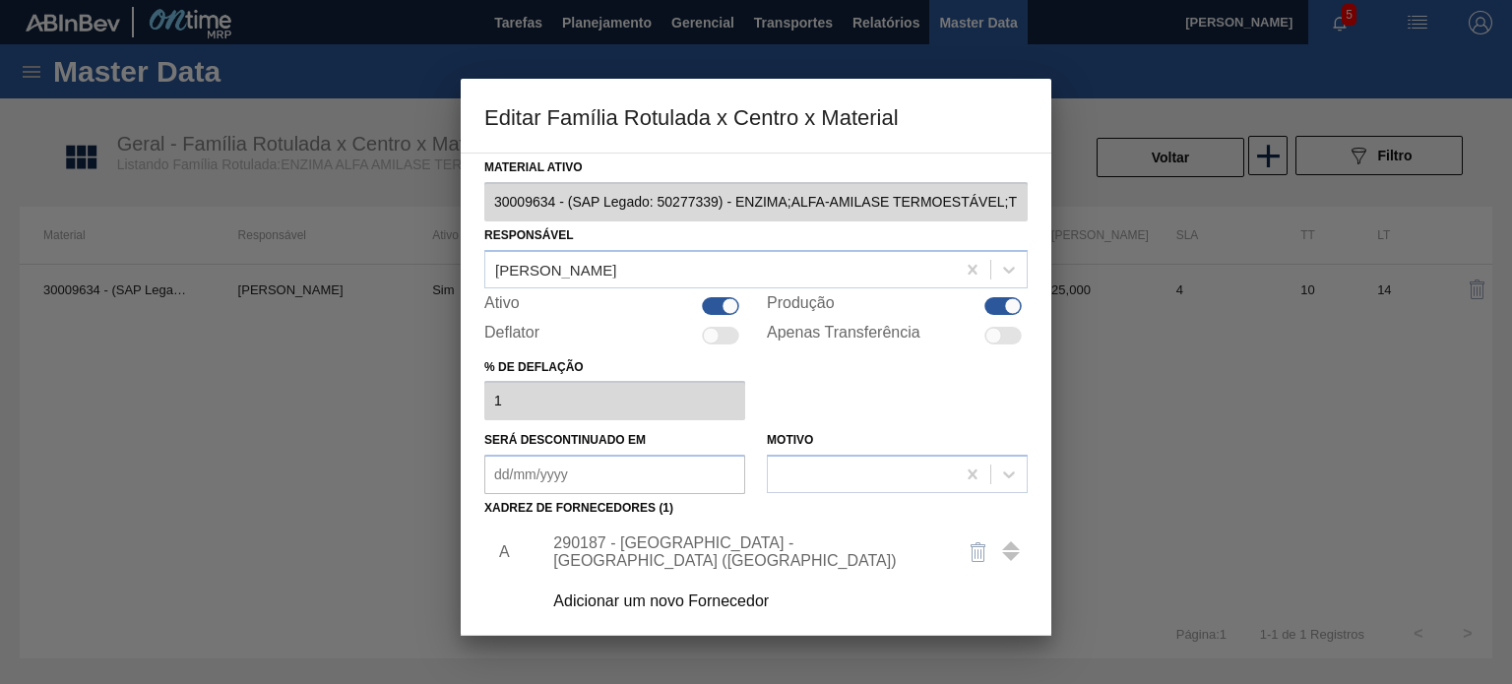
click at [734, 542] on div "290187 - NOVOZYMES - ARAUCARIA (PR)" at bounding box center [746, 551] width 386 height 35
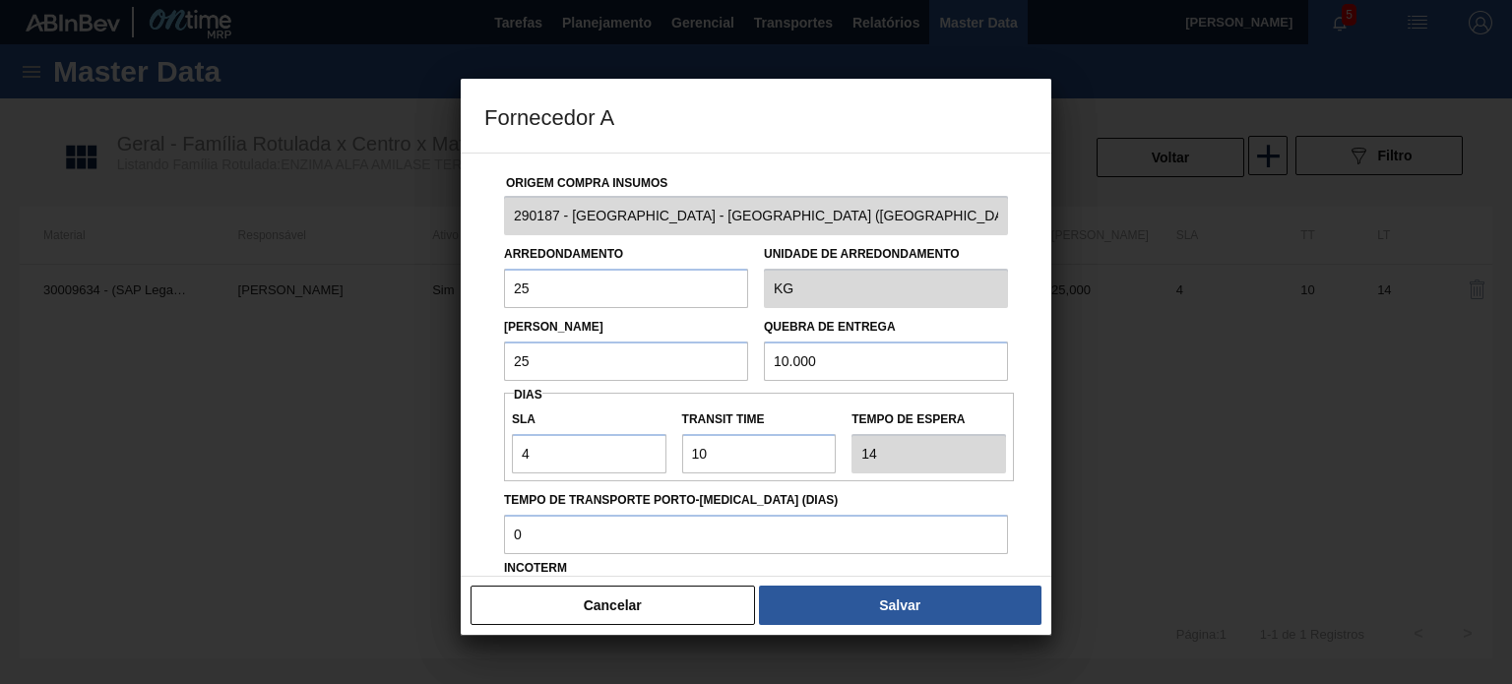
drag, startPoint x: 543, startPoint y: 359, endPoint x: 478, endPoint y: 348, distance: 65.9
click at [480, 348] on div "Origem Compra Insumos 290187 - NOVOZYMES - ARAUCARIA (PR) Arredondamento 25 Uni…" at bounding box center [756, 365] width 591 height 424
click at [650, 589] on button "Cancelar" at bounding box center [612, 605] width 284 height 39
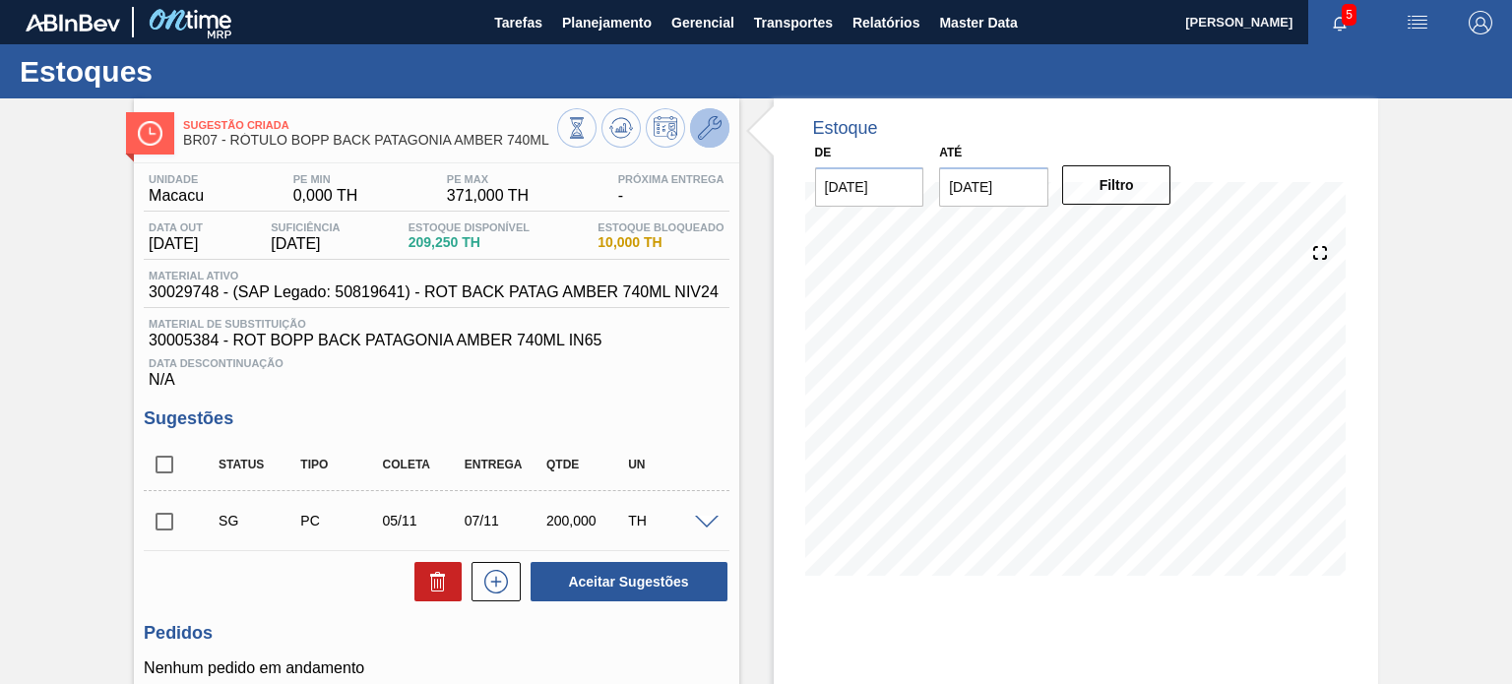
click at [704, 119] on icon at bounding box center [710, 128] width 24 height 24
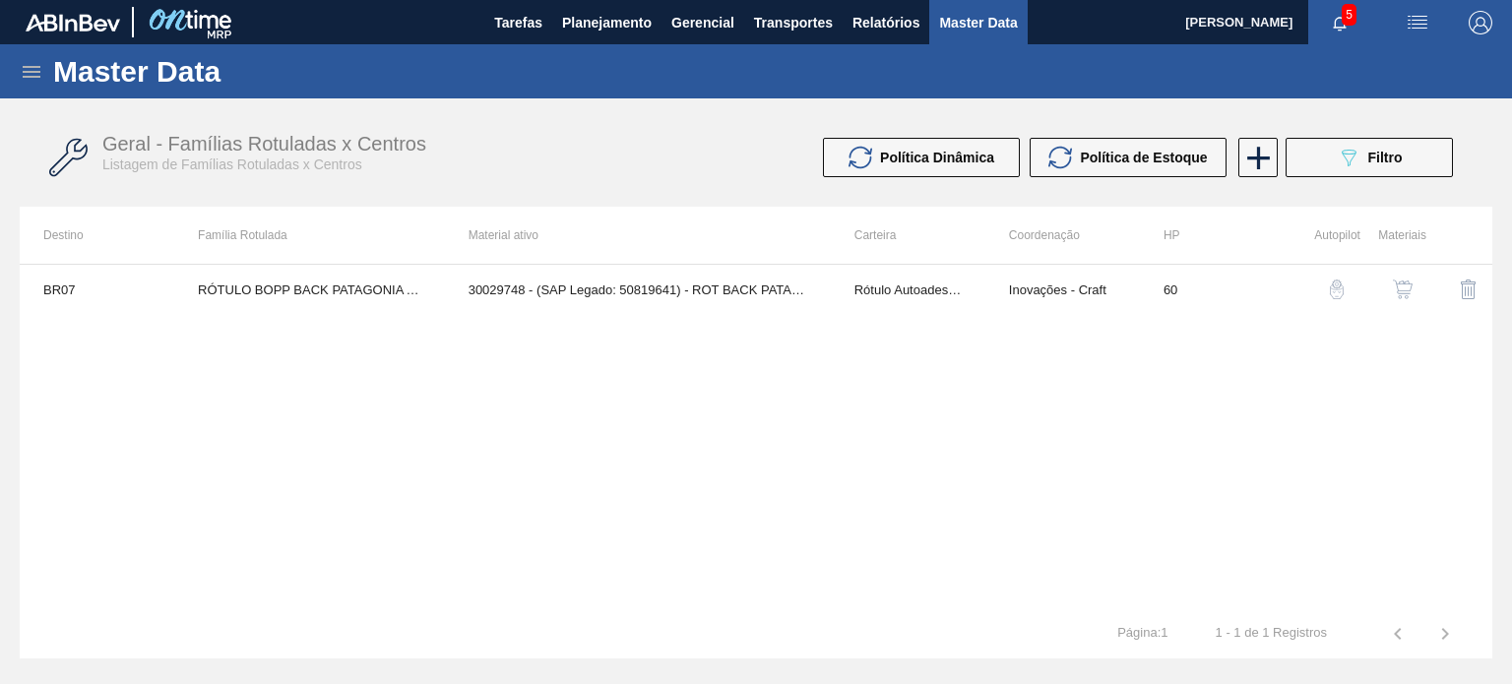
click at [1395, 288] on img "button" at bounding box center [1403, 290] width 20 height 20
